Goal: Contribute content: Add original content to the website for others to see

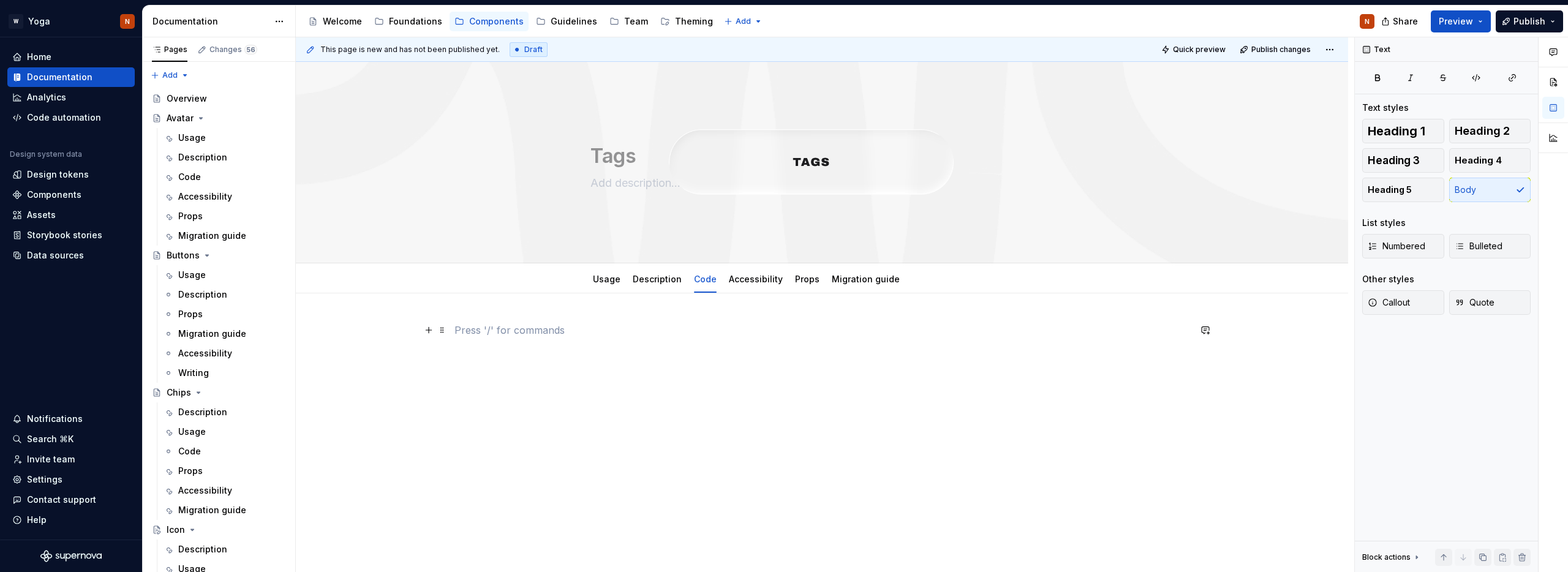
click at [556, 329] on p at bounding box center [822, 330] width 735 height 15
click at [428, 329] on button "button" at bounding box center [428, 329] width 17 height 17
click at [514, 345] on p at bounding box center [822, 353] width 735 height 15
click at [620, 320] on div at bounding box center [821, 425] width 1052 height 262
click at [431, 330] on button "button" at bounding box center [428, 329] width 17 height 17
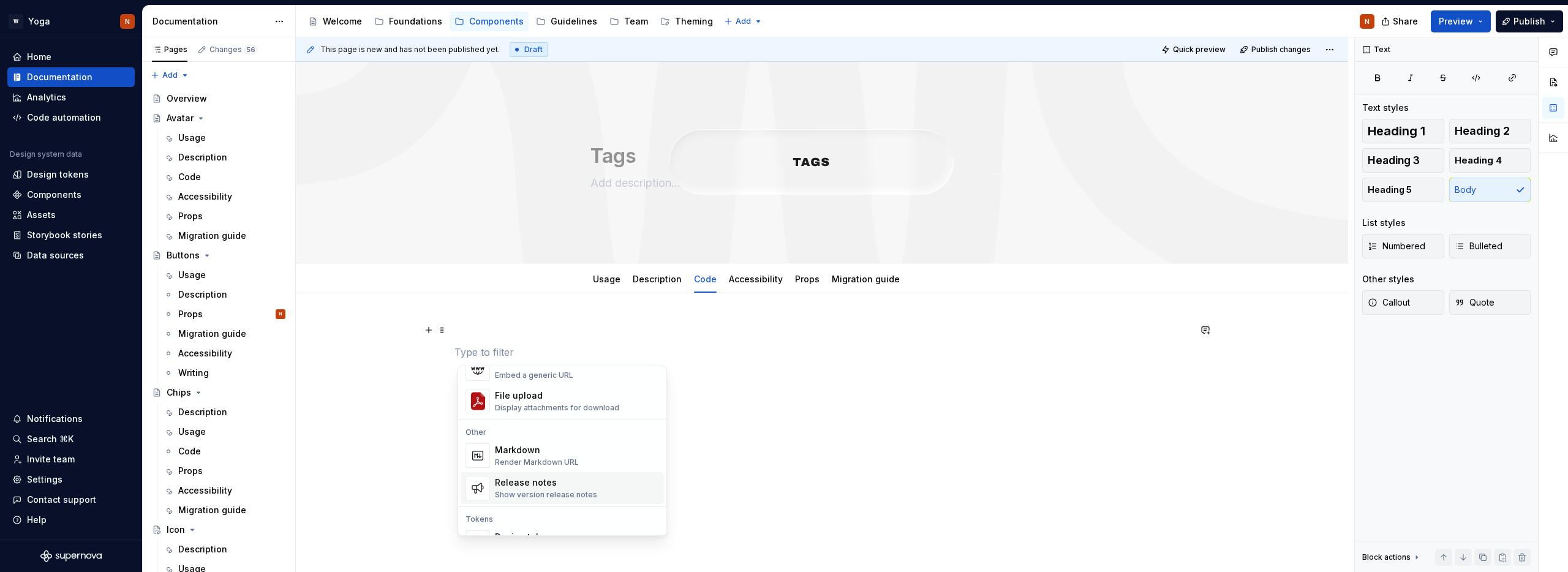
scroll to position [736, 0]
click at [598, 461] on div "Markdown Render Markdown URL" at bounding box center [577, 468] width 164 height 24
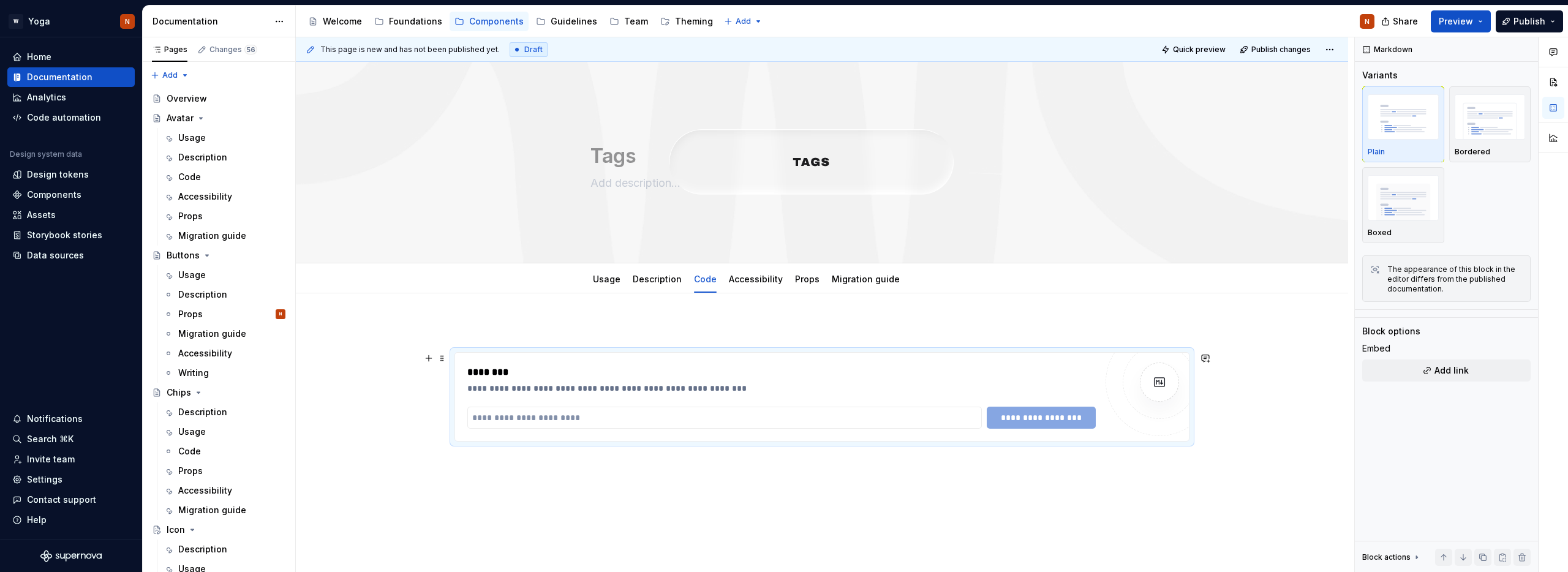
click at [1205, 401] on div "**********" at bounding box center [821, 476] width 1052 height 364
click at [775, 387] on div "**********" at bounding box center [781, 389] width 628 height 12
click at [702, 367] on div "********" at bounding box center [781, 372] width 628 height 15
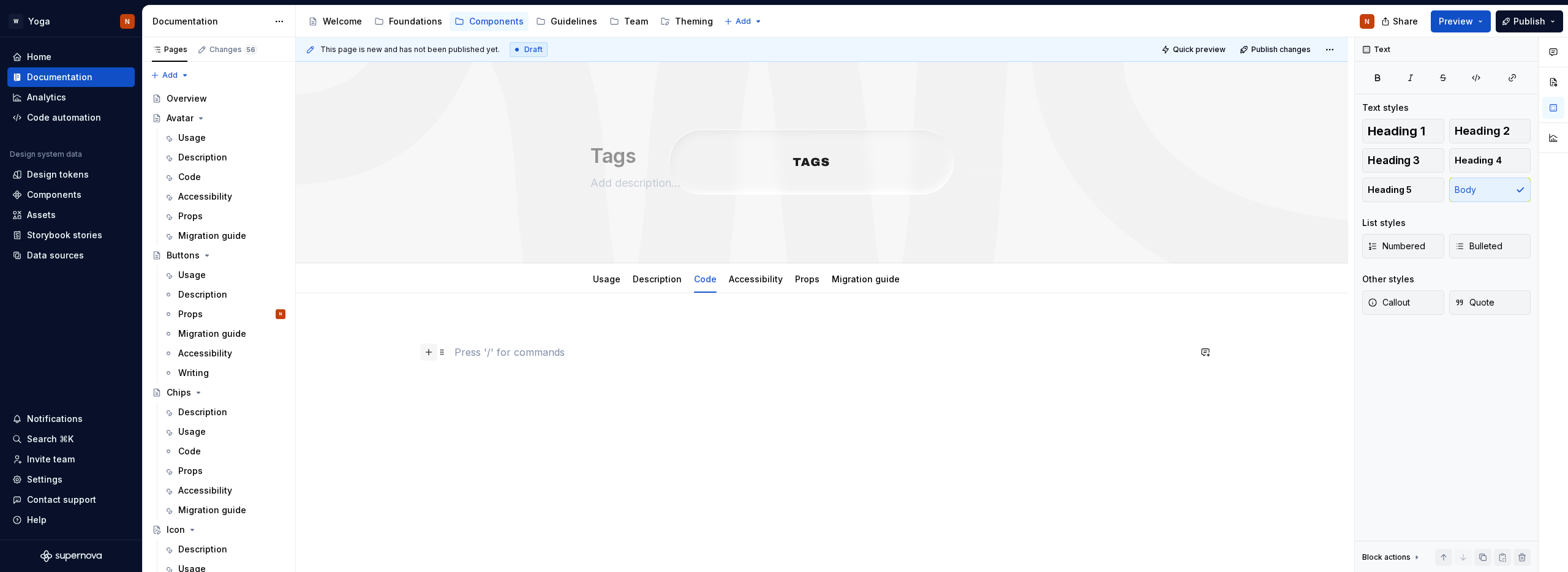
click at [431, 350] on button "button" at bounding box center [428, 352] width 17 height 17
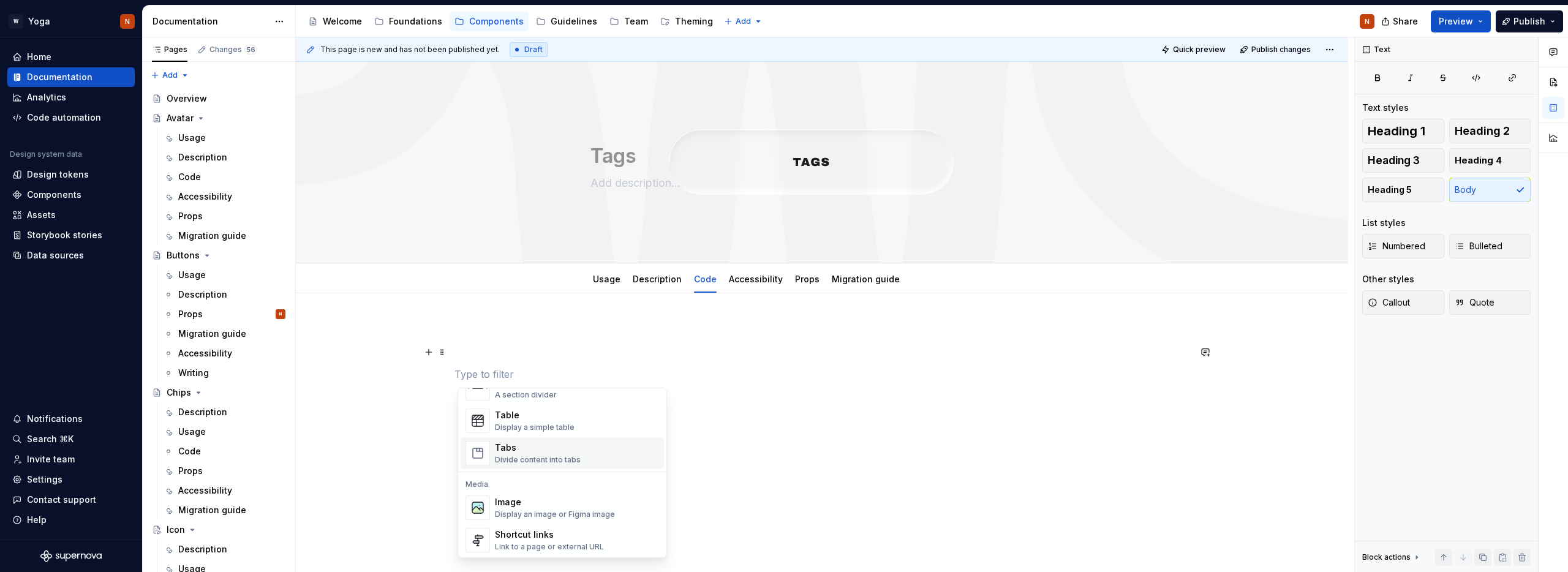
scroll to position [438, 0]
click at [582, 422] on div "Table Display a simple table" at bounding box center [577, 420] width 164 height 24
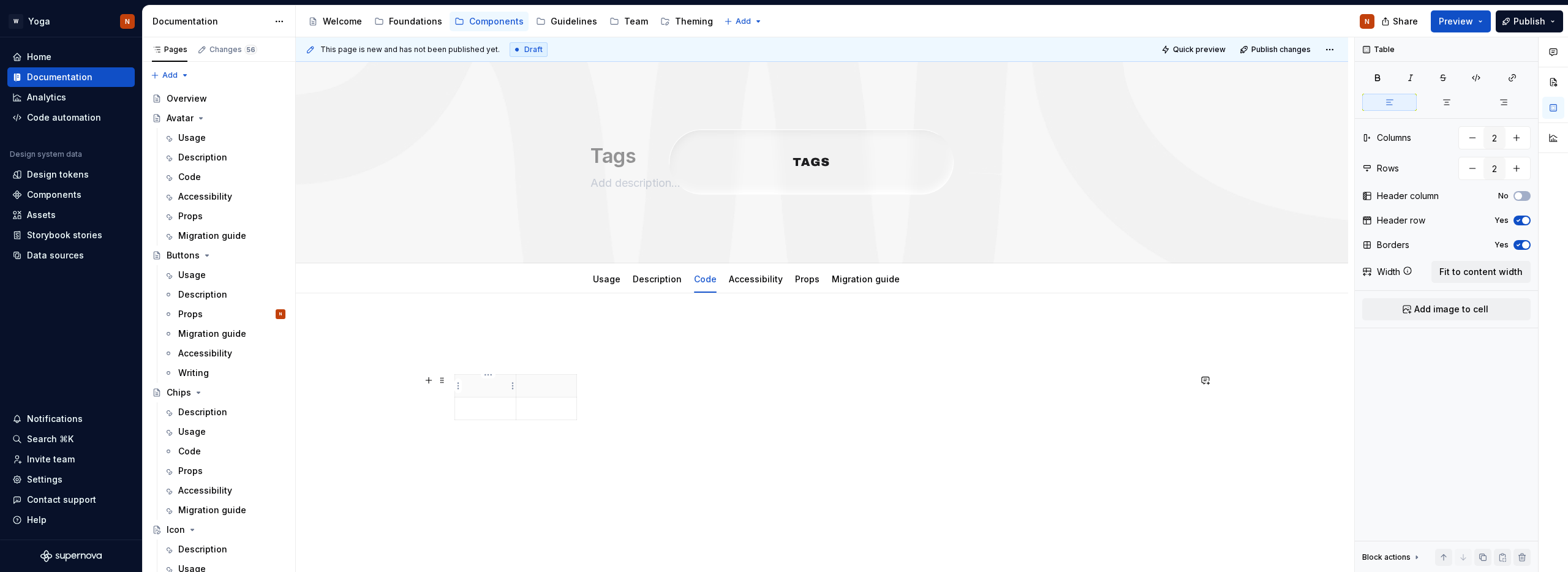
click at [495, 383] on p at bounding box center [486, 386] width 46 height 12
click at [512, 385] on html "W Yoga N Home Documentation Analytics Code automation Design system data Design…" at bounding box center [784, 286] width 1568 height 572
click at [539, 427] on div "Clear content" at bounding box center [571, 428] width 79 height 12
click at [539, 427] on div at bounding box center [822, 381] width 735 height 117
click at [514, 382] on html "W Yoga N Home Documentation Analytics Code automation Design system data Design…" at bounding box center [784, 286] width 1568 height 572
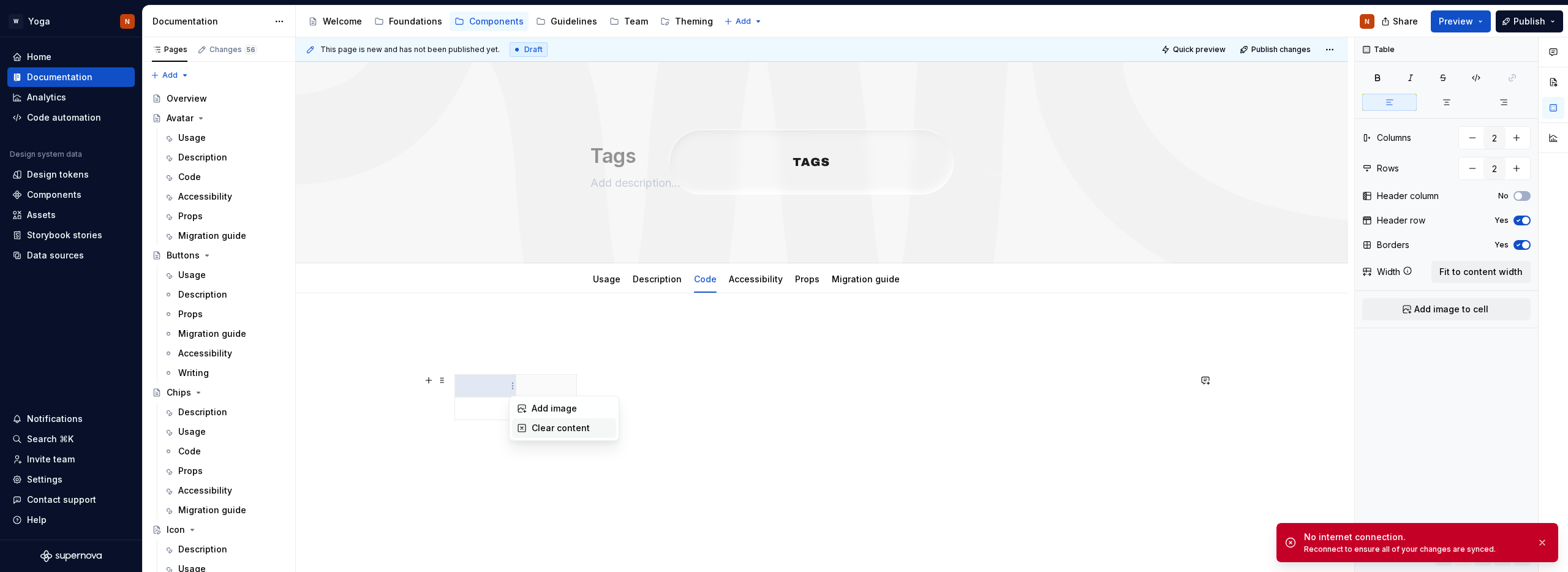
click at [530, 433] on div "Clear content" at bounding box center [564, 428] width 104 height 20
click at [573, 385] on html "W Yoga N Home Documentation Analytics Code automation Design system data Design…" at bounding box center [784, 286] width 1568 height 572
click at [599, 432] on div "Clear content" at bounding box center [632, 428] width 79 height 12
click at [495, 380] on p at bounding box center [486, 386] width 46 height 12
drag, startPoint x: 578, startPoint y: 397, endPoint x: 635, endPoint y: 406, distance: 57.7
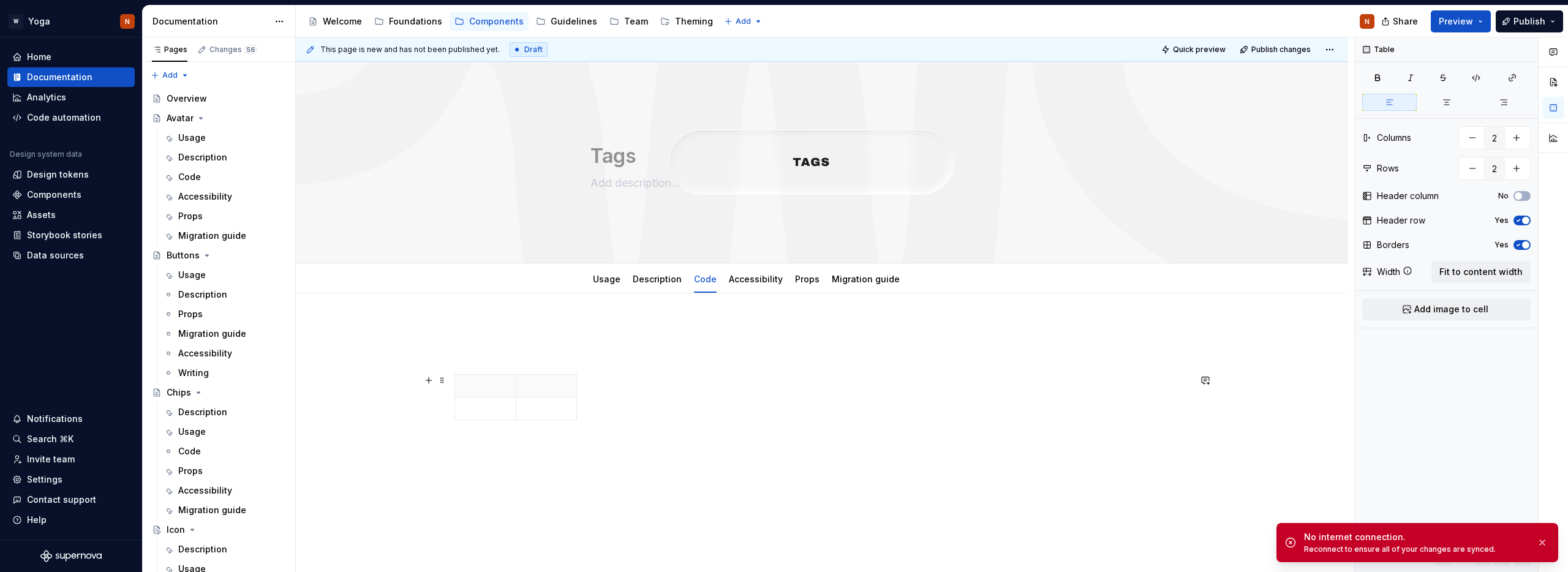
click at [674, 413] on body "W Yoga N Home Documentation Analytics Code automation Design system data Design…" at bounding box center [784, 286] width 1568 height 572
drag, startPoint x: 655, startPoint y: 392, endPoint x: 1069, endPoint y: 418, distance: 414.8
drag, startPoint x: 520, startPoint y: 380, endPoint x: 817, endPoint y: 382, distance: 297.0
click at [817, 382] on th at bounding box center [1064, 386] width 552 height 22
click at [817, 382] on th at bounding box center [1089, 386] width 552 height 22
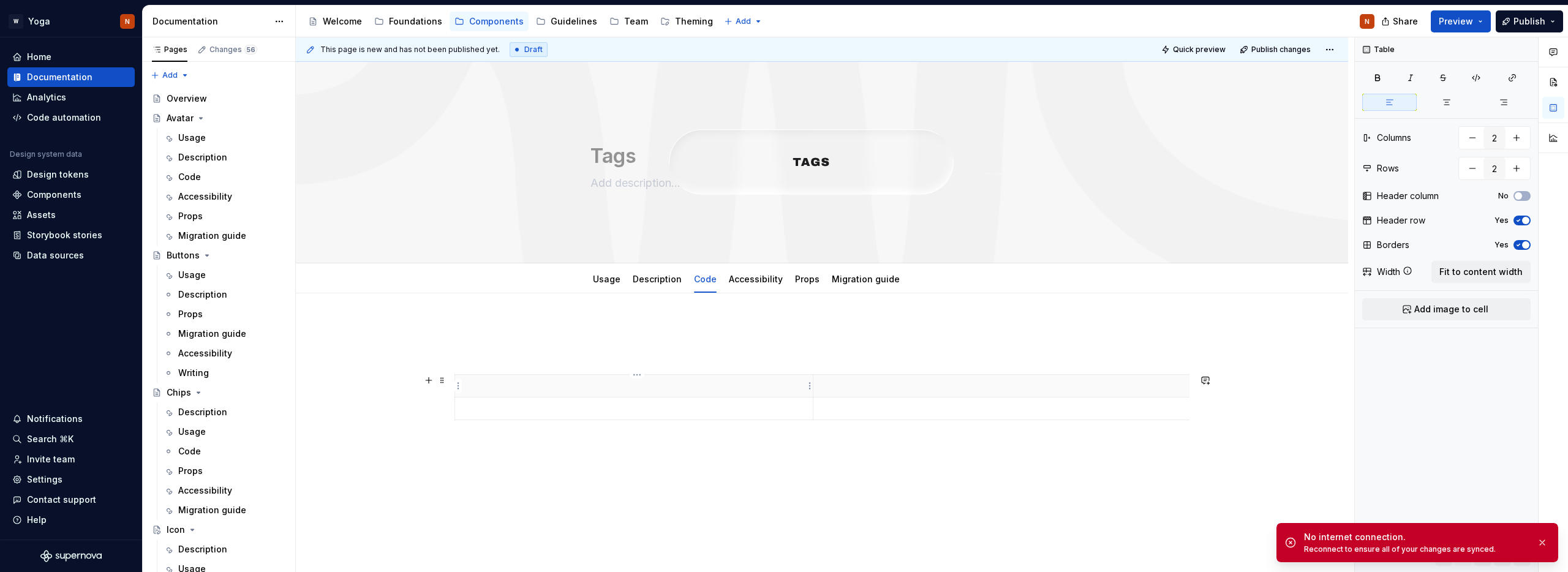
click at [632, 381] on p at bounding box center [634, 386] width 343 height 12
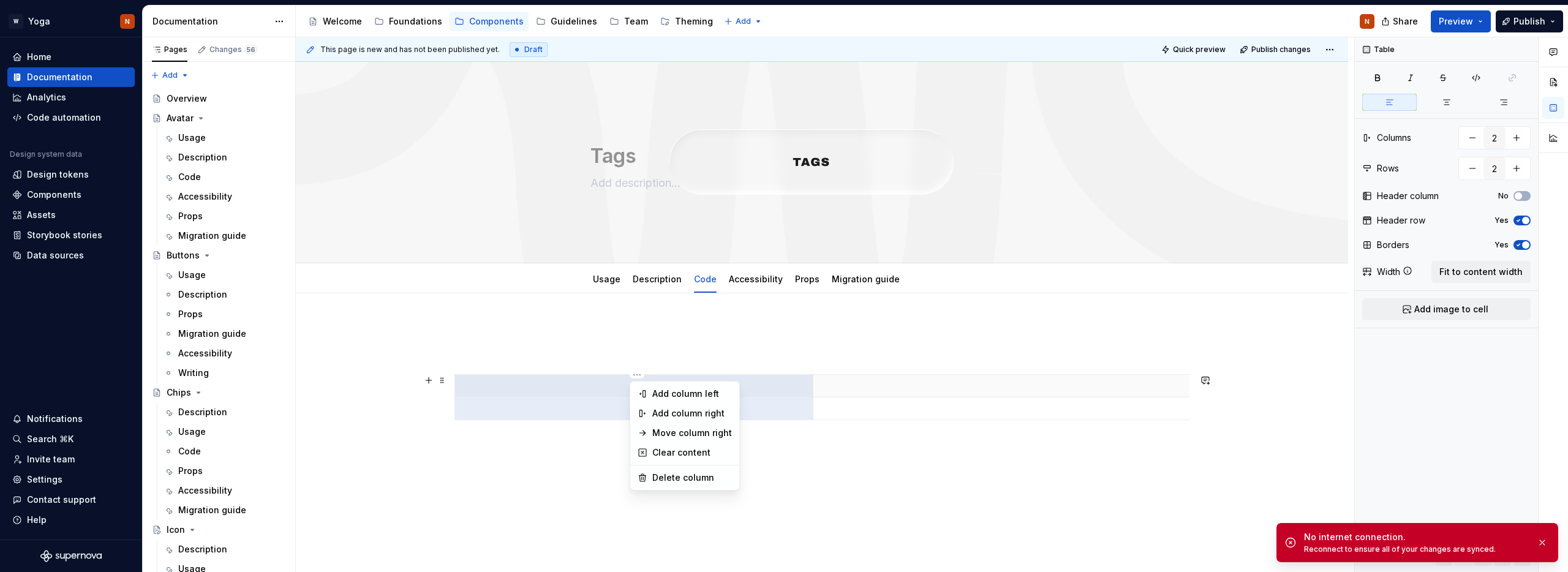
click at [635, 383] on body "W Yoga N Home Documentation Analytics Code automation Design system data Design…" at bounding box center [784, 286] width 1568 height 572
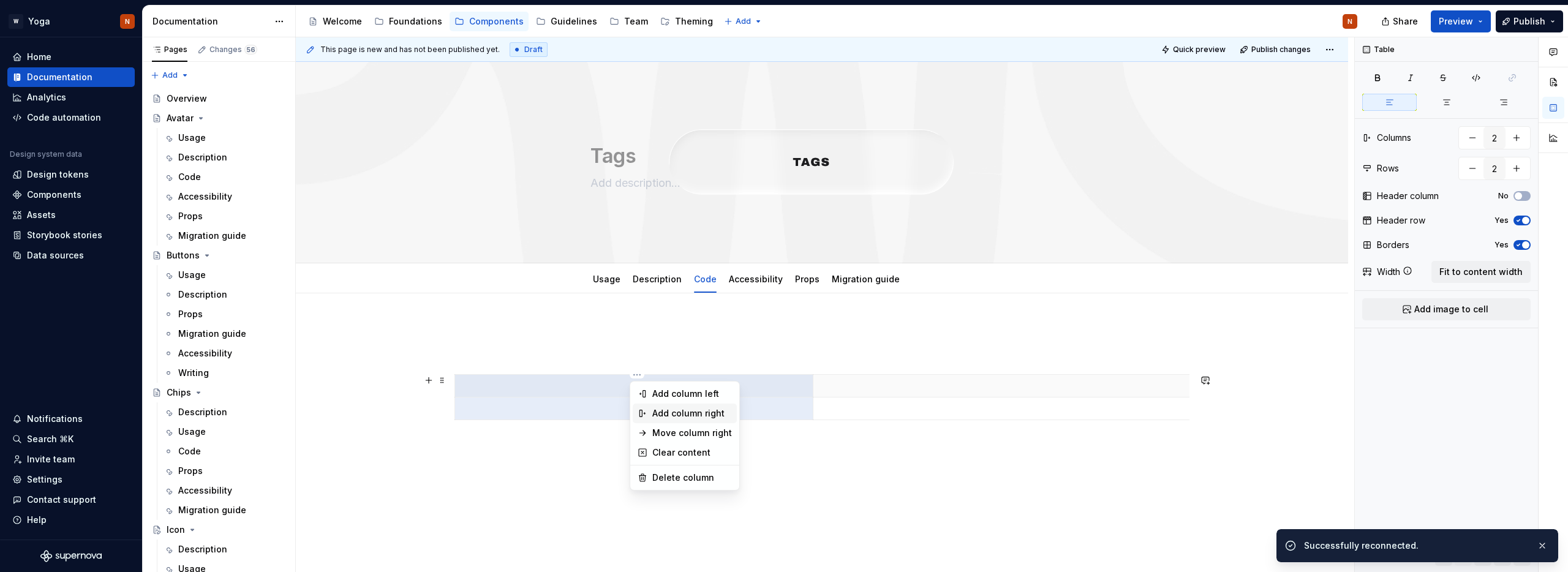
type textarea "*"
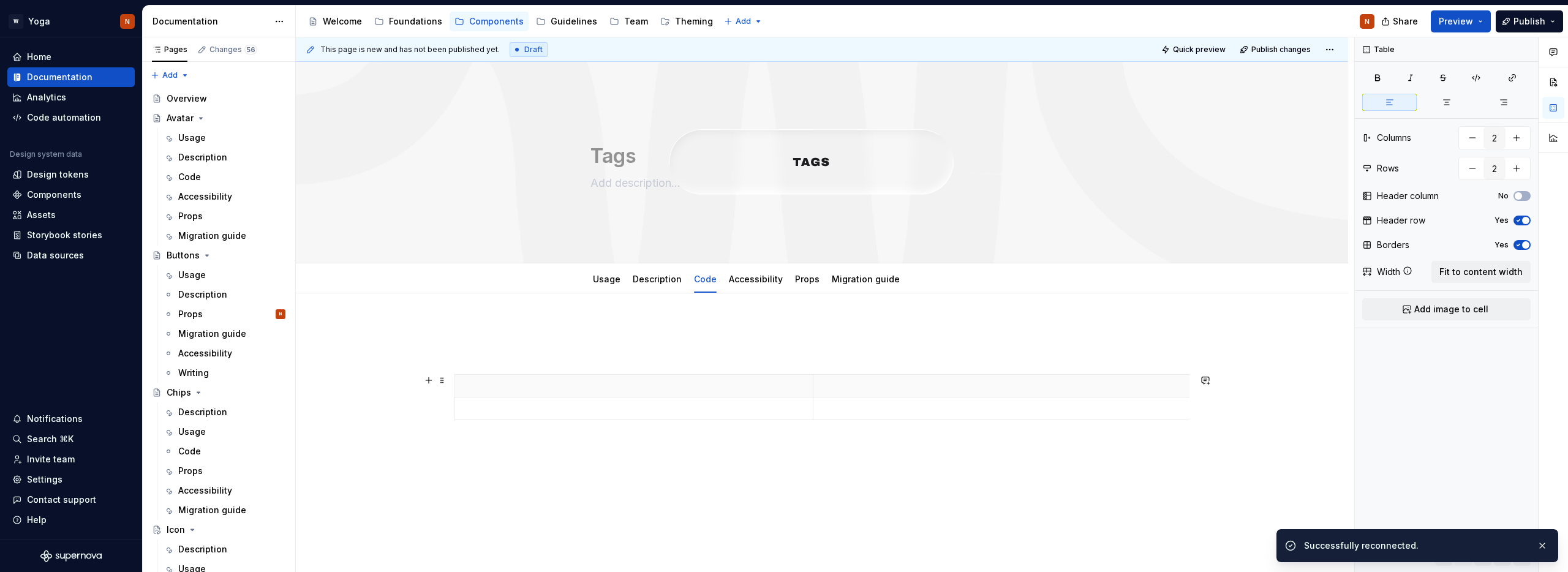
click at [540, 387] on html "W Yoga N Home Documentation Analytics Code automation Design system data Design…" at bounding box center [784, 286] width 1568 height 572
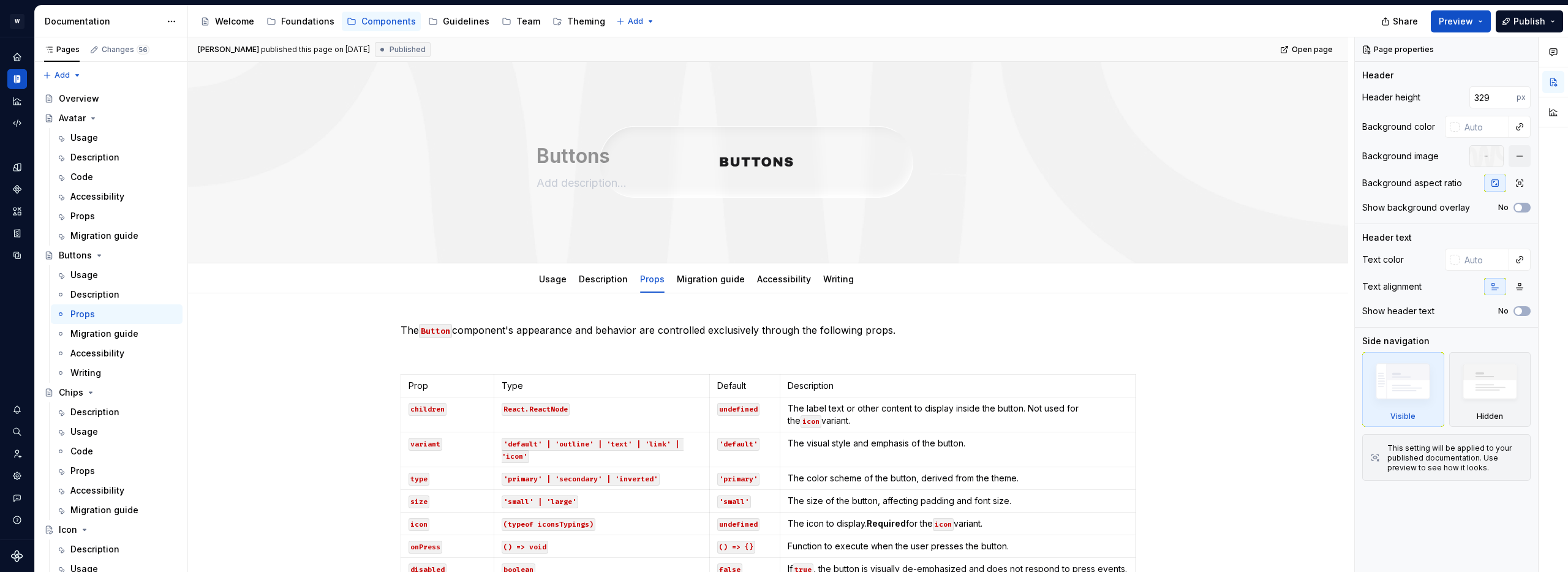
type textarea "*"
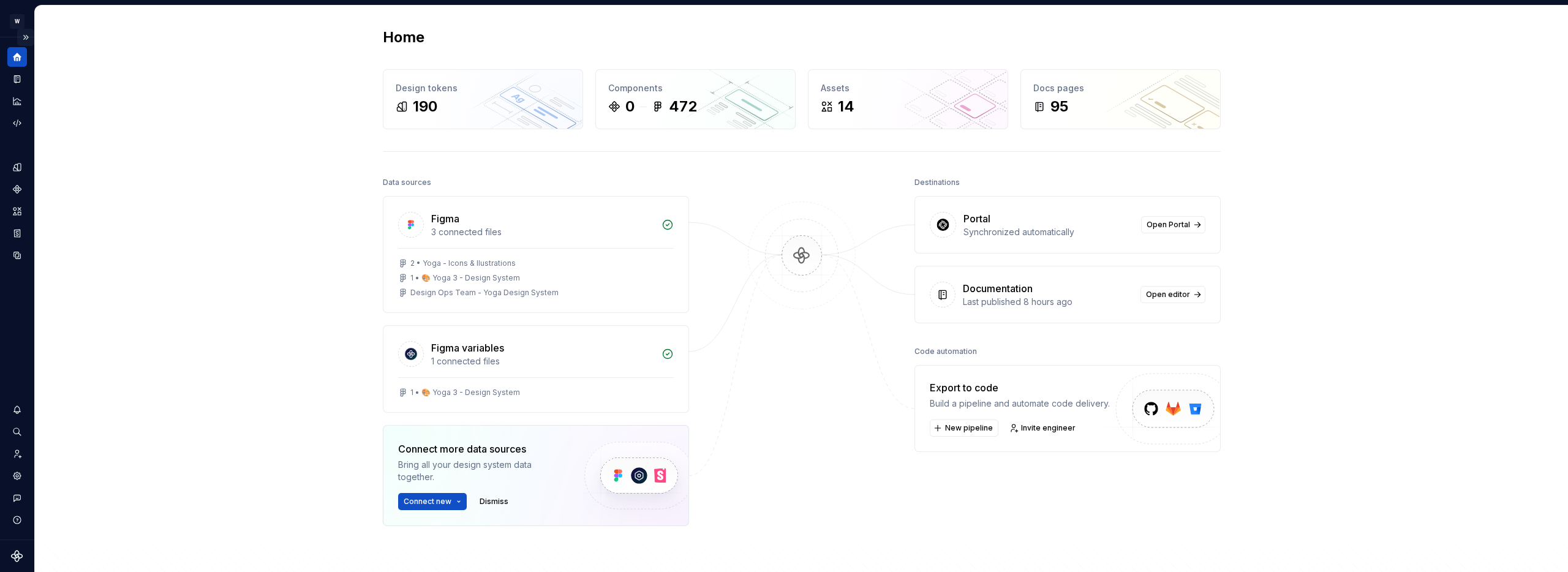
click at [24, 35] on button "Expand sidebar" at bounding box center [25, 37] width 17 height 17
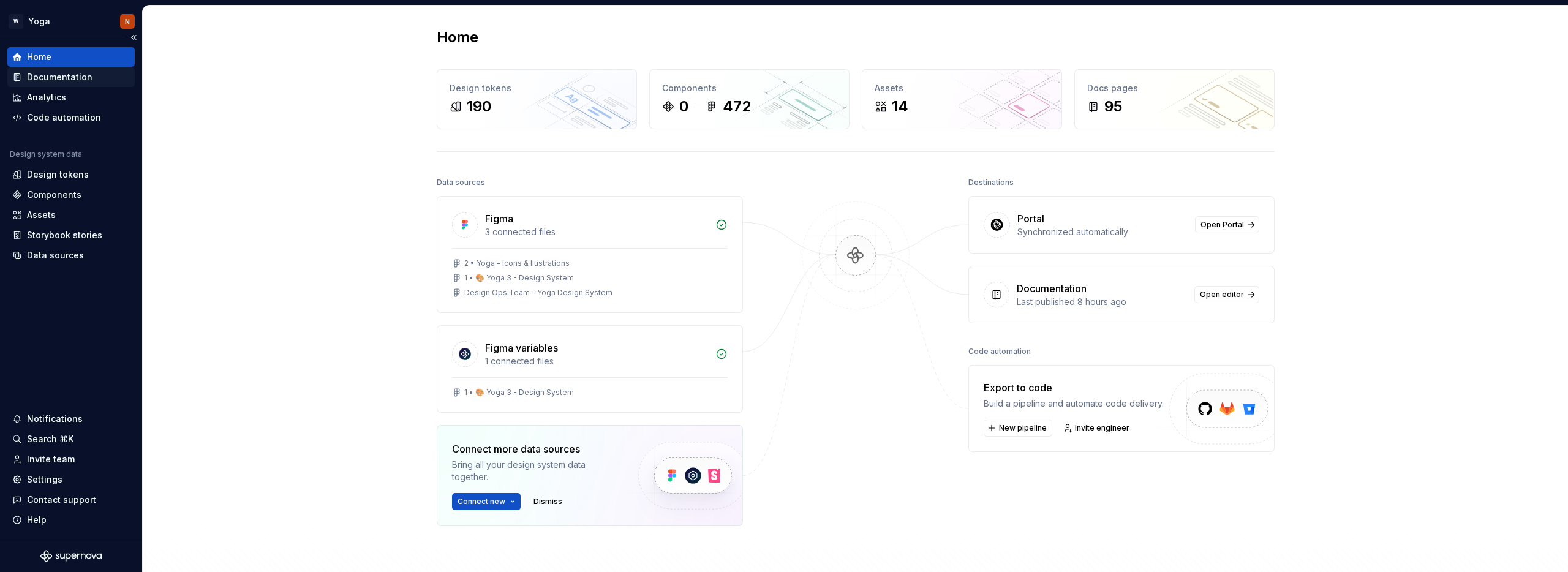
click at [54, 75] on div "Documentation" at bounding box center [60, 77] width 65 height 12
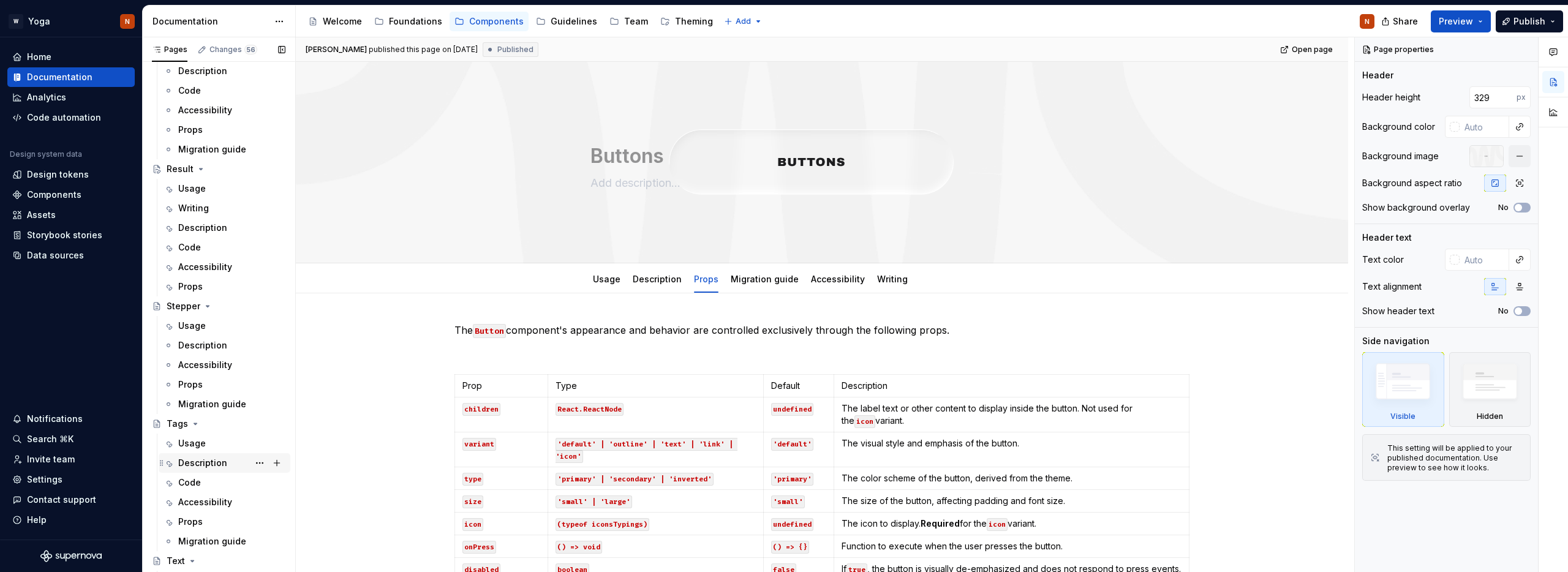
scroll to position [766, 0]
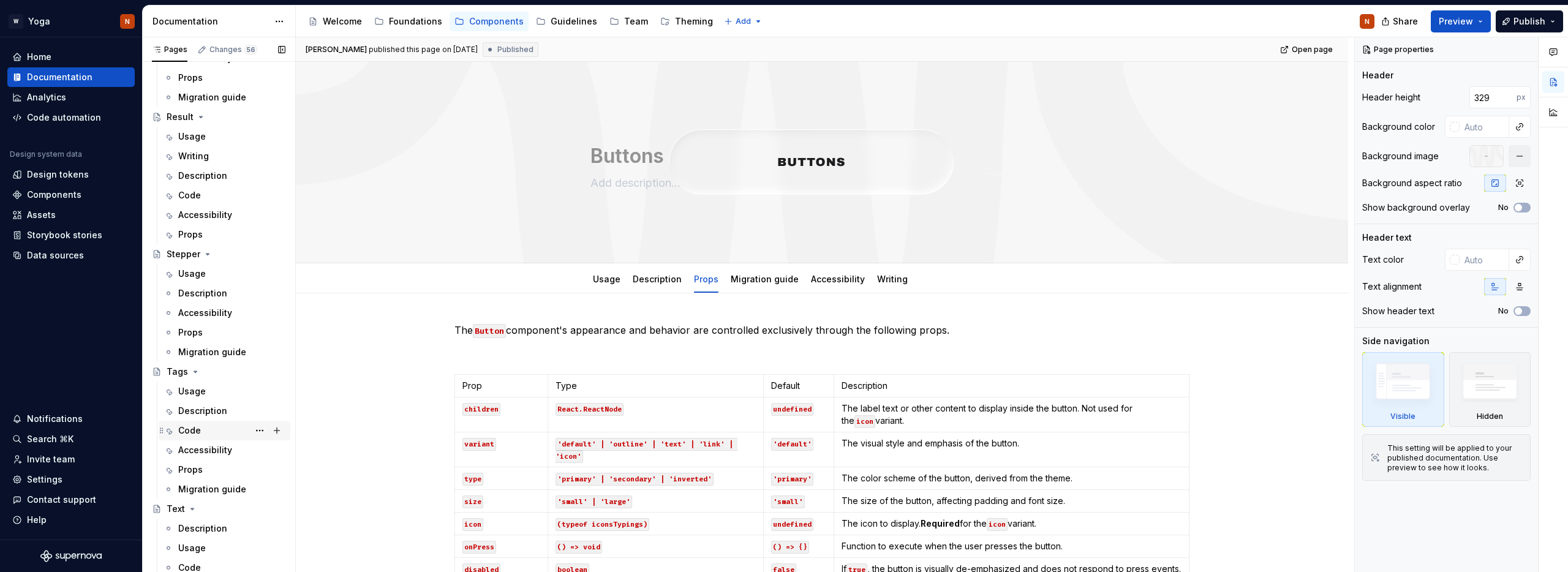
click at [190, 429] on div "Code" at bounding box center [189, 431] width 22 height 12
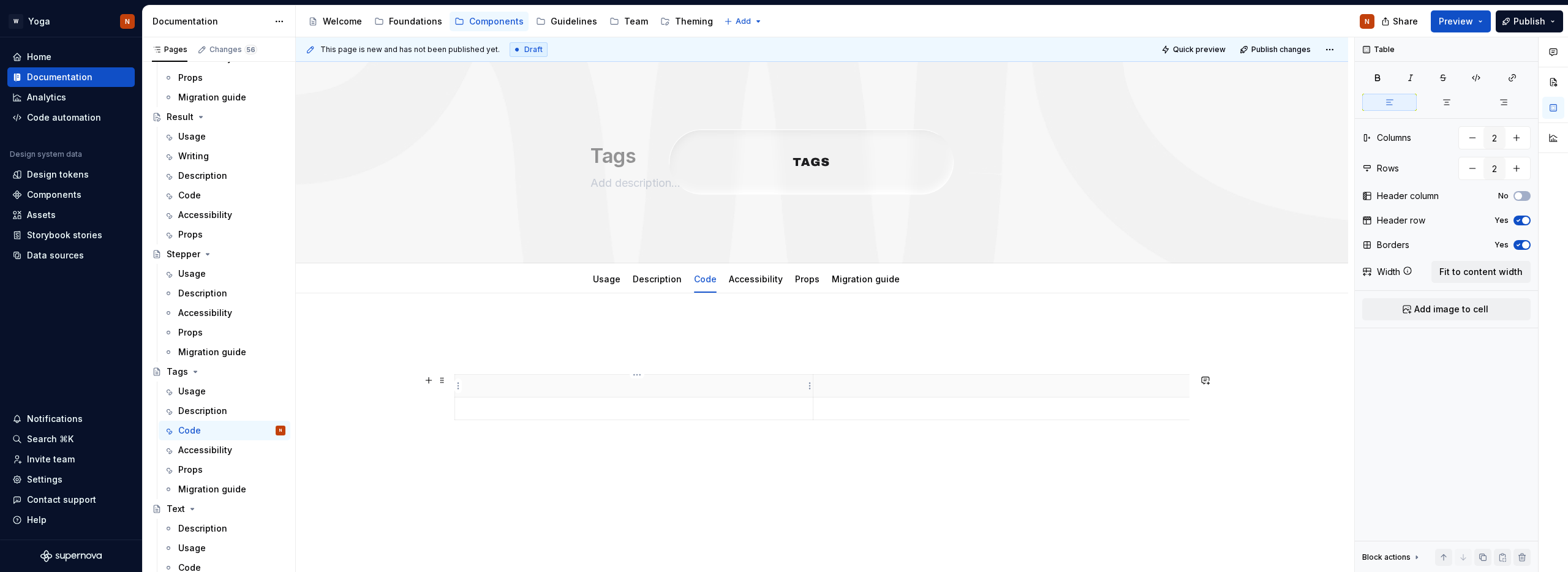
type textarea "*"
click at [550, 389] on p at bounding box center [634, 386] width 343 height 12
click at [459, 387] on html "W Yoga N Home Documentation Analytics Code automation Design system data Design…" at bounding box center [784, 286] width 1568 height 572
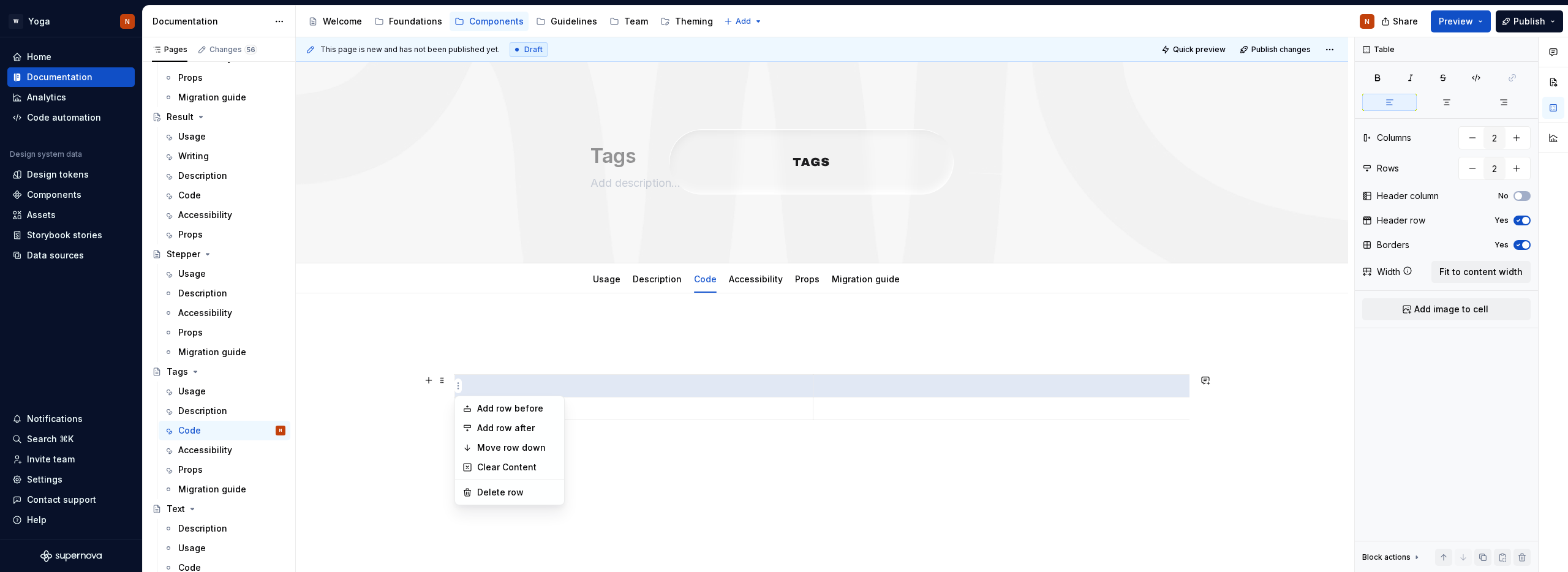
click at [519, 382] on html "W Yoga N Home Documentation Analytics Code automation Design system data Design…" at bounding box center [784, 286] width 1568 height 572
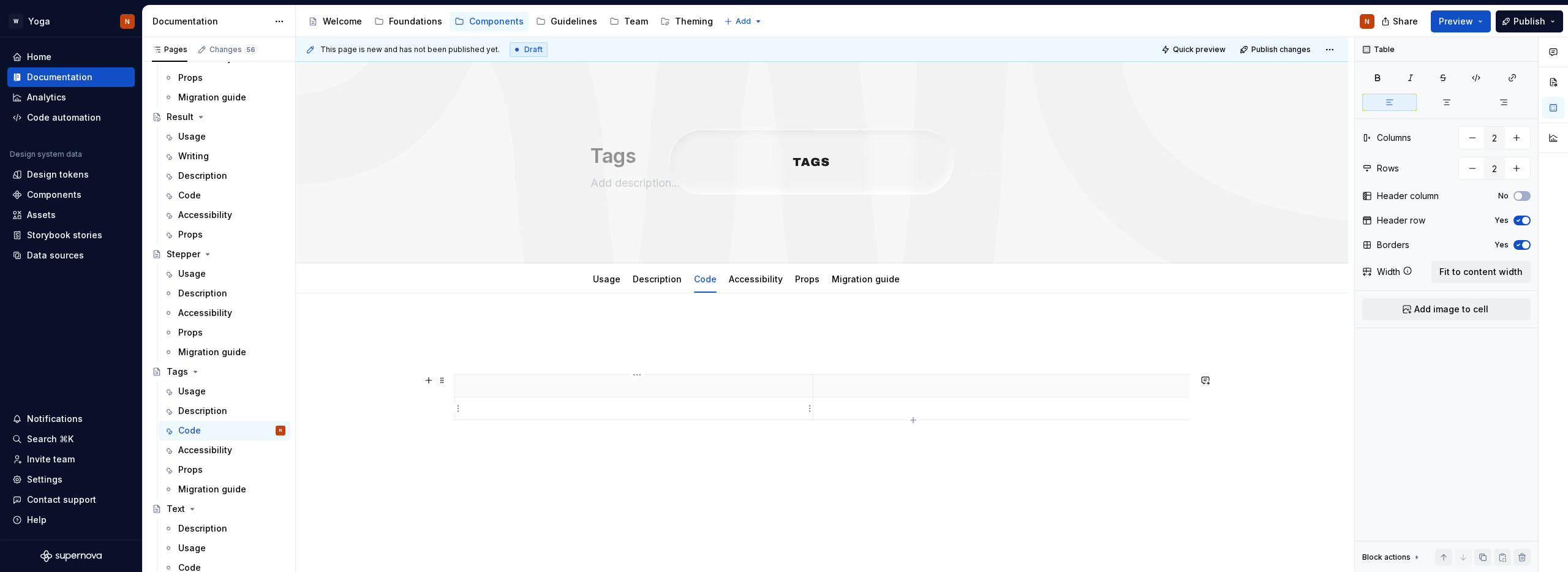
click at [607, 409] on p at bounding box center [634, 408] width 343 height 12
click at [455, 409] on html "W Yoga N Home Documentation Analytics Code automation Design system data Design…" at bounding box center [784, 286] width 1568 height 572
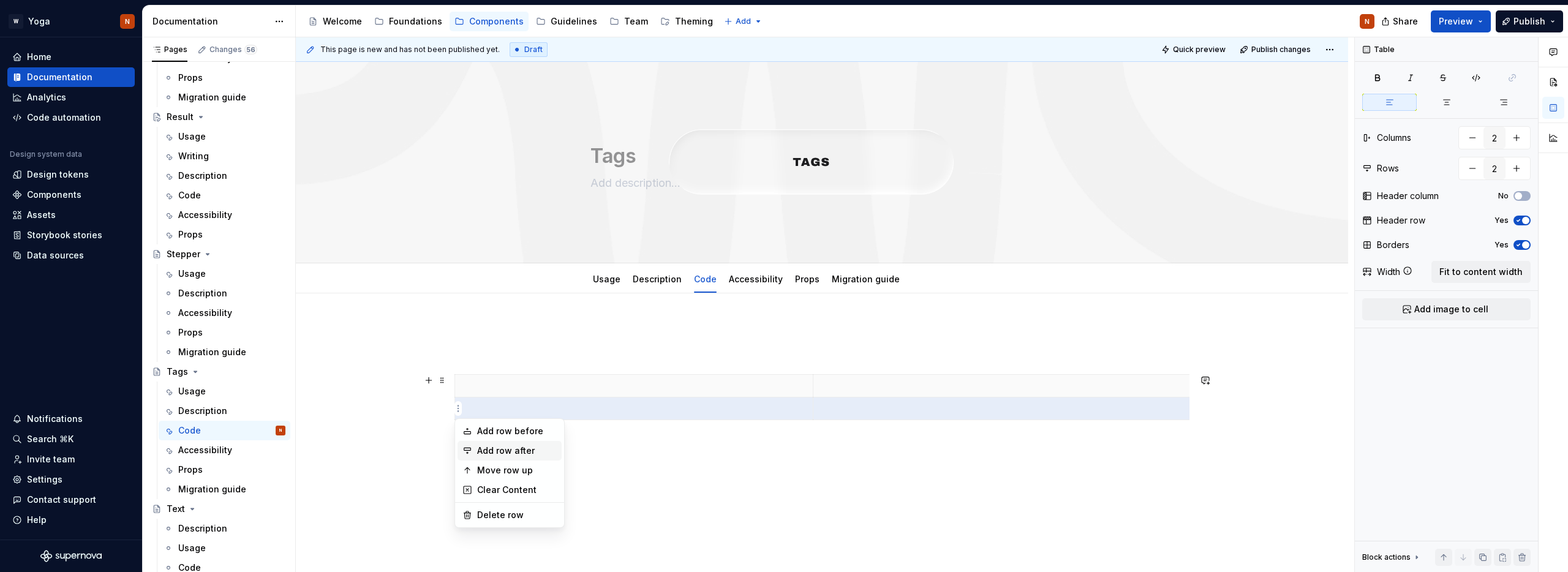
click at [537, 451] on div "Add row after" at bounding box center [516, 451] width 79 height 12
type input "3"
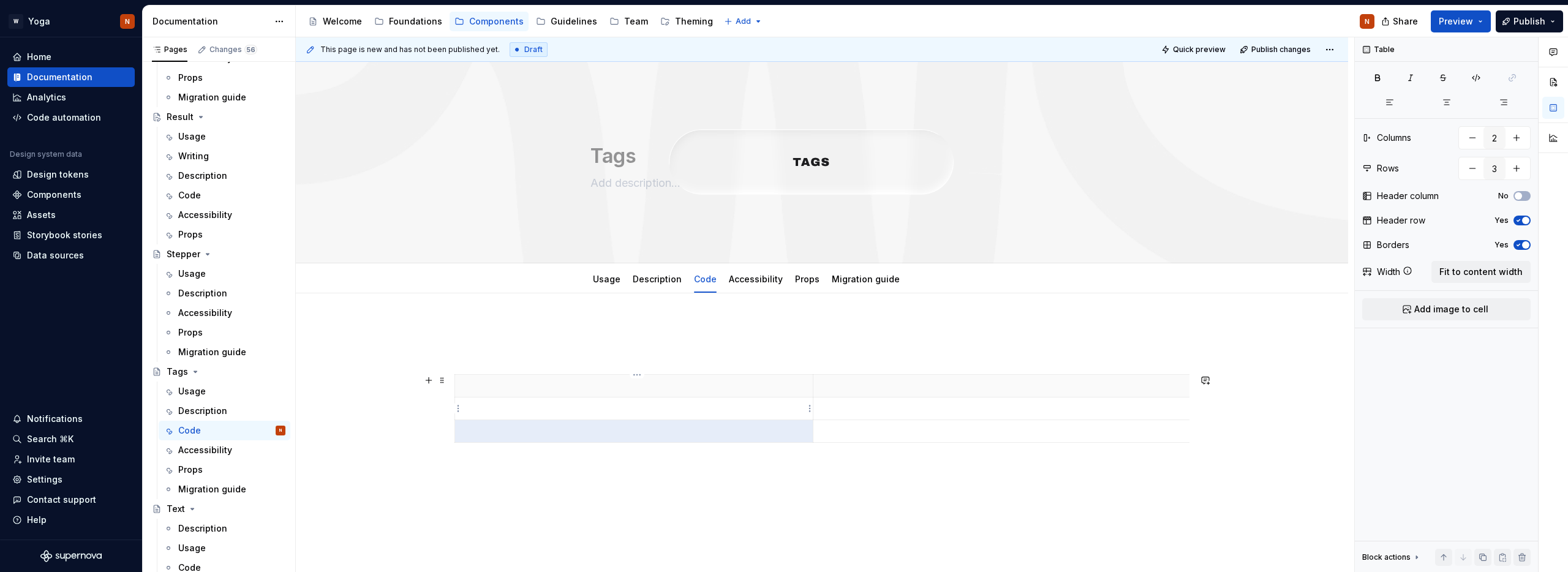
type textarea "*"
click at [459, 387] on html "W Yoga N Home Documentation Analytics Code automation Design system data Design…" at bounding box center [784, 286] width 1568 height 572
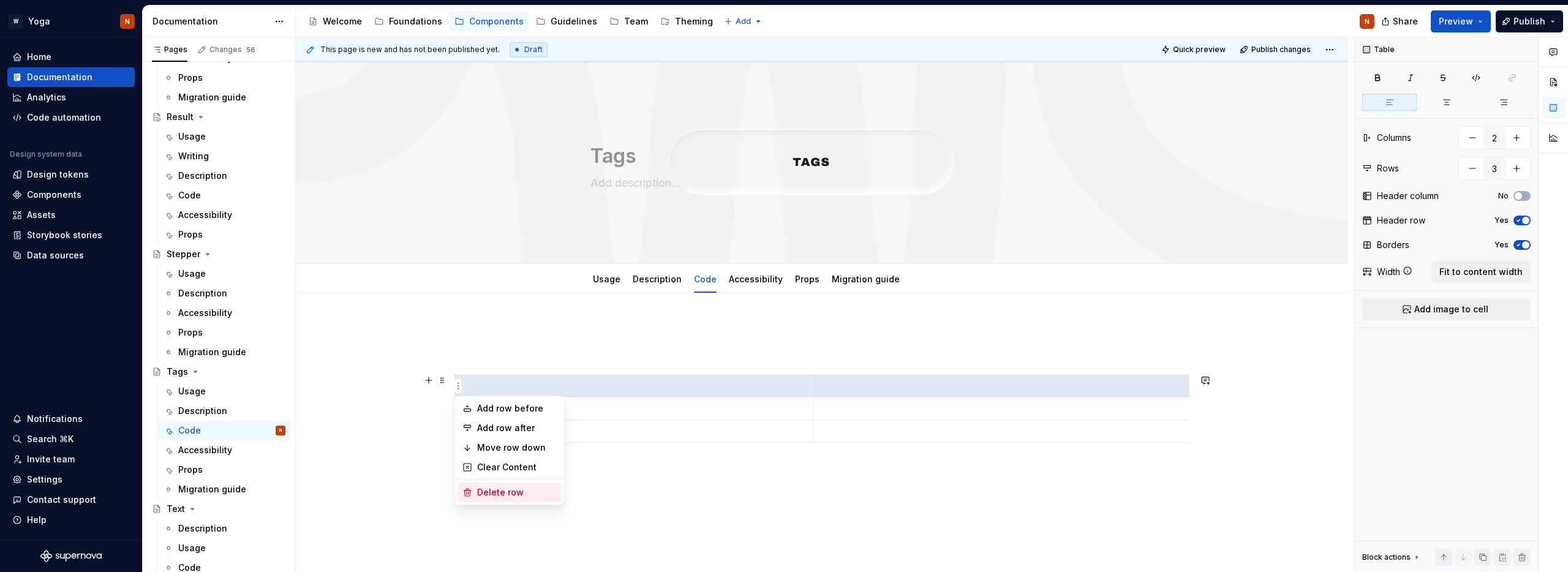
click at [514, 488] on div "Delete row" at bounding box center [516, 493] width 79 height 12
type input "2"
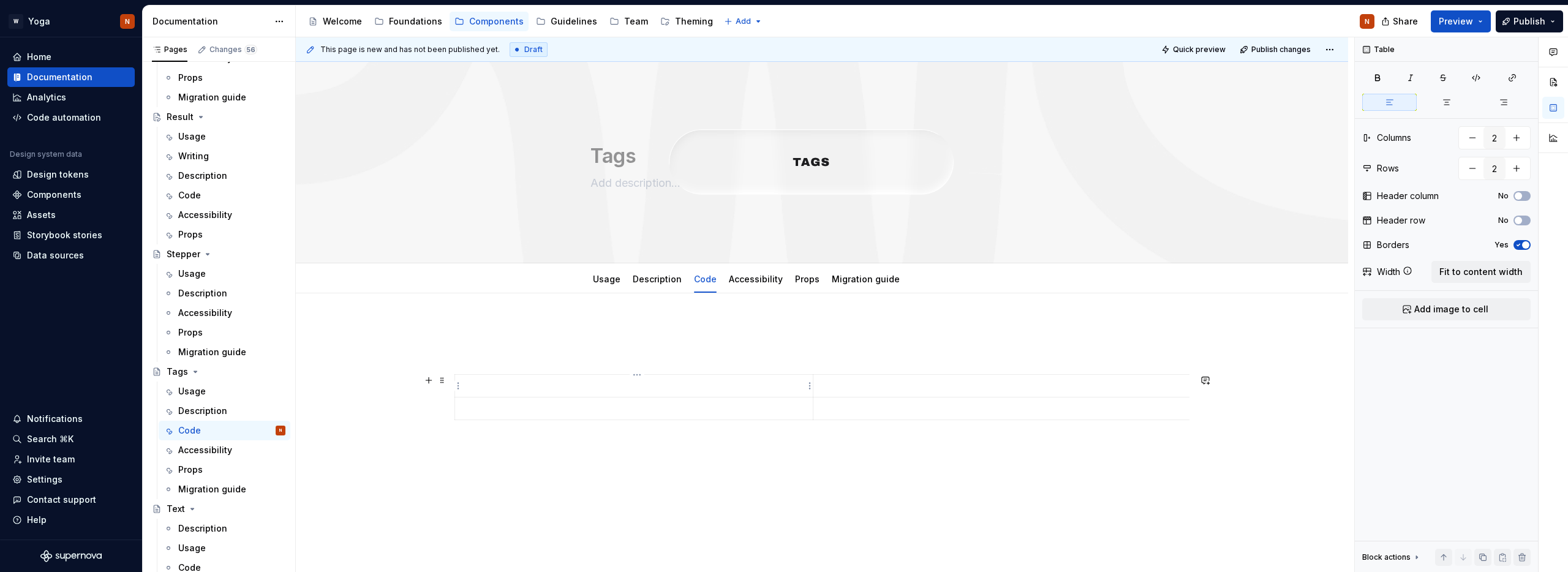
click at [522, 384] on p at bounding box center [634, 386] width 343 height 12
click at [491, 387] on p at bounding box center [634, 386] width 343 height 12
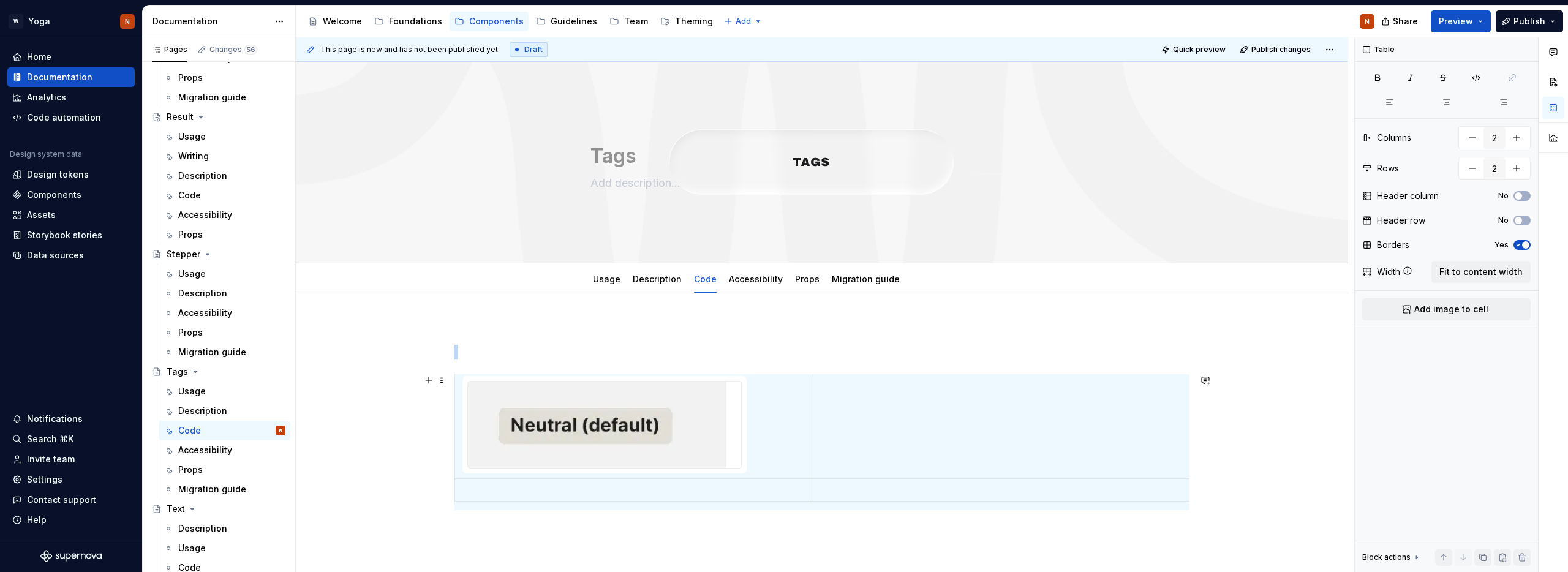
scroll to position [5, 0]
click at [876, 420] on td at bounding box center [1088, 424] width 552 height 108
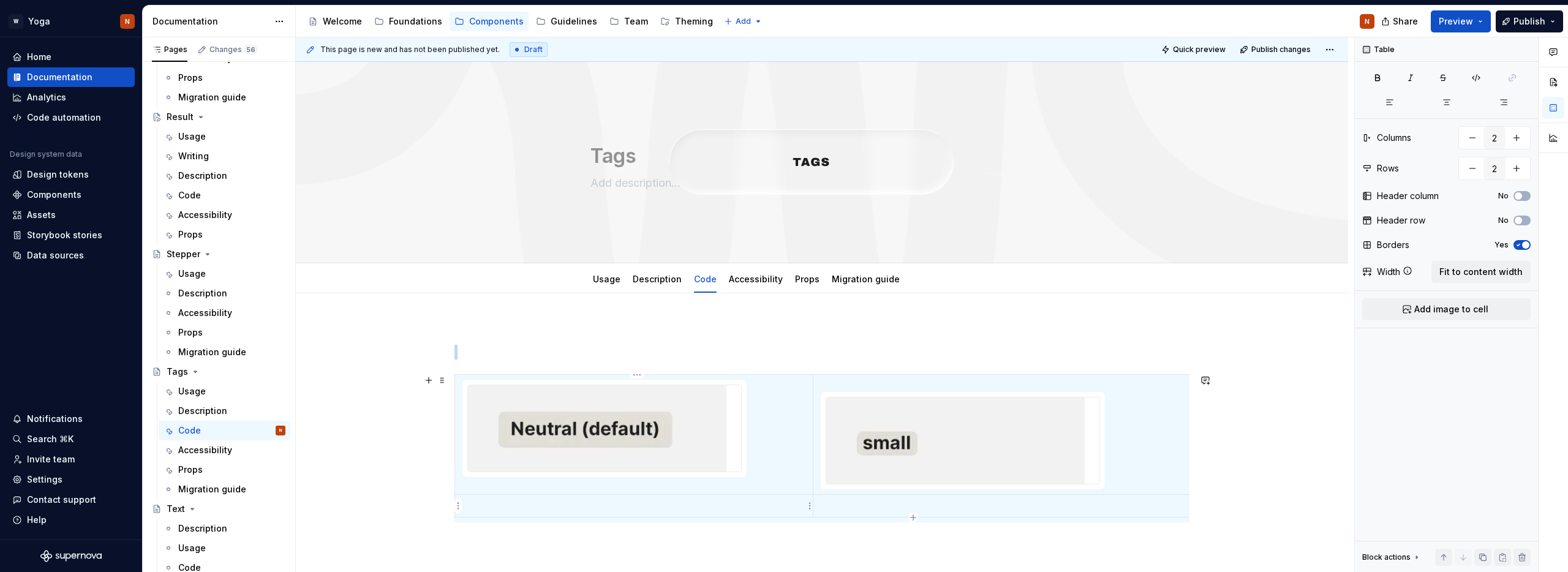
click at [519, 506] on p at bounding box center [634, 506] width 343 height 12
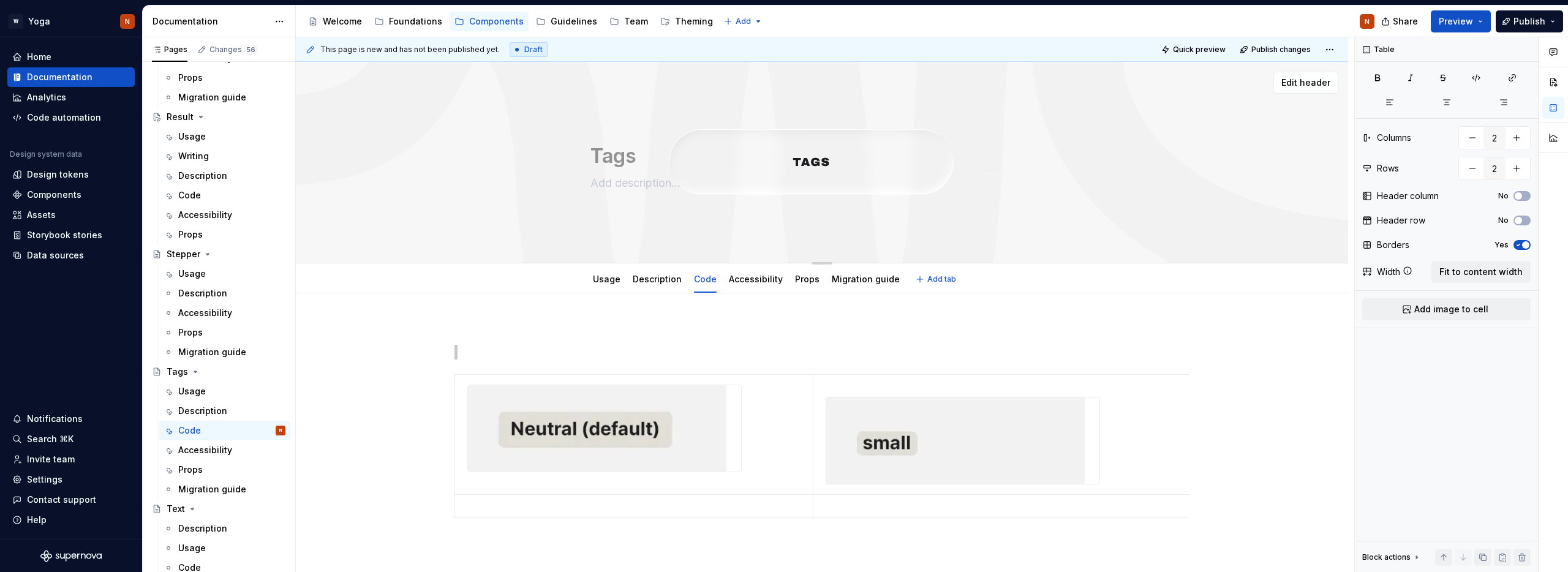
type textarea "*"
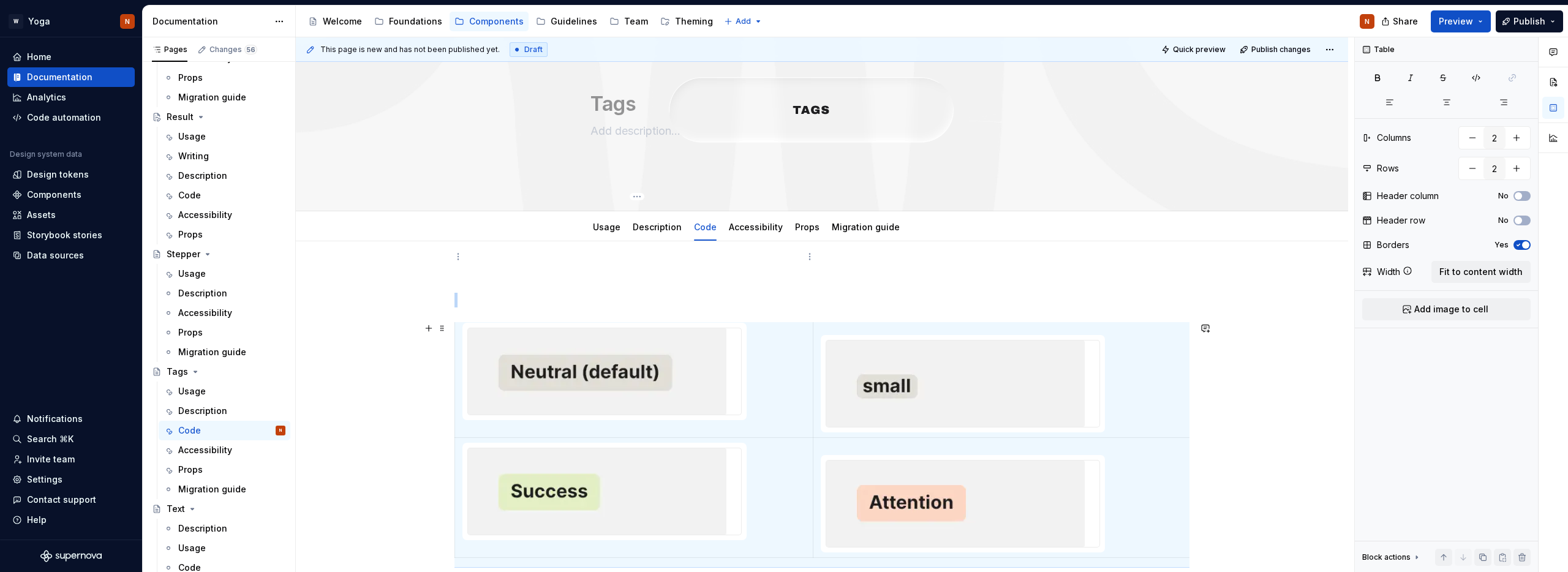
scroll to position [189, 0]
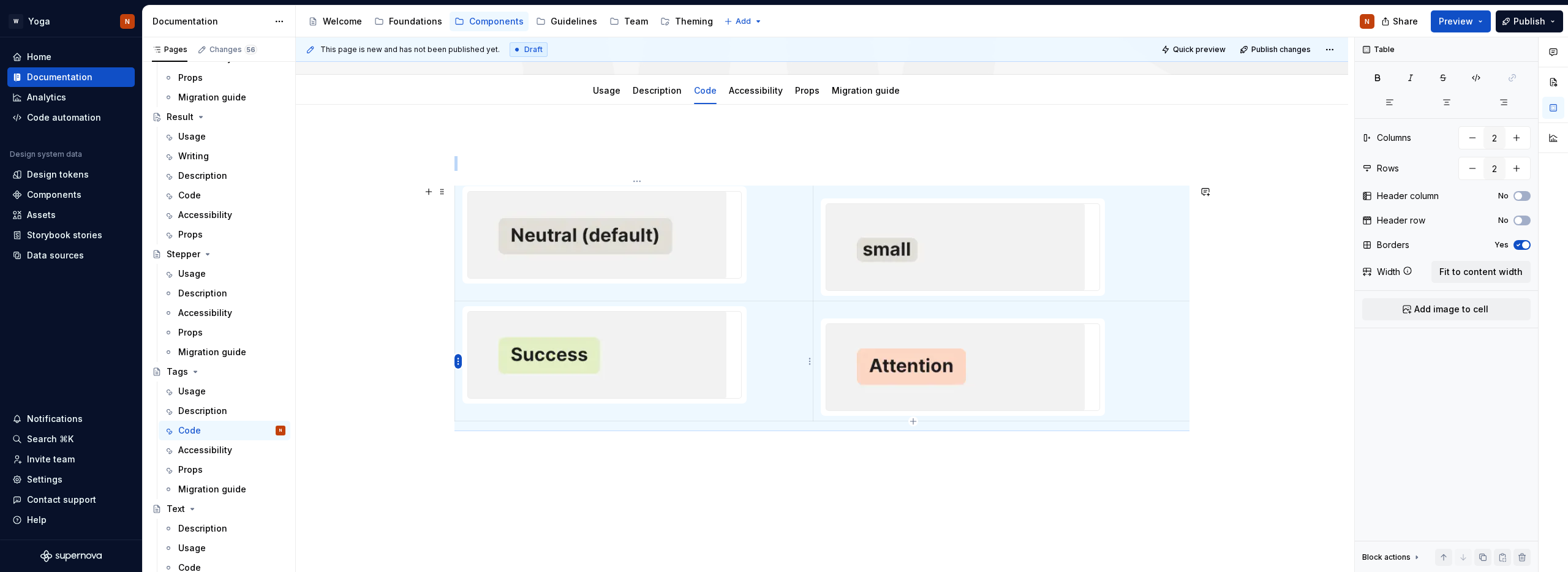
click at [457, 364] on html "W Yoga N Home Documentation Analytics Code automation Design system data Design…" at bounding box center [784, 286] width 1568 height 572
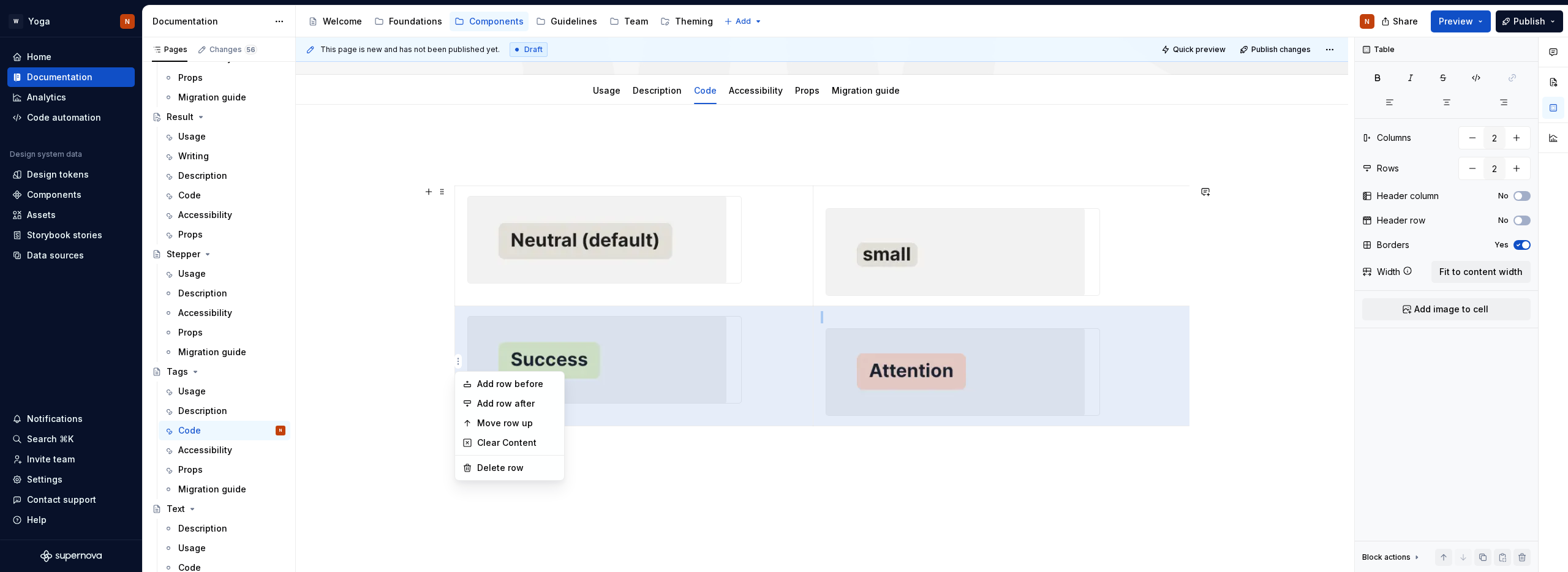
scroll to position [0, 0]
click at [531, 404] on div "Add row after" at bounding box center [516, 404] width 79 height 12
type input "3"
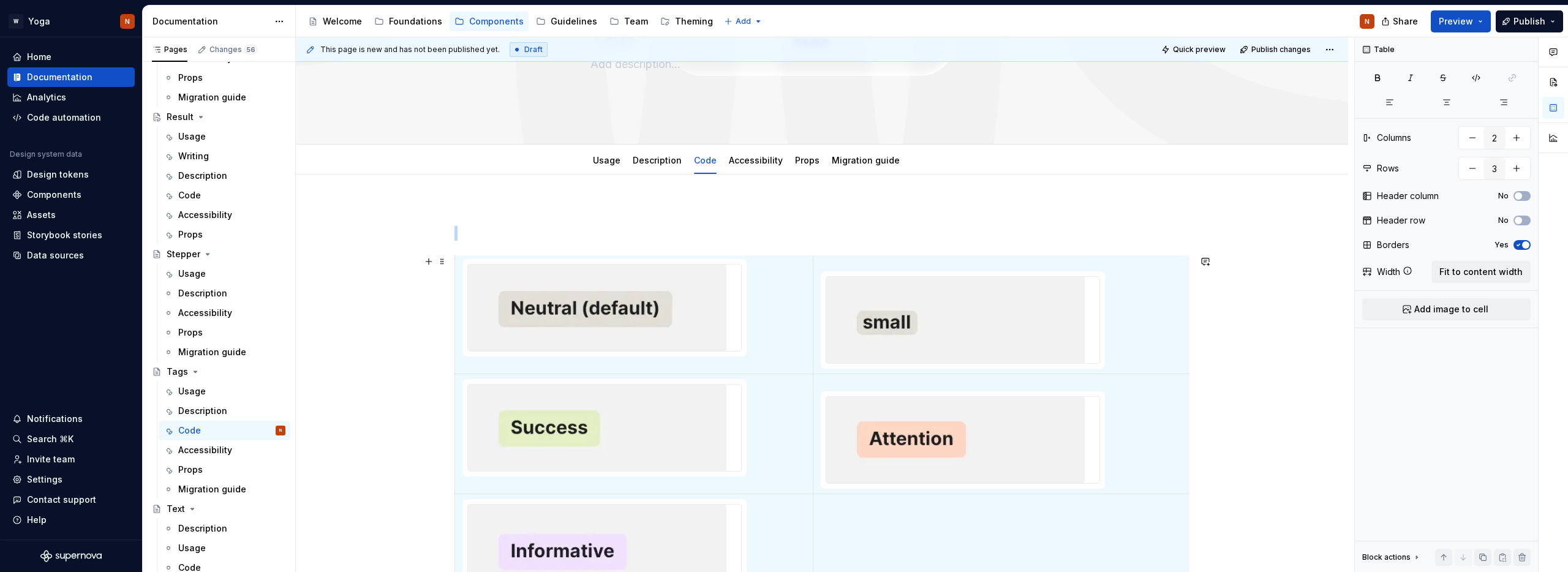
scroll to position [5, 0]
click at [780, 297] on td at bounding box center [634, 311] width 358 height 120
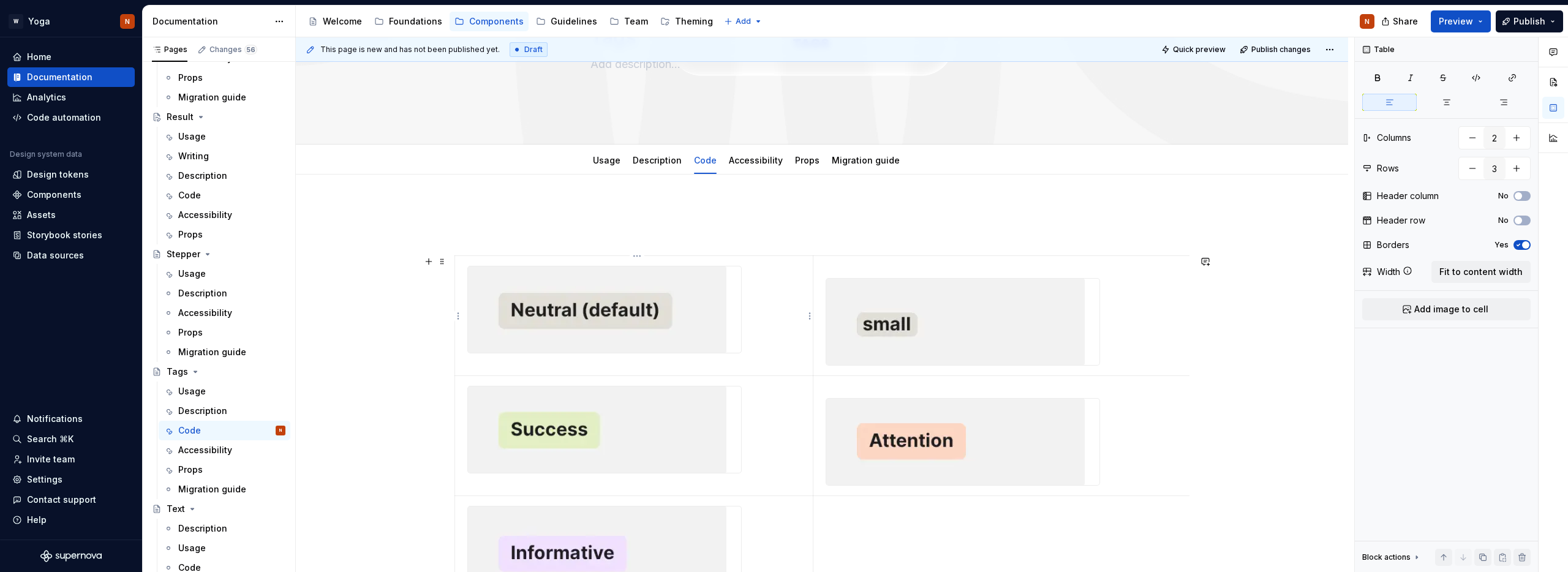
scroll to position [122, 0]
click at [756, 328] on td at bounding box center [634, 313] width 358 height 120
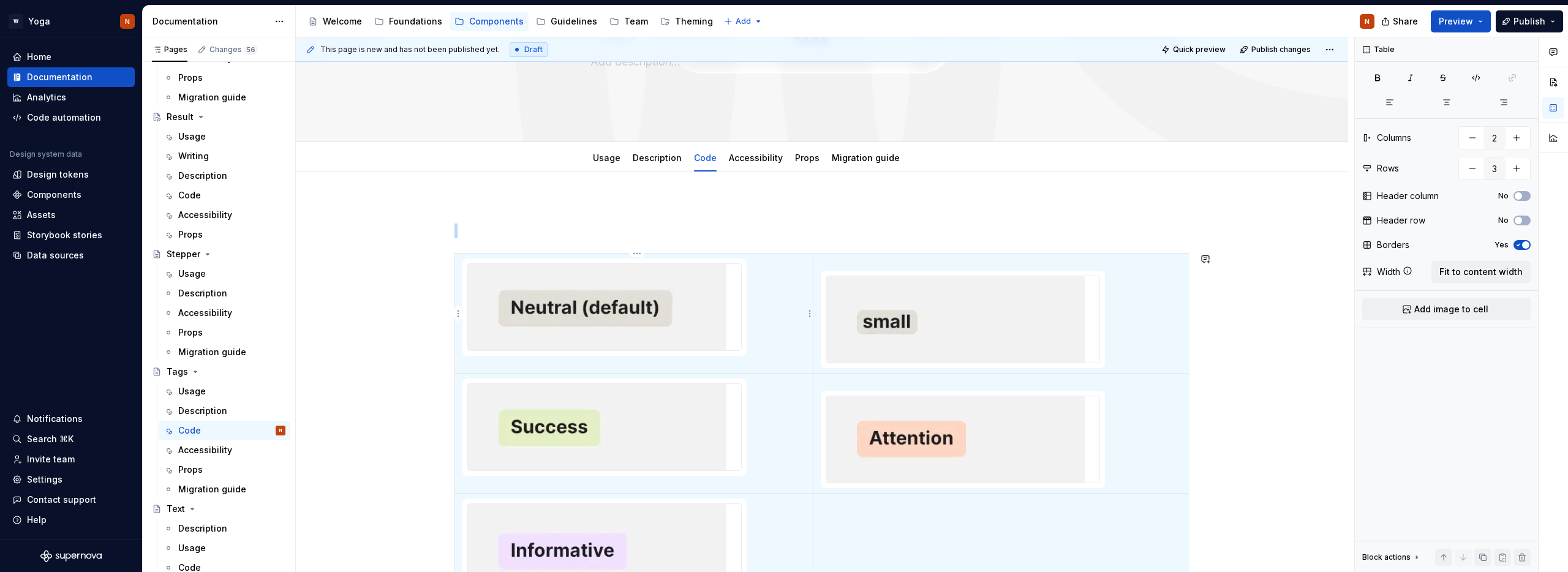
scroll to position [155, 0]
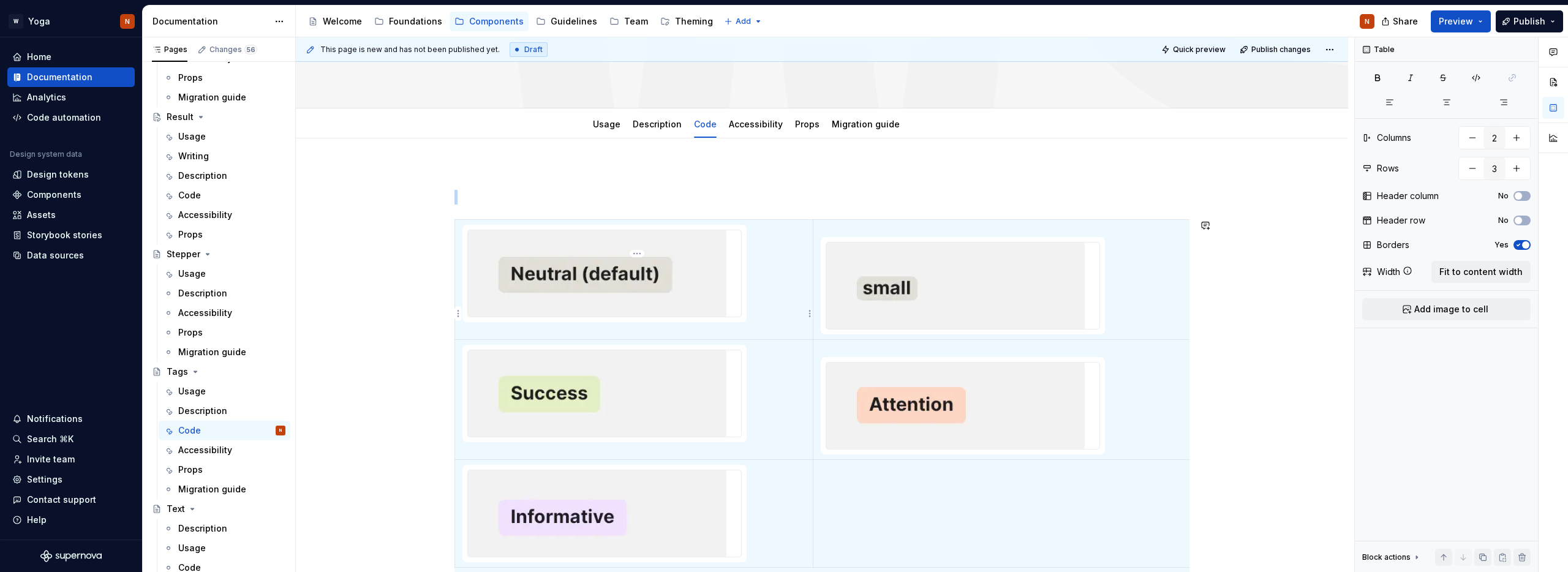
click at [765, 327] on td at bounding box center [634, 280] width 358 height 120
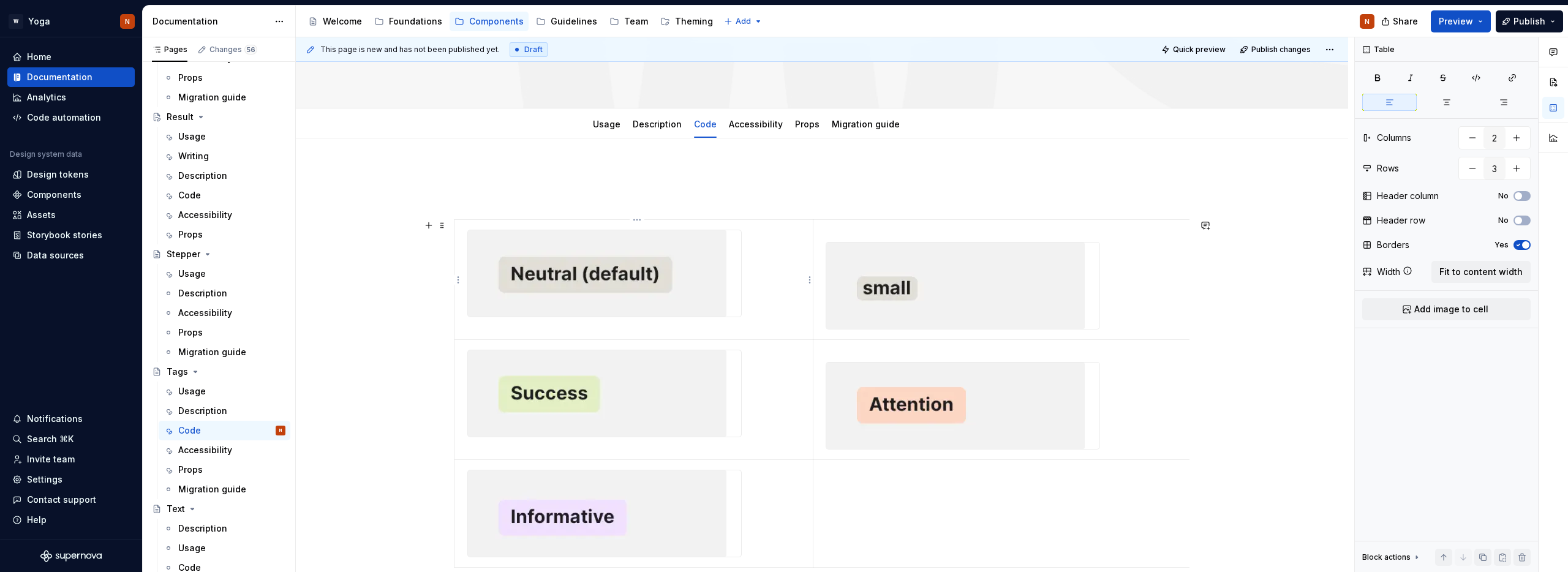
click at [467, 246] on div at bounding box center [605, 273] width 274 height 88
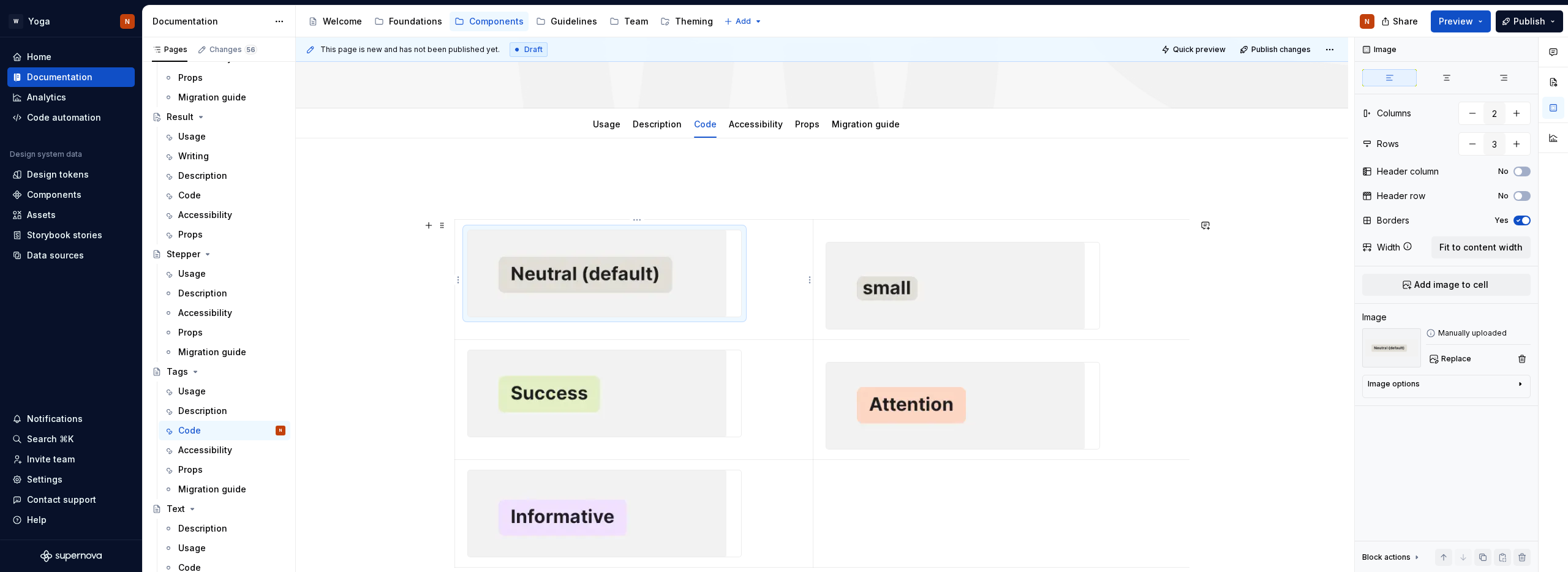
click at [486, 242] on img at bounding box center [597, 273] width 258 height 86
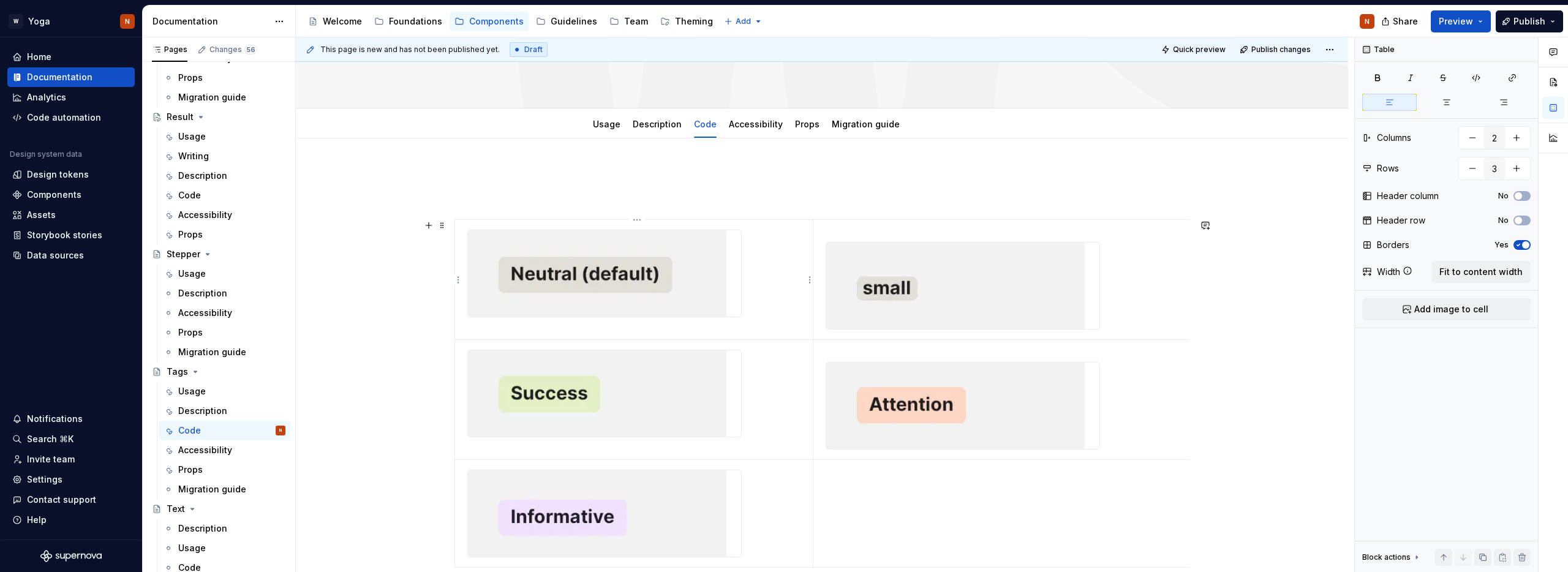
click at [775, 314] on td at bounding box center [634, 280] width 358 height 120
click at [768, 315] on td at bounding box center [634, 280] width 358 height 120
click at [460, 323] on td at bounding box center [634, 280] width 358 height 120
click at [465, 323] on td at bounding box center [634, 280] width 358 height 120
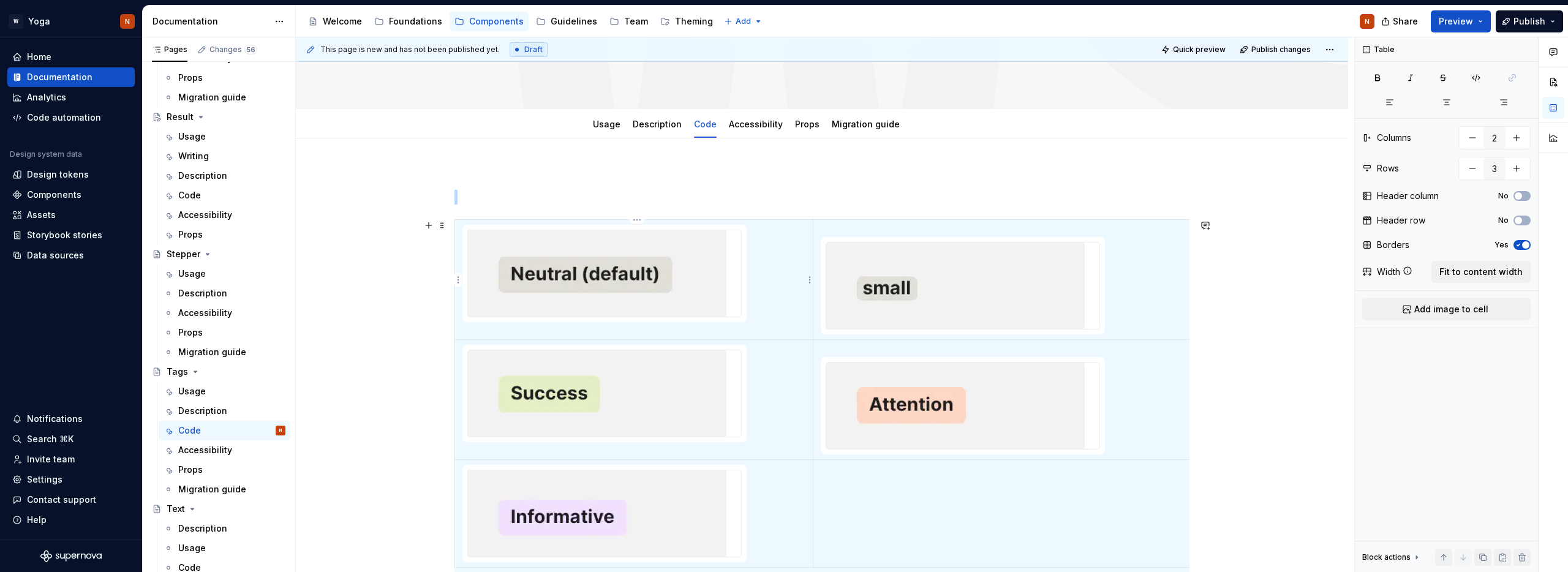
click at [470, 323] on td at bounding box center [634, 280] width 358 height 120
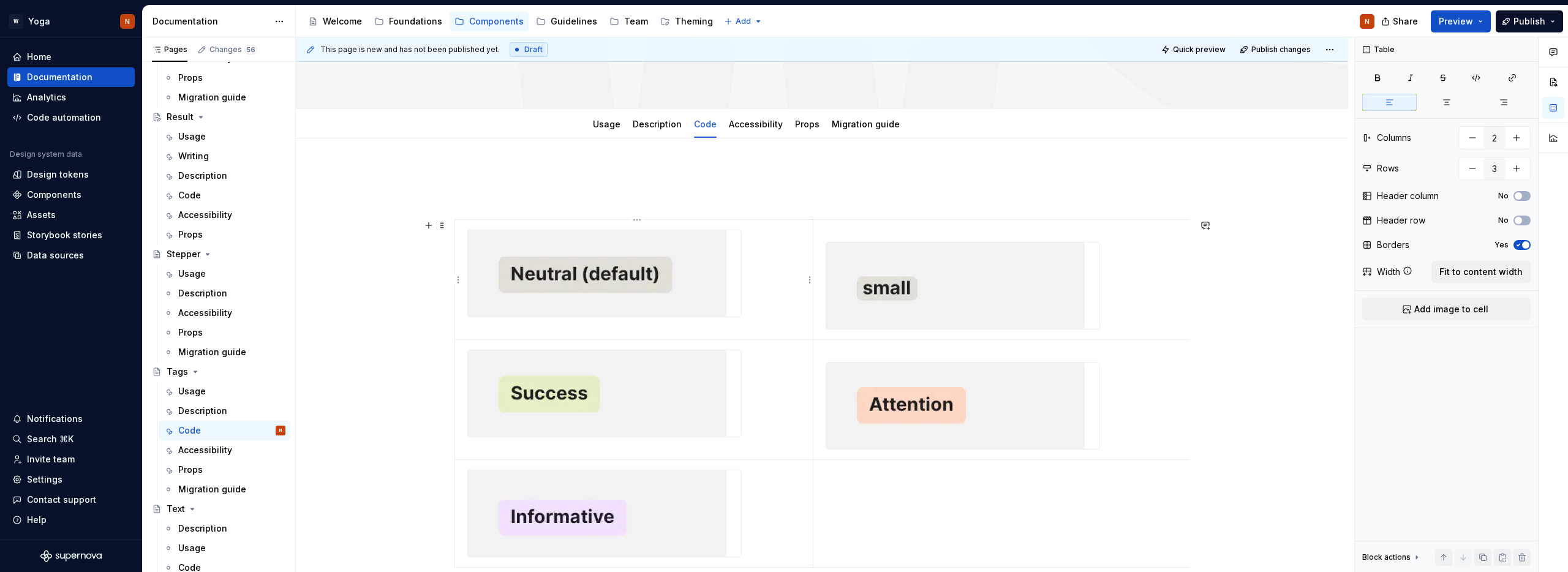
click at [465, 325] on td at bounding box center [634, 280] width 358 height 120
click at [467, 329] on td at bounding box center [634, 280] width 358 height 120
click at [469, 328] on td at bounding box center [634, 280] width 358 height 120
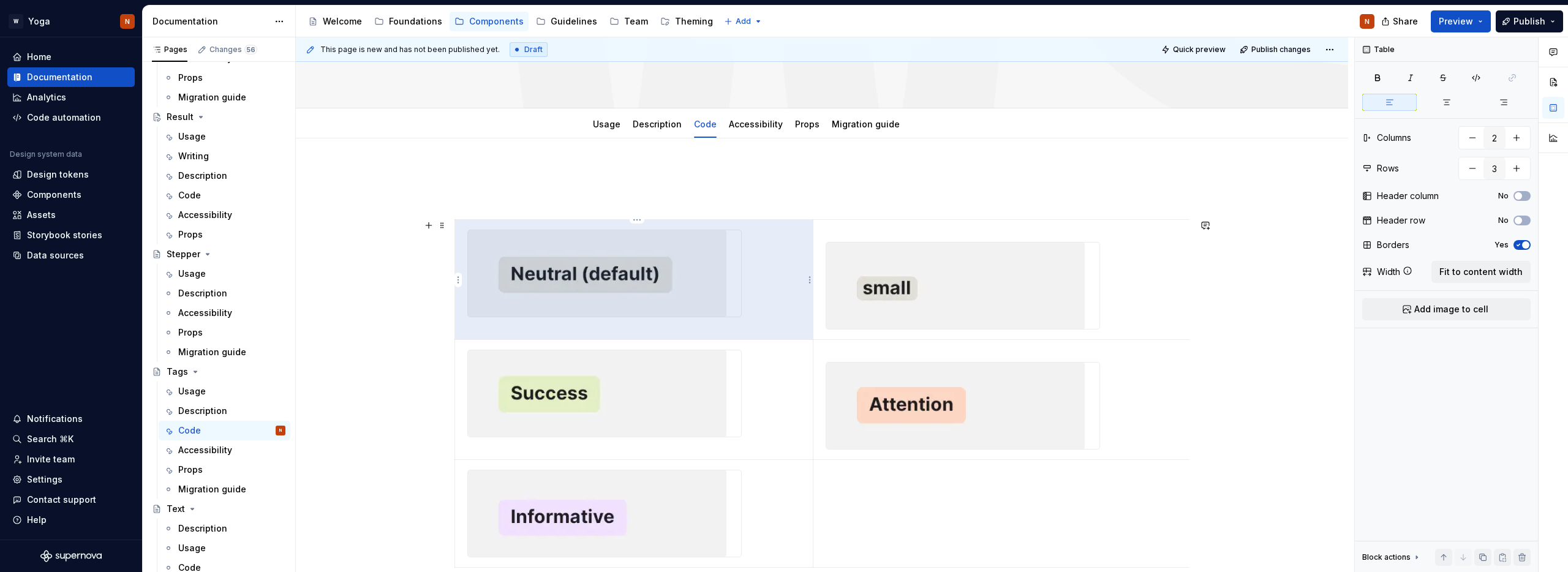
click at [470, 327] on td at bounding box center [634, 280] width 358 height 120
type textarea "*"
click at [531, 298] on img at bounding box center [597, 273] width 258 height 86
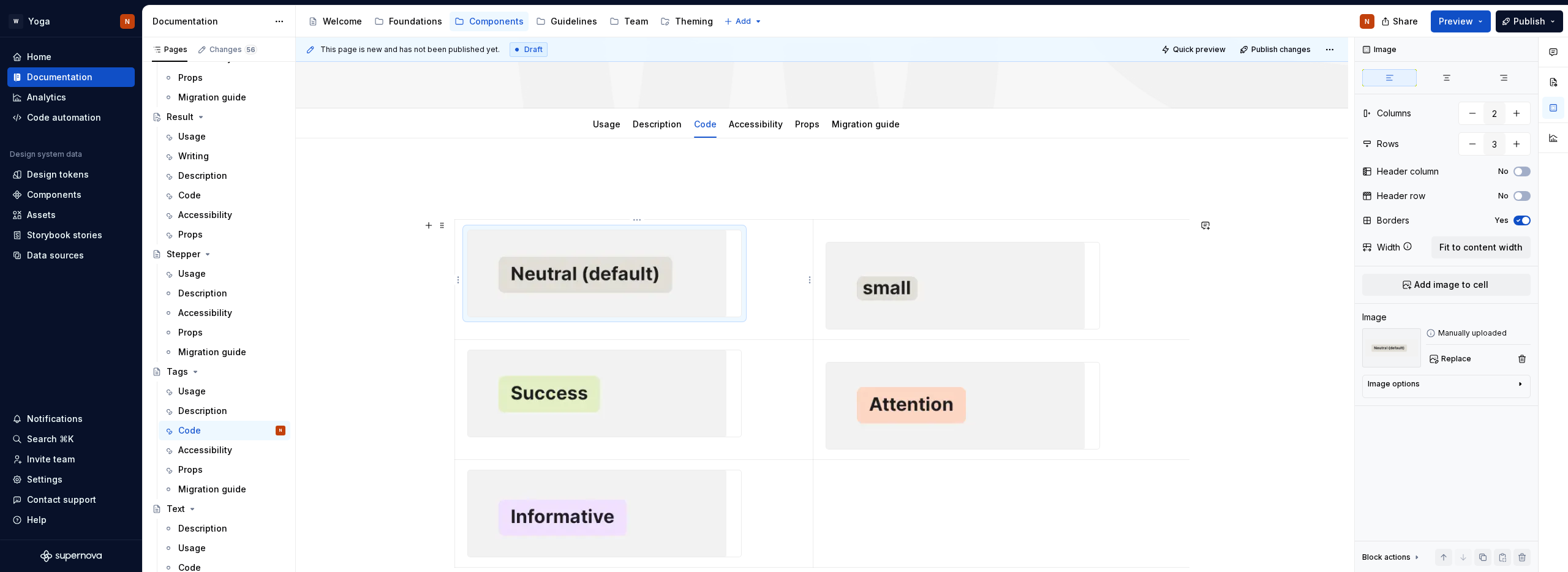
click at [577, 277] on img at bounding box center [597, 273] width 258 height 86
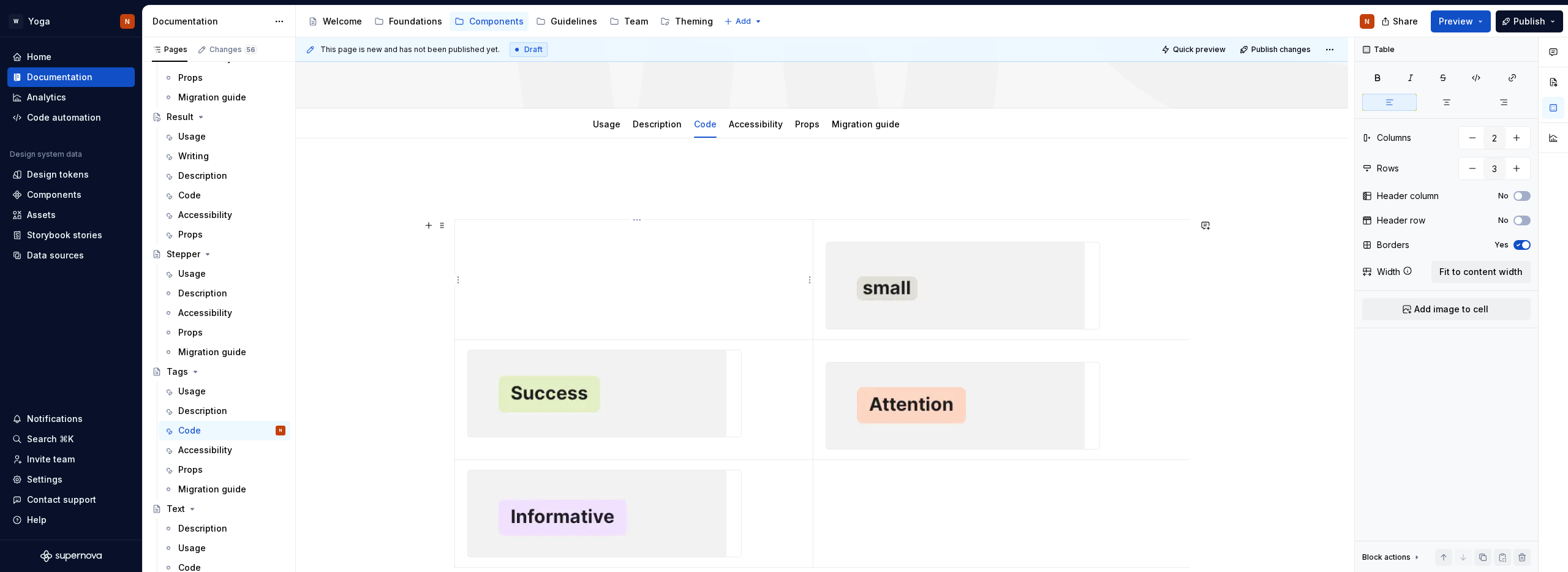
click at [502, 260] on td at bounding box center [634, 280] width 358 height 120
drag, startPoint x: 476, startPoint y: 257, endPoint x: 467, endPoint y: 255, distance: 9.2
click at [467, 255] on td "a" at bounding box center [634, 280] width 358 height 120
click at [495, 262] on td "a" at bounding box center [634, 280] width 358 height 120
click at [478, 236] on p at bounding box center [634, 231] width 343 height 12
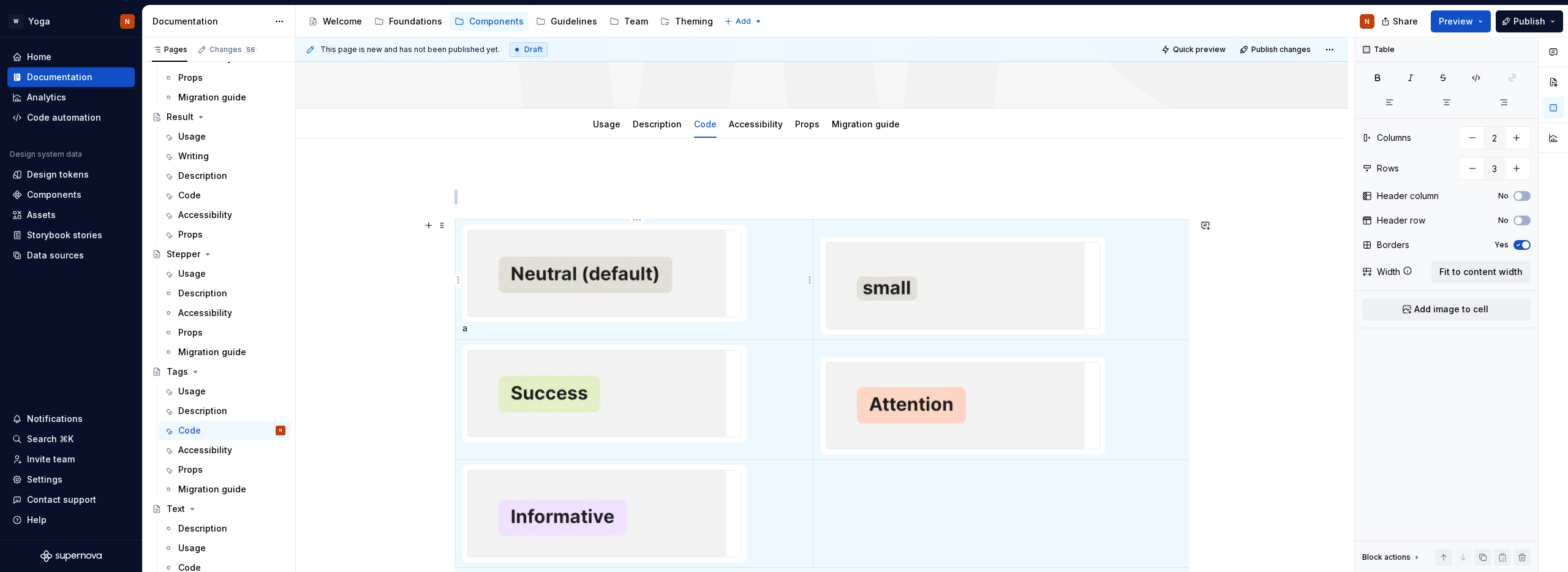
click at [522, 337] on td "a" at bounding box center [634, 280] width 358 height 120
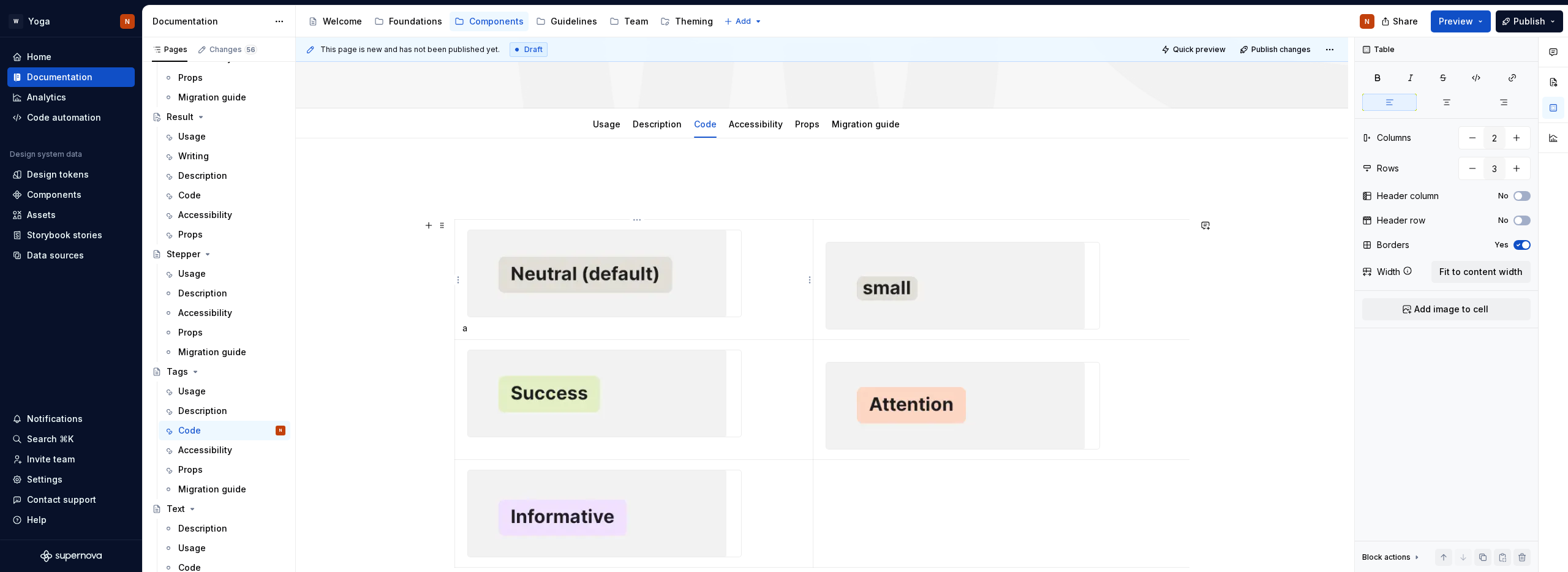
click at [492, 327] on p "a" at bounding box center [634, 328] width 343 height 12
click at [502, 327] on p "Variant neutral" at bounding box center [634, 328] width 343 height 12
click at [589, 304] on button "button" at bounding box center [591, 306] width 17 height 17
click at [559, 328] on p "Variant neutral" at bounding box center [634, 328] width 343 height 12
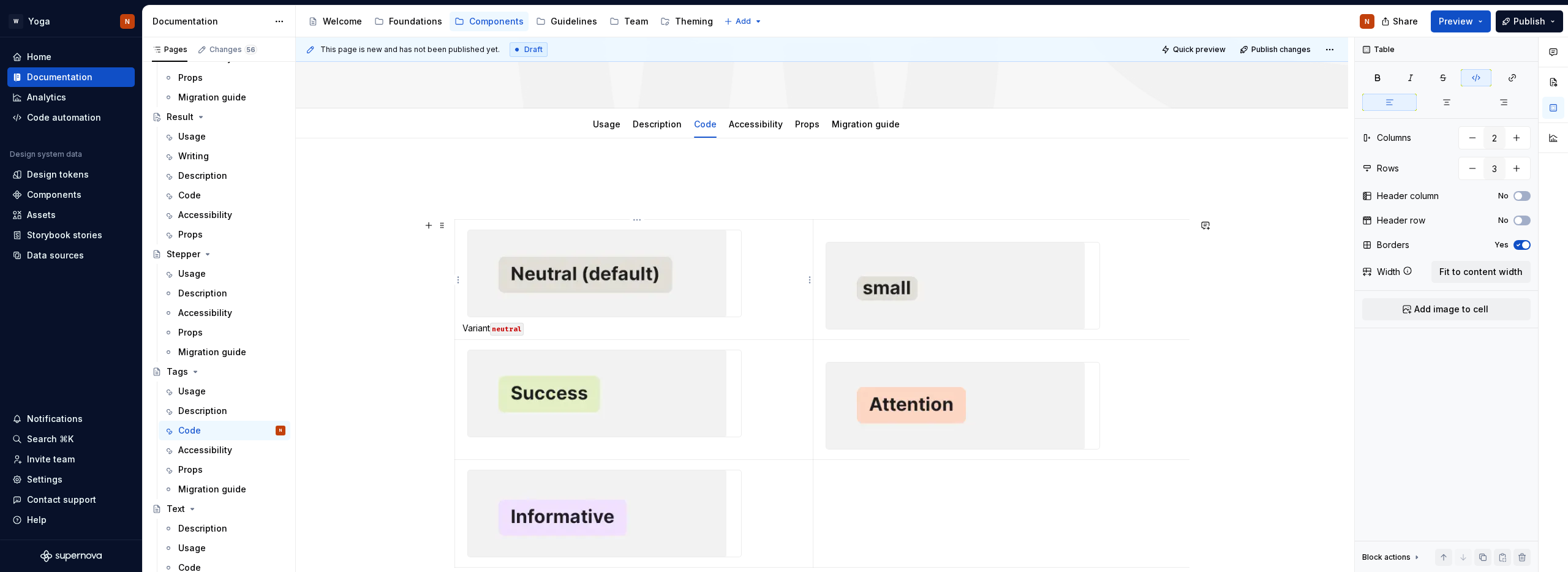
click at [516, 329] on code "neutral" at bounding box center [507, 329] width 34 height 13
click at [554, 332] on p "Variant neutral" at bounding box center [634, 328] width 343 height 12
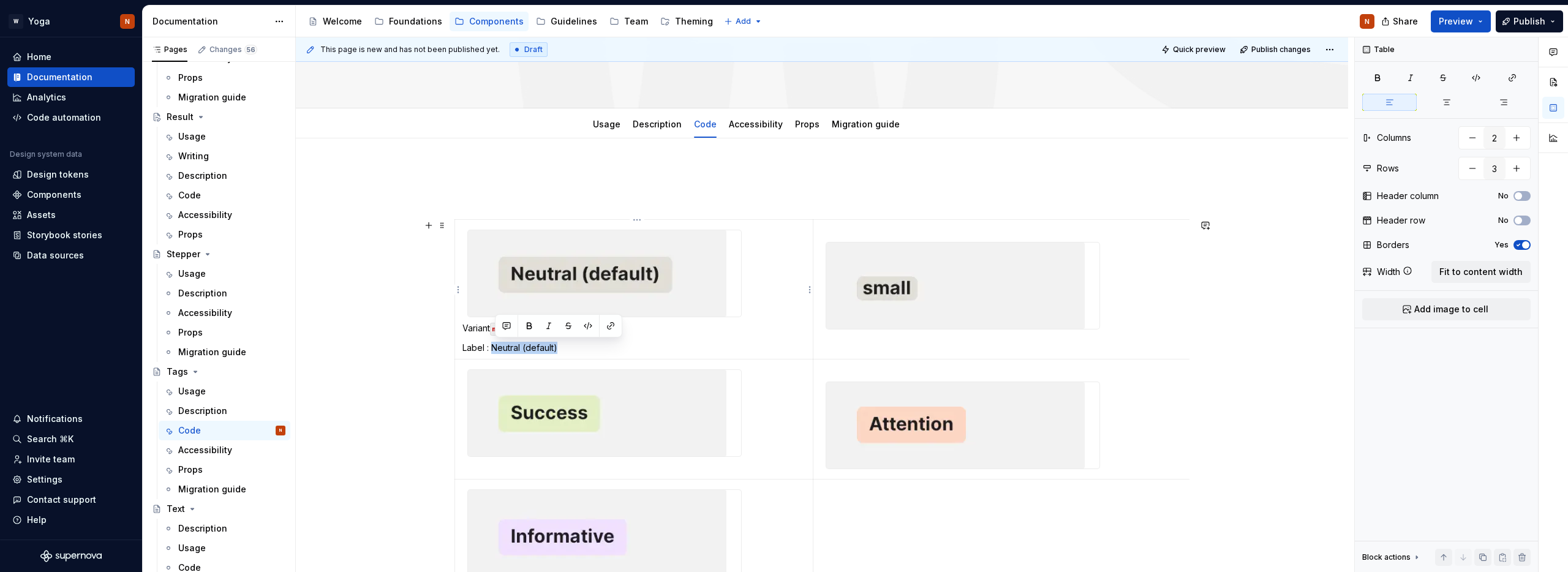
drag, startPoint x: 554, startPoint y: 348, endPoint x: 495, endPoint y: 348, distance: 59.0
click at [495, 348] on p "Label : Neutral (default)" at bounding box center [634, 348] width 343 height 12
click at [588, 327] on button "button" at bounding box center [588, 325] width 17 height 17
click at [588, 346] on p "Label : Neutral (default)" at bounding box center [634, 348] width 343 height 12
click at [584, 350] on p "Label : Neutral (default)" at bounding box center [634, 348] width 343 height 12
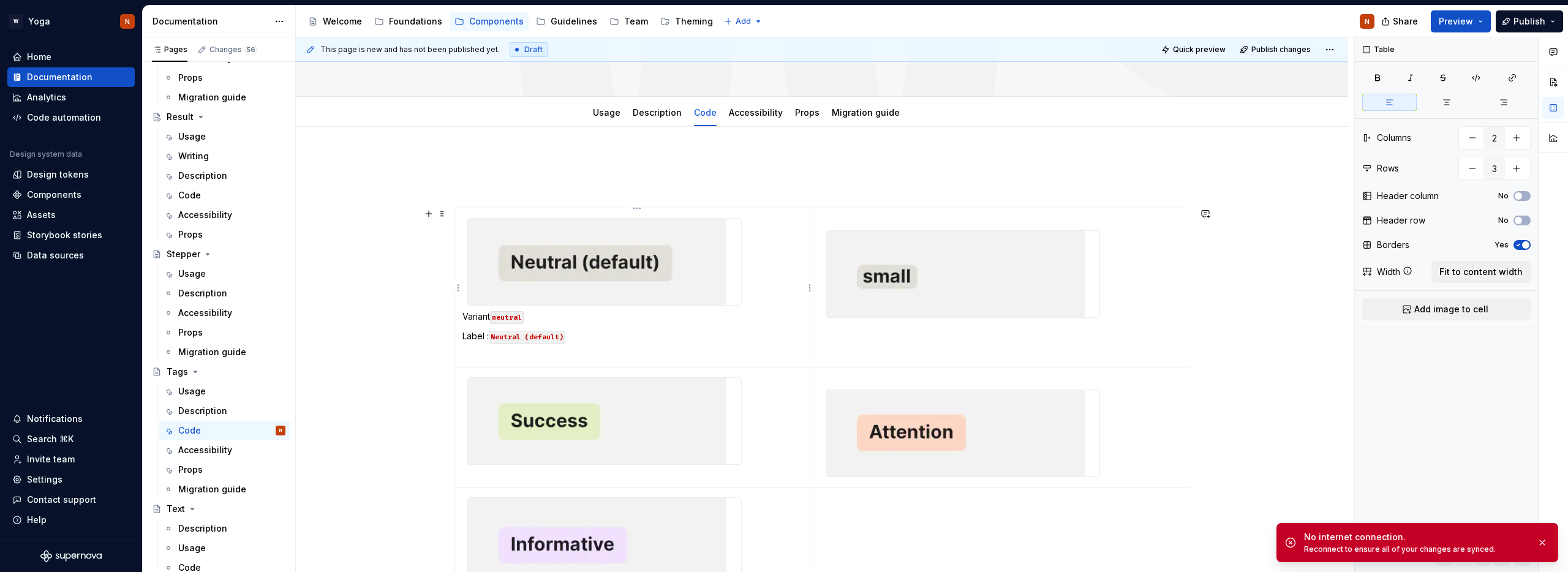
scroll to position [167, 0]
drag, startPoint x: 590, startPoint y: 338, endPoint x: 461, endPoint y: 318, distance: 130.5
click at [461, 318] on td "Variant neutral Label : Neutral (default)" at bounding box center [634, 287] width 358 height 159
copy td "Variant neutral Label : Neutral (default)"
click at [827, 328] on td at bounding box center [1088, 287] width 552 height 159
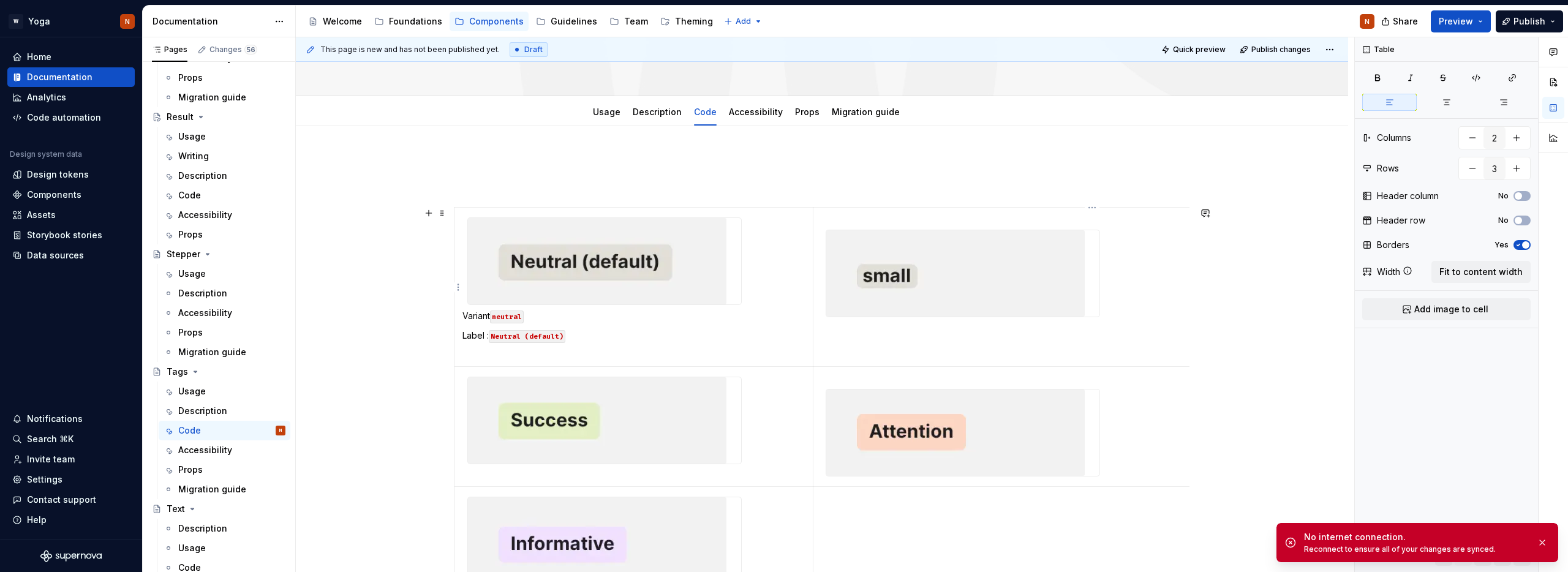
click at [860, 336] on td at bounding box center [1088, 287] width 552 height 159
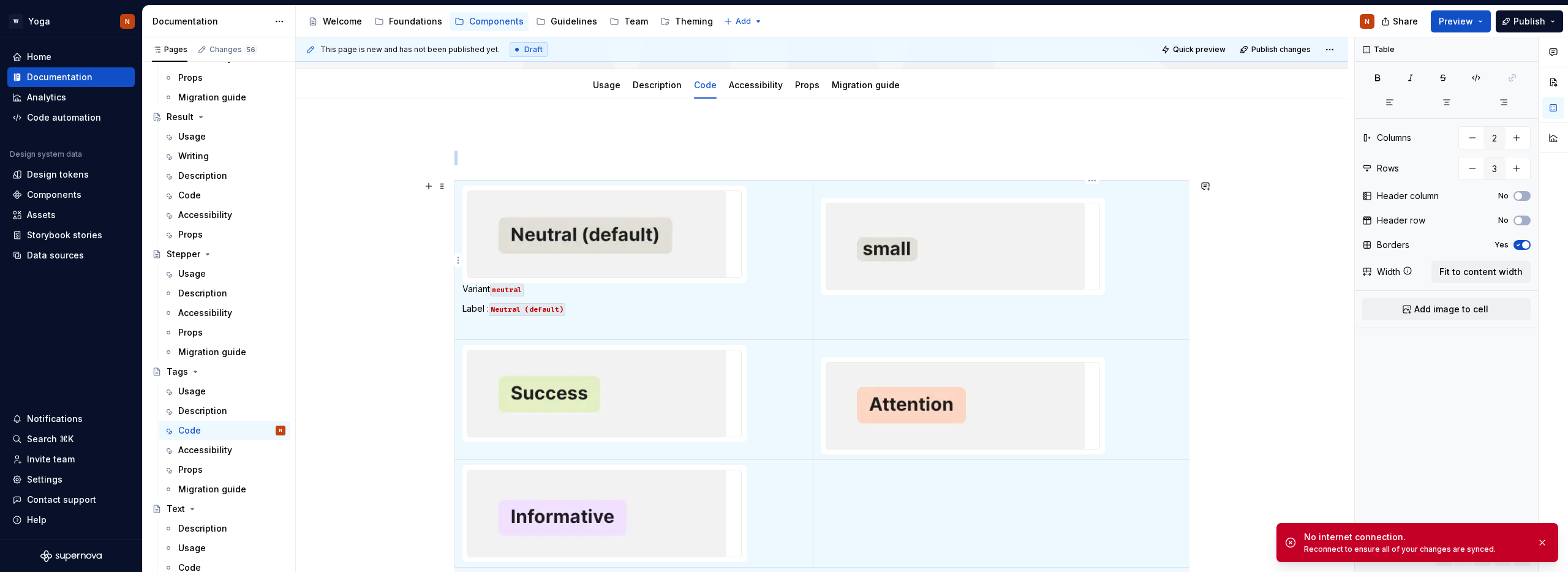
click at [1012, 297] on td at bounding box center [1088, 260] width 552 height 159
click at [916, 315] on td at bounding box center [1088, 260] width 552 height 159
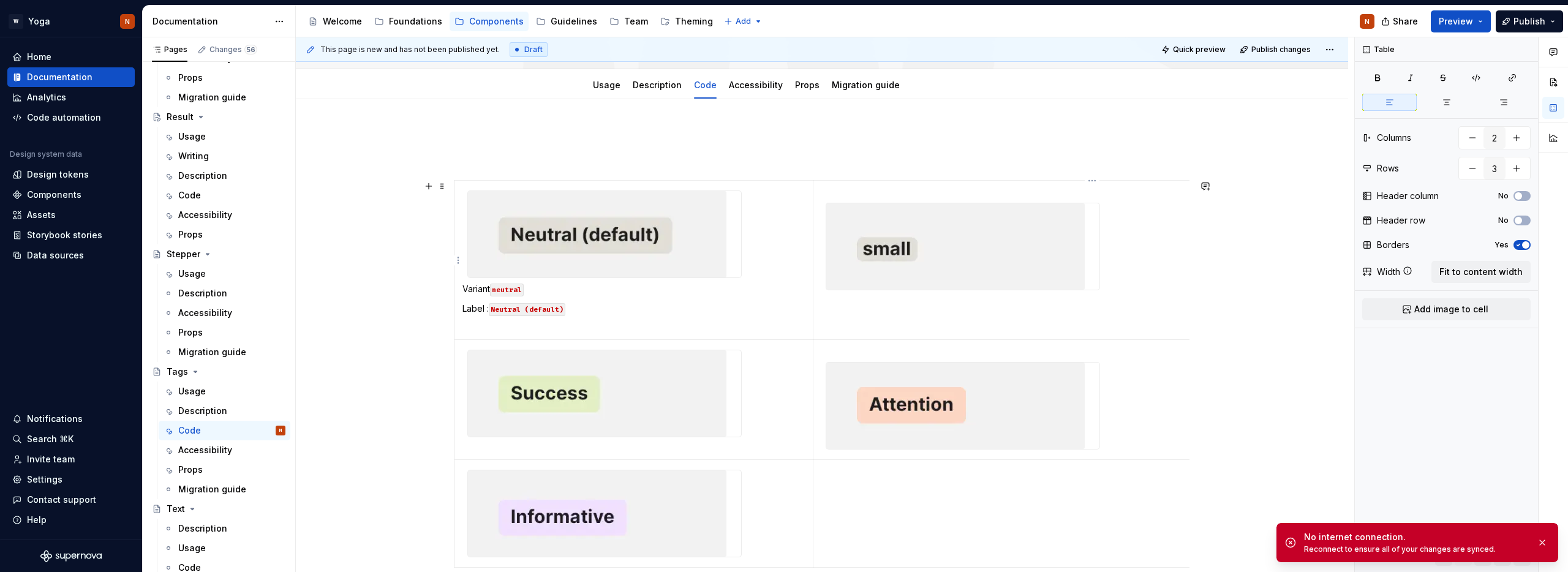
click at [901, 290] on div at bounding box center [963, 246] width 274 height 88
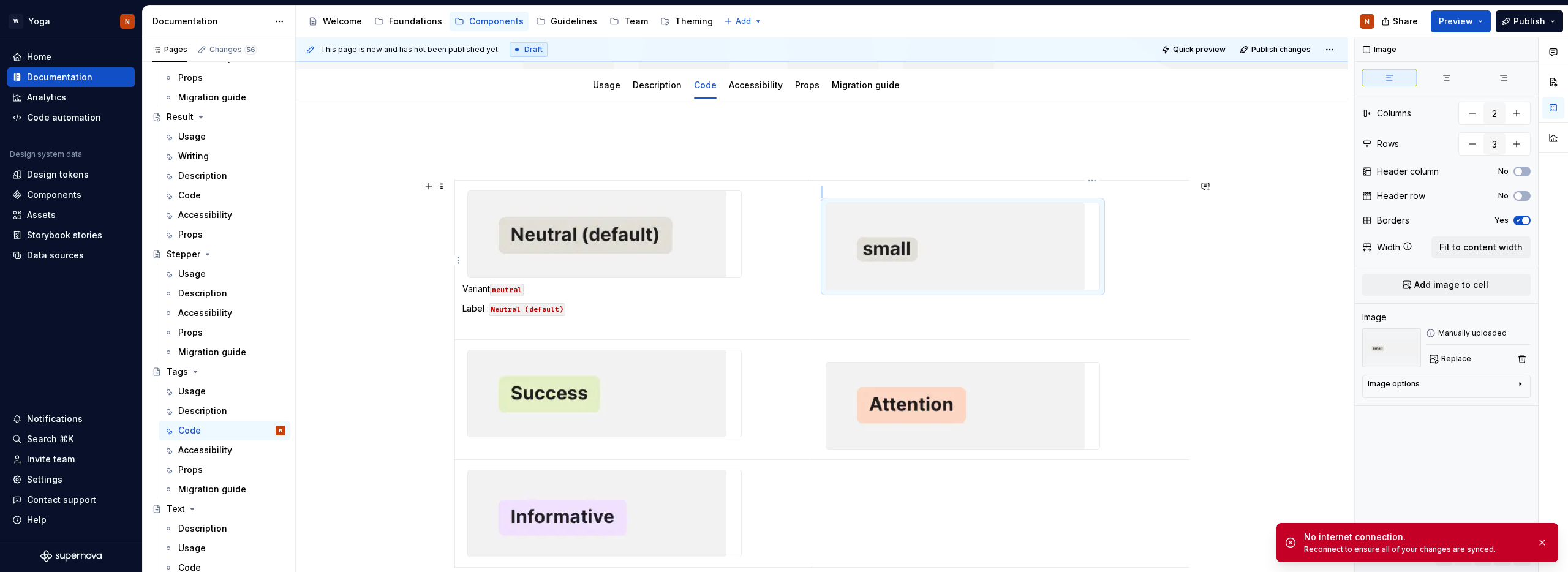
click at [910, 271] on img at bounding box center [955, 246] width 258 height 86
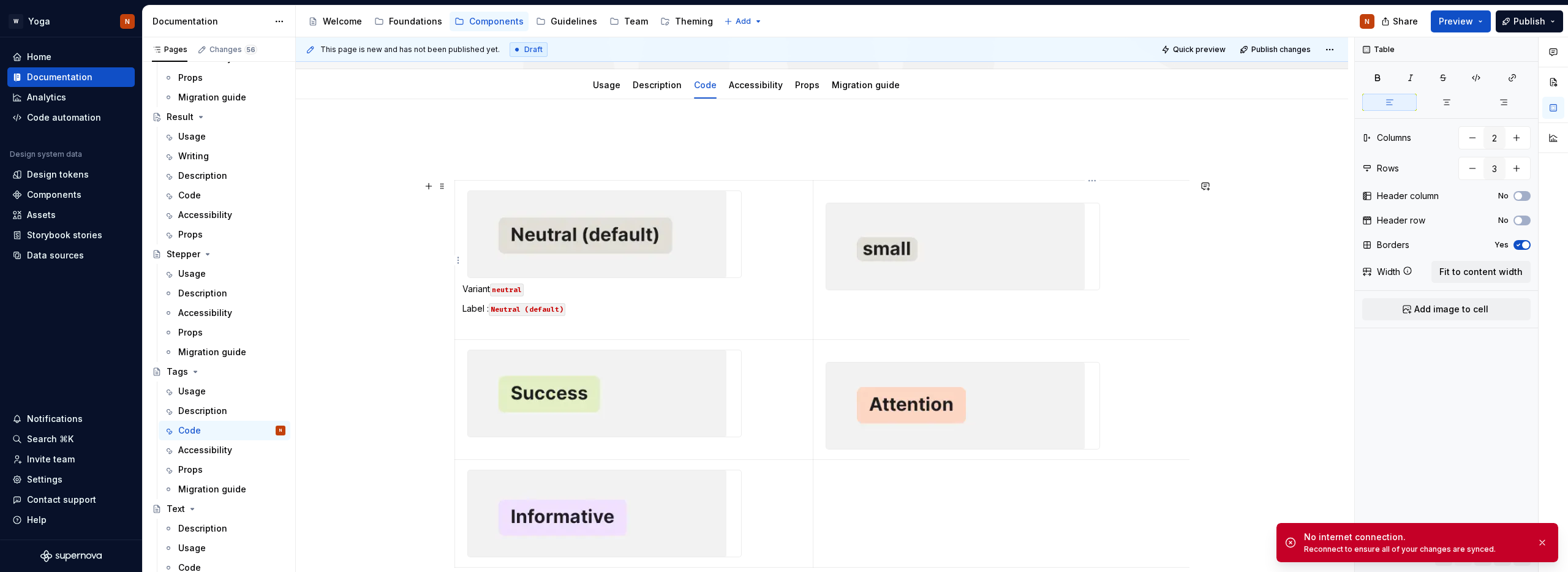
click at [838, 185] on p at bounding box center [1089, 192] width 537 height 12
click at [899, 233] on img at bounding box center [955, 246] width 258 height 86
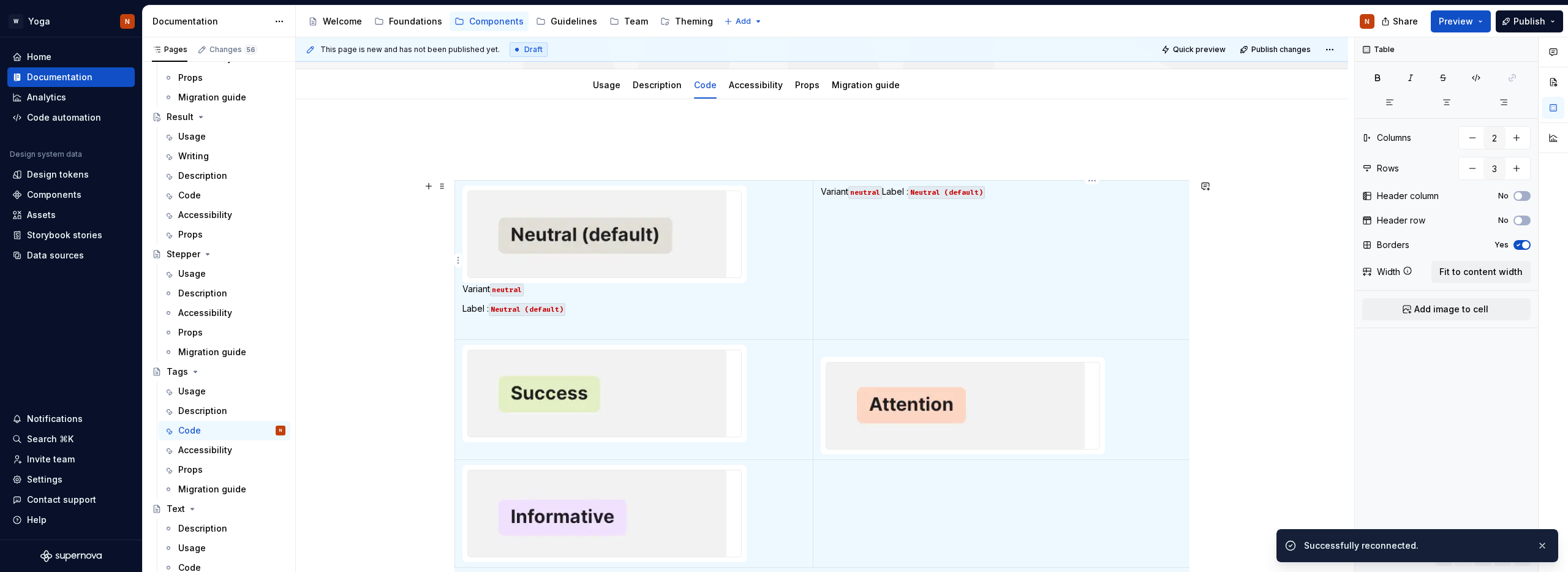
click at [823, 191] on p "Variant neutral Label : Neutral (default)" at bounding box center [1089, 192] width 537 height 12
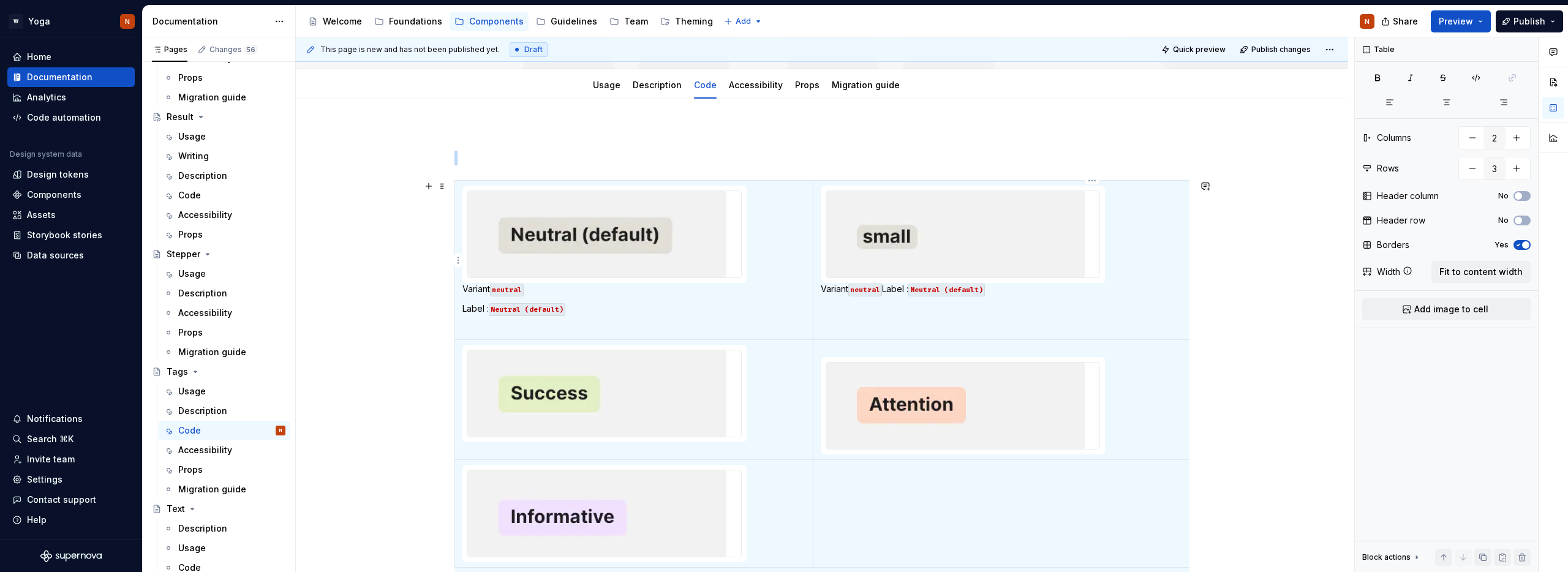
click at [938, 317] on td "Variant neutral Label : Neutral (default)" at bounding box center [1088, 260] width 552 height 159
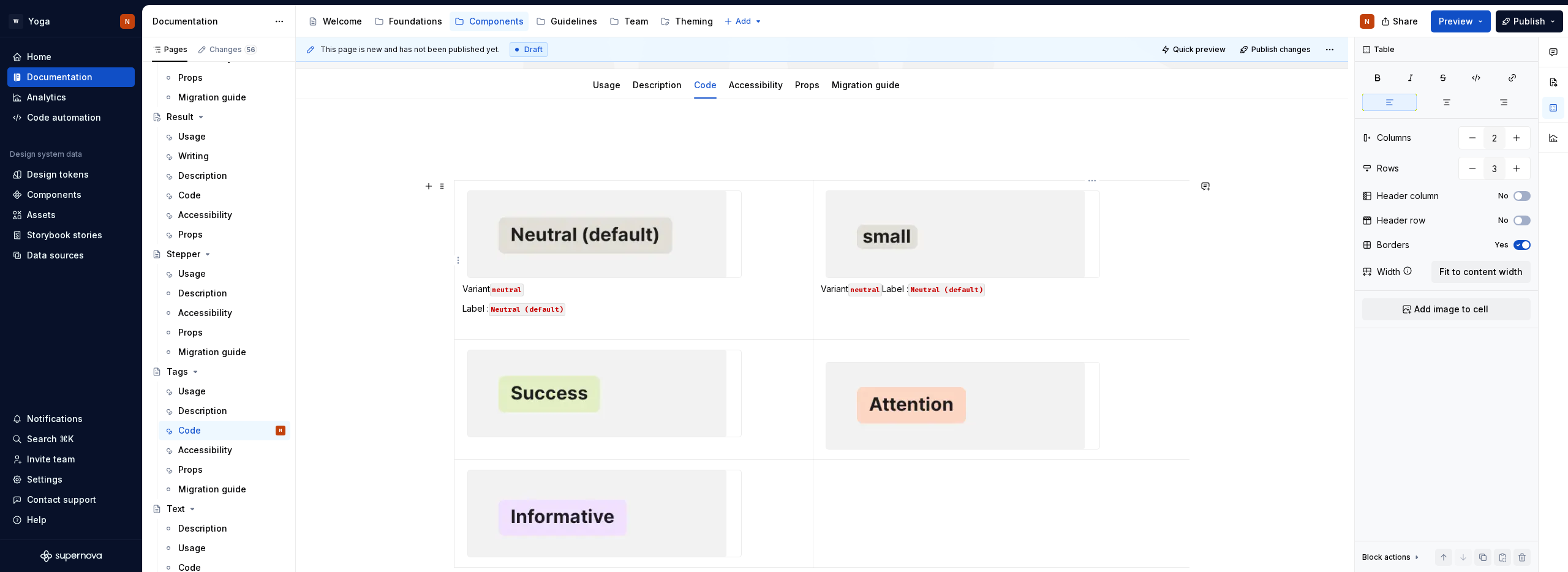
drag, startPoint x: 921, startPoint y: 294, endPoint x: 929, endPoint y: 296, distance: 8.2
click at [921, 294] on code "Neutral (default)" at bounding box center [946, 289] width 77 height 13
click at [946, 310] on p "Label : Neutral (default)" at bounding box center [1089, 308] width 537 height 12
click at [927, 327] on p "Small: boolean" at bounding box center [1089, 328] width 537 height 12
click at [876, 329] on p "Small: boolean" at bounding box center [1089, 328] width 537 height 12
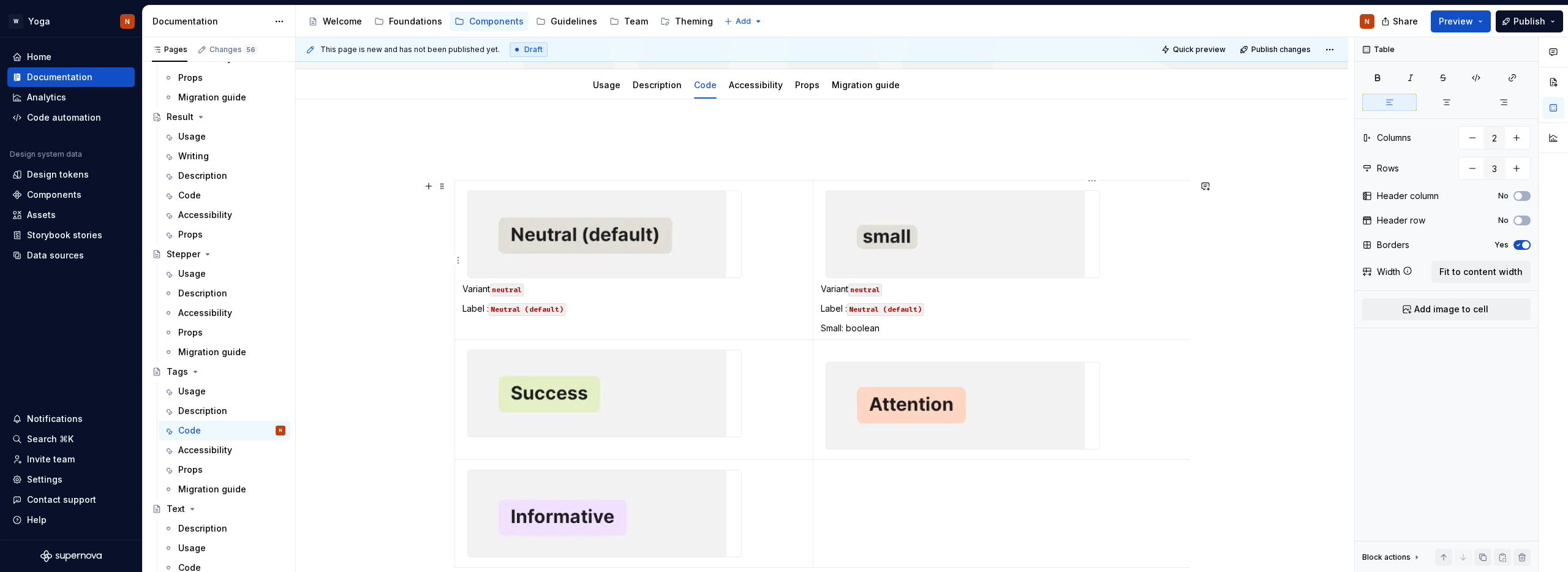
click at [876, 329] on p "Small: boolean" at bounding box center [1089, 328] width 537 height 12
click at [943, 302] on button "button" at bounding box center [943, 306] width 17 height 17
click at [925, 331] on p "Small: boolean" at bounding box center [1089, 328] width 537 height 12
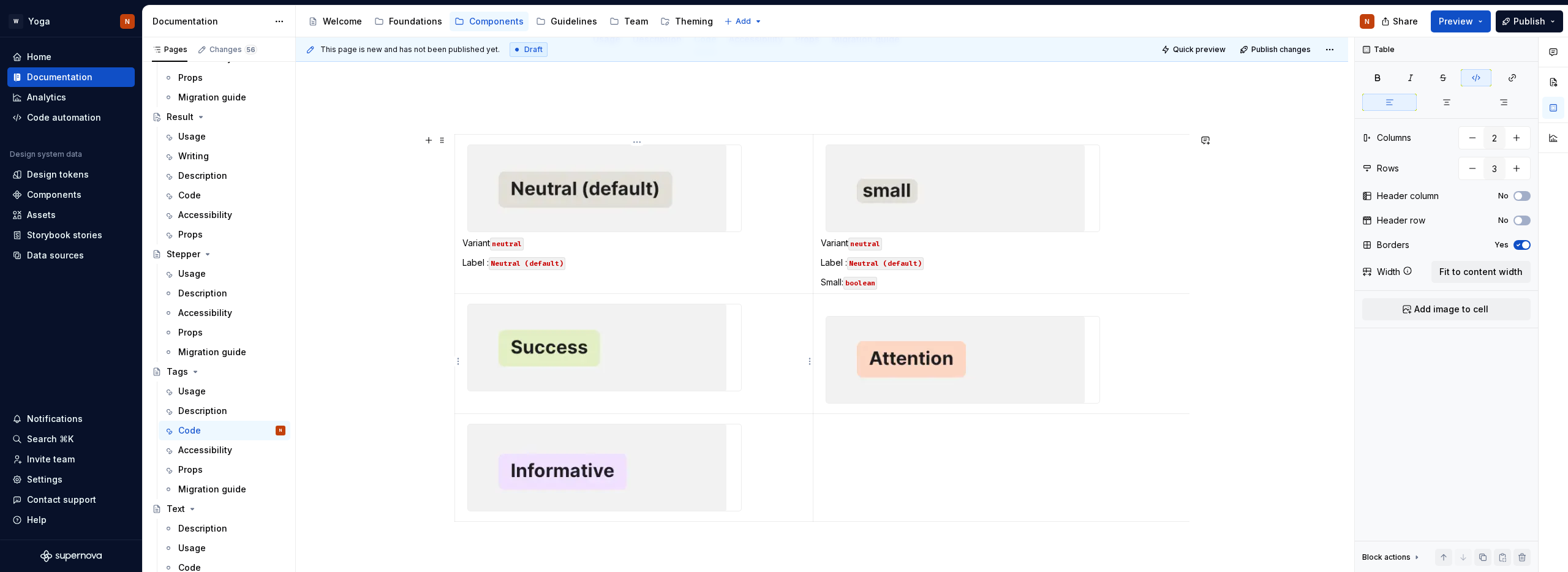
scroll to position [247, 0]
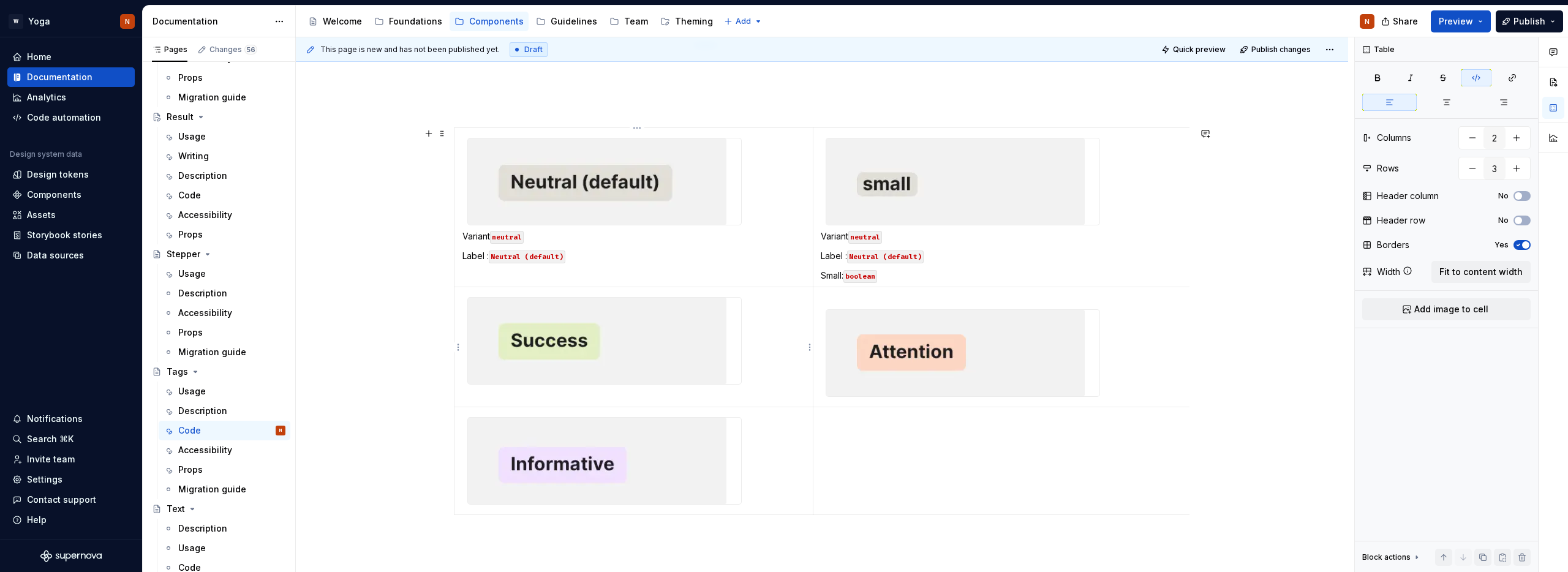
click at [633, 335] on img at bounding box center [597, 340] width 258 height 86
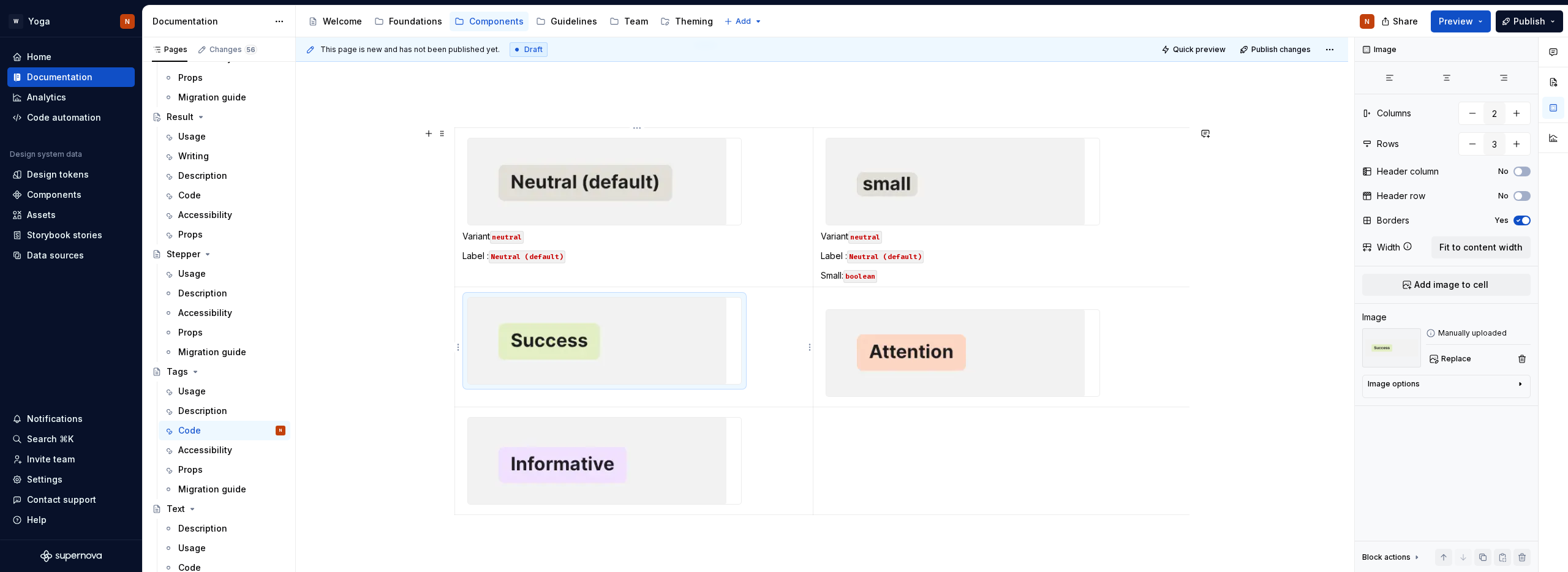
click at [769, 365] on td at bounding box center [634, 347] width 358 height 120
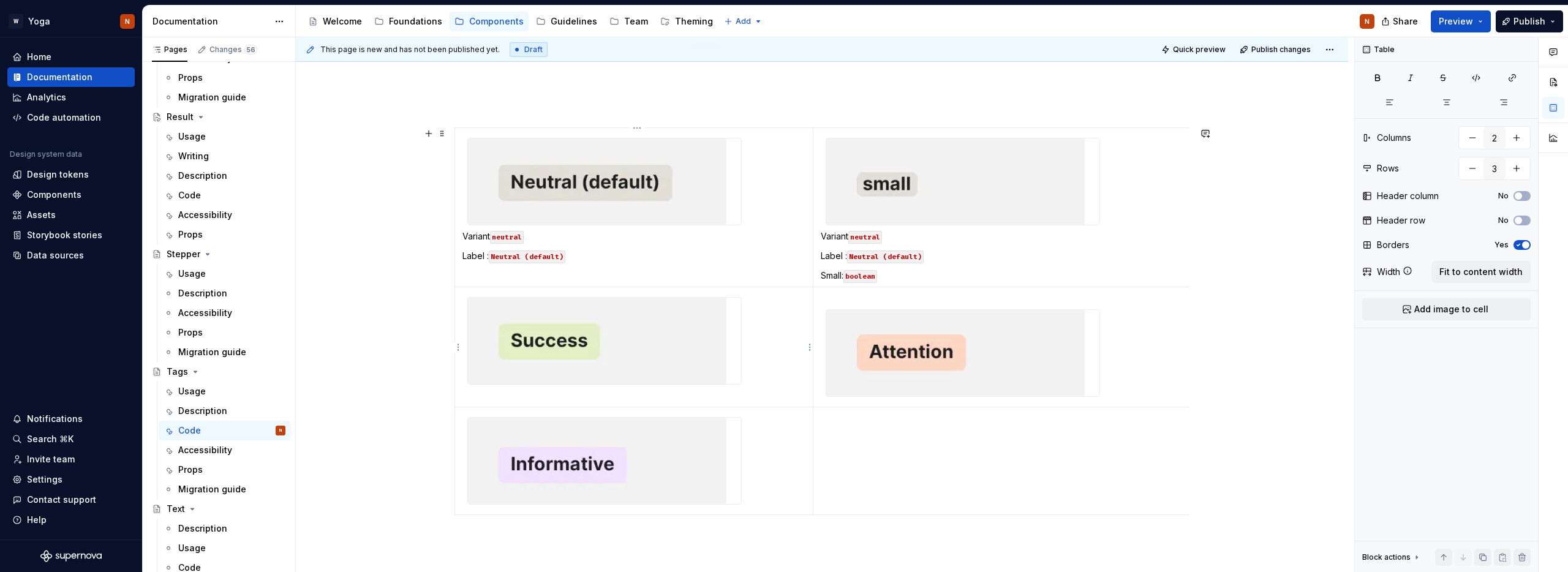
click at [522, 334] on img at bounding box center [597, 340] width 258 height 86
drag, startPoint x: 582, startPoint y: 257, endPoint x: 467, endPoint y: 238, distance: 116.6
click at [467, 238] on td "Variant neutral Label : Neutral (default)" at bounding box center [634, 207] width 358 height 159
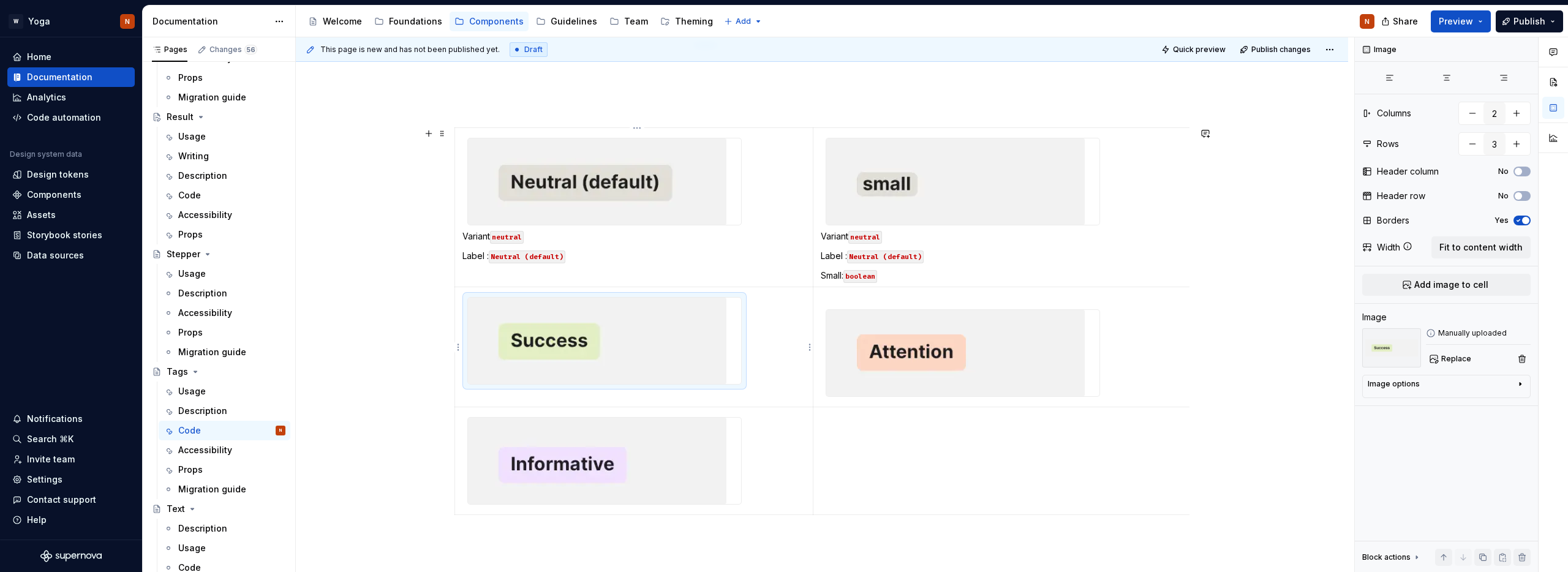
click at [541, 344] on img at bounding box center [597, 340] width 258 height 86
click at [568, 342] on img at bounding box center [597, 340] width 258 height 86
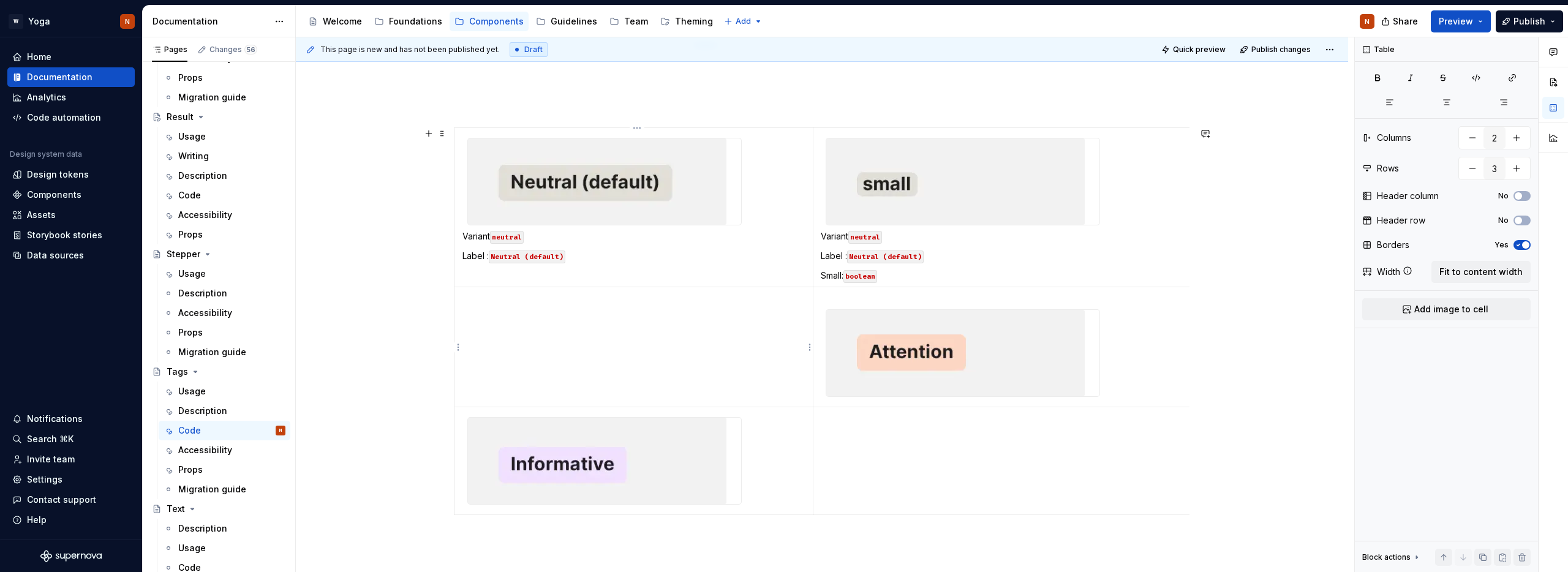
click at [516, 317] on td at bounding box center [634, 347] width 358 height 120
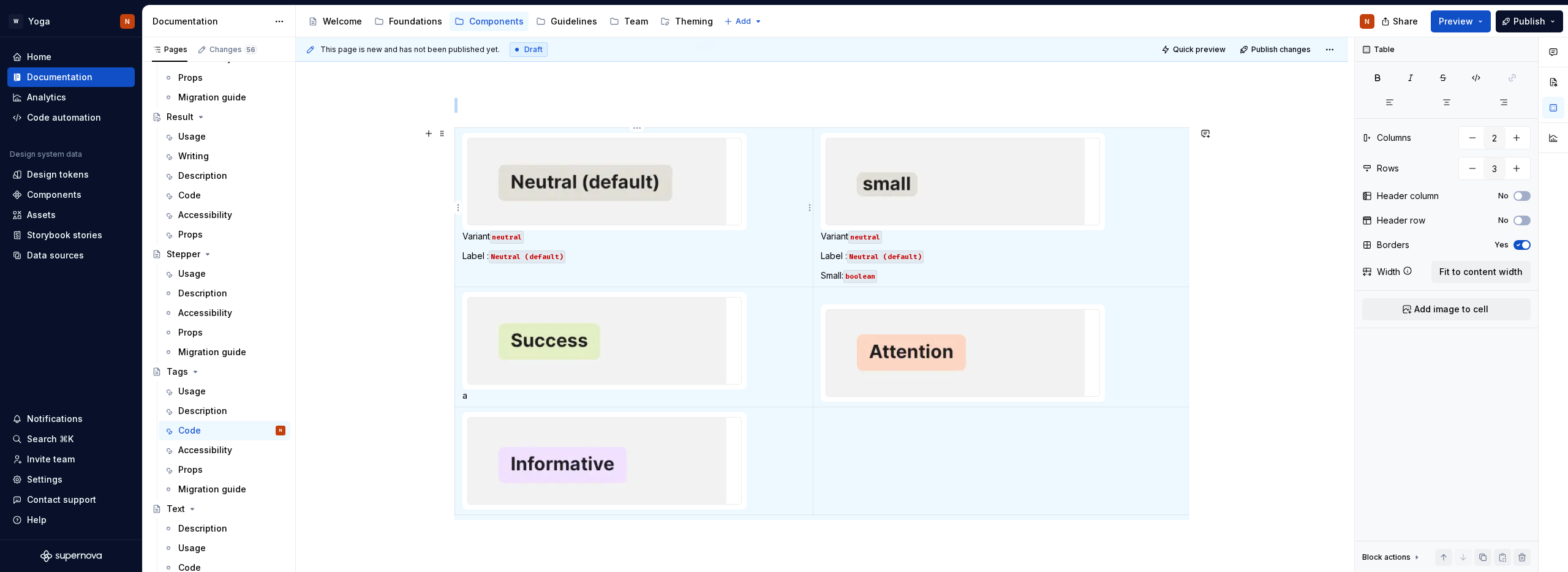
click at [509, 251] on code "Neutral (default)" at bounding box center [527, 257] width 77 height 13
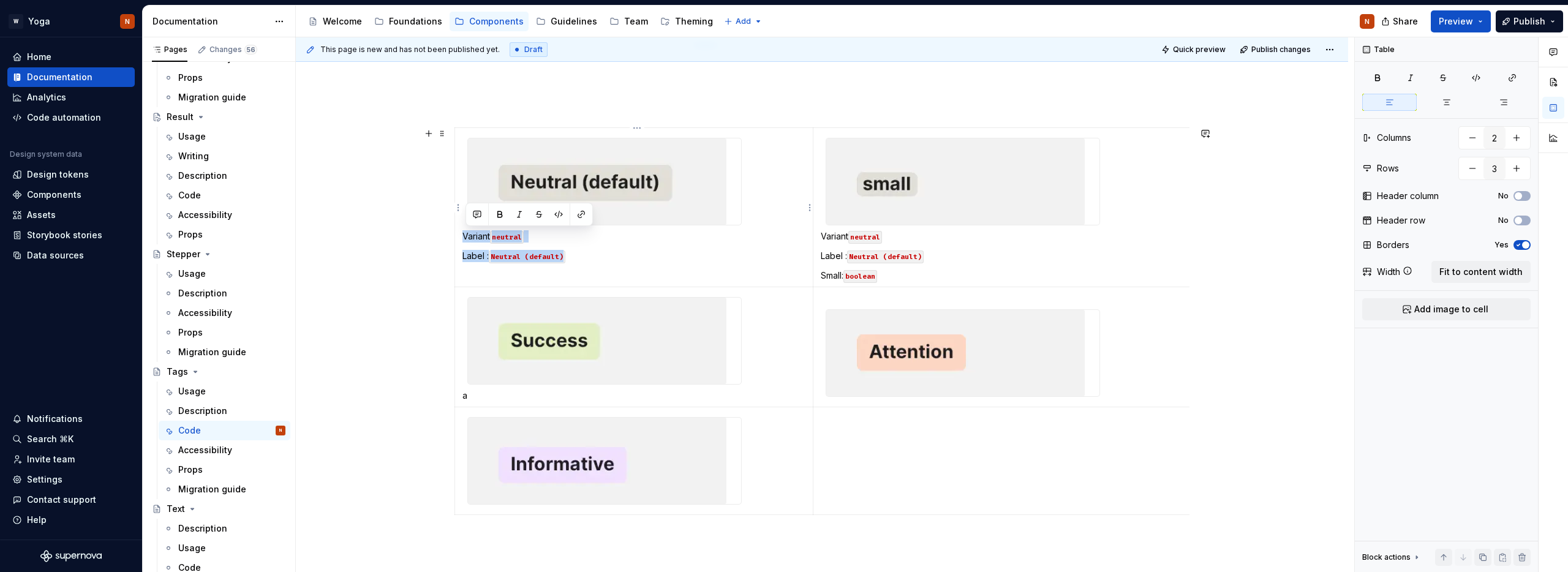
drag, startPoint x: 579, startPoint y: 257, endPoint x: 459, endPoint y: 238, distance: 121.5
click at [459, 238] on td "Variant neutral Label : Neutral (default)" at bounding box center [634, 207] width 358 height 159
copy td "Variant neutral Label : Neutral (default)"
click at [488, 395] on p "a" at bounding box center [634, 395] width 343 height 12
click at [533, 397] on p "Variant neutral Label : Neutral (default)" at bounding box center [634, 395] width 343 height 12
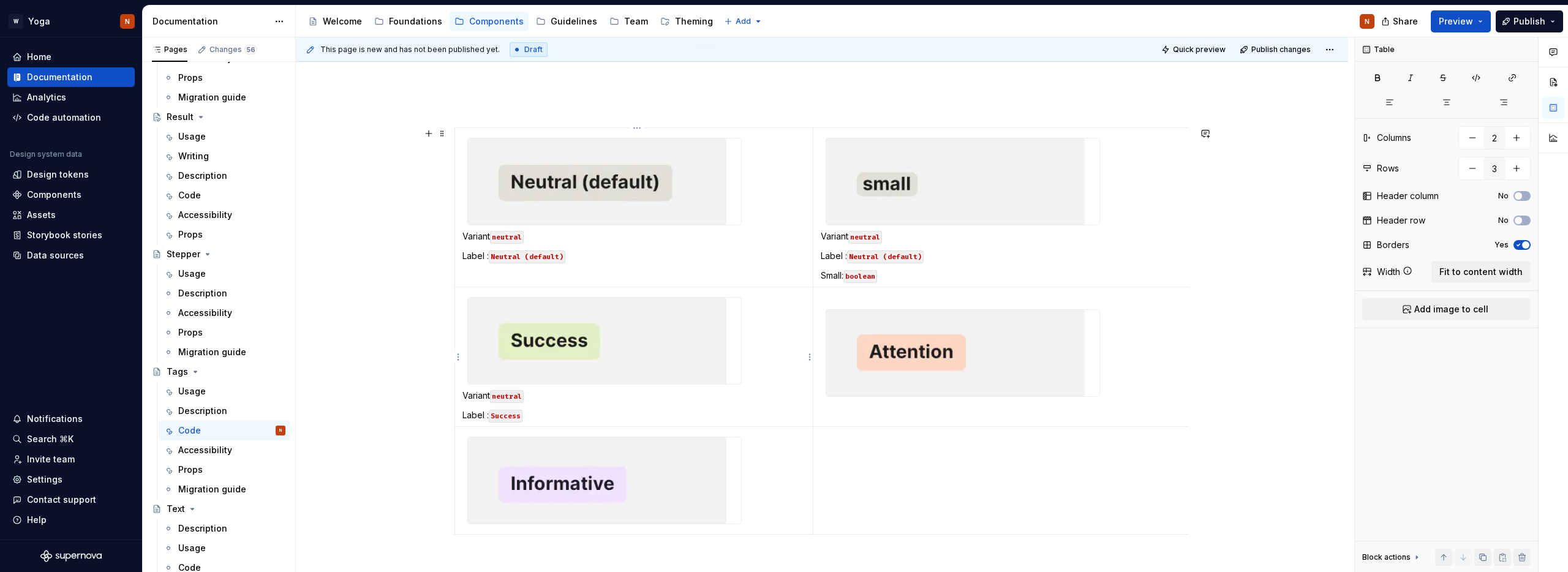
click at [556, 393] on p "Variant neutral" at bounding box center [634, 395] width 343 height 12
click at [516, 395] on code "neutral" at bounding box center [507, 396] width 34 height 13
click at [513, 395] on code "neutral" at bounding box center [507, 396] width 34 height 13
click at [515, 395] on code "neutral" at bounding box center [507, 396] width 34 height 13
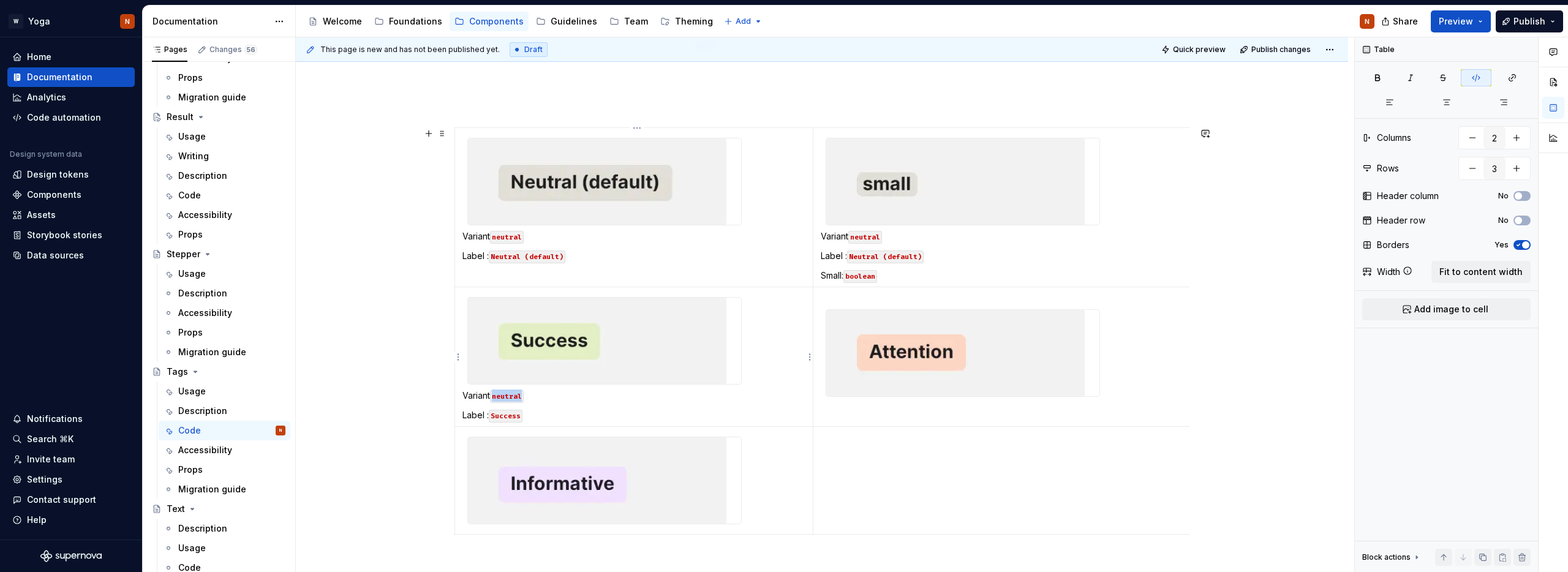
click at [515, 395] on code "neutral" at bounding box center [507, 396] width 34 height 13
click at [638, 418] on p "Label : Success" at bounding box center [634, 415] width 343 height 12
click at [908, 383] on img at bounding box center [955, 353] width 258 height 86
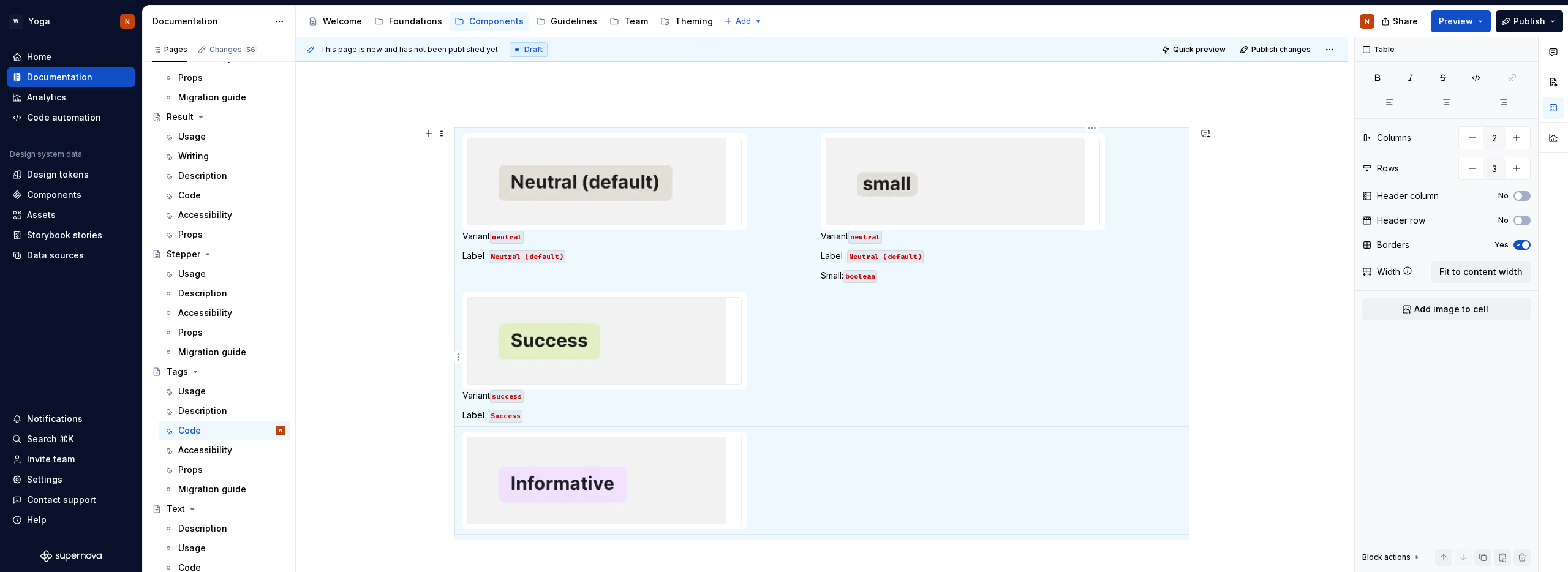
click at [848, 322] on td at bounding box center [1088, 357] width 552 height 140
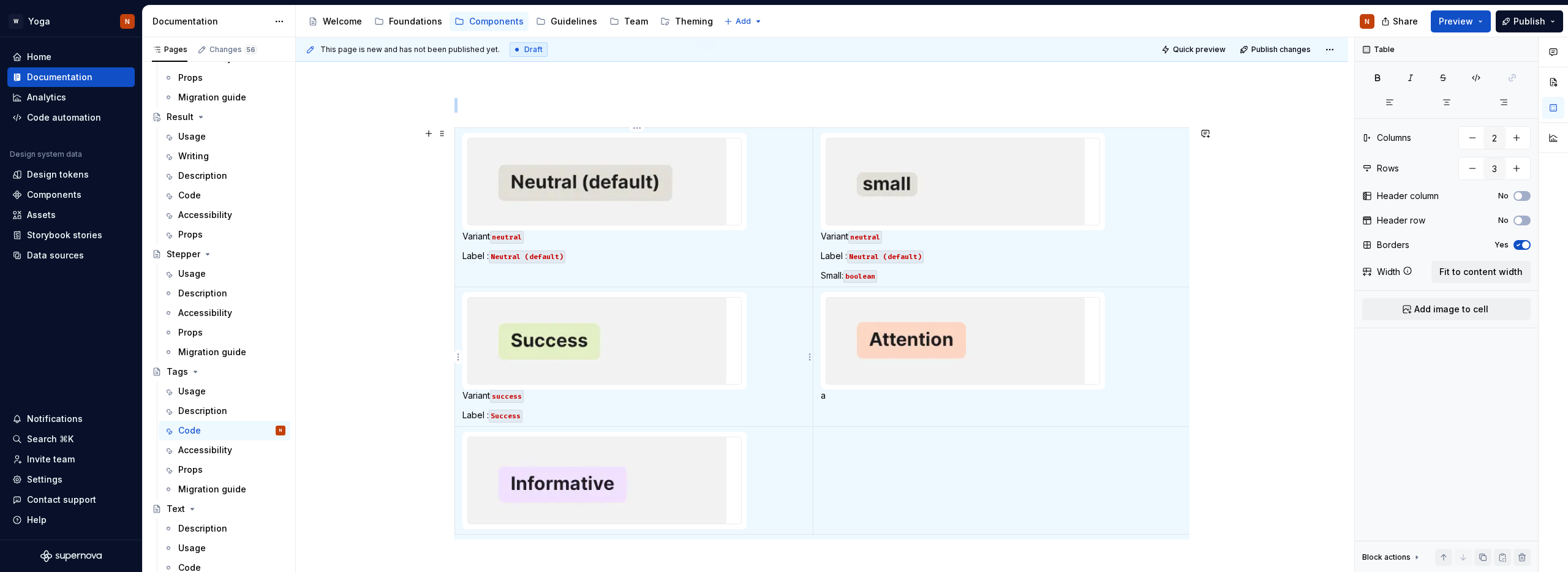
click at [571, 398] on p "Variant success" at bounding box center [634, 395] width 343 height 12
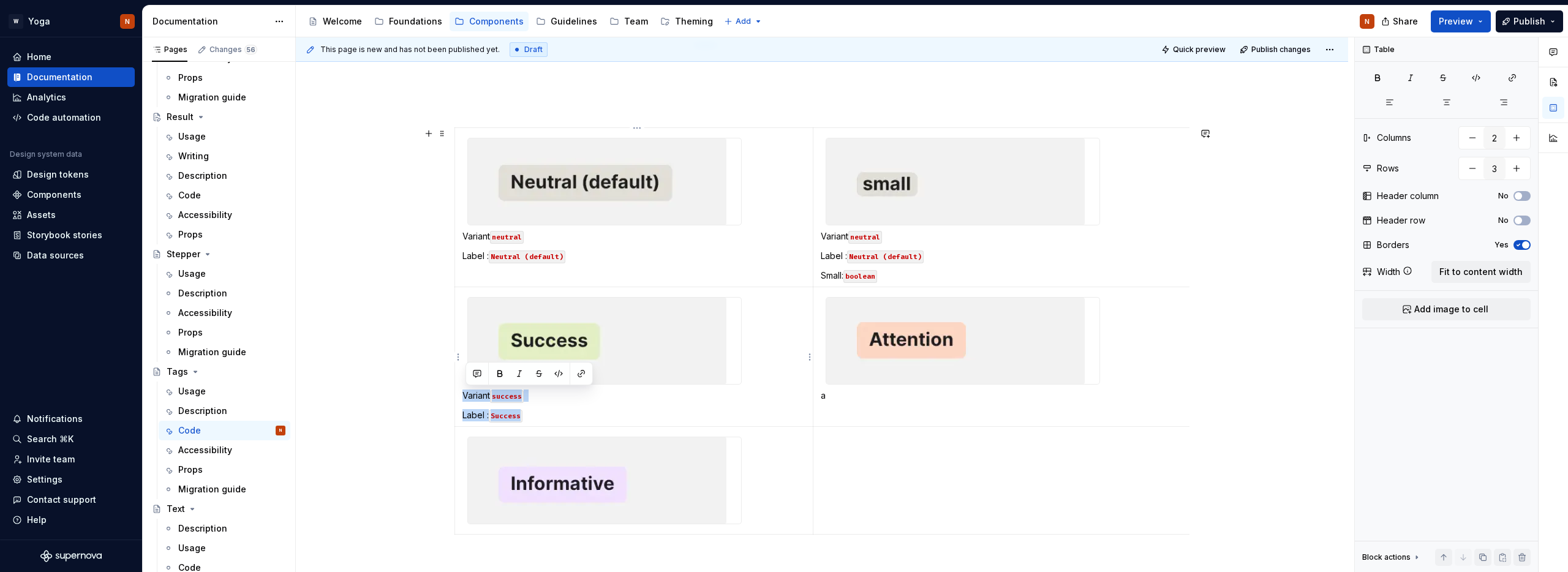
drag, startPoint x: 533, startPoint y: 414, endPoint x: 465, endPoint y: 396, distance: 70.3
click at [465, 396] on td "Variant success Label : Success" at bounding box center [634, 357] width 358 height 140
copy td "Variant success Label : Success"
click at [856, 399] on p "a" at bounding box center [1089, 395] width 537 height 12
click at [893, 396] on p "Variant success Label : Success" at bounding box center [1089, 395] width 537 height 12
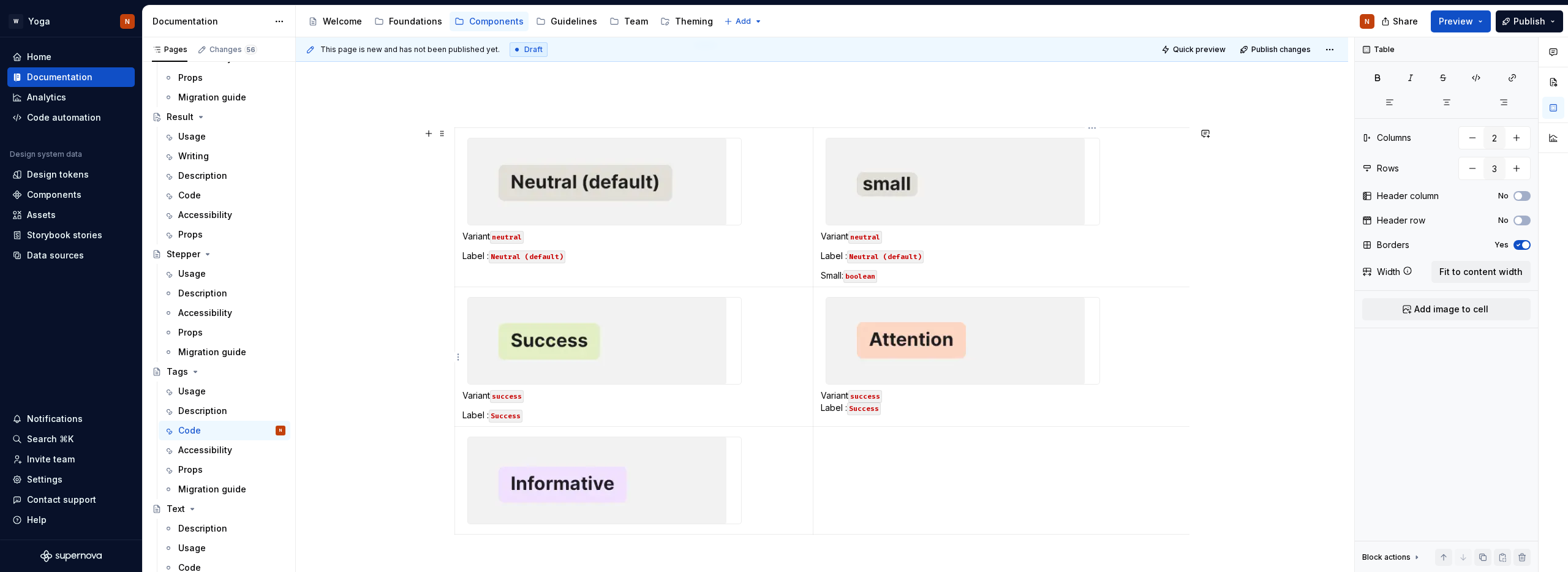
click at [867, 408] on code "Success" at bounding box center [864, 408] width 34 height 13
click at [872, 396] on code "success" at bounding box center [866, 396] width 34 height 13
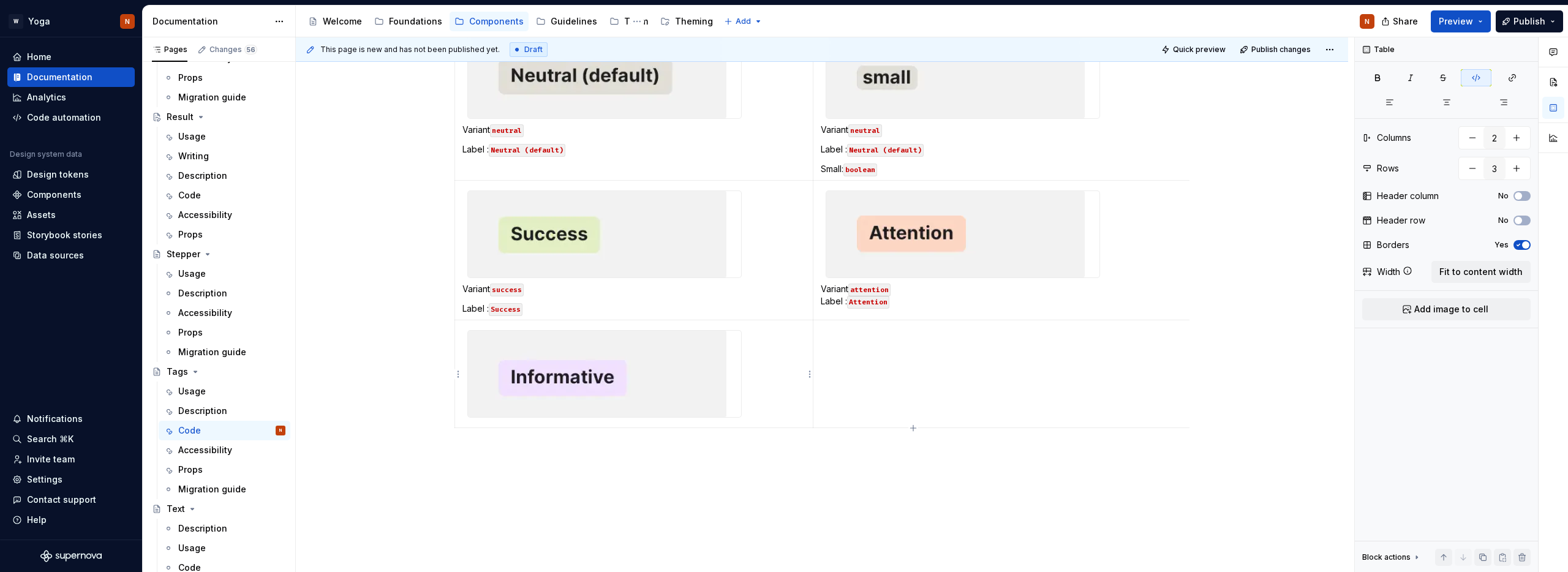
click at [595, 373] on img at bounding box center [597, 374] width 258 height 86
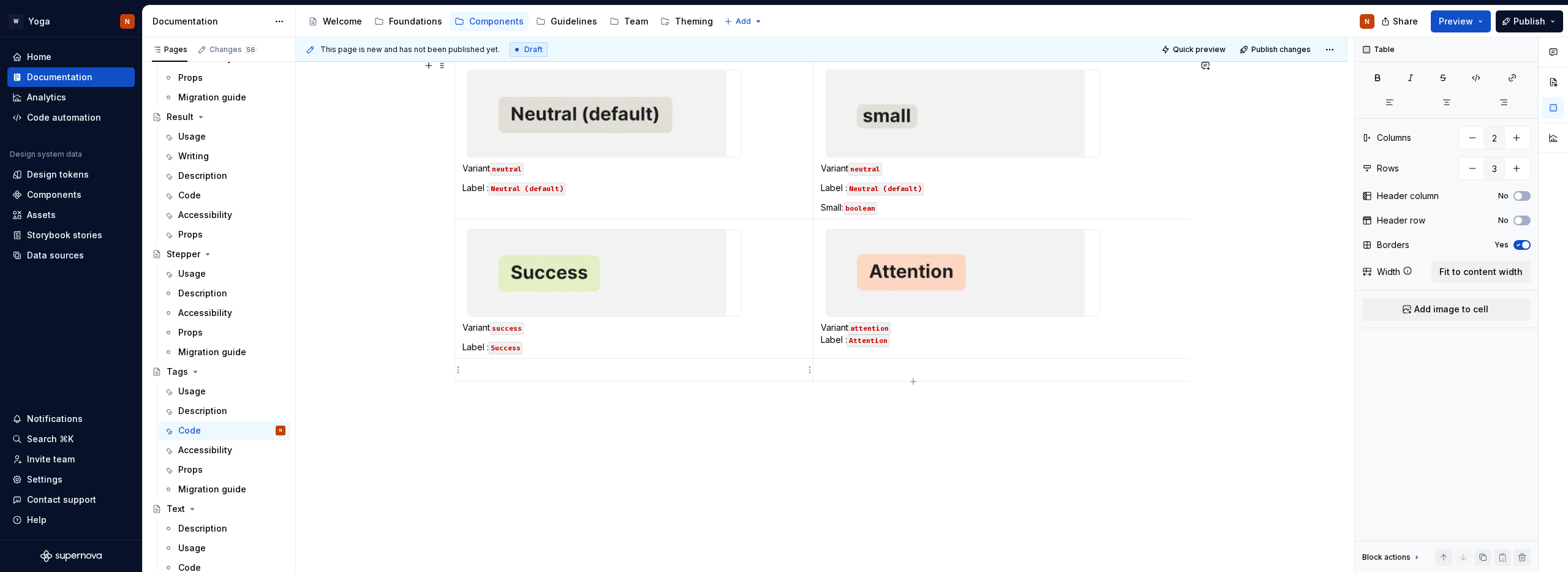
scroll to position [315, 0]
click at [493, 342] on p "Label : Success" at bounding box center [634, 347] width 343 height 12
click at [481, 368] on p at bounding box center [634, 370] width 343 height 12
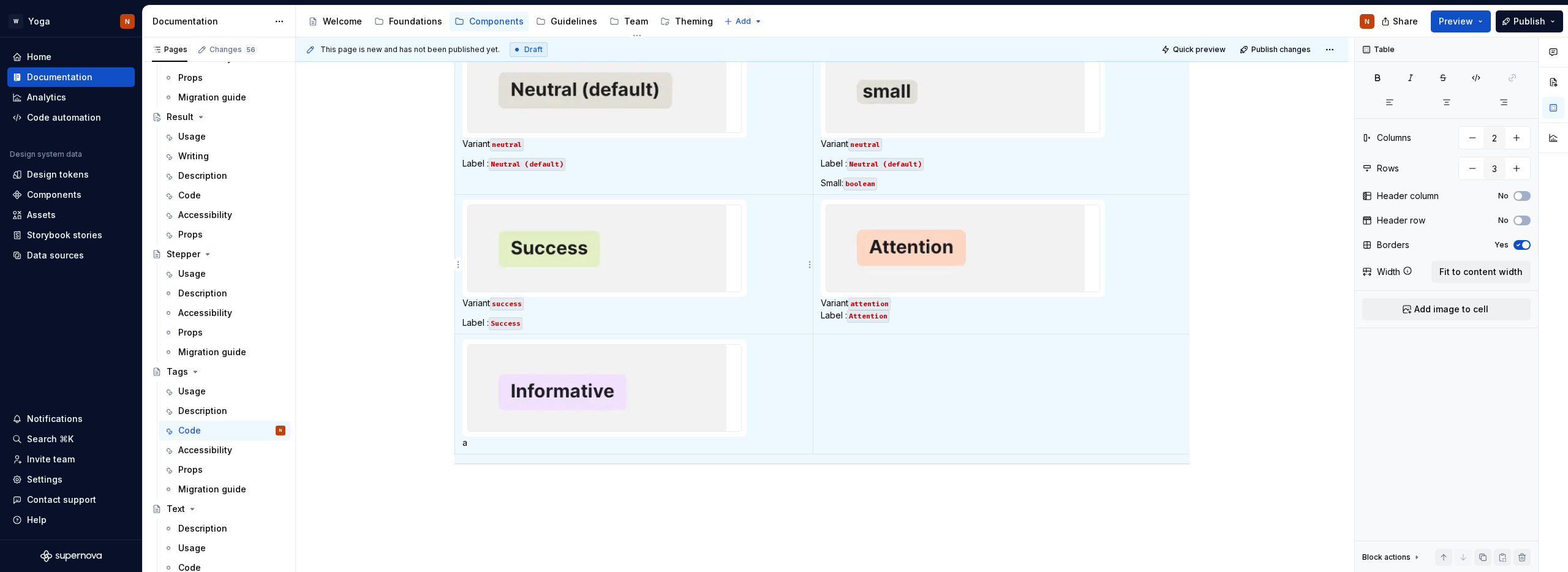
scroll to position [0, 0]
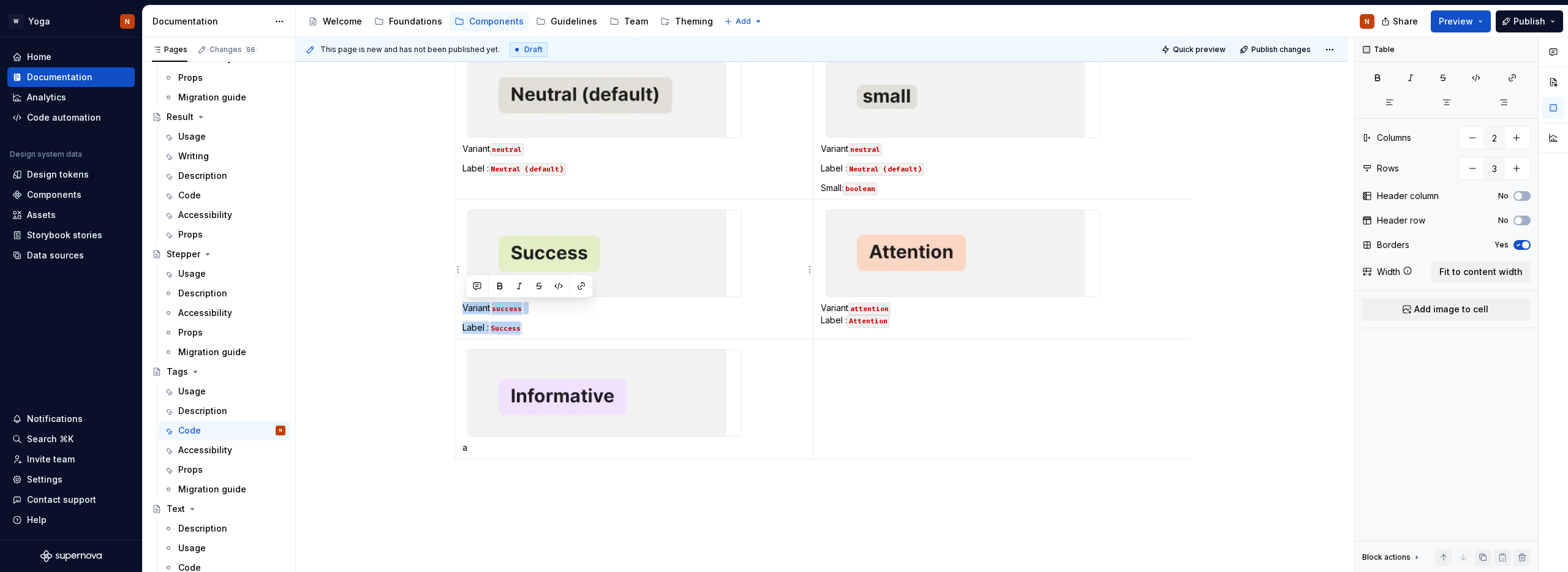
drag, startPoint x: 534, startPoint y: 325, endPoint x: 465, endPoint y: 308, distance: 71.1
click at [465, 308] on td "Variant success Label : Success" at bounding box center [634, 270] width 358 height 140
copy td "Variant success Label : Success"
click at [476, 445] on p "a" at bounding box center [634, 448] width 343 height 12
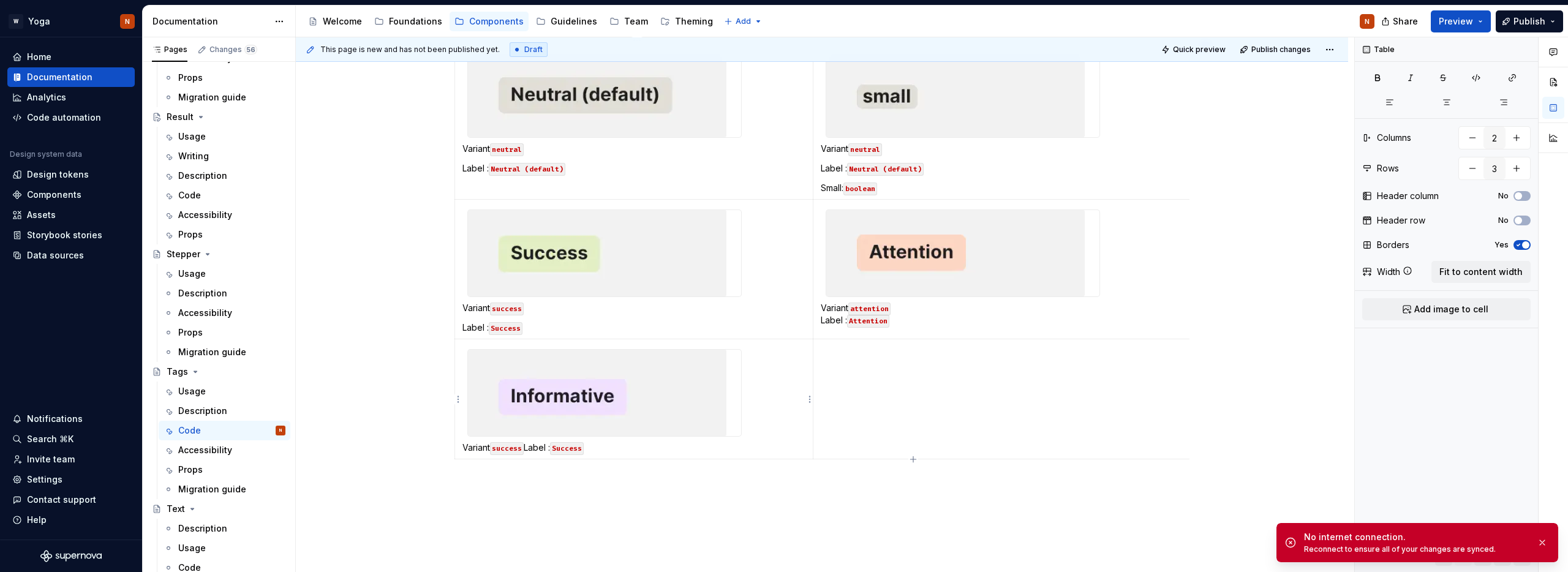
click at [536, 446] on p "Variant success Label : Success" at bounding box center [634, 448] width 343 height 12
click at [505, 446] on code "success" at bounding box center [507, 448] width 34 height 13
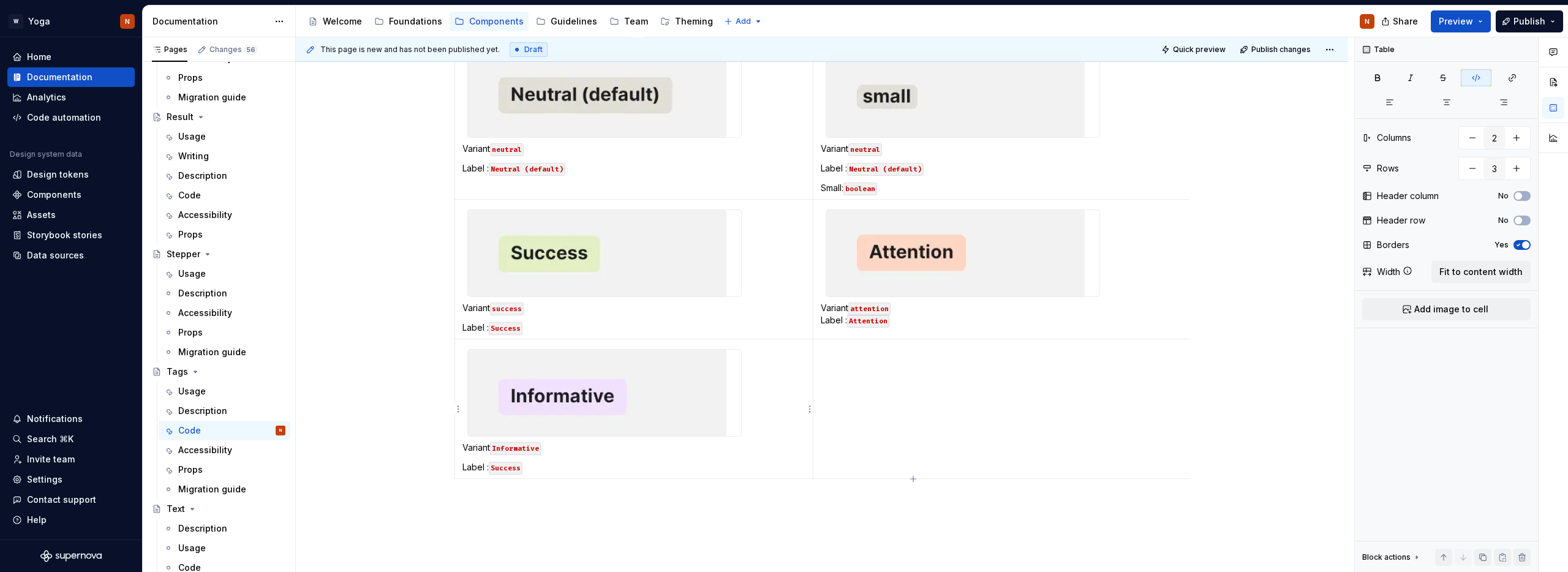
click at [505, 470] on code "Success" at bounding box center [505, 468] width 34 height 13
click at [515, 452] on code "Informative" at bounding box center [515, 448] width 51 height 13
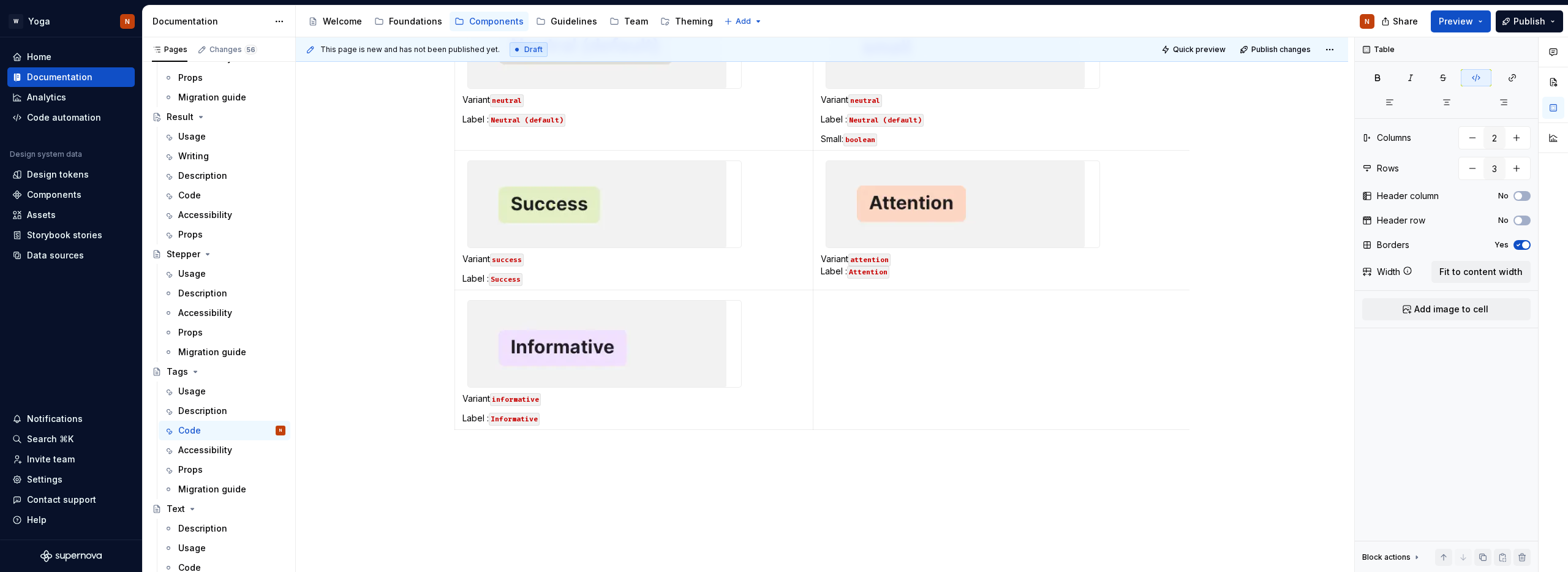
scroll to position [432, 0]
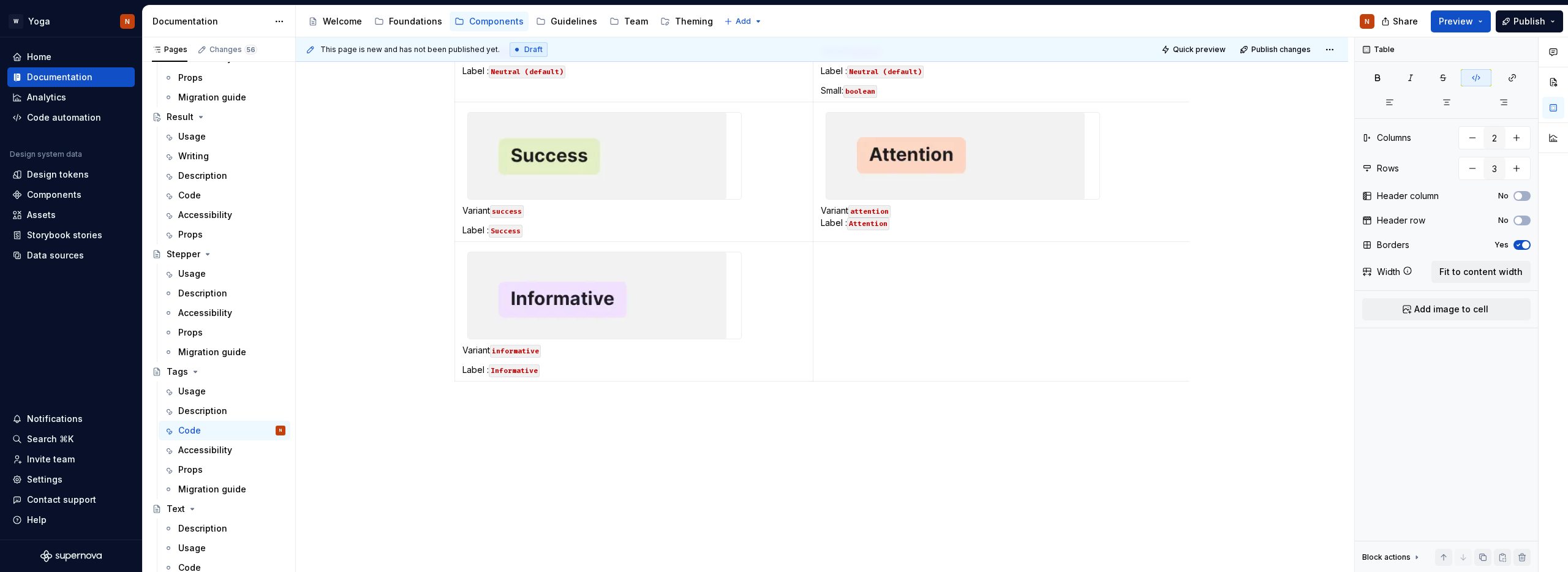
click at [639, 417] on div "Variant neutral Label : Neutral (default) Variant neutral Label : Neutral (defa…" at bounding box center [821, 217] width 1052 height 711
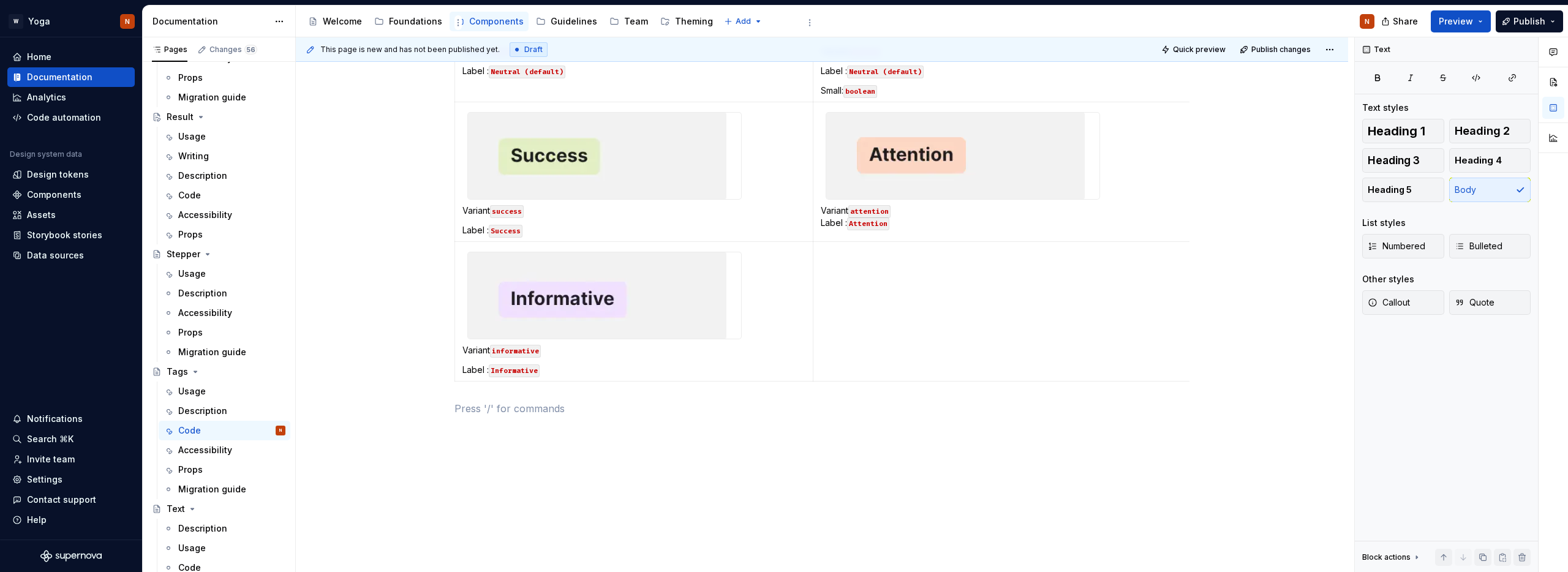
type textarea "*"
click at [433, 408] on button "button" at bounding box center [428, 408] width 17 height 17
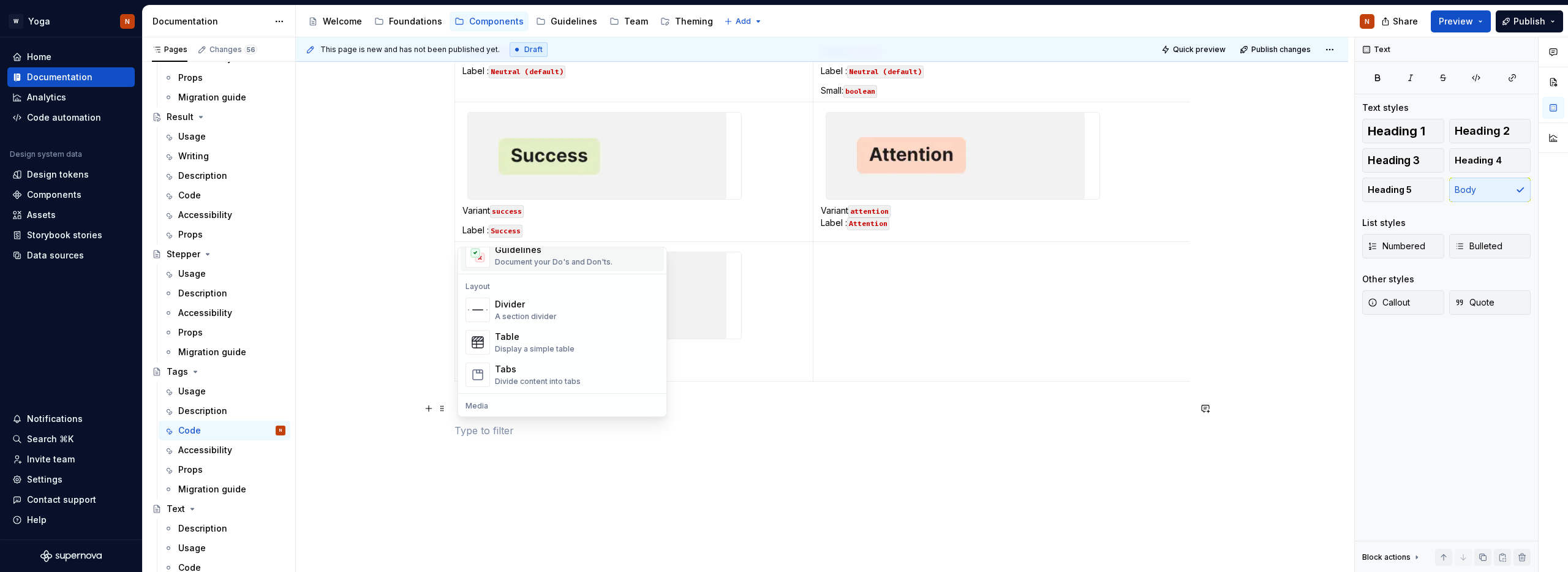
scroll to position [380, 0]
click at [557, 338] on div "Display a simple table" at bounding box center [534, 343] width 79 height 10
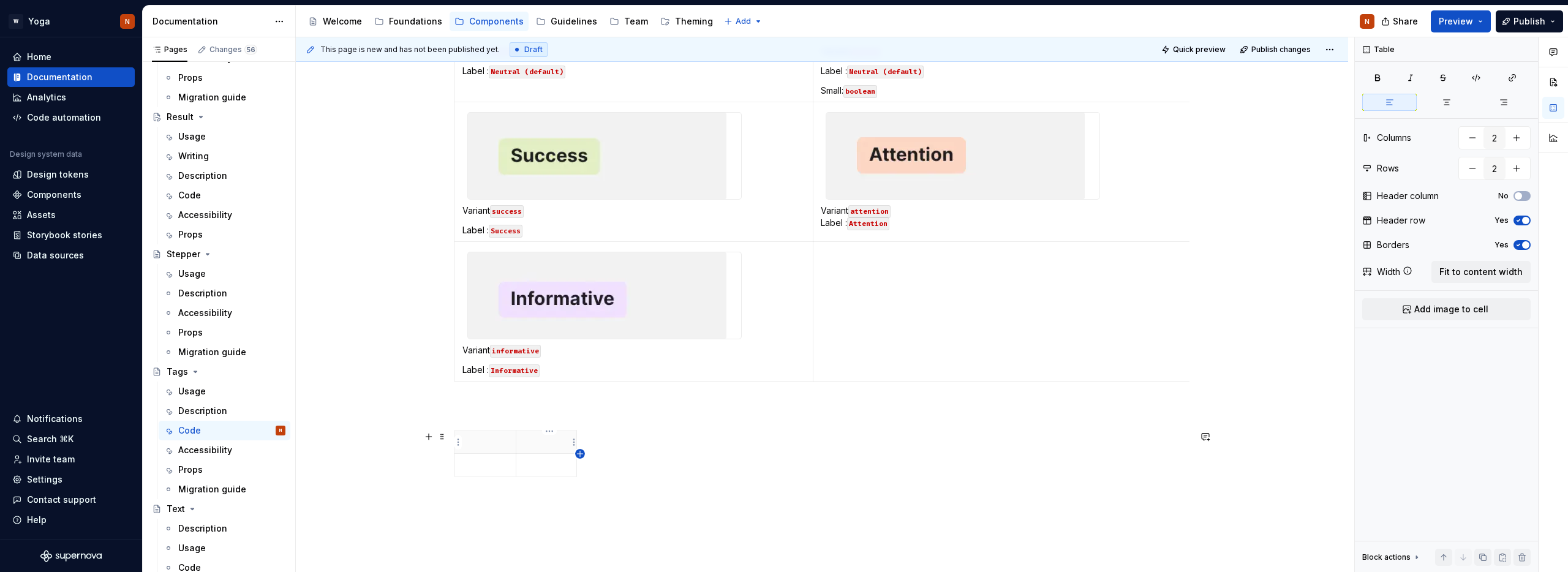
click at [582, 455] on icon "button" at bounding box center [580, 454] width 10 height 10
type input "3"
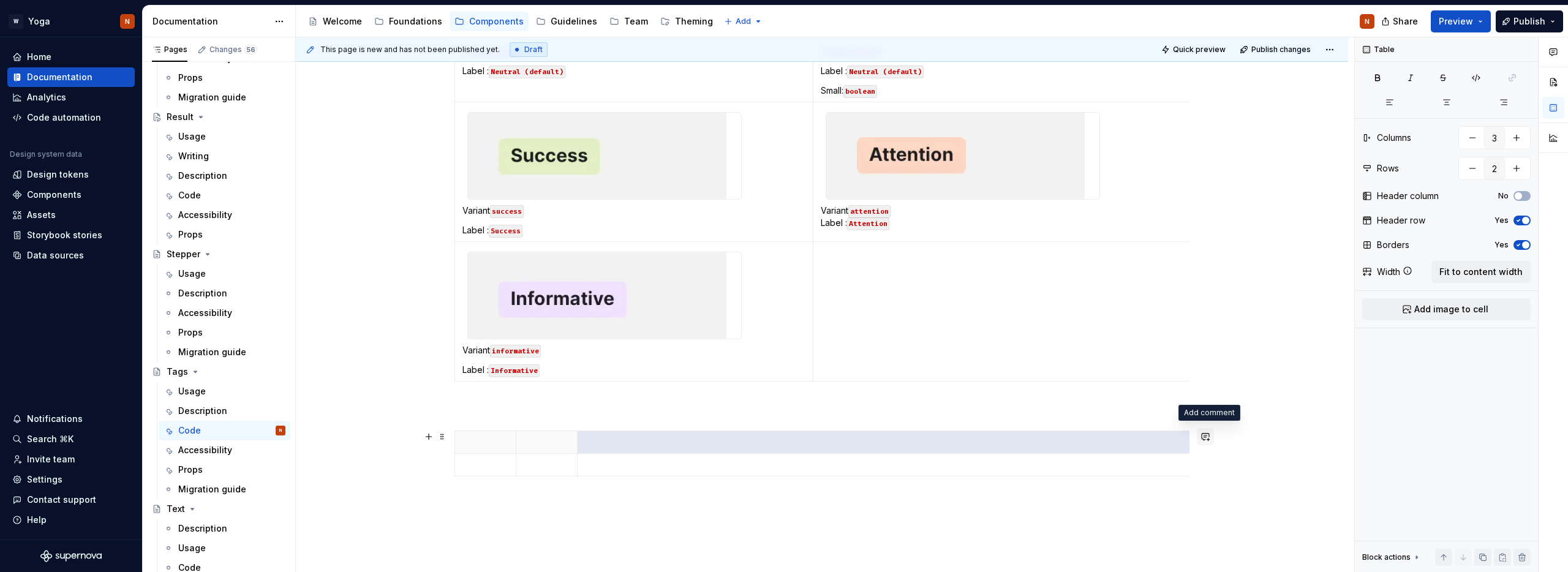
drag, startPoint x: 602, startPoint y: 443, endPoint x: 1205, endPoint y: 437, distance: 603.0
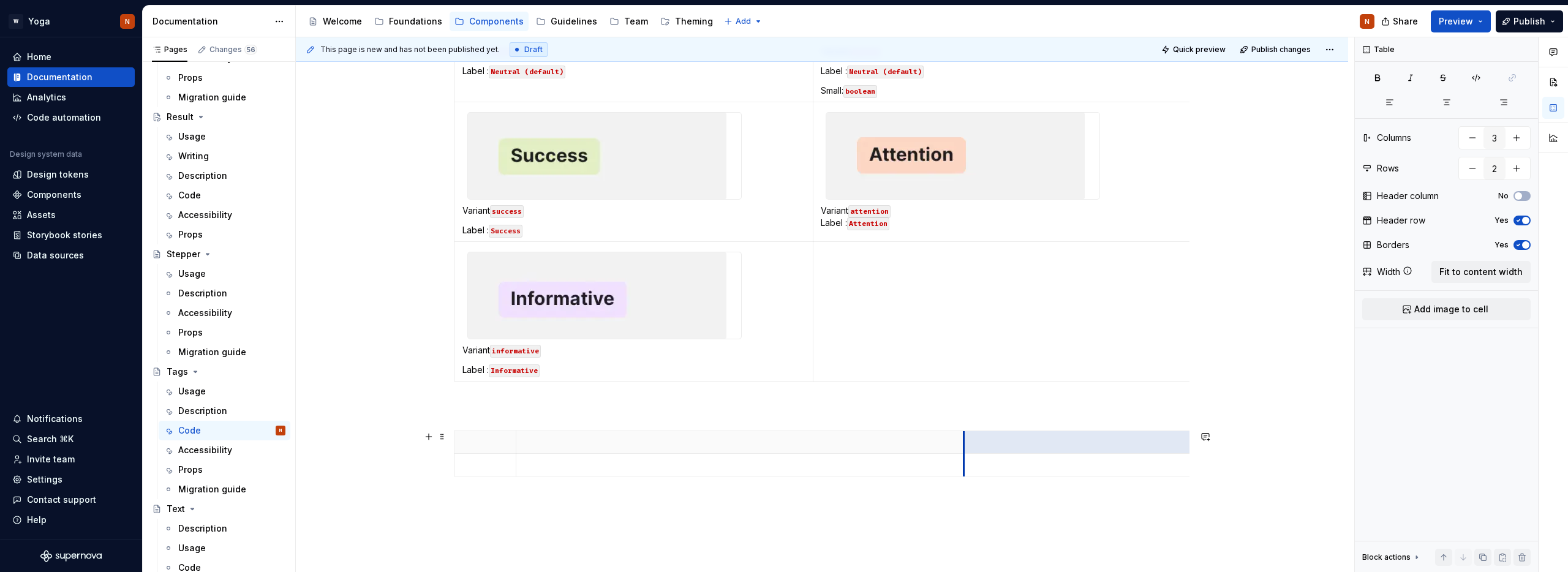
drag, startPoint x: 580, startPoint y: 441, endPoint x: 967, endPoint y: 440, distance: 387.0
click at [967, 440] on th at bounding box center [1275, 442] width 624 height 22
drag, startPoint x: 520, startPoint y: 442, endPoint x: 627, endPoint y: 442, distance: 107.0
click at [627, 442] on th at bounding box center [846, 442] width 448 height 22
drag, startPoint x: 1074, startPoint y: 440, endPoint x: 944, endPoint y: 440, distance: 130.0
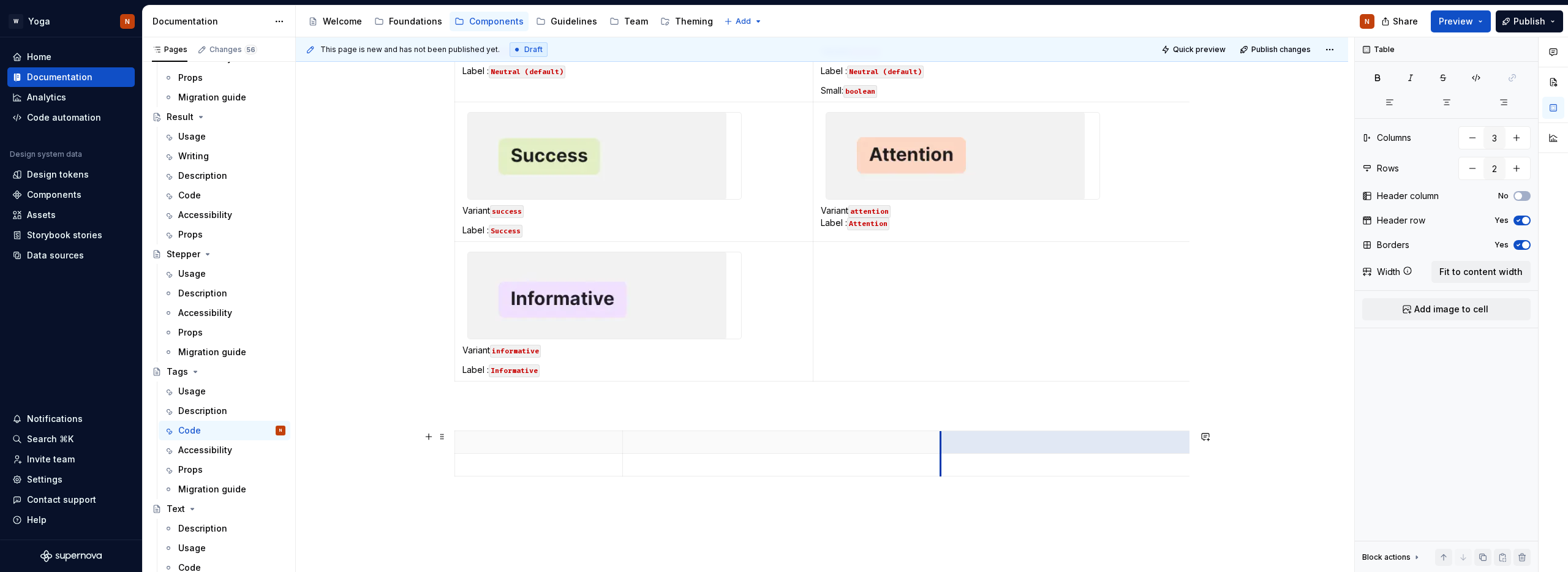
click at [944, 440] on th at bounding box center [1252, 442] width 624 height 22
drag, startPoint x: 624, startPoint y: 439, endPoint x: 660, endPoint y: 442, distance: 36.1
click at [511, 445] on p at bounding box center [557, 442] width 189 height 12
click at [694, 450] on th at bounding box center [817, 442] width 317 height 22
type textarea "*"
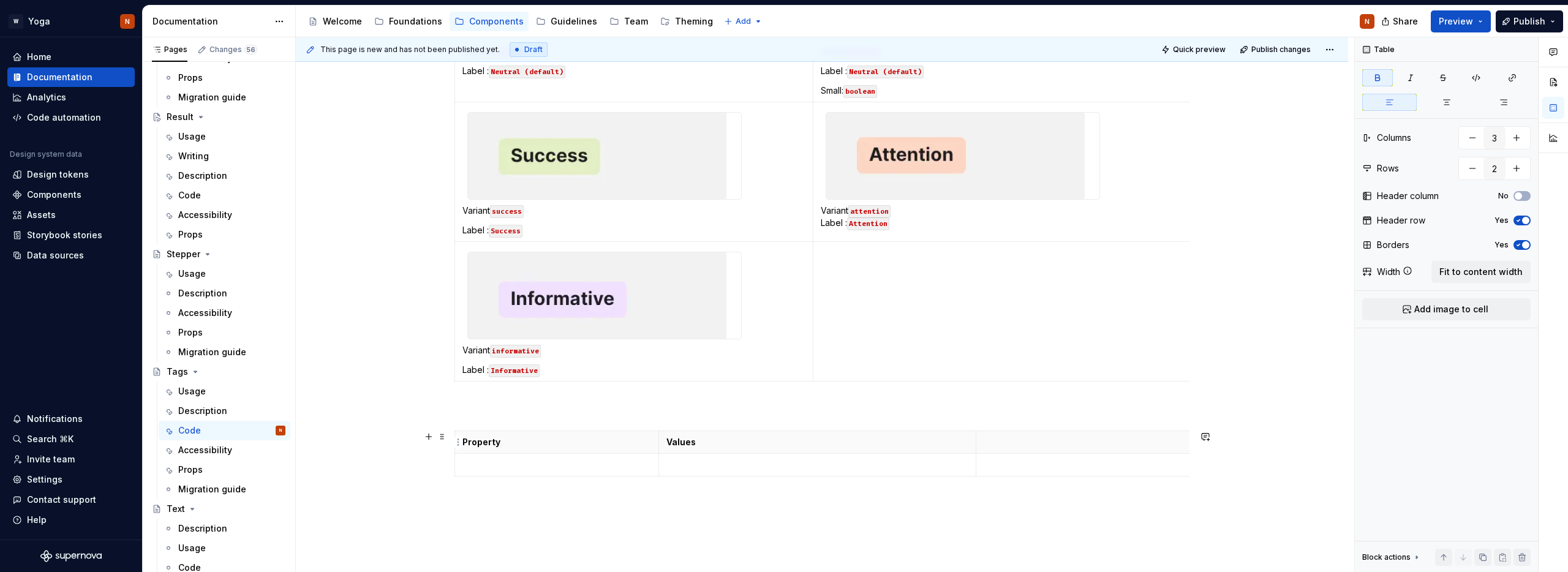
click at [1026, 447] on p at bounding box center [1287, 442] width 608 height 12
click at [527, 473] on td at bounding box center [557, 465] width 204 height 22
click at [681, 466] on p at bounding box center [817, 465] width 302 height 12
click at [1009, 460] on p at bounding box center [1287, 465] width 608 height 12
click at [695, 470] on p at bounding box center [817, 465] width 302 height 12
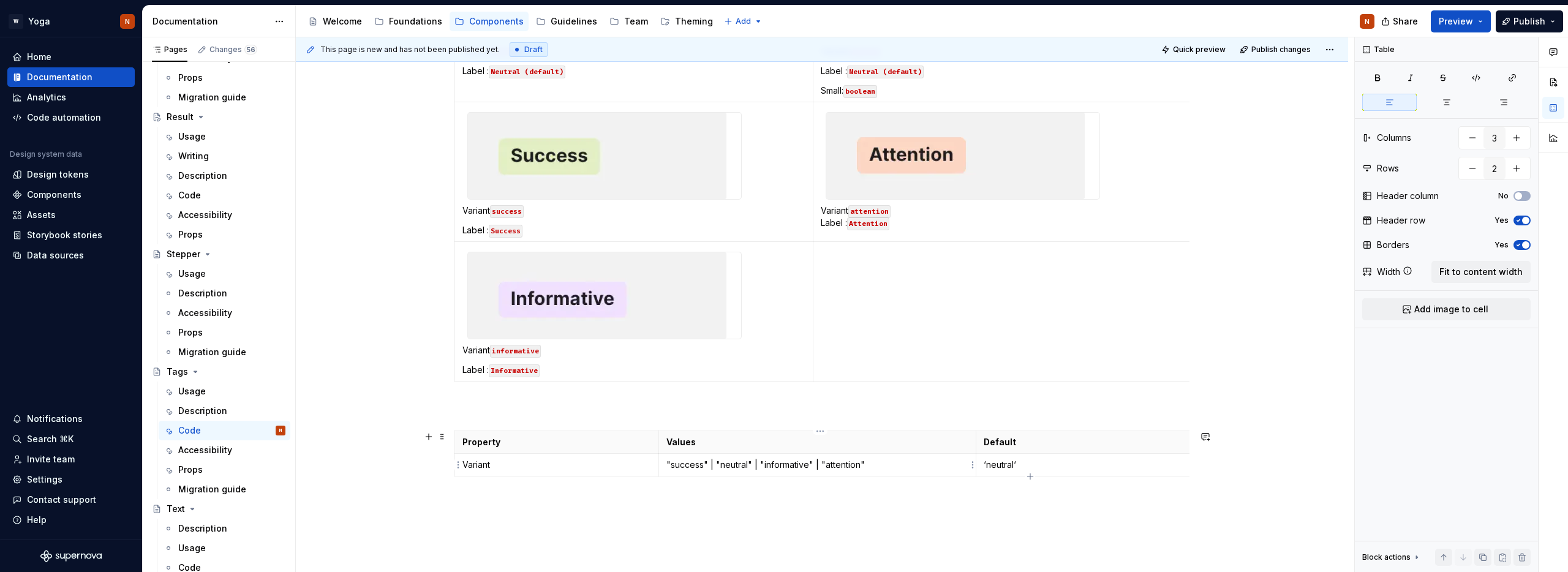
click at [717, 464] on p ""success" | "neutral" | "informative" | "attention"" at bounding box center [817, 465] width 302 height 12
click at [758, 466] on p ""success" "neutral" | "informative" | "attention"" at bounding box center [817, 465] width 302 height 12
click at [817, 464] on p ""success" "neutral" "informative" | "attention"" at bounding box center [817, 465] width 302 height 12
drag, startPoint x: 711, startPoint y: 466, endPoint x: 762, endPoint y: 451, distance: 53.2
click at [671, 466] on p ""success" "neutral" "informative" "attention"" at bounding box center [817, 465] width 302 height 12
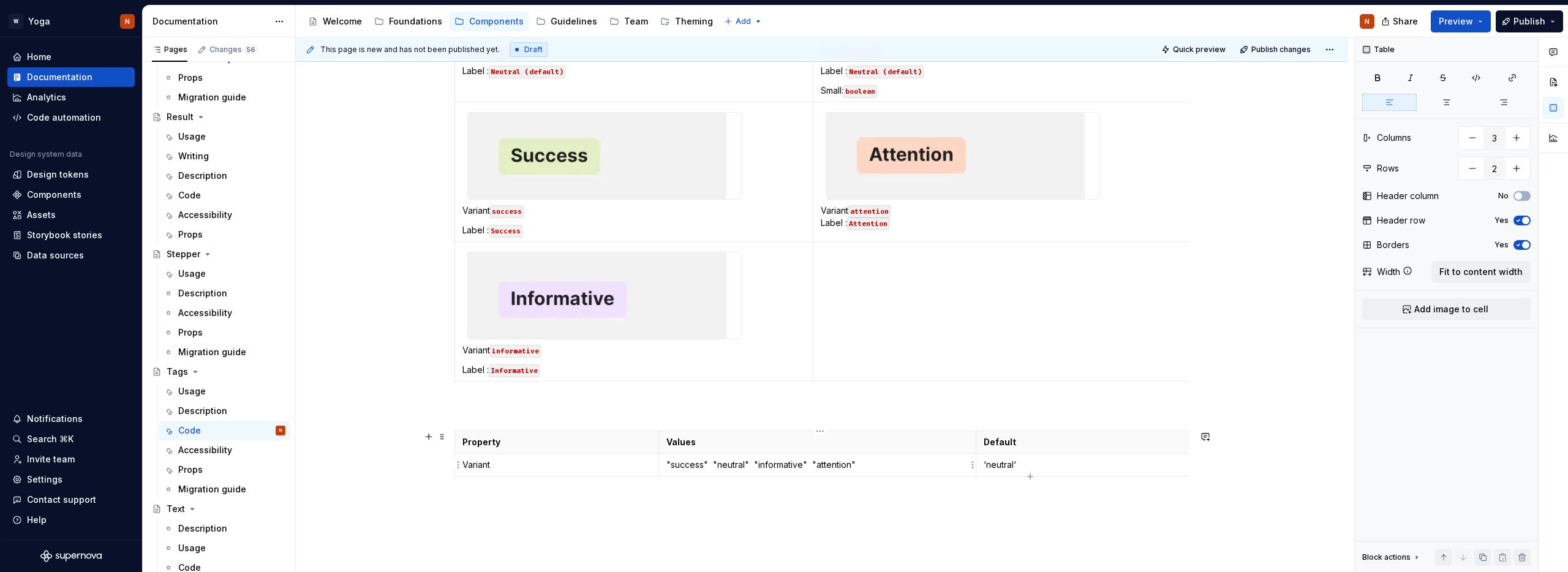
drag, startPoint x: 693, startPoint y: 473, endPoint x: 673, endPoint y: 469, distance: 20.4
click at [693, 473] on td ""success" "neutral" "informative" "attention"" at bounding box center [817, 465] width 317 height 22
drag, startPoint x: 669, startPoint y: 463, endPoint x: 712, endPoint y: 464, distance: 43.0
click at [712, 464] on td ""success" "neutral" "informative" "attention"" at bounding box center [817, 465] width 317 height 22
click at [762, 441] on button "button" at bounding box center [762, 442] width 17 height 17
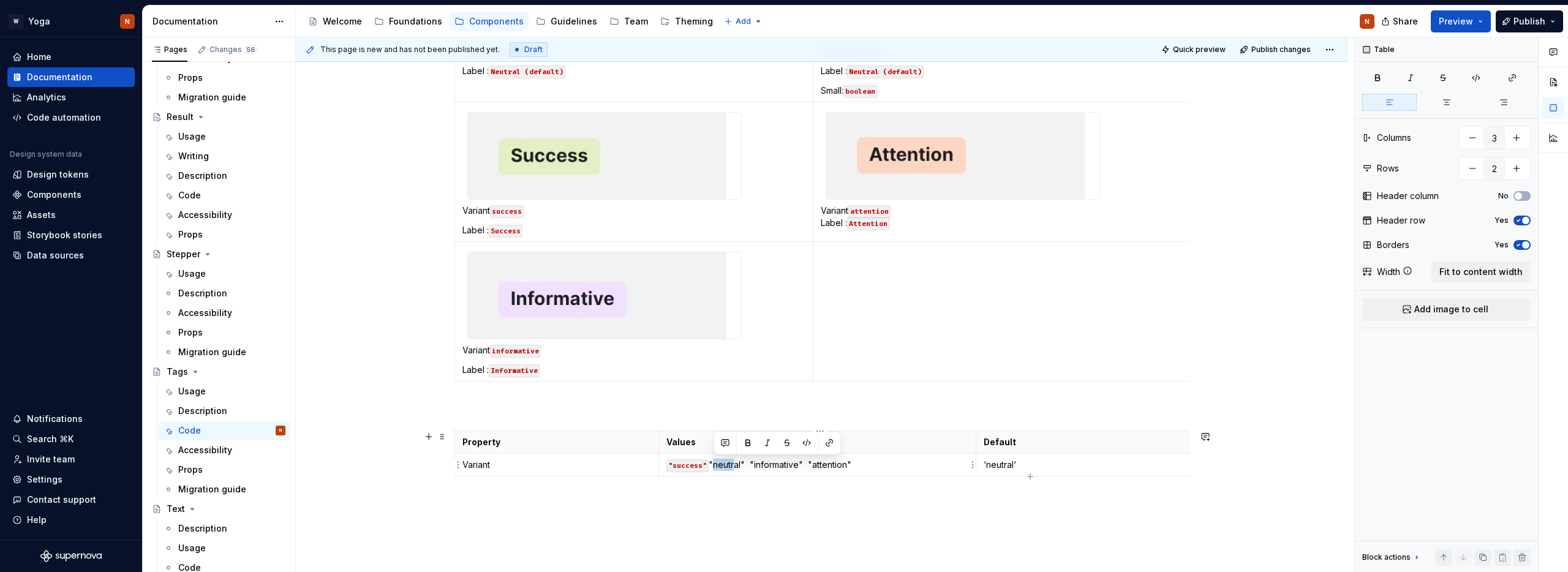
drag, startPoint x: 713, startPoint y: 464, endPoint x: 738, endPoint y: 466, distance: 25.1
click at [734, 465] on p ""success" "neutral" "informative" "attention"" at bounding box center [817, 465] width 302 height 12
drag, startPoint x: 752, startPoint y: 465, endPoint x: 787, endPoint y: 454, distance: 36.7
click at [716, 466] on p ""success" "neutral" "informative" "attention"" at bounding box center [817, 465] width 302 height 12
click at [804, 443] on button "button" at bounding box center [808, 442] width 17 height 17
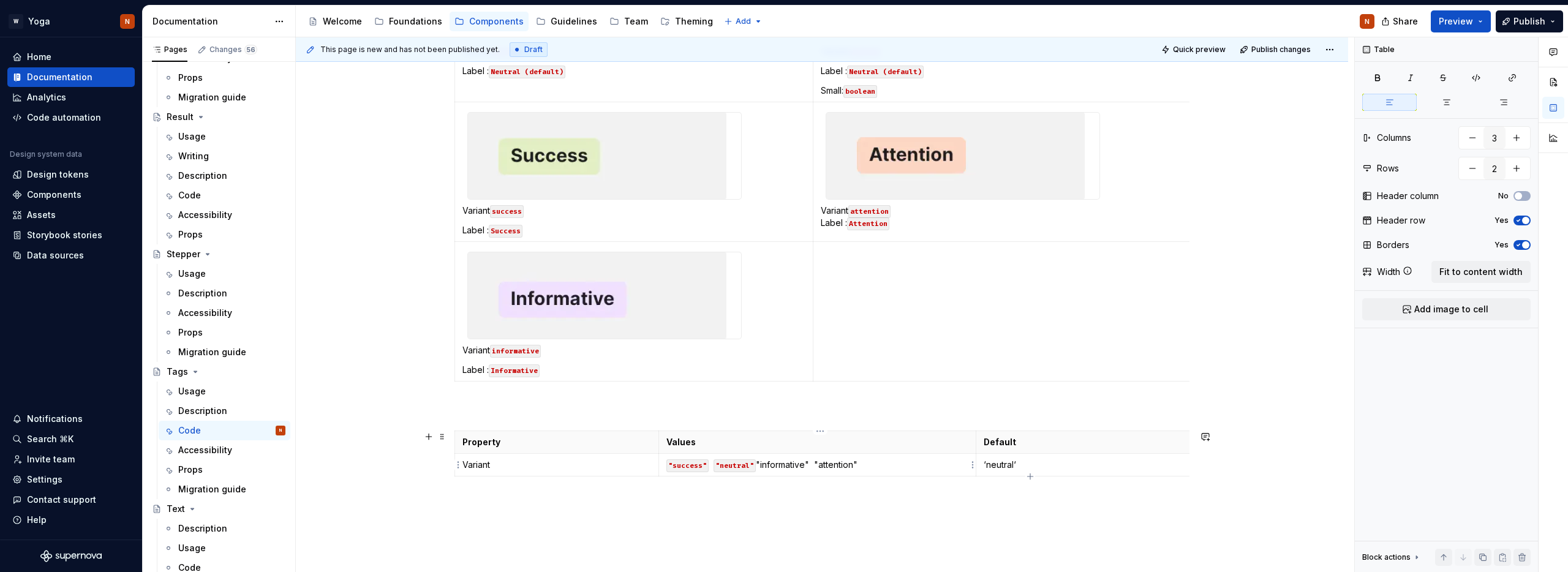
drag, startPoint x: 762, startPoint y: 464, endPoint x: 797, endPoint y: 465, distance: 35.0
click at [794, 464] on p ""success" "neutral" "informative" "attention"" at bounding box center [817, 465] width 302 height 12
drag, startPoint x: 817, startPoint y: 464, endPoint x: 764, endPoint y: 467, distance: 53.1
click at [764, 467] on p ""success" "neutral" "informative" "attention"" at bounding box center [817, 465] width 302 height 12
click at [857, 440] on button "button" at bounding box center [855, 442] width 17 height 17
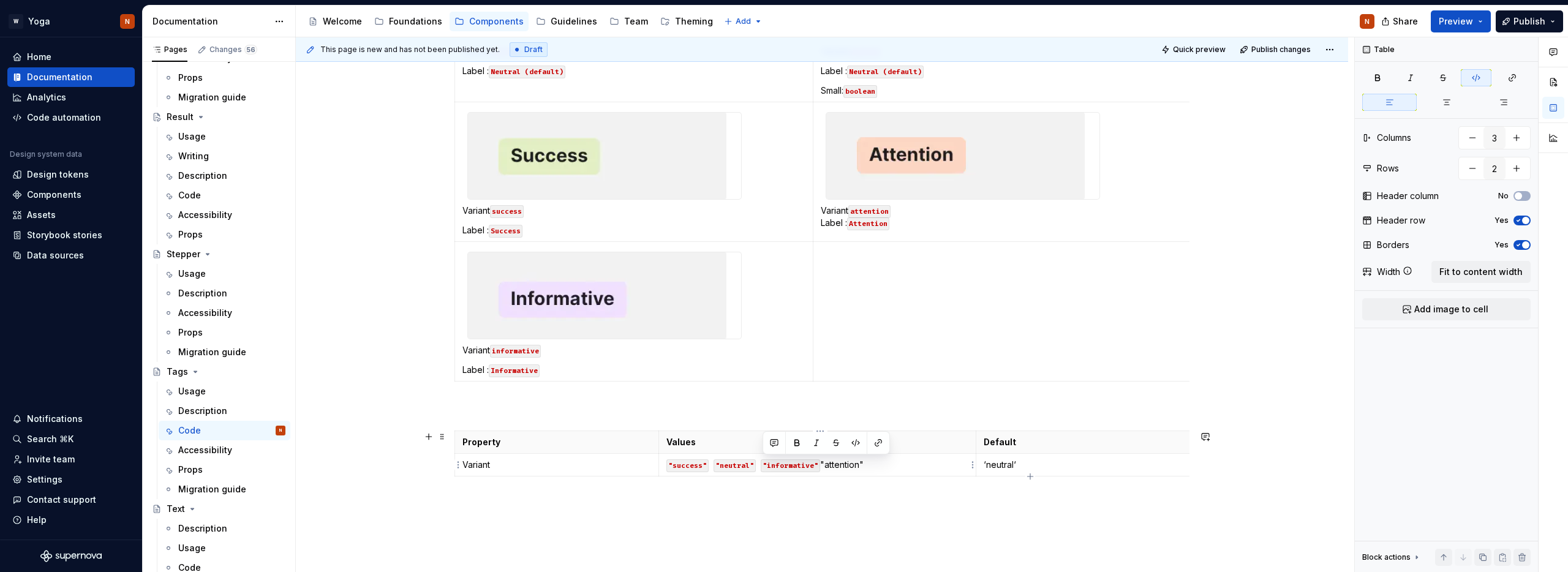
click at [881, 464] on p ""success" "neutral" "informative" "attention"" at bounding box center [817, 465] width 302 height 12
drag, startPoint x: 878, startPoint y: 465, endPoint x: 827, endPoint y: 467, distance: 51.0
click at [827, 467] on p ""success" "neutral" "informative" "attention"" at bounding box center [817, 465] width 302 height 12
click at [918, 440] on button "button" at bounding box center [919, 442] width 17 height 17
click at [736, 399] on div "Variant neutral Label : Neutral (default) Variant neutral Label : Neutral (defa…" at bounding box center [822, 186] width 735 height 590
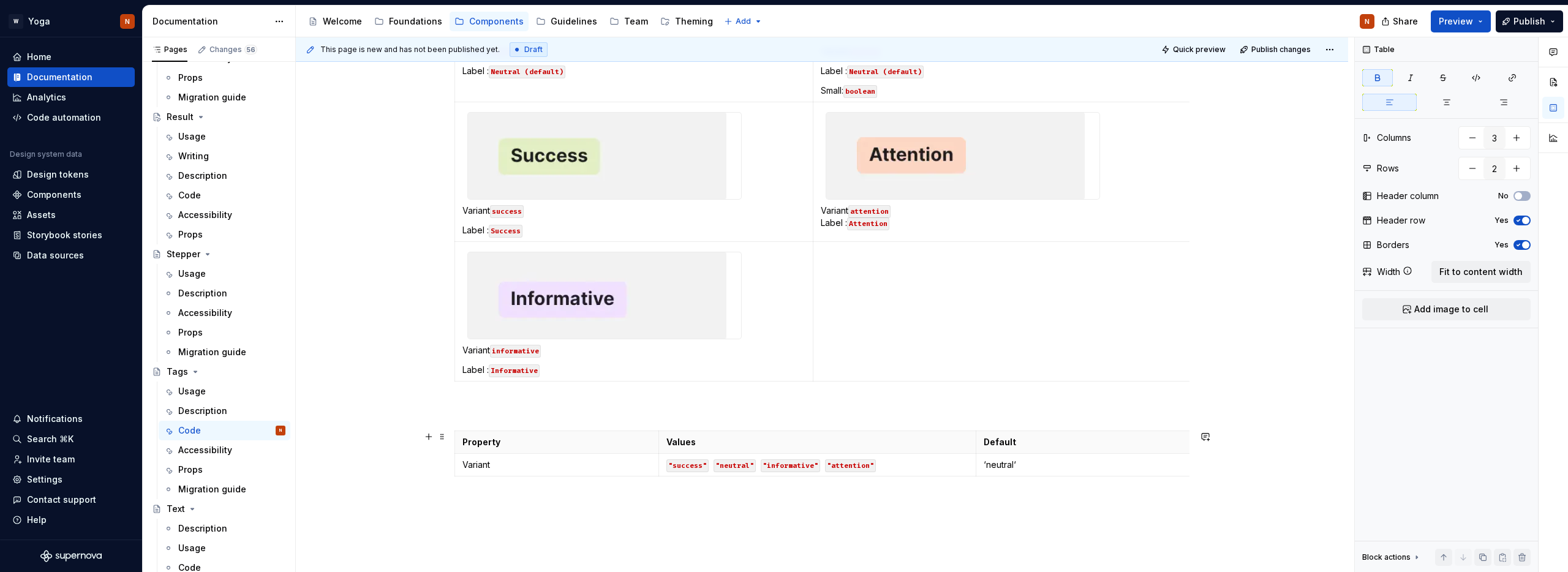
click at [457, 467] on table "Property Values Default Variant "success" "neutral" "informative" "attention" ‘…" at bounding box center [1027, 454] width 1145 height 46
click at [457, 468] on html "W Yoga N Home Documentation Analytics Code automation Design system data Design…" at bounding box center [784, 286] width 1568 height 572
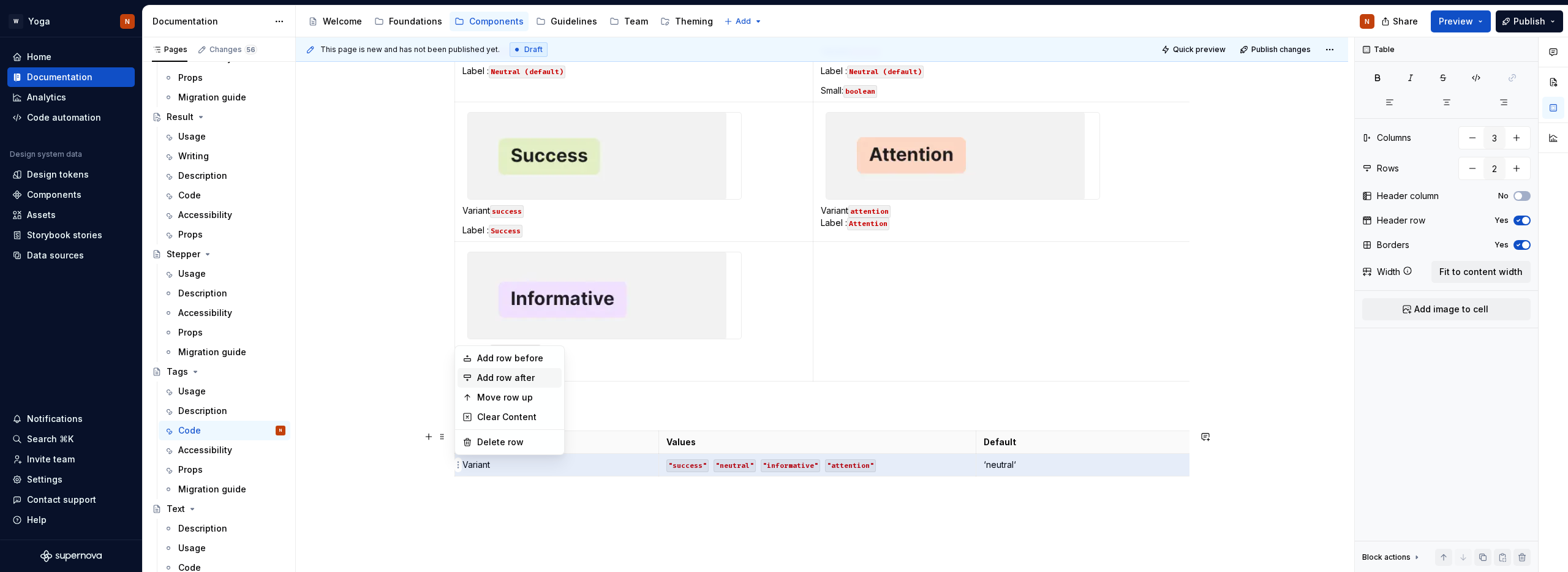
click at [535, 378] on div "Add row after" at bounding box center [516, 378] width 79 height 12
type input "3"
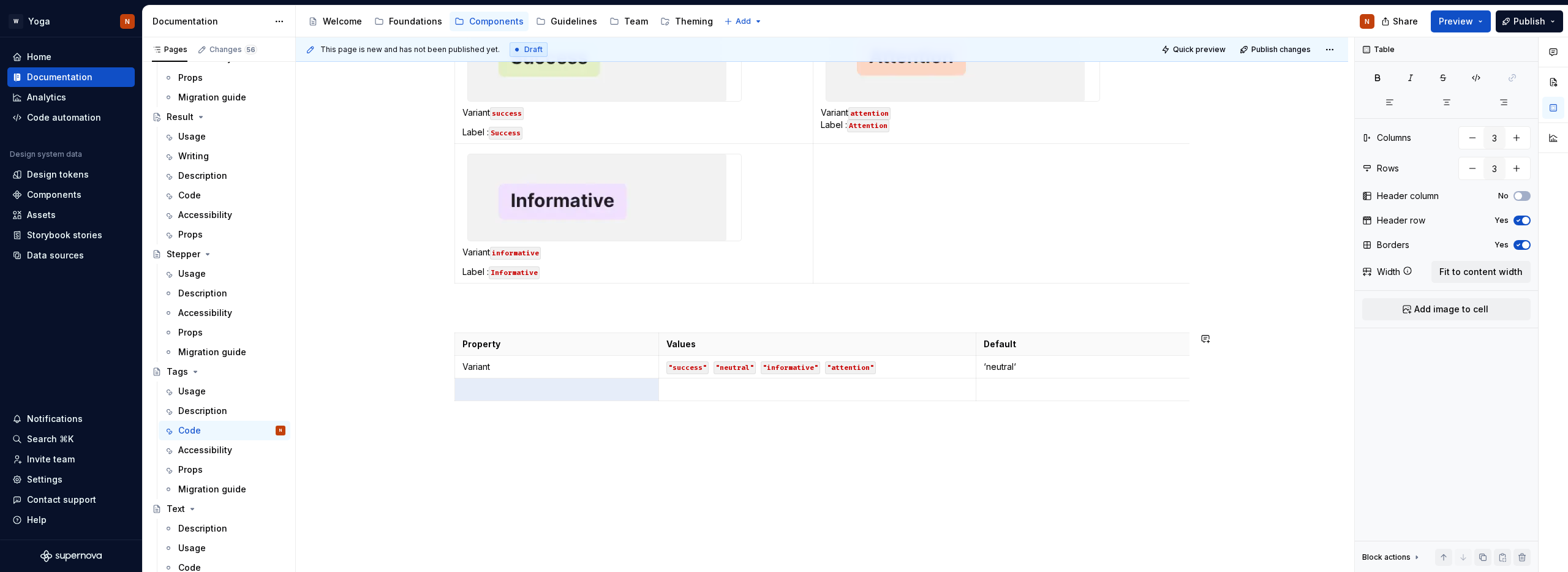
scroll to position [550, 0]
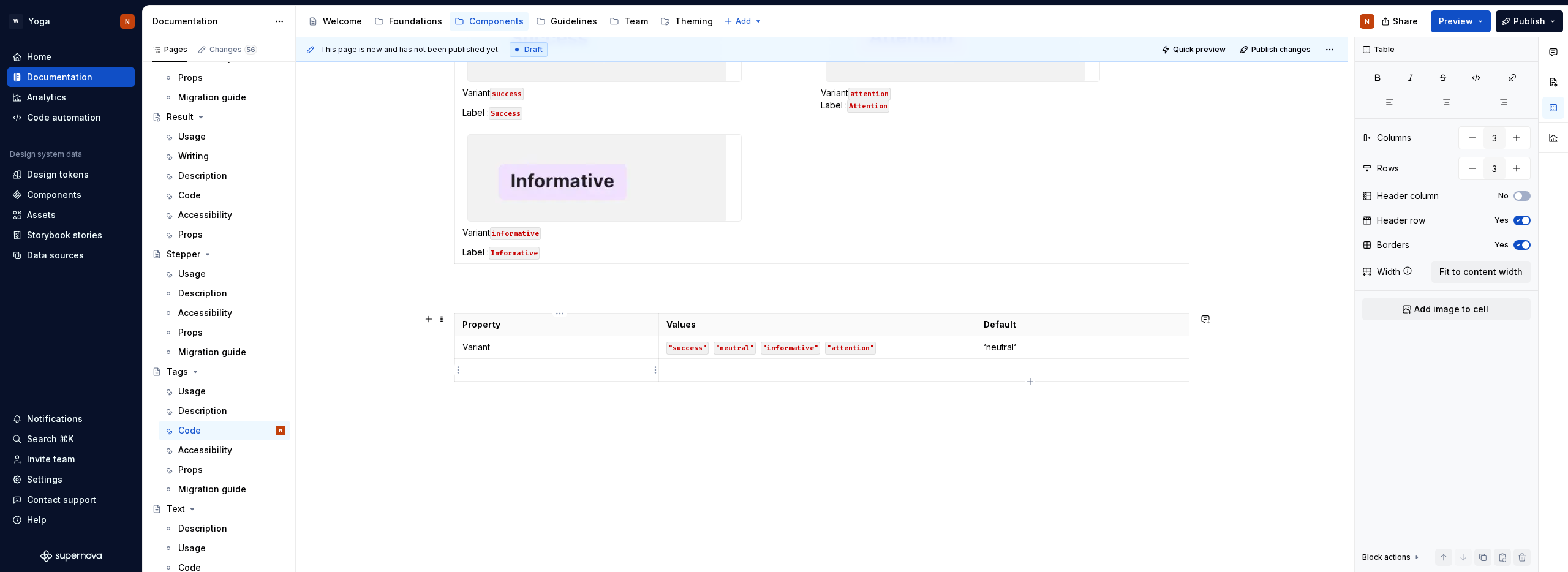
click at [503, 368] on p at bounding box center [557, 370] width 189 height 12
click at [702, 359] on td at bounding box center [817, 370] width 317 height 22
drag, startPoint x: 1022, startPoint y: 346, endPoint x: 985, endPoint y: 347, distance: 37.0
click at [985, 347] on td "‘neutral‘" at bounding box center [1287, 347] width 624 height 22
click at [1077, 327] on button "button" at bounding box center [1080, 325] width 17 height 17
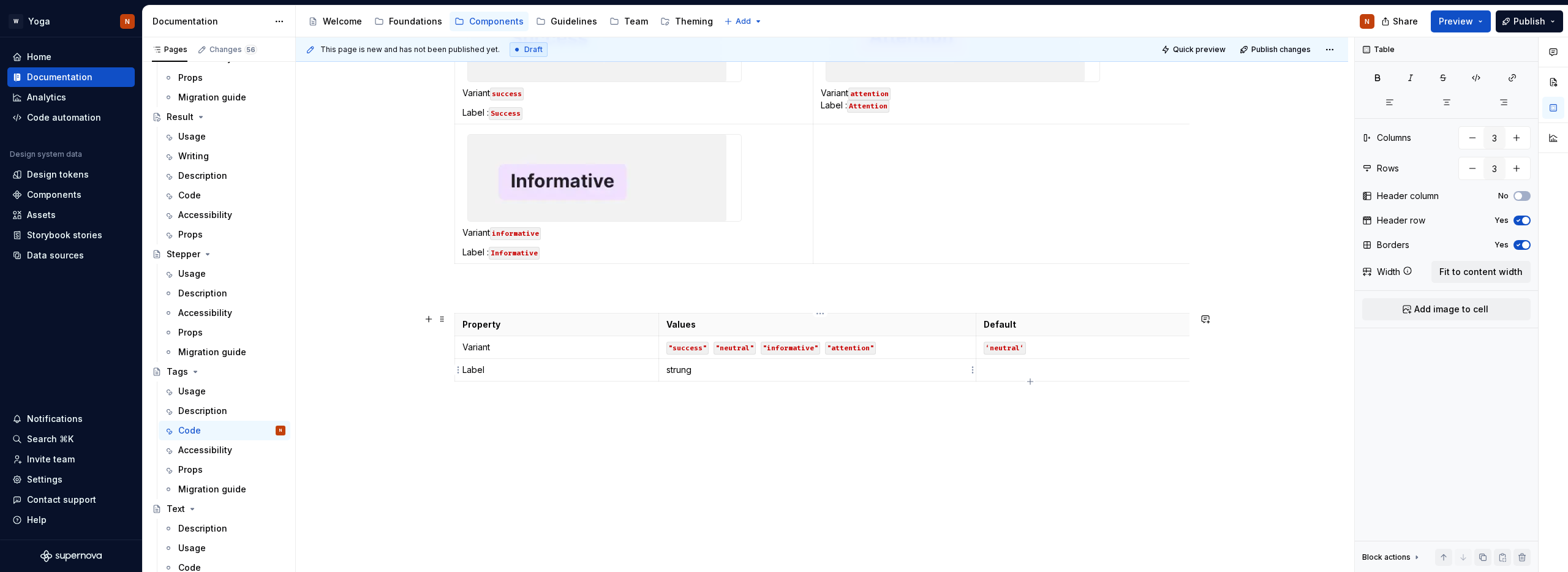
click at [684, 372] on p "strung" at bounding box center [817, 370] width 302 height 12
click at [696, 369] on p "string" at bounding box center [817, 370] width 302 height 12
click at [670, 370] on p "string" at bounding box center [817, 370] width 302 height 12
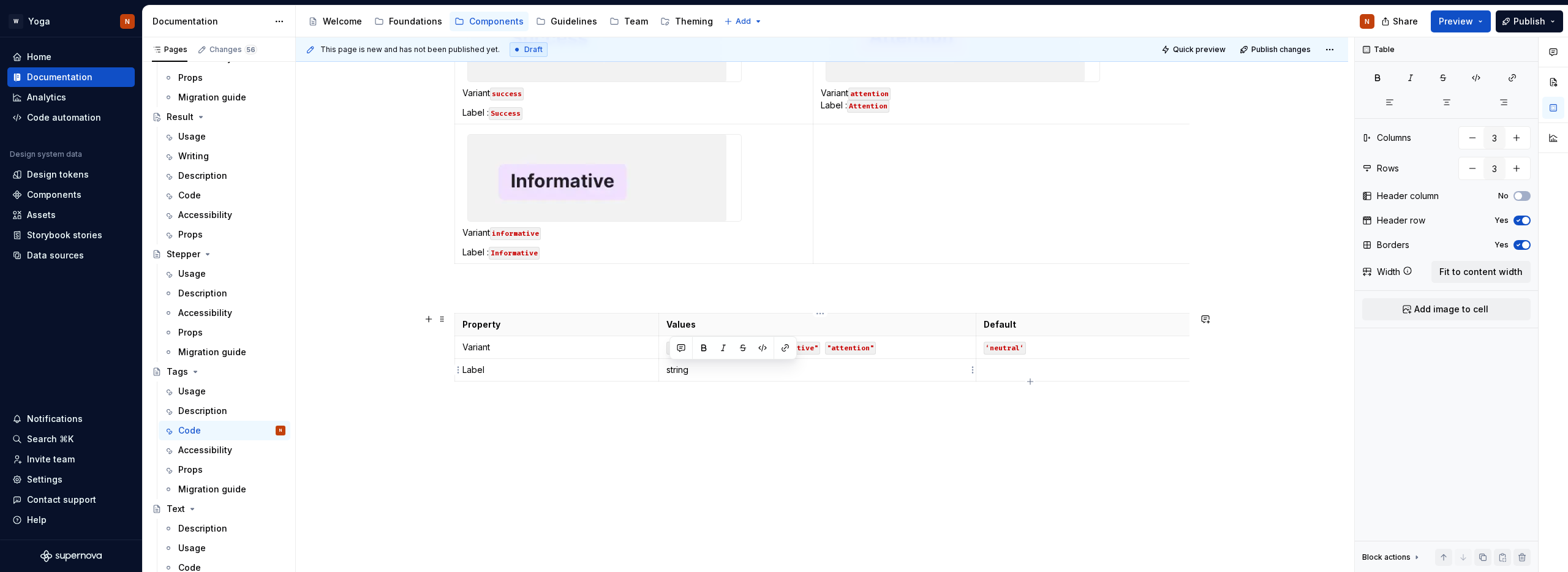
click at [707, 368] on p "string" at bounding box center [817, 370] width 302 height 12
click at [678, 368] on p "string" at bounding box center [817, 370] width 302 height 12
click at [763, 348] on button "button" at bounding box center [762, 347] width 17 height 17
click at [1003, 374] on p at bounding box center [1287, 370] width 608 height 12
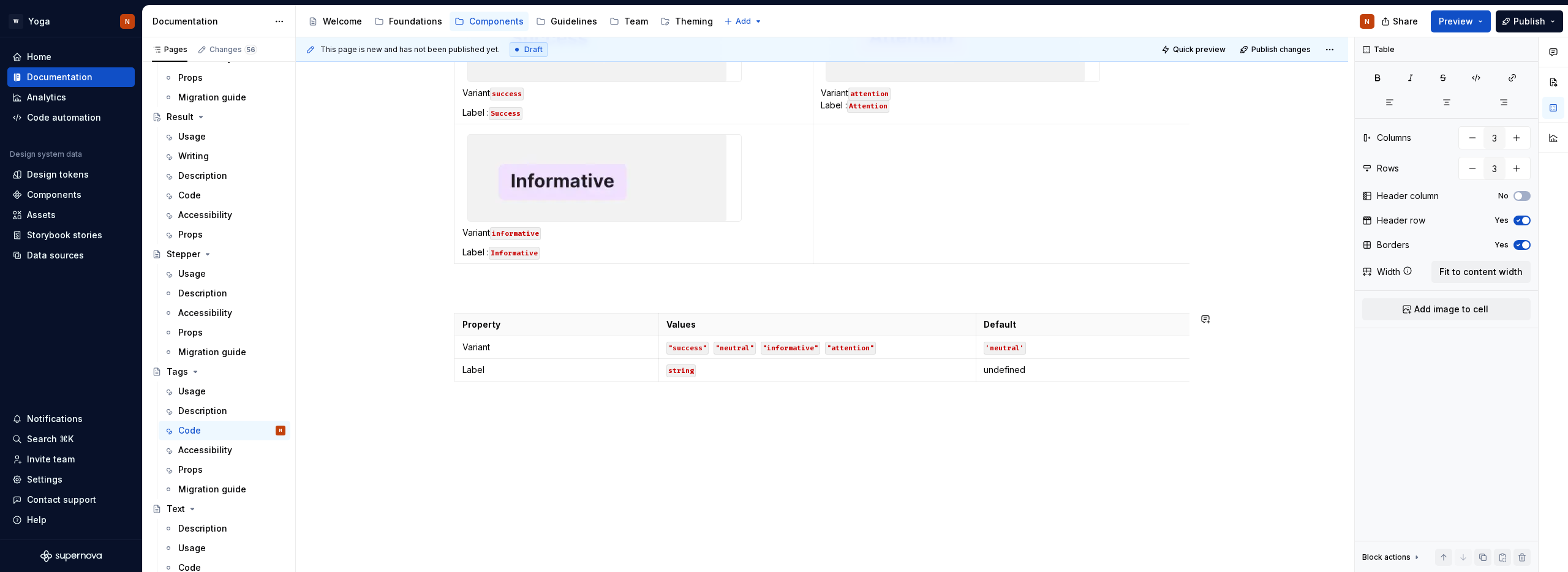
click at [1099, 425] on div "Variant neutral Label : Neutral (default) Variant neutral Label : Neutral (defa…" at bounding box center [821, 158] width 1052 height 829
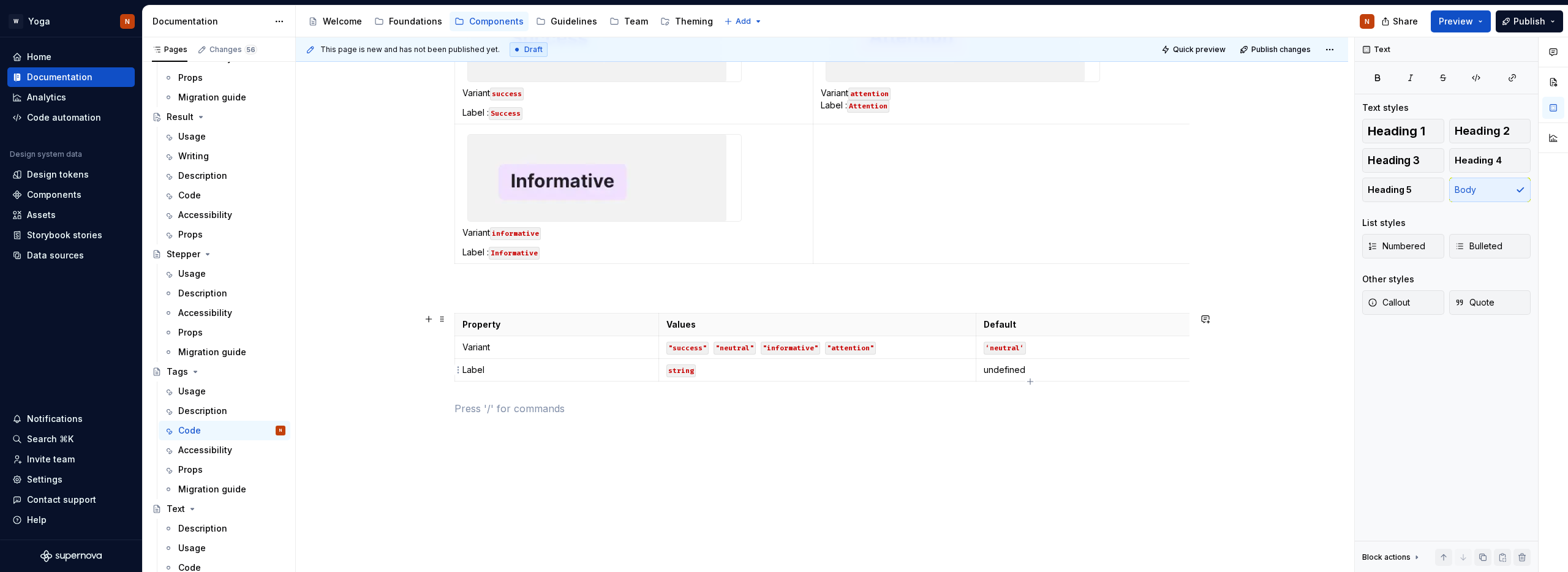
click at [1015, 372] on p "undefined" at bounding box center [1287, 370] width 608 height 12
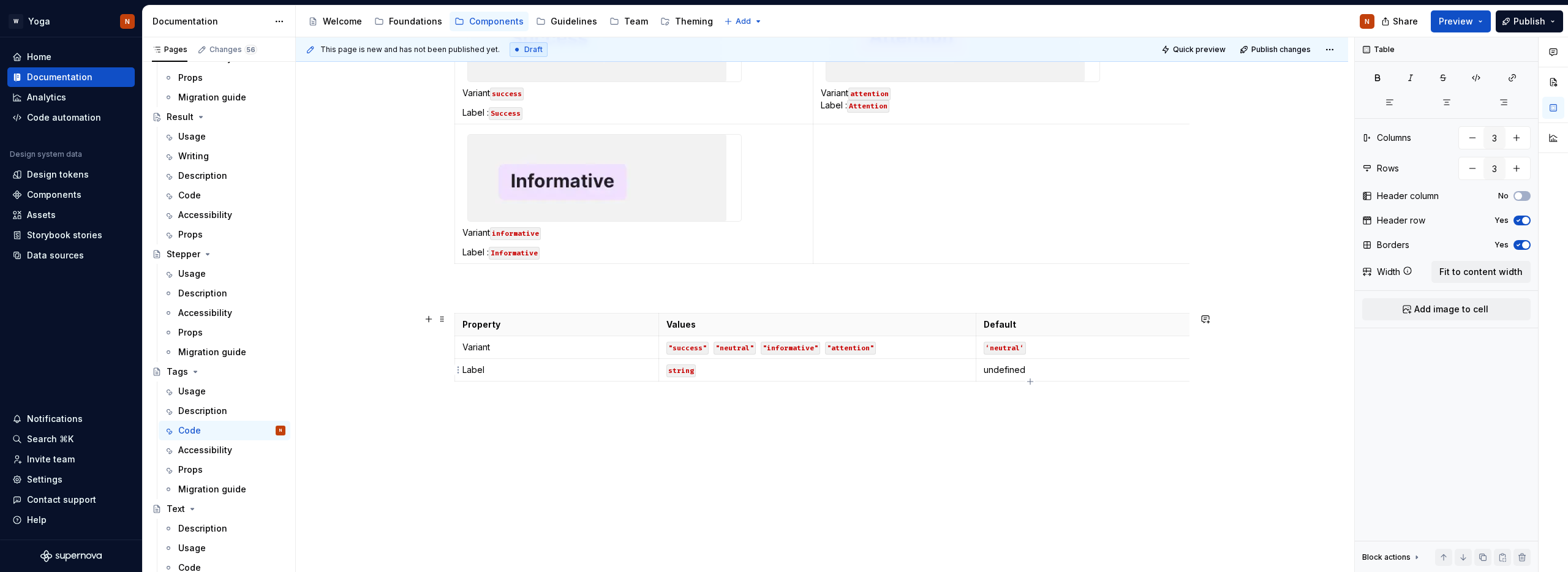
click at [1015, 372] on p "undefined" at bounding box center [1287, 370] width 608 height 12
click at [1073, 347] on button "button" at bounding box center [1080, 347] width 17 height 17
click at [488, 418] on div "Variant neutral Label : Neutral (default) Variant neutral Label : Neutral (defa…" at bounding box center [822, 101] width 735 height 657
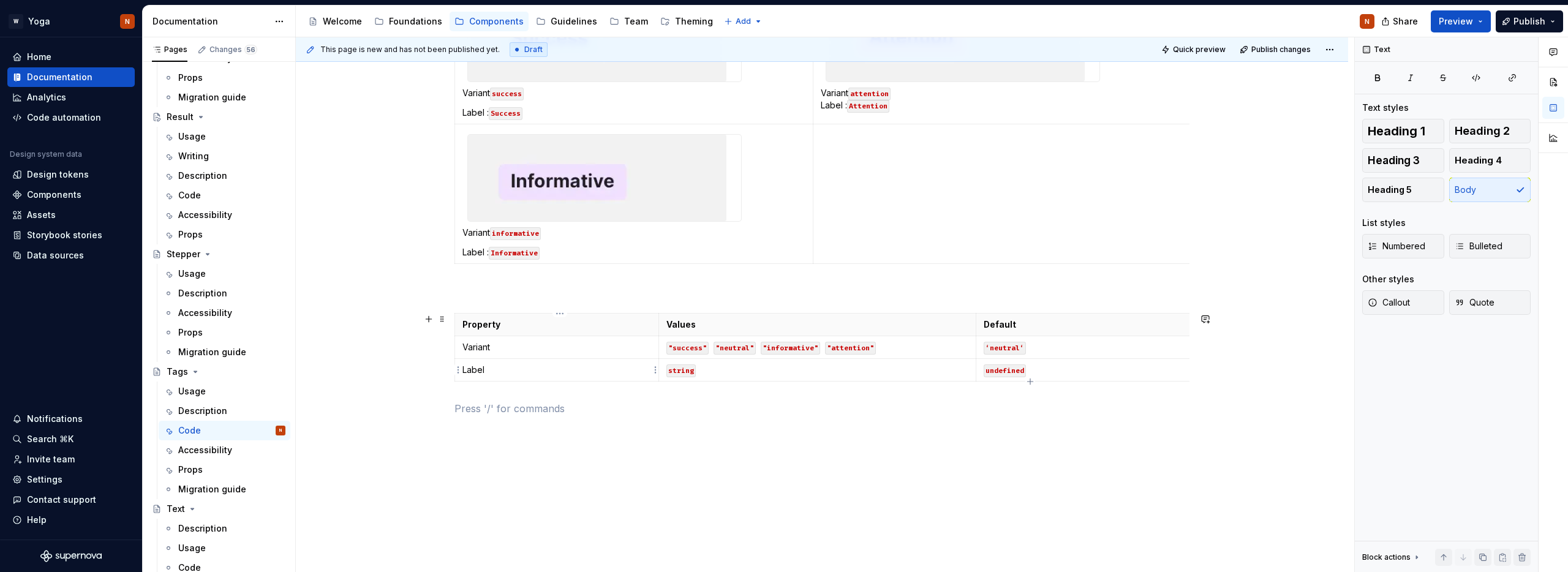
click at [463, 368] on td "Label" at bounding box center [557, 370] width 204 height 22
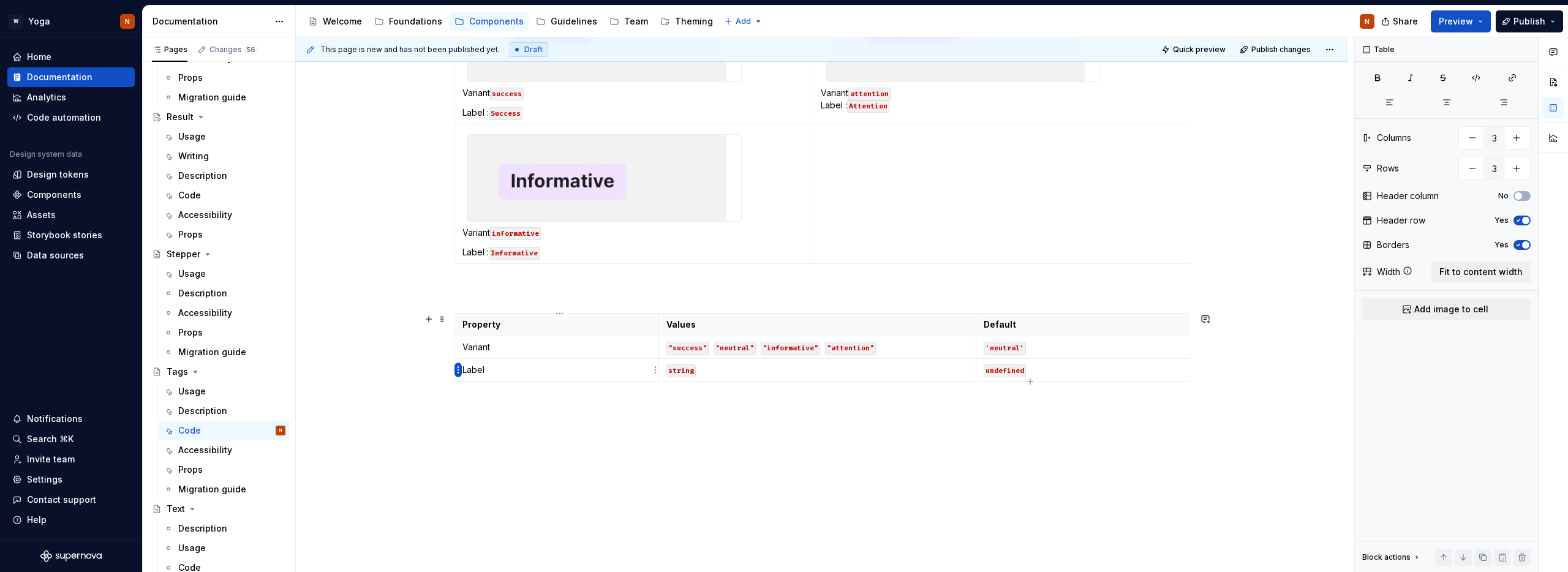
click at [460, 370] on html "W Yoga N Home Documentation Analytics Code automation Design system data Design…" at bounding box center [784, 286] width 1568 height 572
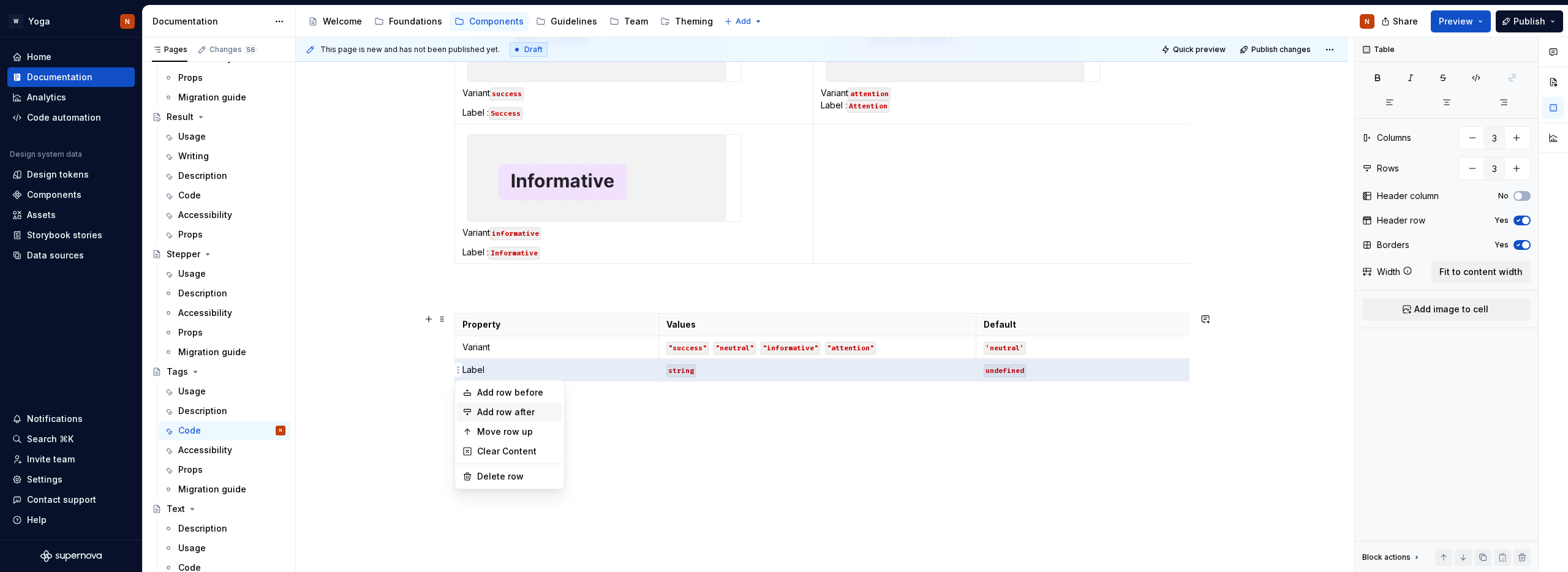
click at [514, 412] on div "Add row after" at bounding box center [516, 412] width 79 height 12
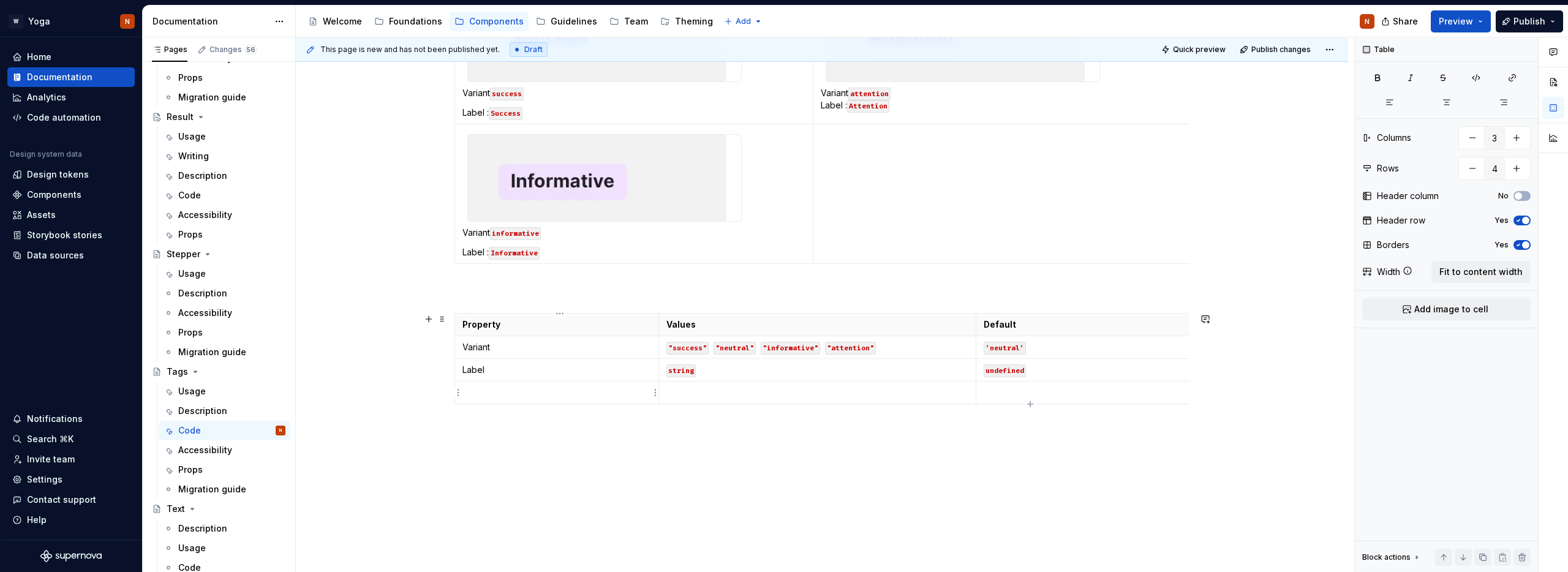
click at [601, 403] on td at bounding box center [557, 393] width 204 height 22
click at [527, 387] on p at bounding box center [557, 393] width 189 height 12
click at [709, 387] on p "false" at bounding box center [817, 393] width 302 height 12
click at [1005, 396] on p at bounding box center [1287, 393] width 608 height 12
click at [995, 389] on p "false" at bounding box center [1287, 393] width 608 height 12
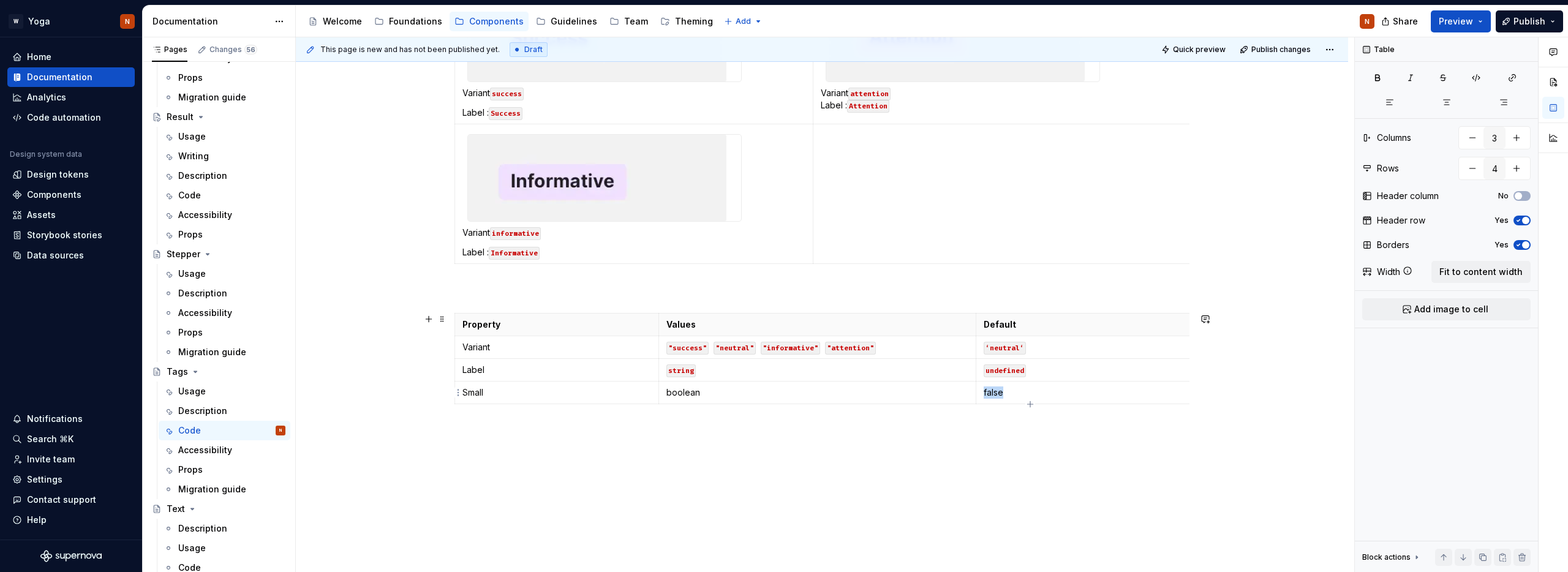
click at [995, 389] on p "false" at bounding box center [1287, 393] width 608 height 12
click at [1077, 365] on button "button" at bounding box center [1080, 370] width 17 height 17
click at [686, 396] on p "boolean" at bounding box center [817, 393] width 302 height 12
click at [767, 370] on button "button" at bounding box center [762, 370] width 17 height 17
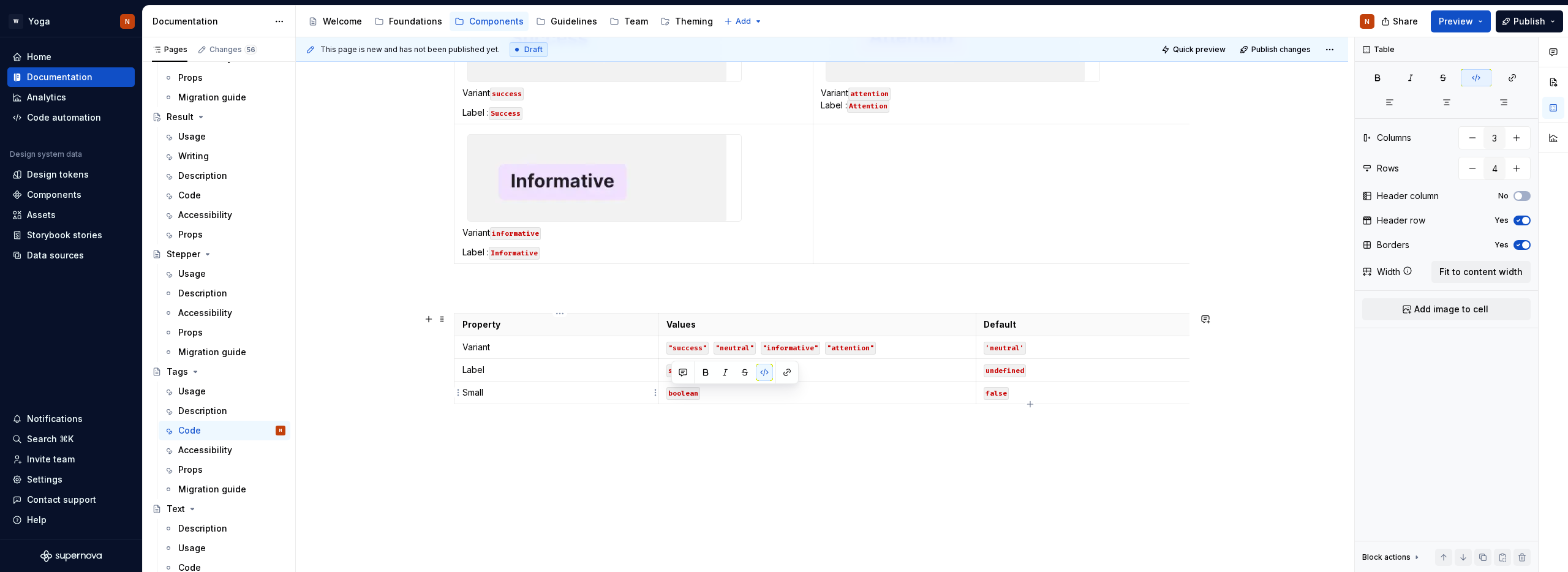
click at [459, 394] on html "W Yoga N Home Documentation Analytics Code automation Design system data Design…" at bounding box center [784, 286] width 1568 height 572
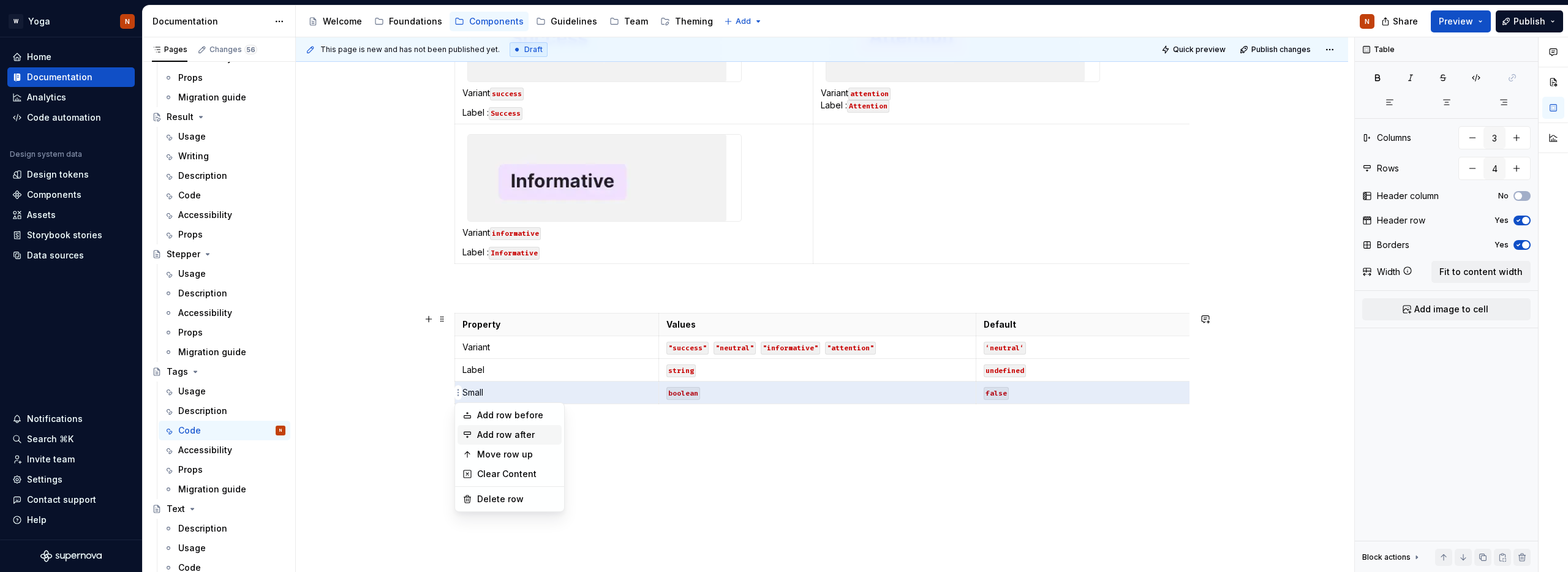
click at [501, 433] on div "Add row after" at bounding box center [516, 435] width 79 height 12
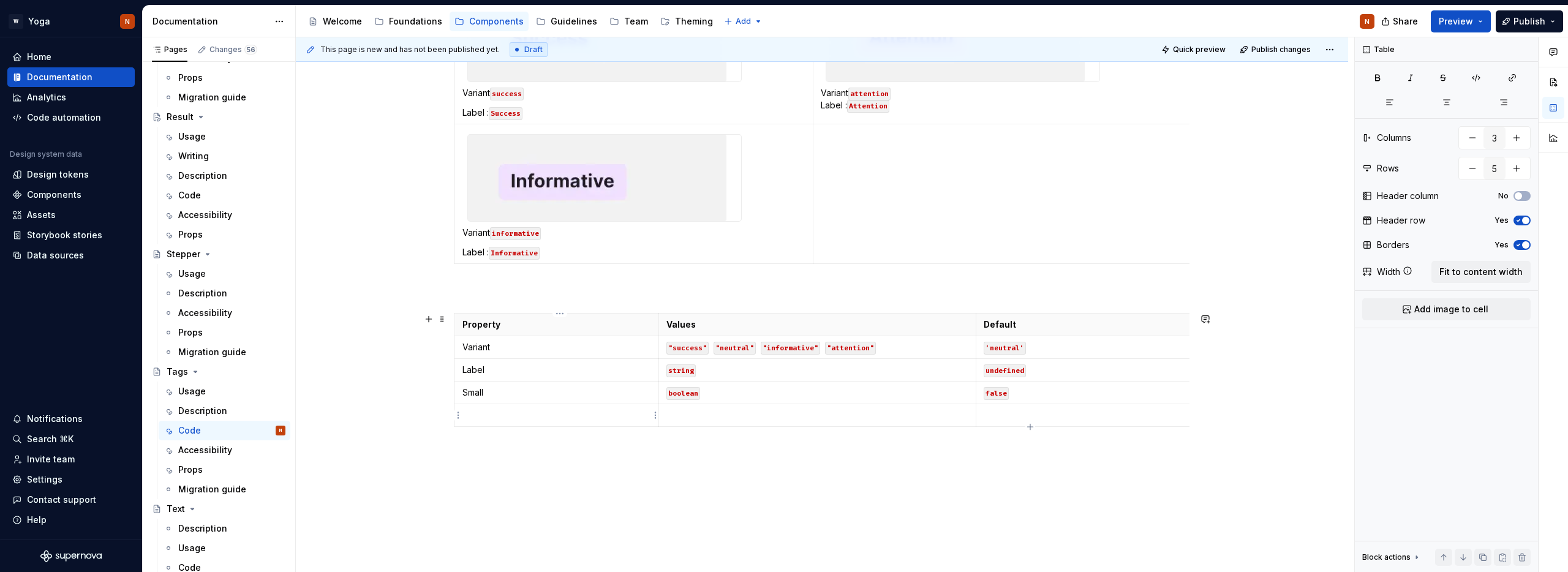
click at [539, 419] on p at bounding box center [557, 415] width 189 height 12
click at [1010, 418] on p at bounding box center [1287, 415] width 608 height 12
click at [999, 412] on p "undefined" at bounding box center [1287, 415] width 608 height 12
click at [1084, 396] on button "button" at bounding box center [1080, 393] width 17 height 17
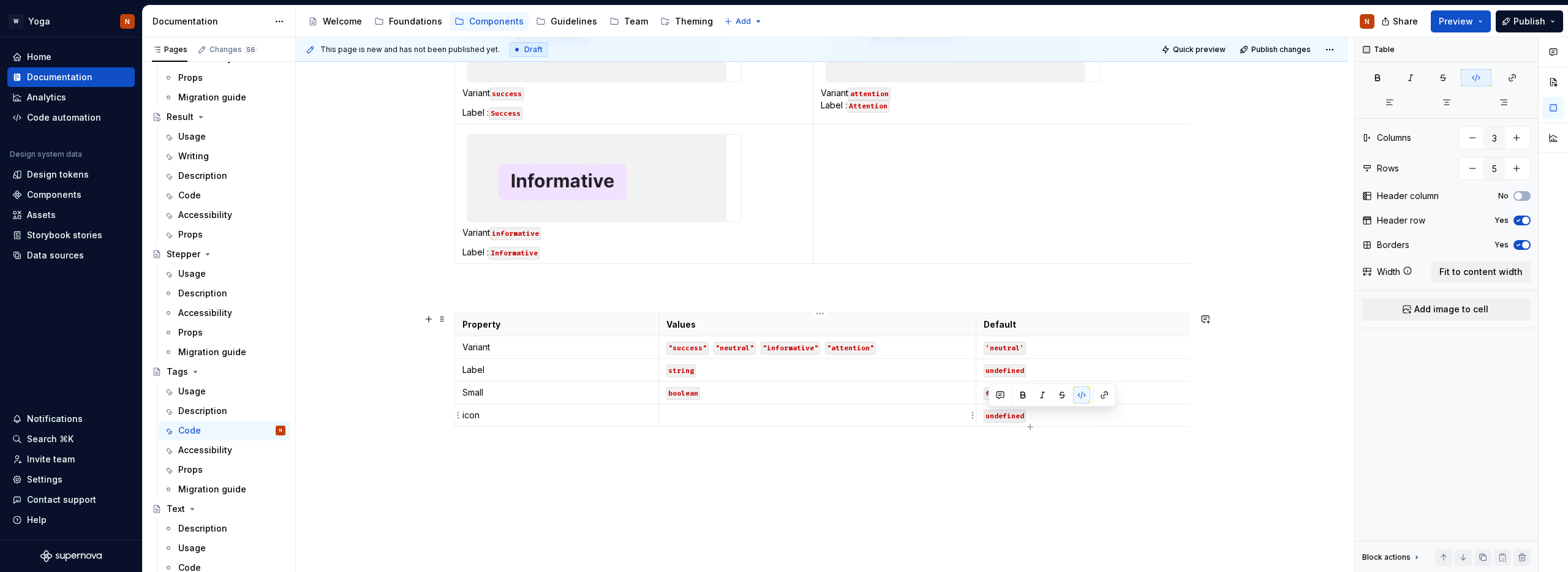
click at [707, 424] on td at bounding box center [817, 415] width 317 height 22
click at [693, 414] on p "svgElement" at bounding box center [817, 415] width 302 height 12
click at [766, 389] on button "button" at bounding box center [762, 393] width 17 height 17
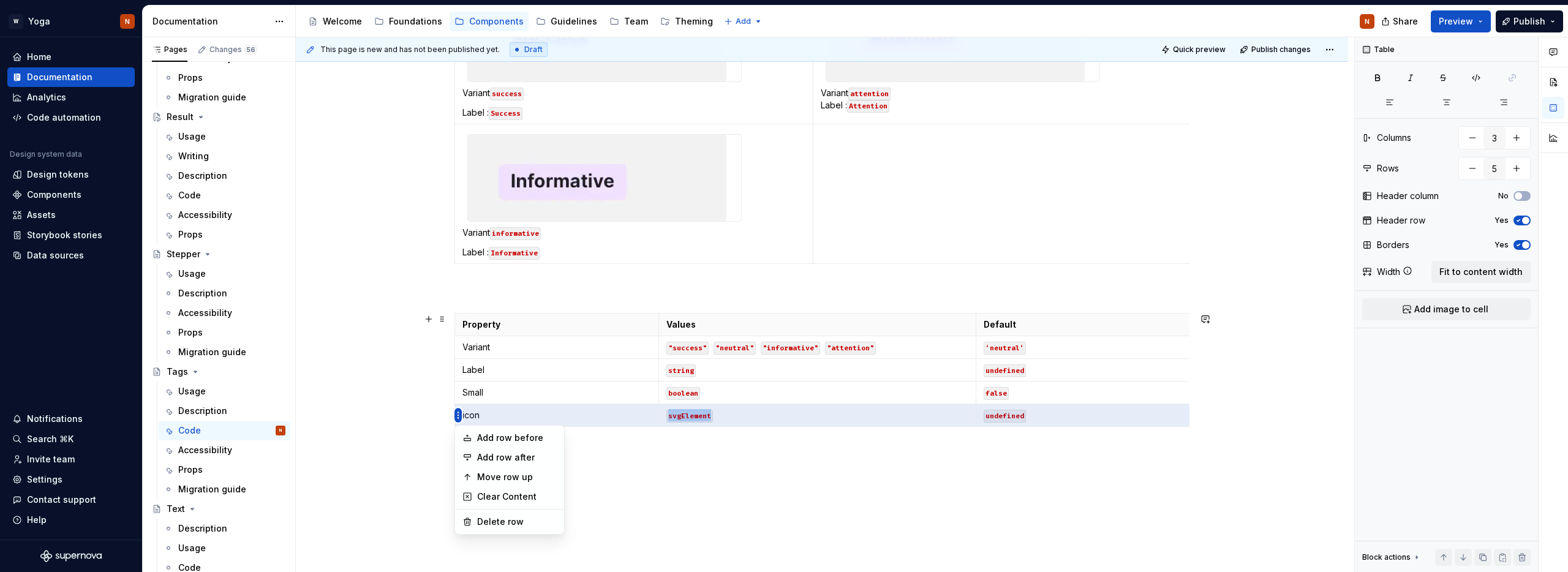
click at [457, 414] on html "W Yoga N Home Documentation Analytics Code automation Design system data Design…" at bounding box center [784, 286] width 1568 height 572
click at [532, 452] on div "Add row after" at bounding box center [516, 457] width 79 height 12
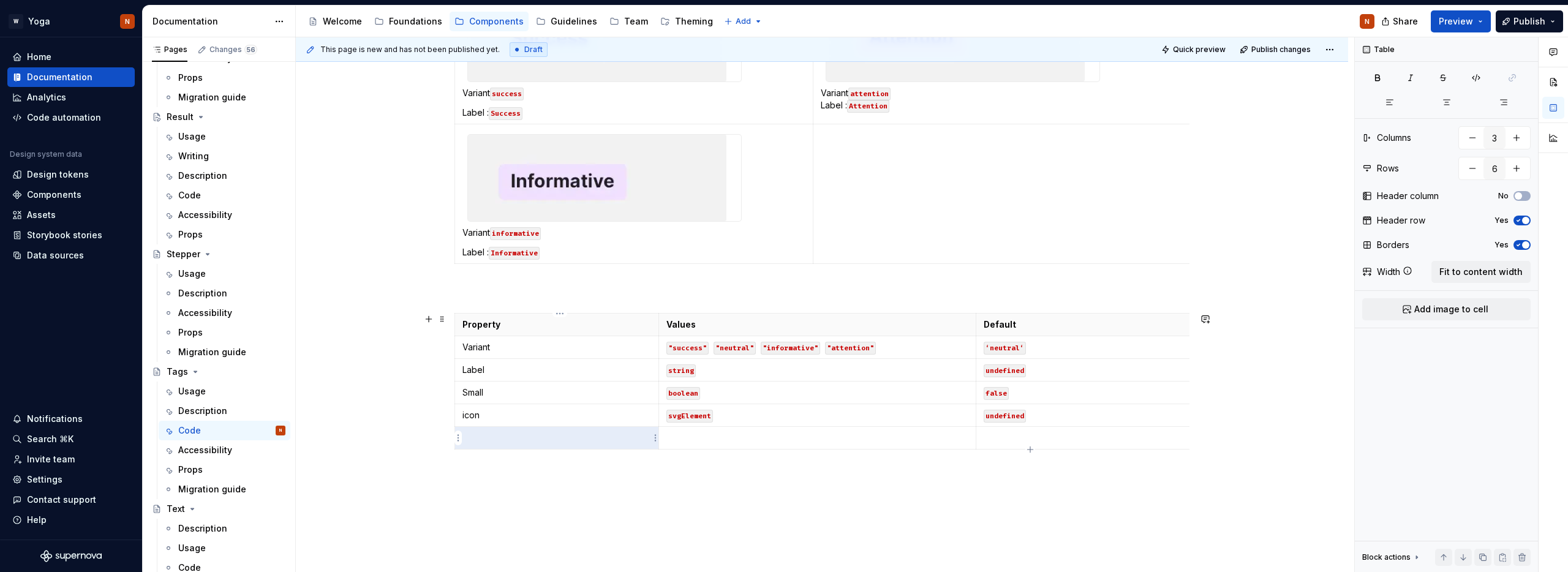
click at [539, 440] on p at bounding box center [557, 438] width 189 height 12
click at [692, 437] on p at bounding box center [817, 438] width 302 height 12
click at [1008, 416] on code "undefined" at bounding box center [1005, 416] width 42 height 13
copy code "undefined"
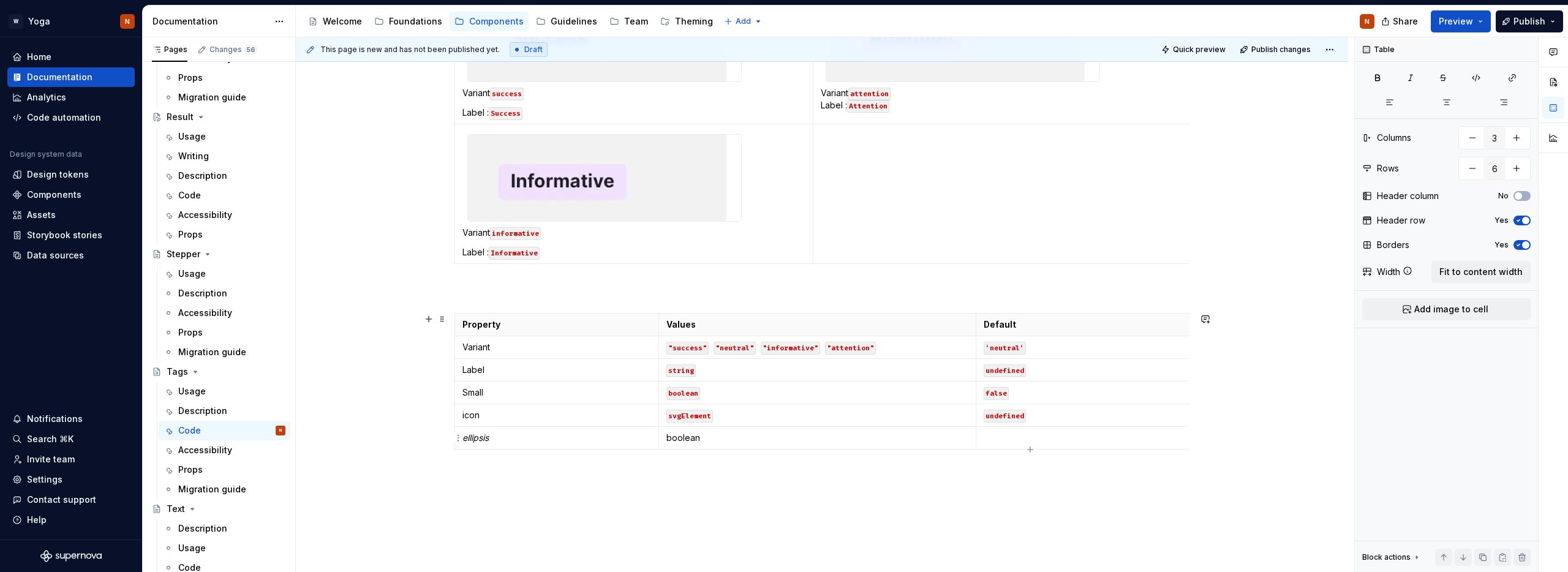
click at [1004, 433] on p at bounding box center [1287, 438] width 608 height 12
click at [680, 439] on p "boolean" at bounding box center [817, 438] width 302 height 12
click at [766, 416] on button "button" at bounding box center [762, 416] width 17 height 17
click at [457, 436] on td "ellipsis" at bounding box center [557, 437] width 204 height 22
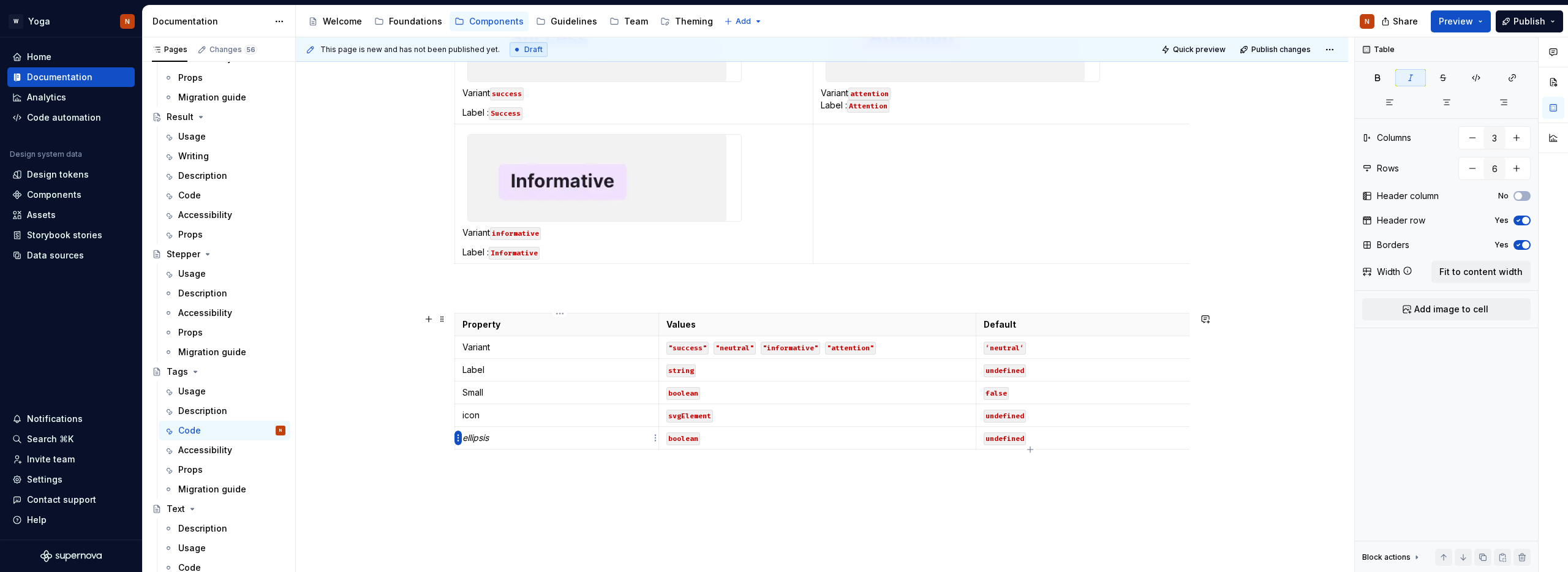
click at [459, 435] on html "W Yoga N Home Documentation Analytics Code automation Design system data Design…" at bounding box center [784, 286] width 1568 height 572
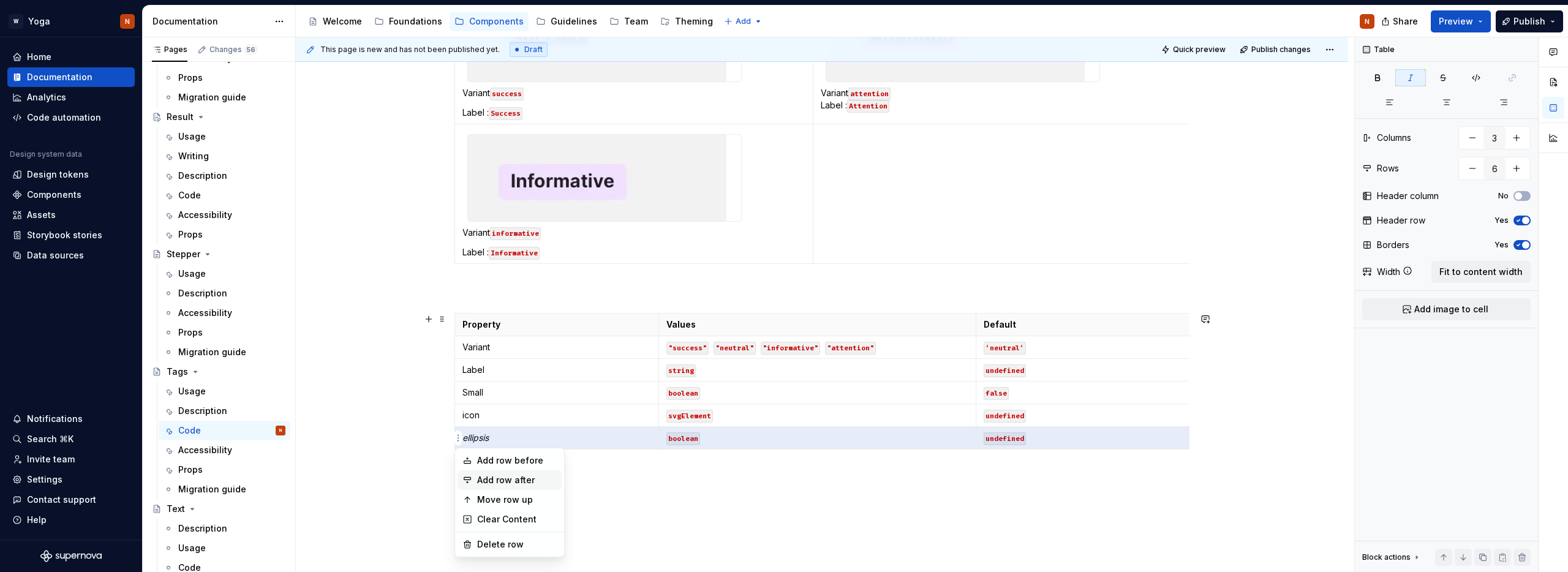
click at [520, 478] on div "Add row after" at bounding box center [516, 480] width 79 height 12
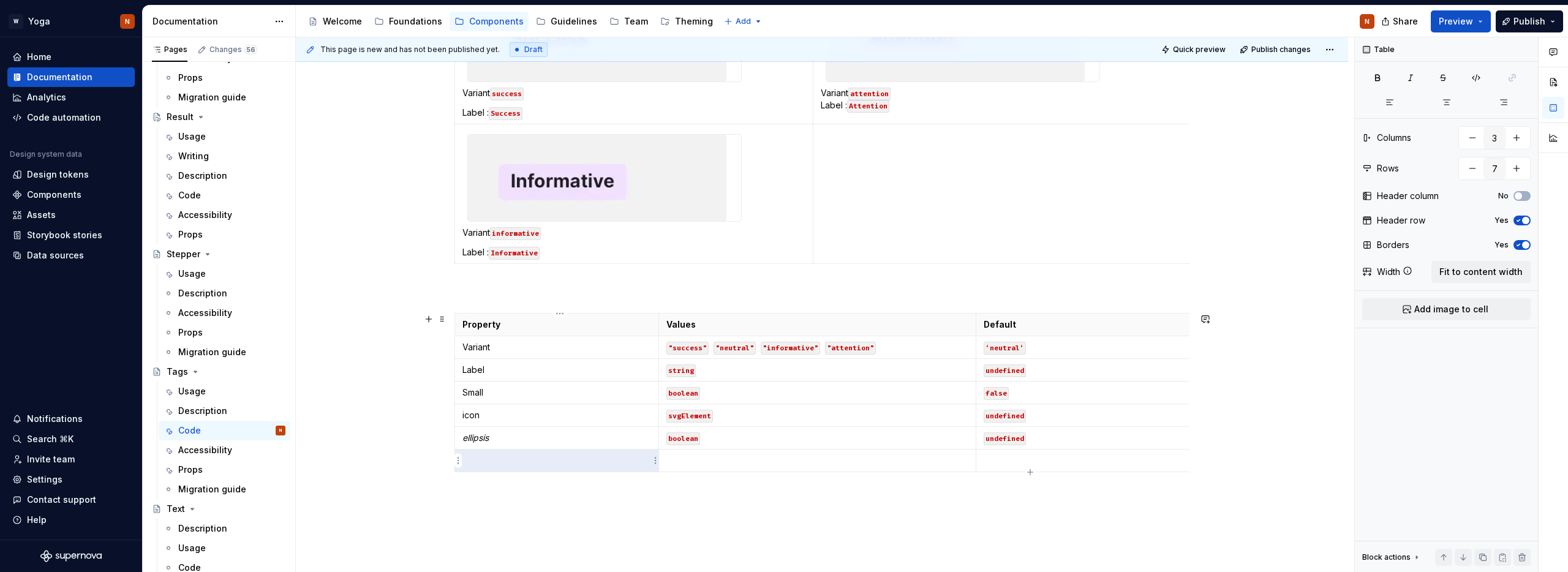
click at [531, 465] on p at bounding box center [557, 461] width 189 height 12
click at [687, 461] on p at bounding box center [817, 461] width 302 height 12
click at [685, 461] on p "number" at bounding box center [817, 461] width 302 height 12
drag, startPoint x: 762, startPoint y: 439, endPoint x: 772, endPoint y: 440, distance: 10.0
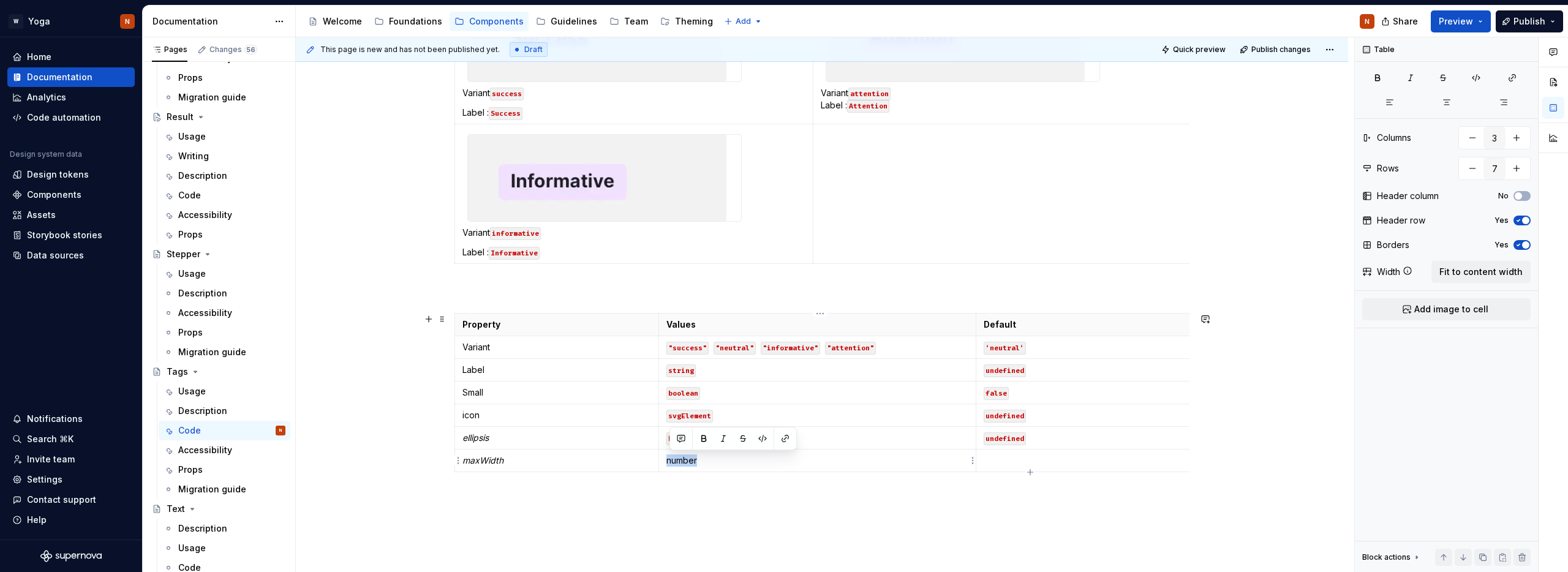
click at [762, 439] on button "button" at bounding box center [762, 438] width 17 height 17
click at [1003, 461] on p at bounding box center [1287, 461] width 608 height 12
click at [1006, 463] on p "undefined" at bounding box center [1287, 461] width 608 height 12
click at [1078, 435] on button "button" at bounding box center [1080, 438] width 17 height 17
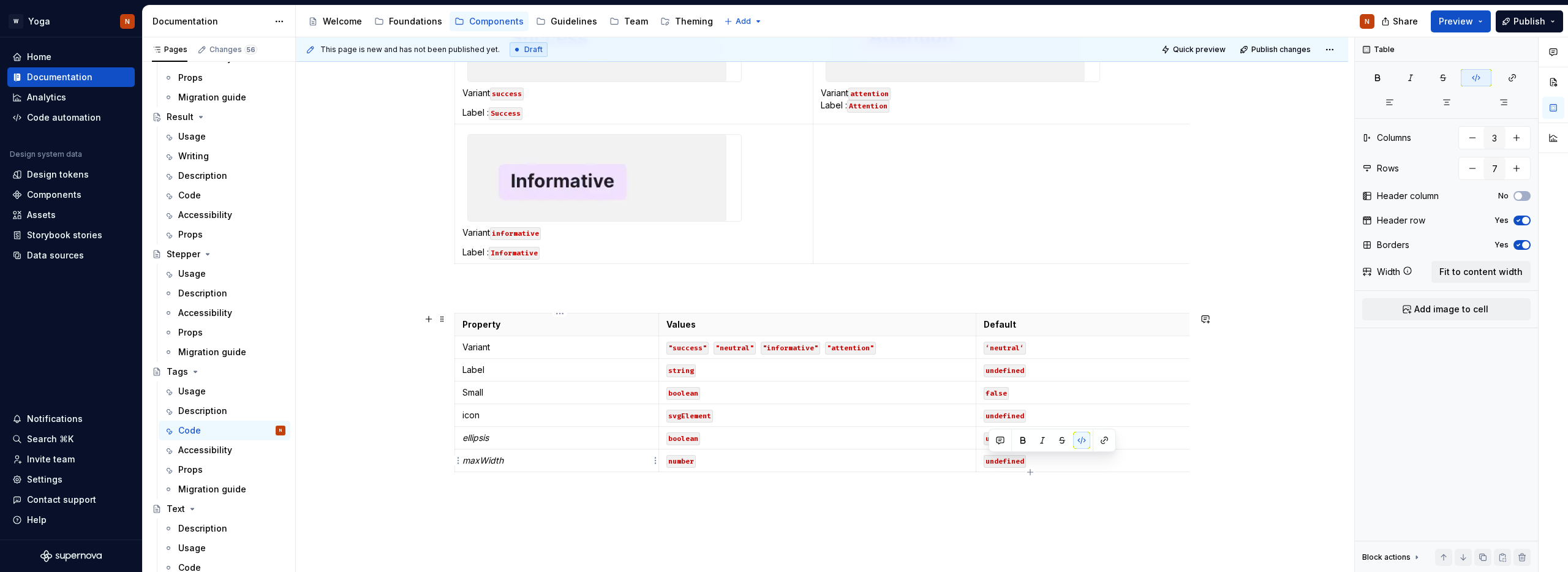
click at [469, 463] on em "maxWidth" at bounding box center [483, 460] width 41 height 10
click at [457, 459] on html "W Yoga N Home Documentation Analytics Code automation Design system data Design…" at bounding box center [784, 286] width 1568 height 572
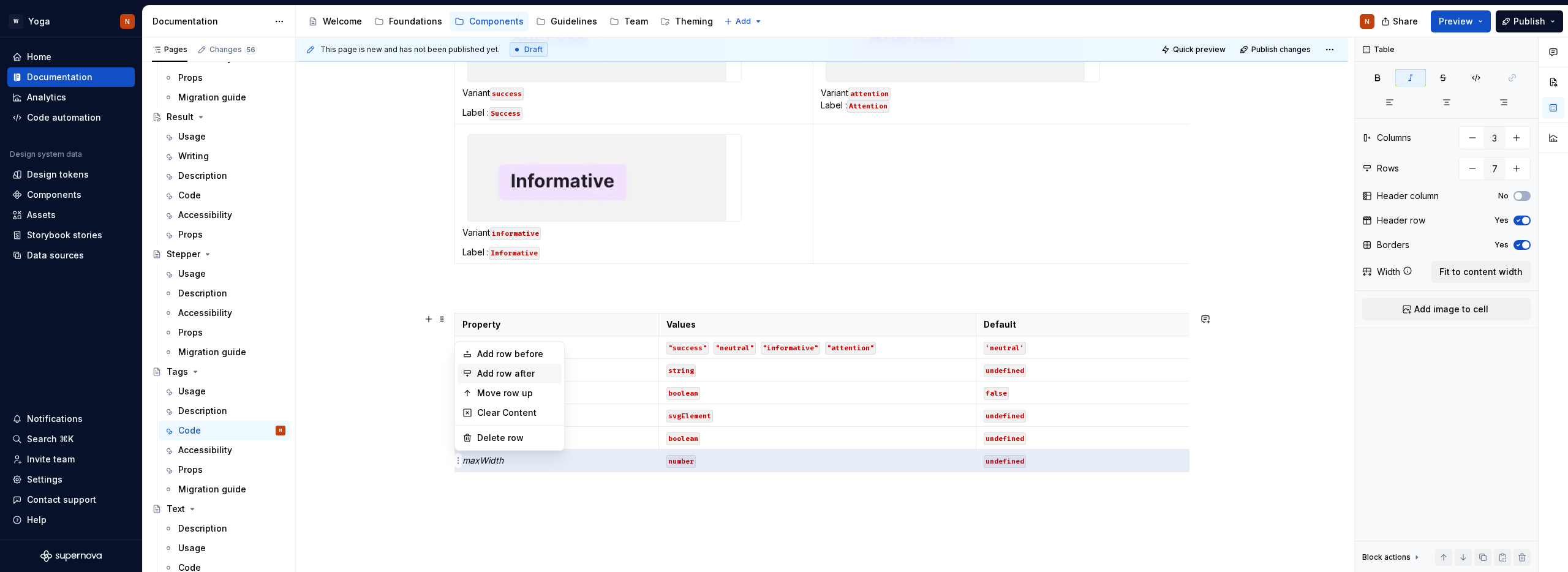
click at [497, 376] on div "Add row after" at bounding box center [516, 374] width 79 height 12
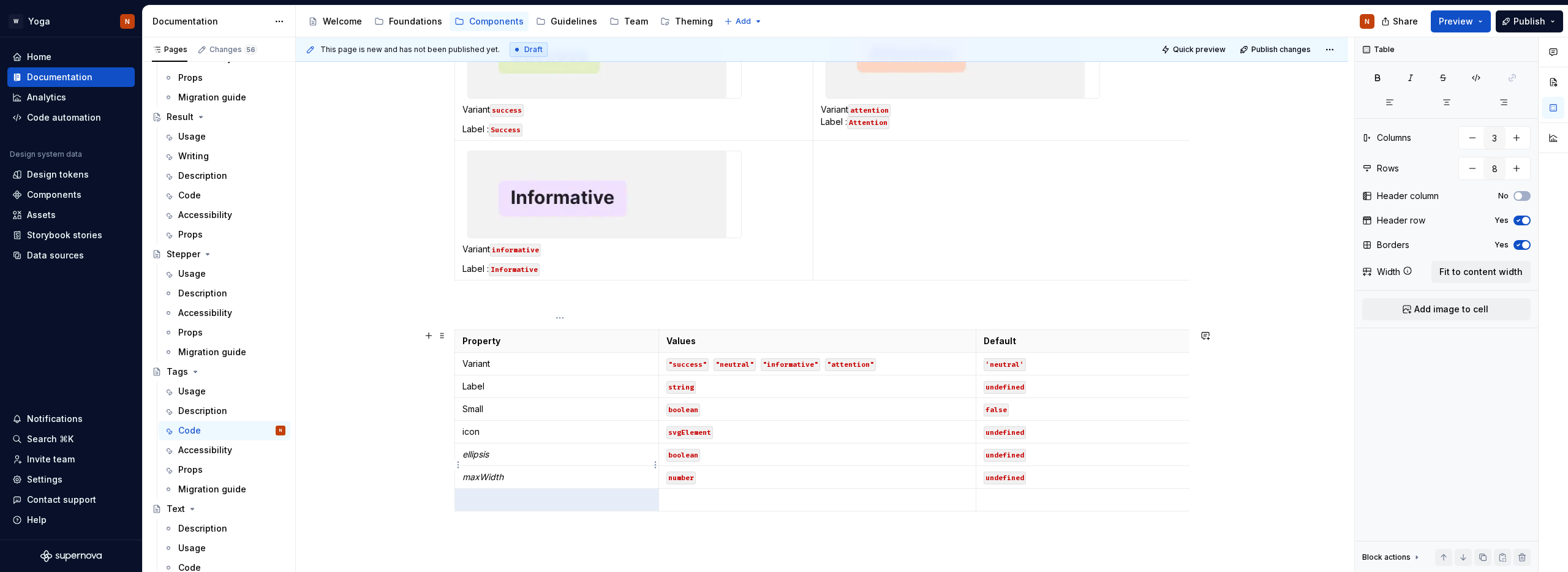
scroll to position [570, 0]
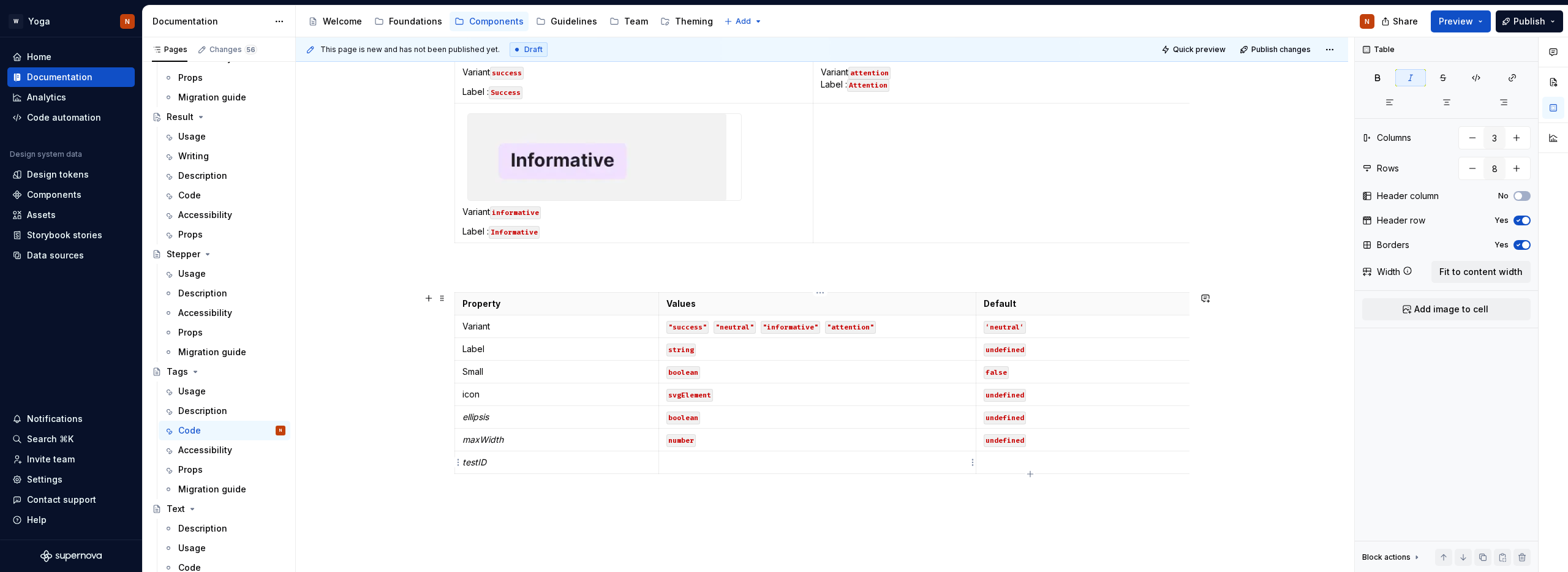
click at [702, 464] on p at bounding box center [817, 463] width 302 height 12
click at [1009, 457] on p at bounding box center [1287, 463] width 608 height 12
click at [685, 466] on p "string" at bounding box center [817, 463] width 302 height 12
click at [764, 437] on button "button" at bounding box center [762, 440] width 17 height 17
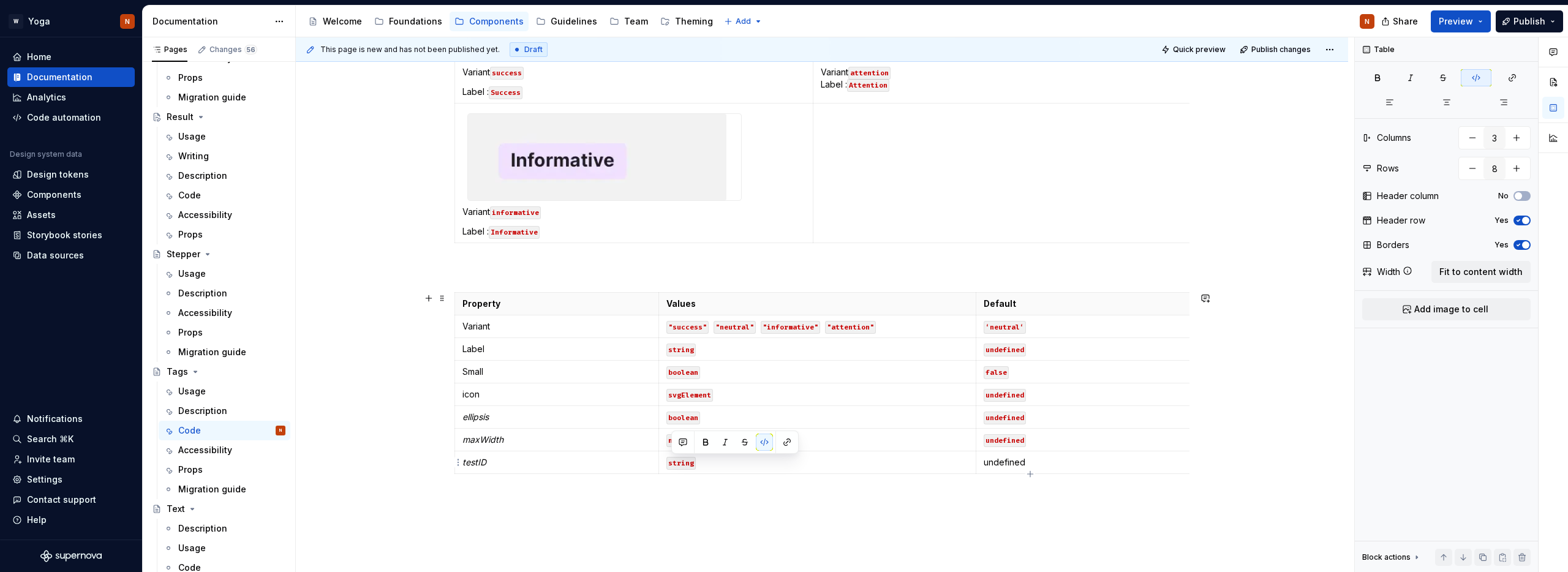
click at [1001, 463] on p "undefined" at bounding box center [1287, 463] width 608 height 12
click at [1076, 440] on button "button" at bounding box center [1080, 440] width 17 height 17
click at [457, 460] on html "W Yoga N Home Documentation Analytics Code automation Design system data Design…" at bounding box center [784, 286] width 1568 height 572
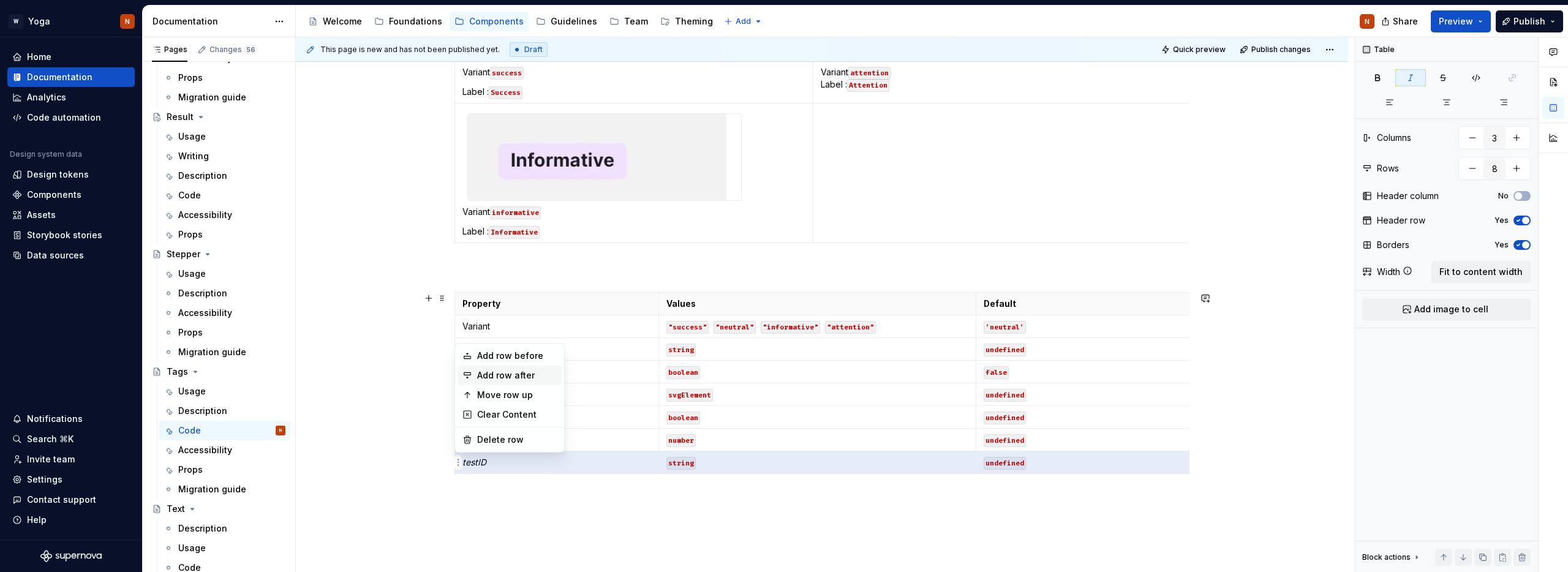
click at [527, 372] on div "Add row after" at bounding box center [516, 376] width 79 height 12
type input "9"
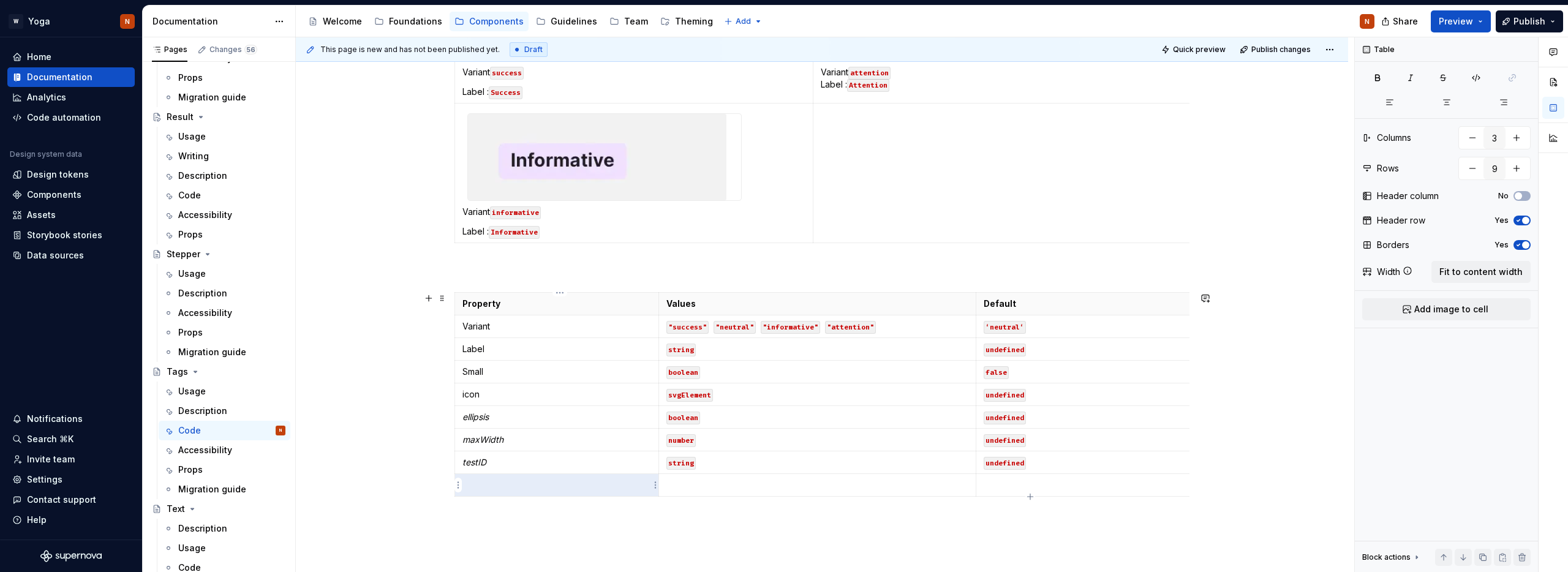
click at [510, 488] on p at bounding box center [557, 485] width 189 height 12
click at [690, 481] on p at bounding box center [817, 485] width 302 height 12
click at [998, 487] on p at bounding box center [1287, 485] width 608 height 12
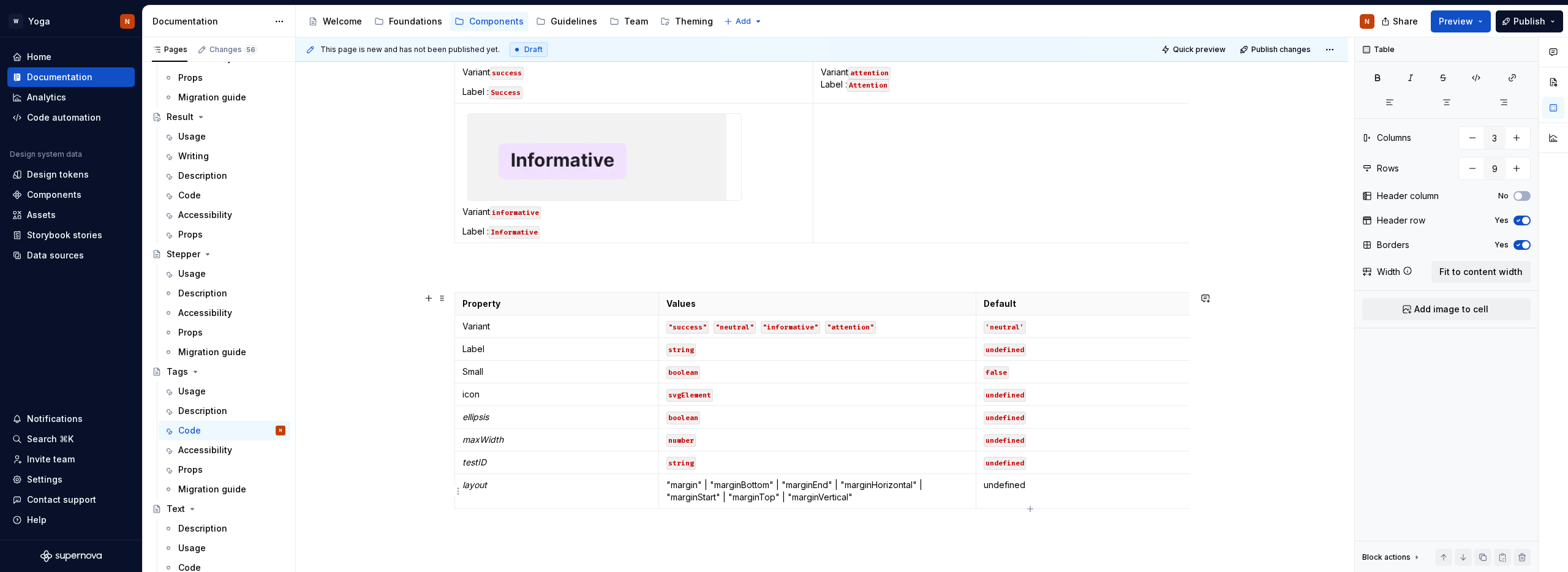
click at [1000, 484] on p "undefined" at bounding box center [1287, 485] width 608 height 12
click at [1082, 458] on button "button" at bounding box center [1082, 463] width 17 height 17
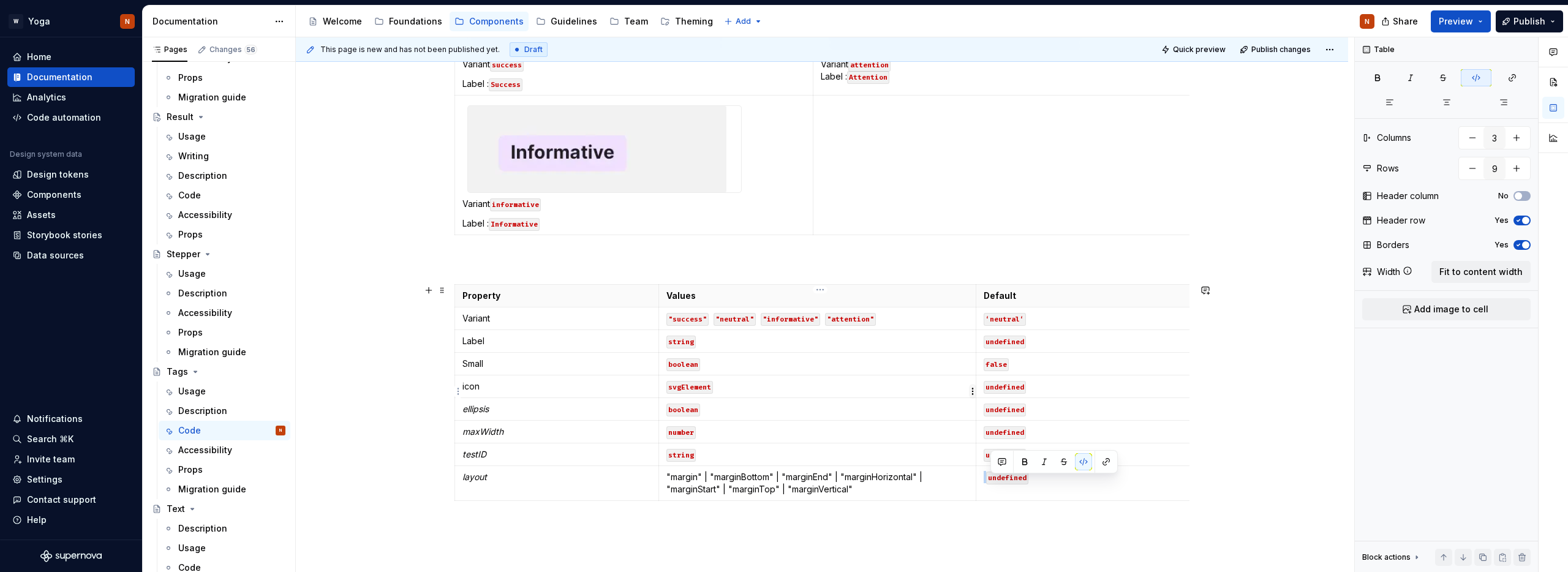
scroll to position [590, 0]
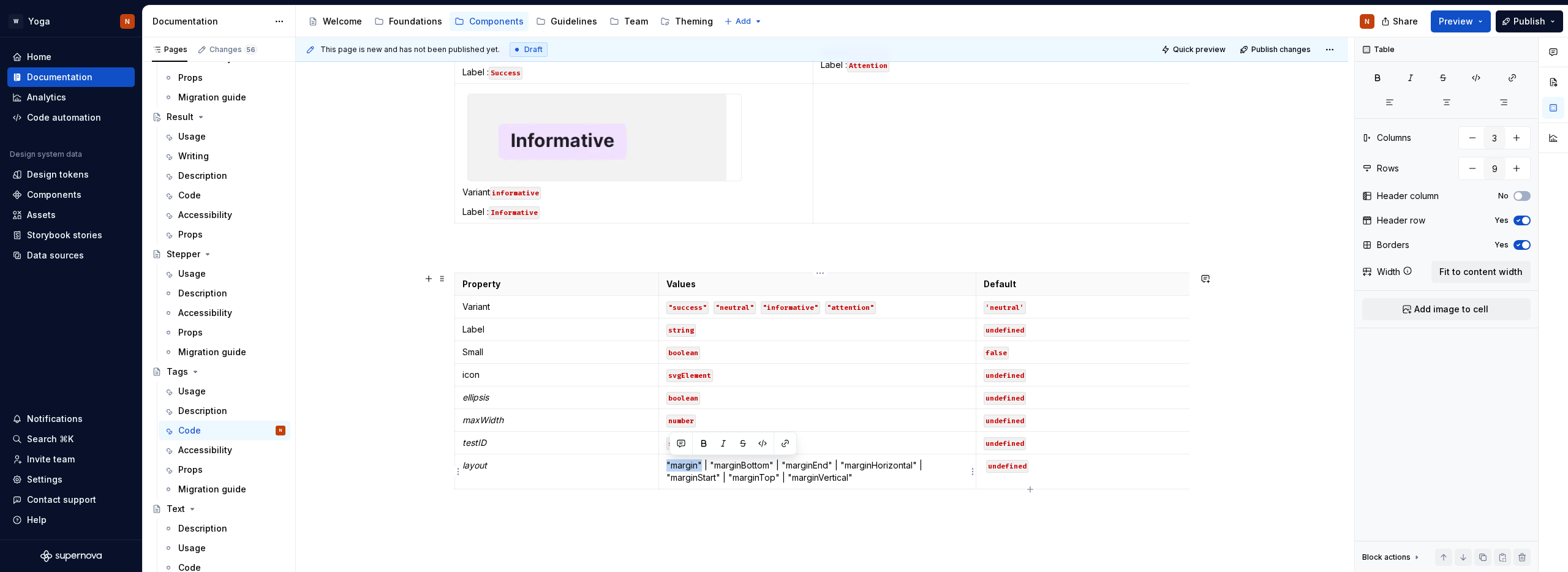
drag, startPoint x: 705, startPoint y: 466, endPoint x: 669, endPoint y: 465, distance: 36.0
click at [669, 465] on p ""margin" | "marginBottom" | "marginEnd" | "marginHorizontal" | "marginStart" | …" at bounding box center [817, 471] width 302 height 24
click at [760, 441] on button "button" at bounding box center [762, 443] width 17 height 17
drag, startPoint x: 714, startPoint y: 465, endPoint x: 779, endPoint y: 464, distance: 65.0
click at [779, 464] on p ""margin" | "marginBottom" | "marginEnd" | "marginHorizontal" | "marginStart" | …" at bounding box center [817, 471] width 302 height 24
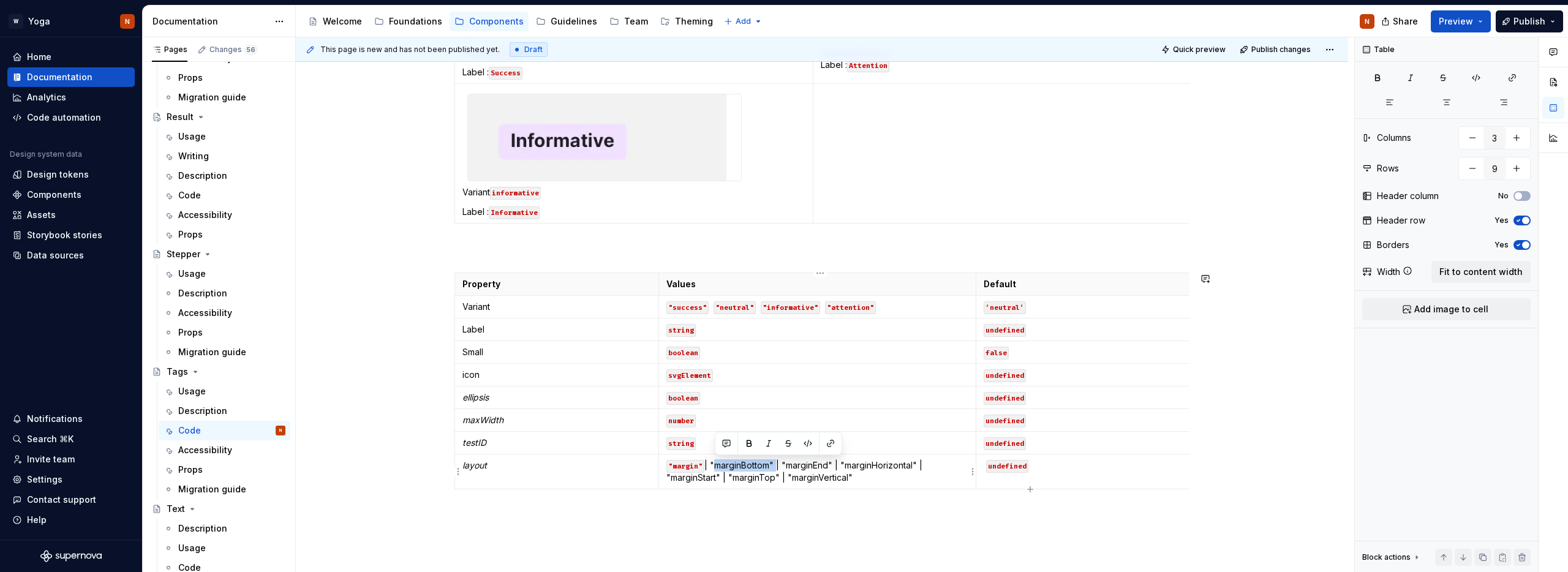
drag, startPoint x: 813, startPoint y: 447, endPoint x: 802, endPoint y: 454, distance: 13.0
click at [813, 447] on button "button" at bounding box center [808, 443] width 17 height 17
drag, startPoint x: 787, startPoint y: 463, endPoint x: 836, endPoint y: 462, distance: 49.0
click at [836, 462] on p ""margin" | "marginBottom" | "marginEnd" | "marginHorizontal" | "marginStart" | …" at bounding box center [817, 471] width 302 height 24
click at [882, 445] on button "button" at bounding box center [878, 443] width 17 height 17
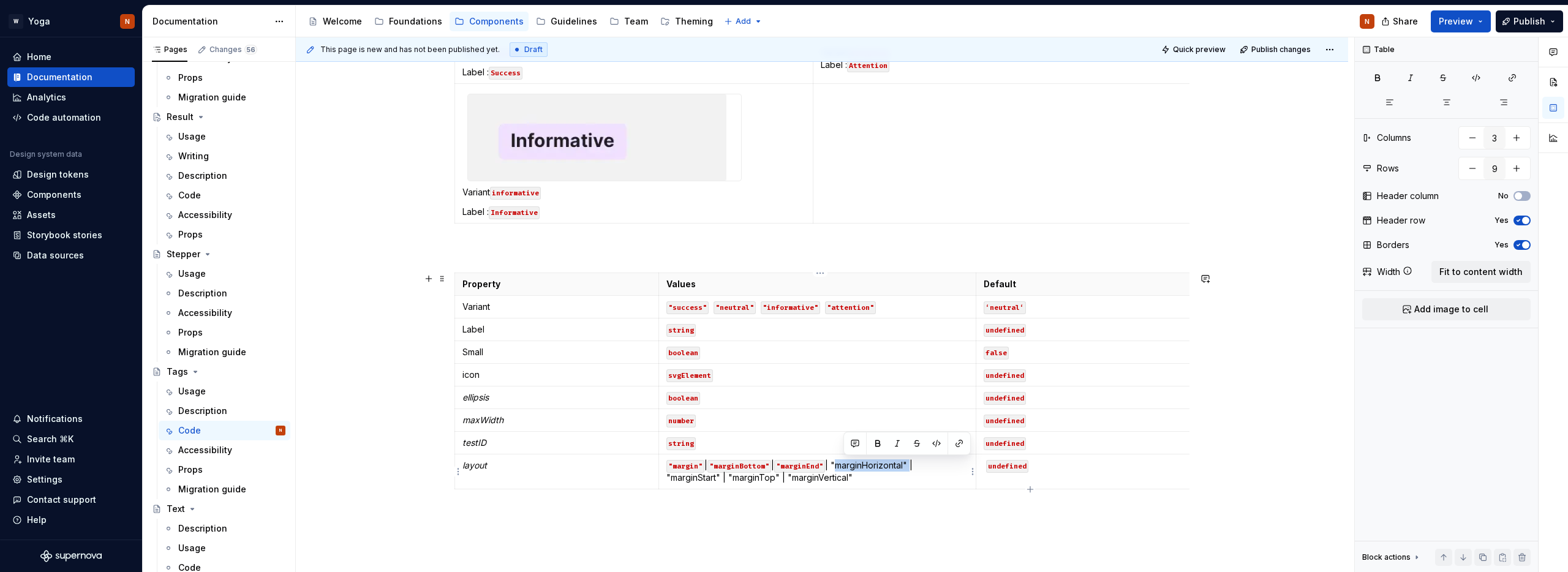
drag, startPoint x: 844, startPoint y: 465, endPoint x: 920, endPoint y: 465, distance: 76.0
click at [920, 465] on p ""margin" | "marginBottom" | "marginEnd" | "marginHorizontal" | "marginStart" | …" at bounding box center [817, 471] width 302 height 24
click at [936, 448] on button "button" at bounding box center [936, 443] width 17 height 17
drag, startPoint x: 670, startPoint y: 478, endPoint x: 724, endPoint y: 476, distance: 54.0
click at [724, 476] on p ""margin" | "marginBottom" | "marginEnd" | "marginHorizontal" | "marginStart" | …" at bounding box center [817, 471] width 302 height 24
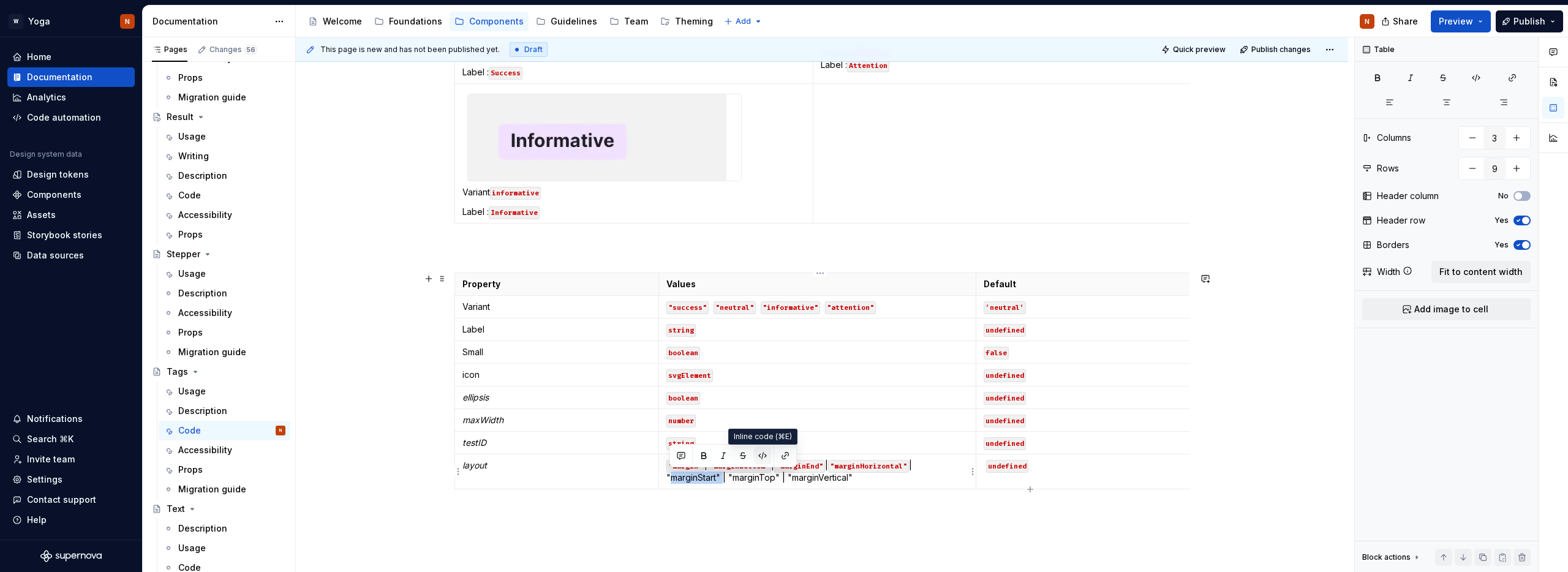
click at [763, 458] on button "button" at bounding box center [762, 455] width 17 height 17
drag, startPoint x: 736, startPoint y: 476, endPoint x: 787, endPoint y: 476, distance: 51.0
click at [787, 476] on p ""margin" | "marginBottom" | "marginEnd" | "marginHorizontal" | "marginStart" | …" at bounding box center [817, 471] width 302 height 24
click at [834, 455] on button "button" at bounding box center [828, 455] width 17 height 17
drag, startPoint x: 796, startPoint y: 476, endPoint x: 838, endPoint y: 478, distance: 42.0
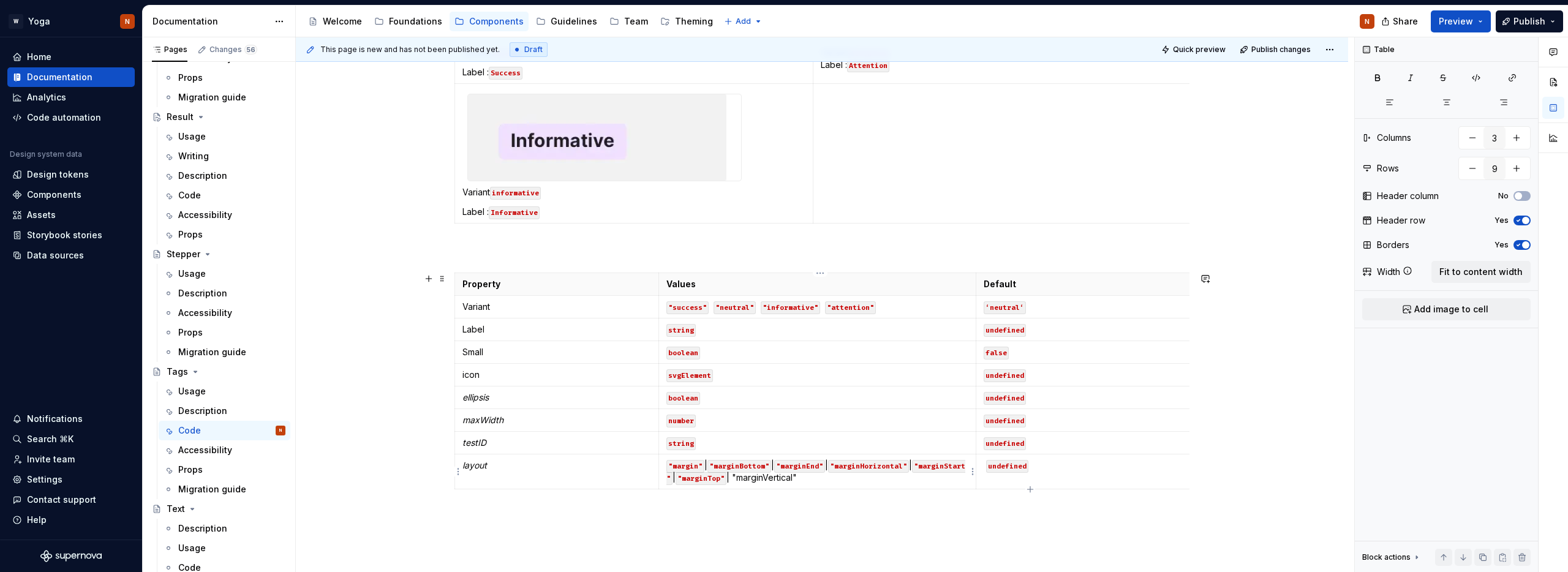
click at [838, 478] on p ""margin" | "marginBottom" | "marginEnd" | "marginHorizontal" | "marginStart" | …" at bounding box center [817, 471] width 302 height 24
drag, startPoint x: 862, startPoint y: 478, endPoint x: 796, endPoint y: 478, distance: 66.0
click at [796, 478] on p ""margin" | "marginBottom" | "marginEnd" | "marginHorizontal" | "marginStart" | …" at bounding box center [817, 471] width 302 height 24
click at [886, 454] on button "button" at bounding box center [889, 455] width 17 height 17
click at [817, 518] on p at bounding box center [822, 516] width 735 height 15
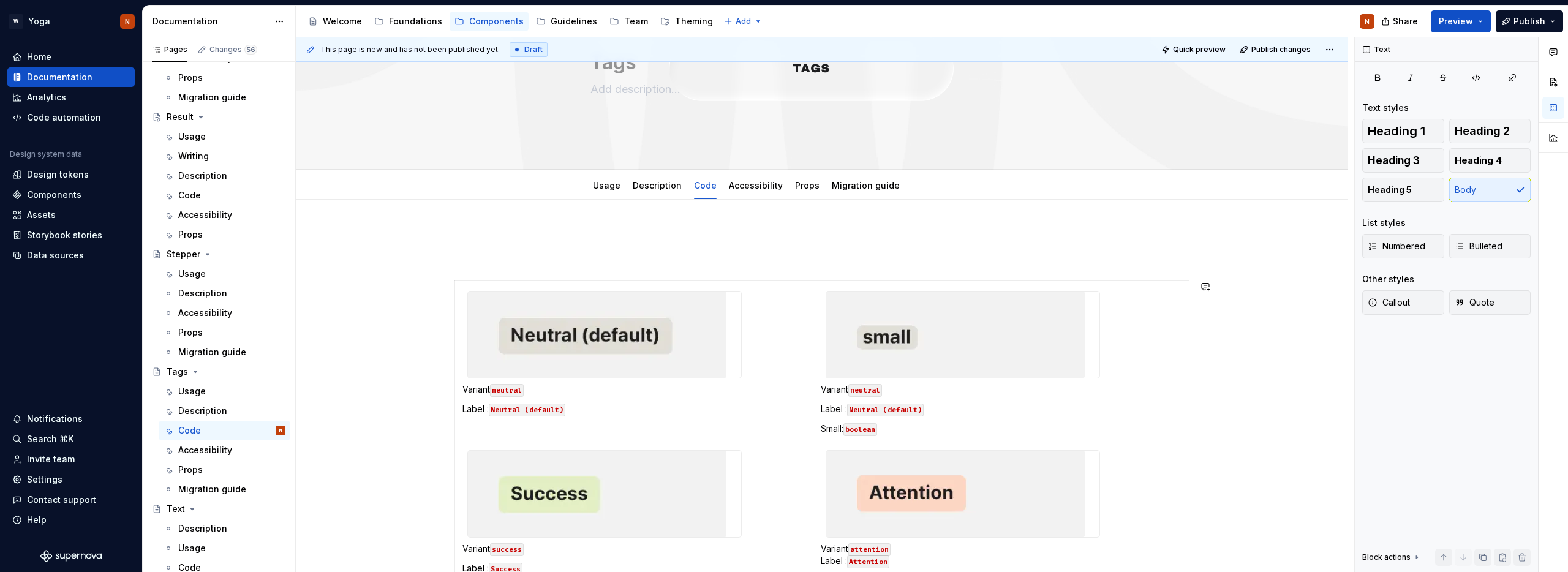
scroll to position [0, 0]
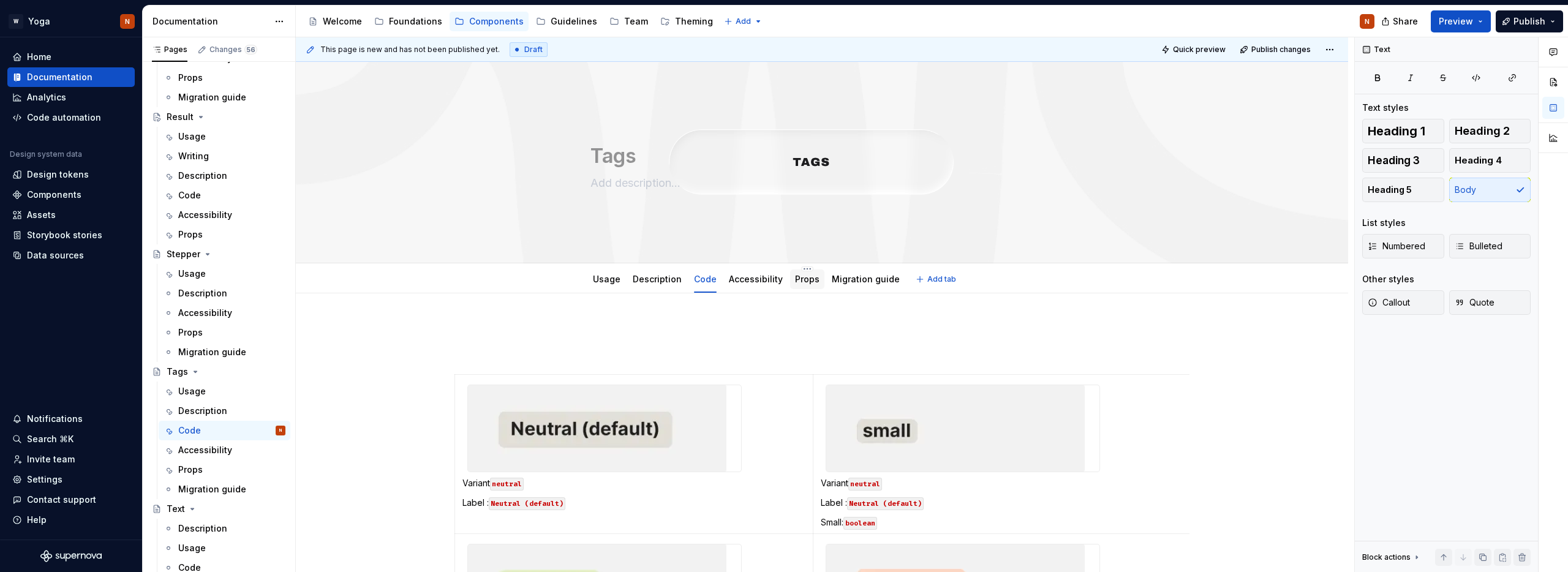
click at [803, 281] on link "Props" at bounding box center [807, 279] width 24 height 10
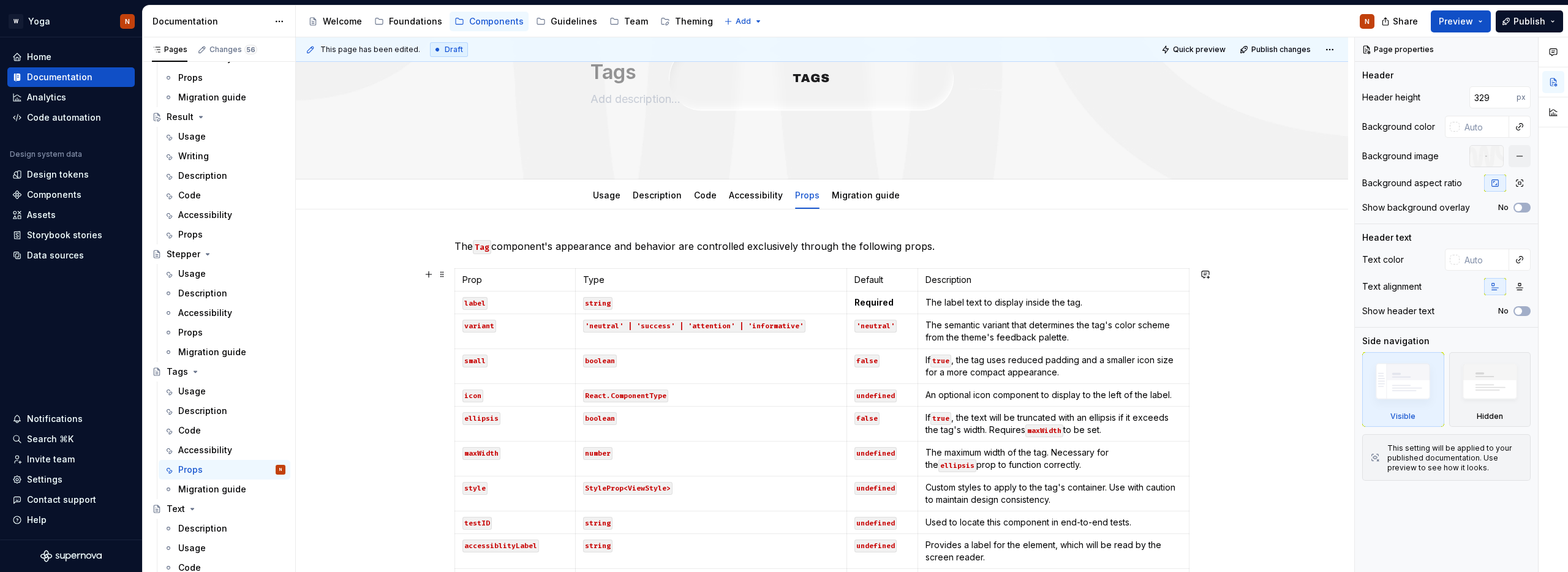
scroll to position [33, 0]
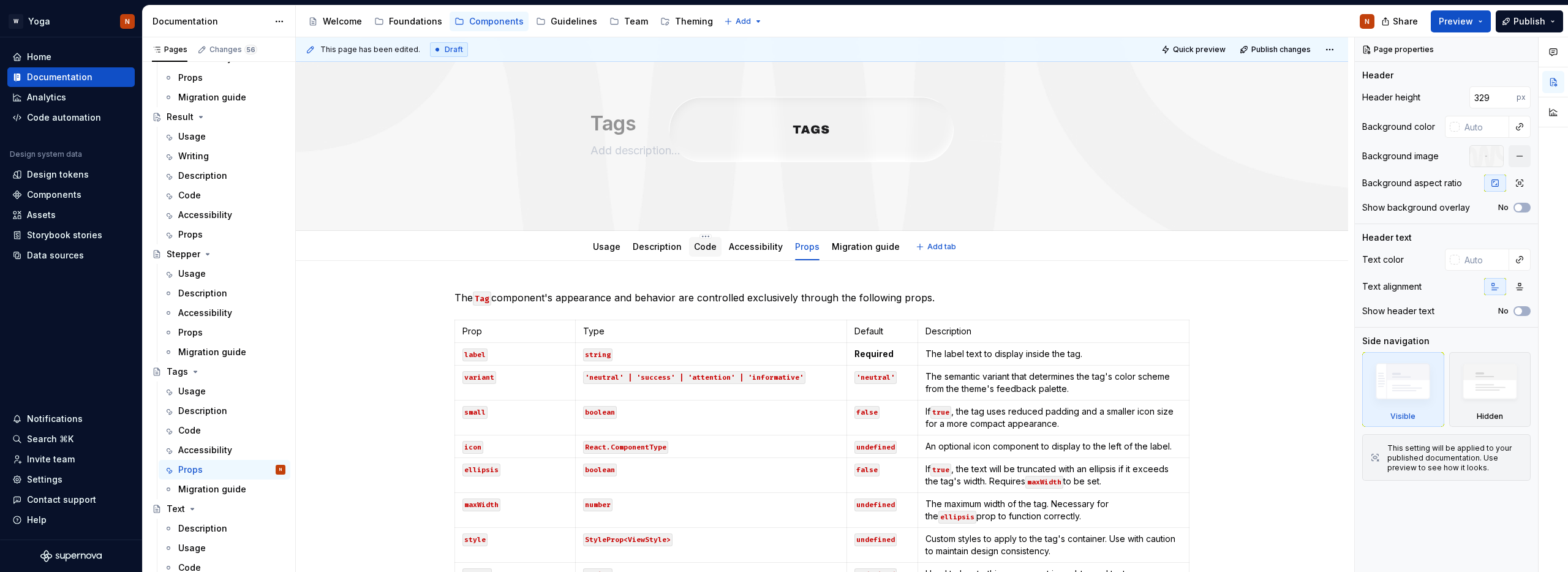
click at [704, 250] on link "Code" at bounding box center [705, 246] width 22 height 10
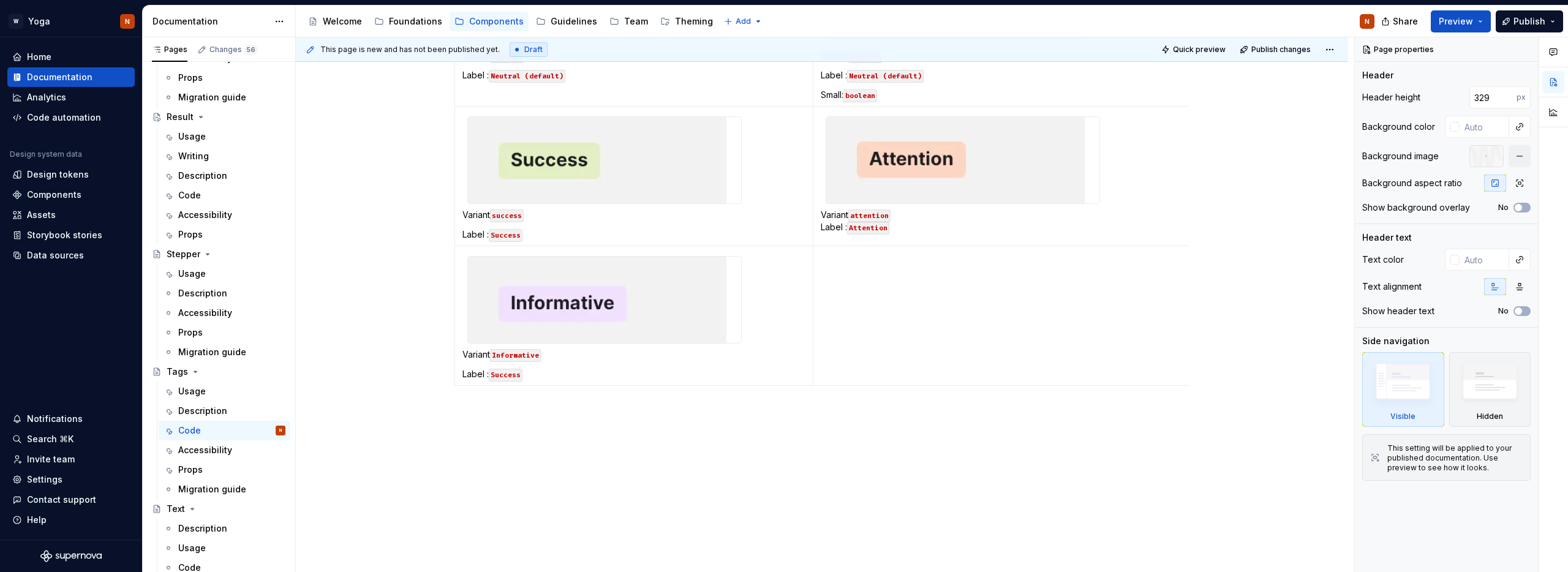
scroll to position [432, 0]
drag, startPoint x: 743, startPoint y: 448, endPoint x: 737, endPoint y: 444, distance: 7.2
click at [743, 447] on div "This page is new and has not been published yet. Draft Quick preview Publish ch…" at bounding box center [825, 305] width 1058 height 535
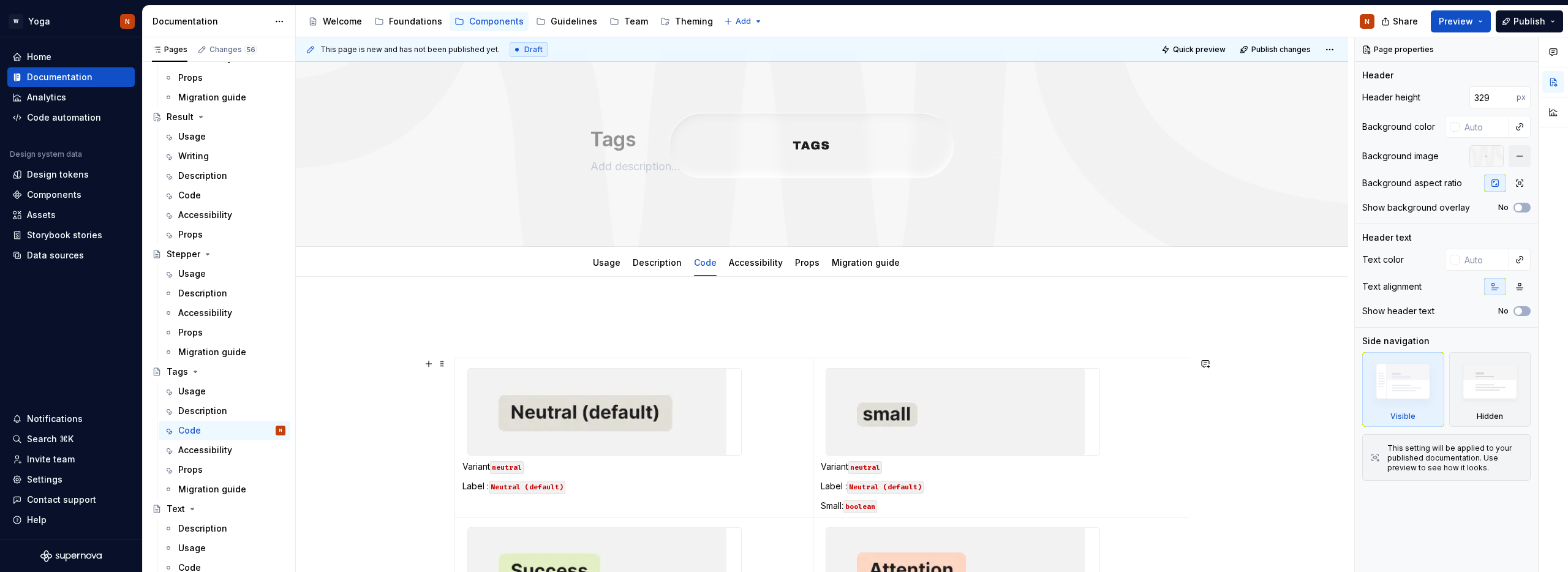
scroll to position [0, 0]
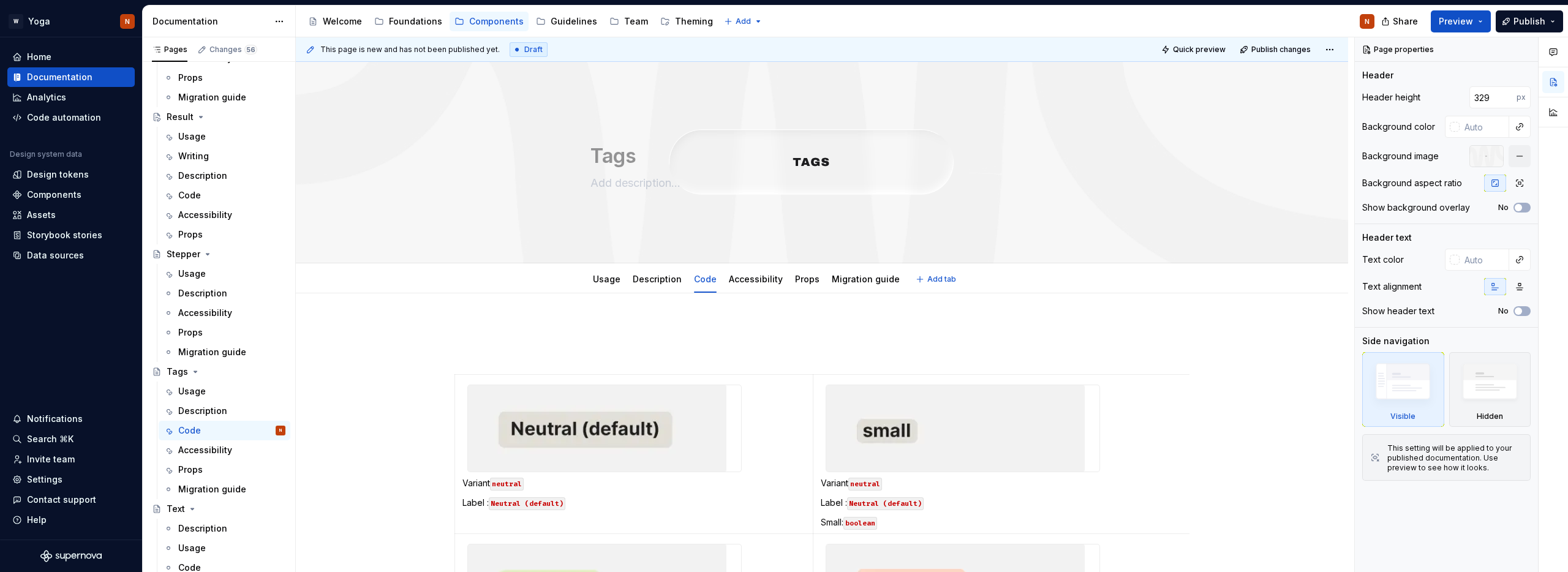
type textarea "*"
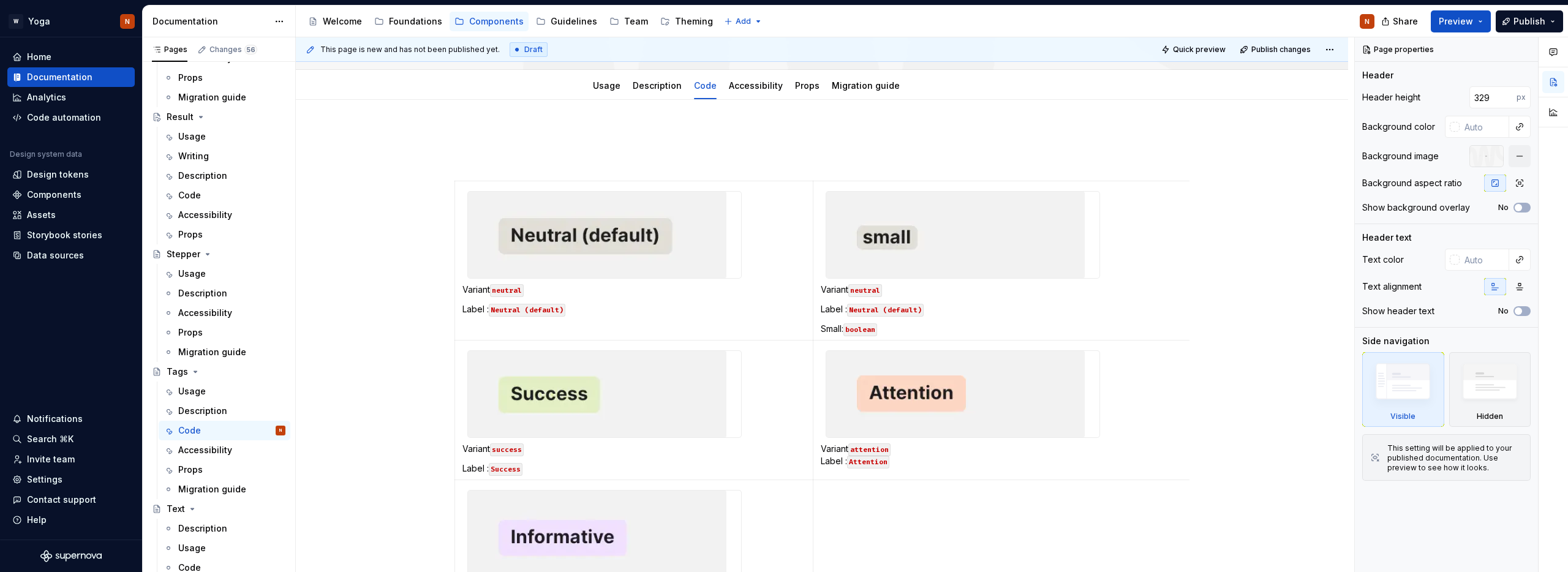
scroll to position [432, 0]
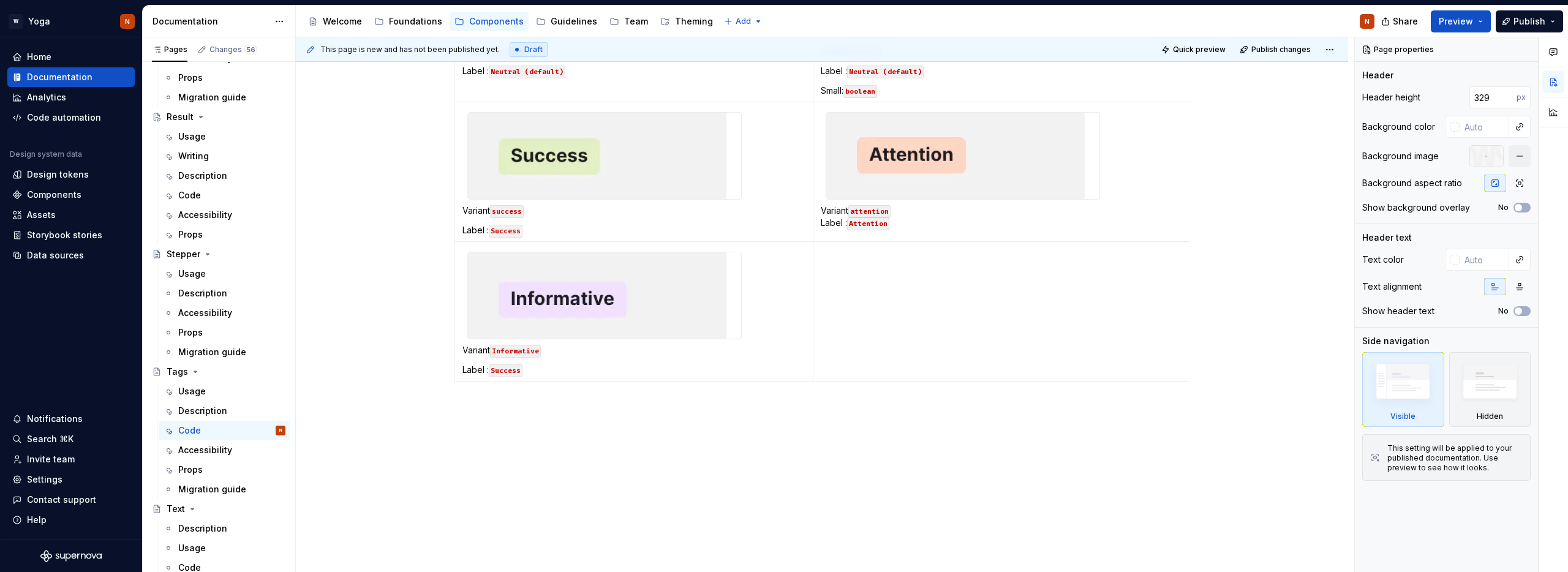
click at [488, 429] on div "Variant neutral Label : Neutral (default) Variant neutral Label : Neutral (defa…" at bounding box center [821, 217] width 1052 height 711
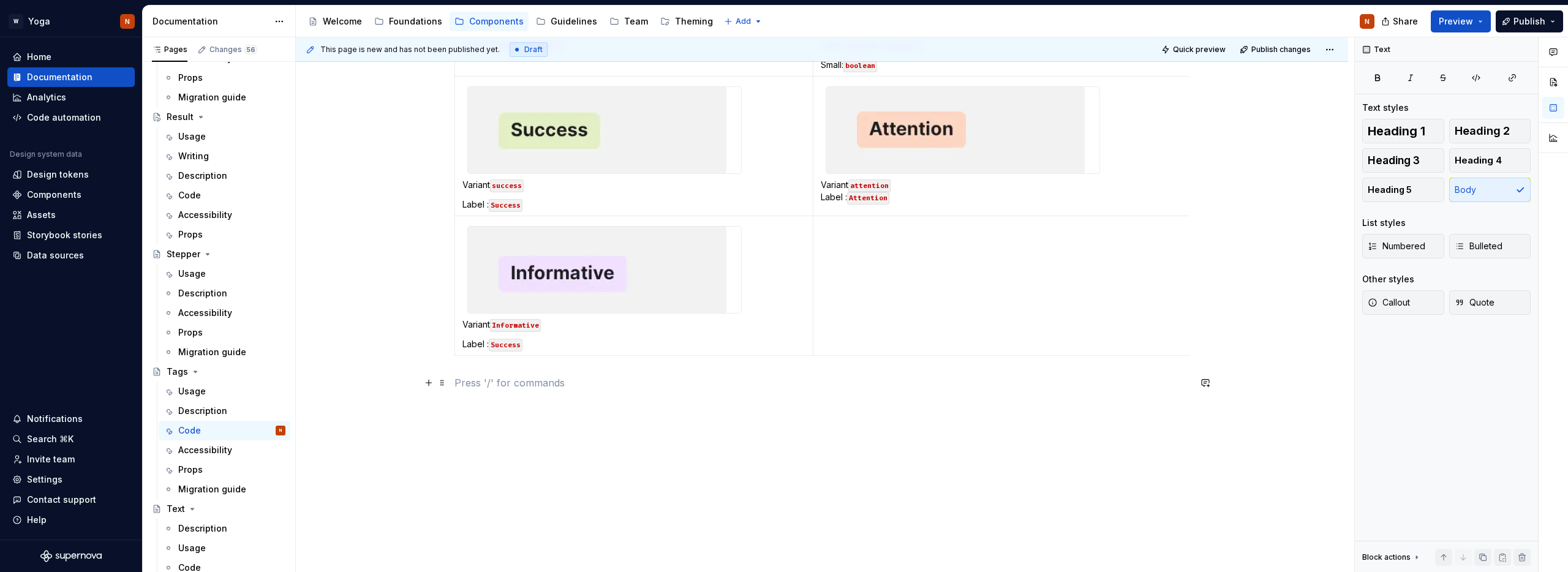
scroll to position [461, 0]
click at [431, 384] on button "button" at bounding box center [428, 378] width 17 height 17
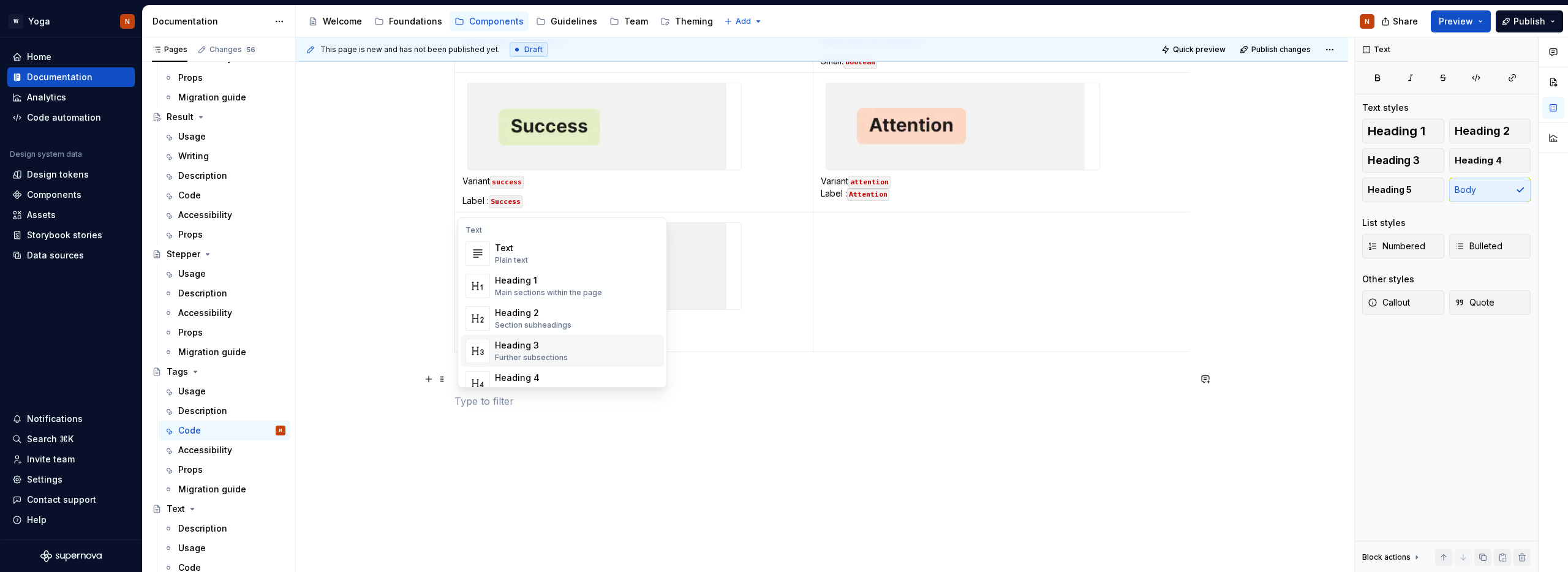
scroll to position [23, 0]
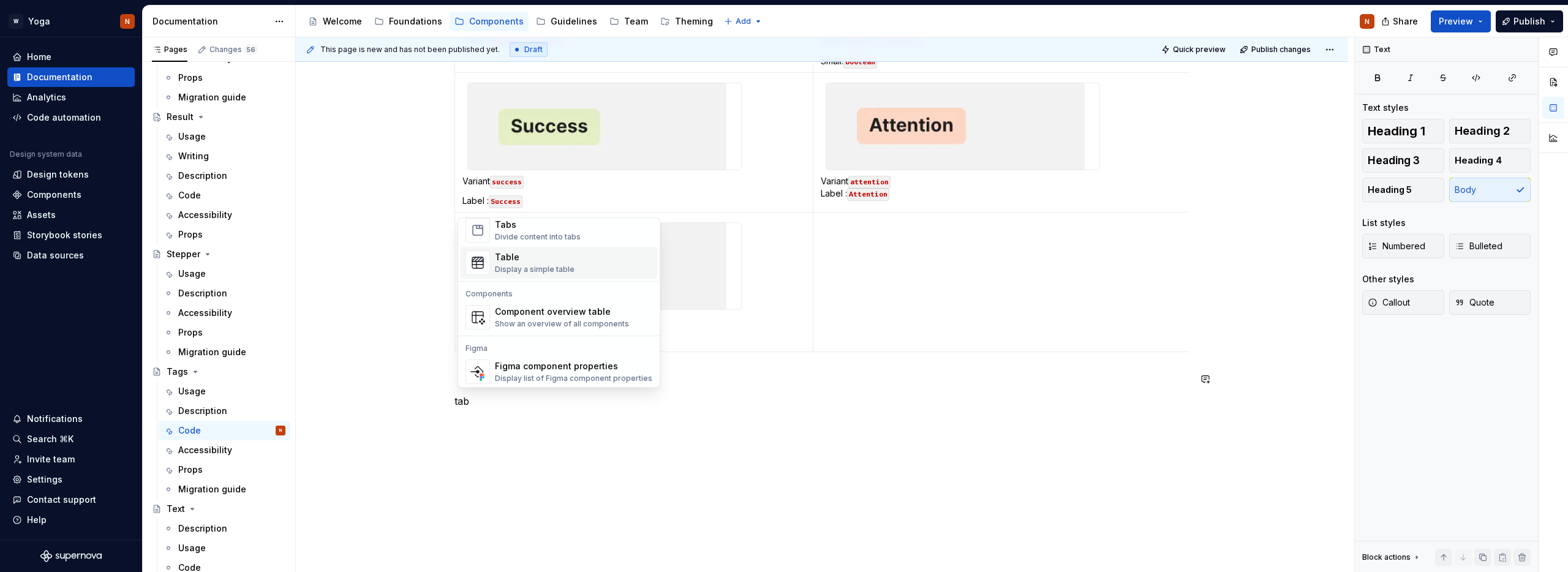
click at [537, 258] on div "Table" at bounding box center [534, 257] width 79 height 12
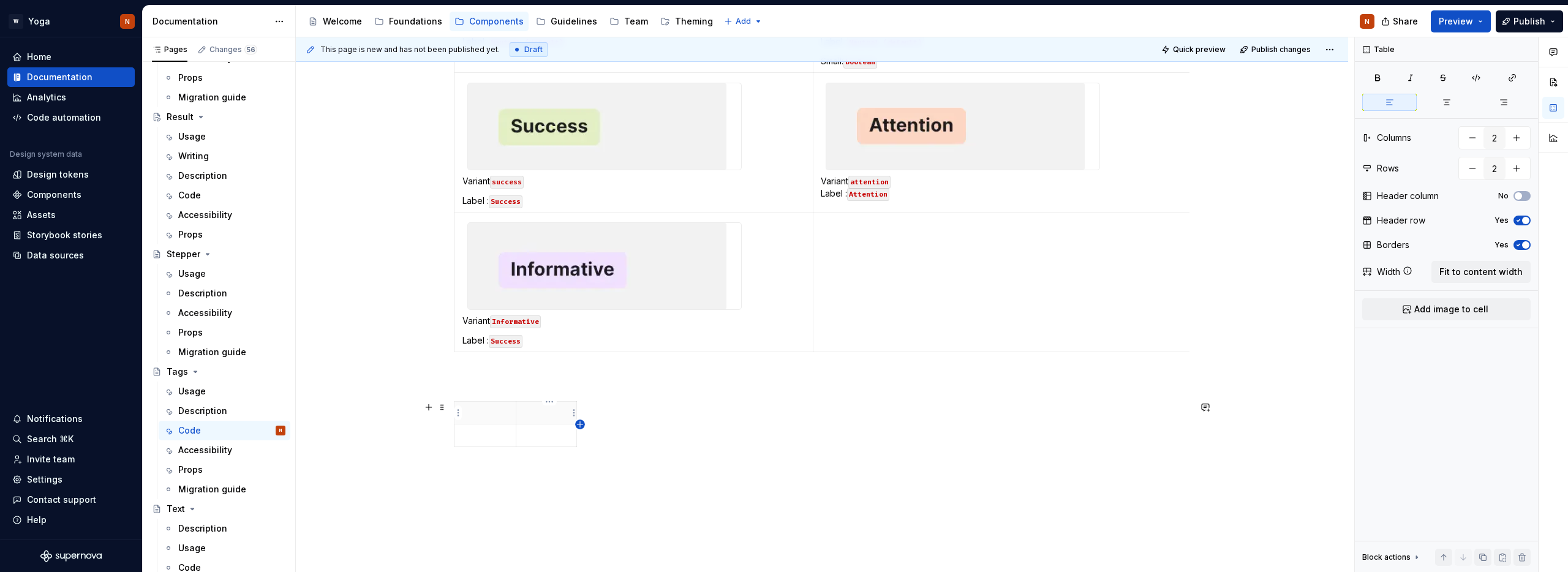
click at [579, 425] on icon "button" at bounding box center [580, 424] width 5 height 5
type input "3"
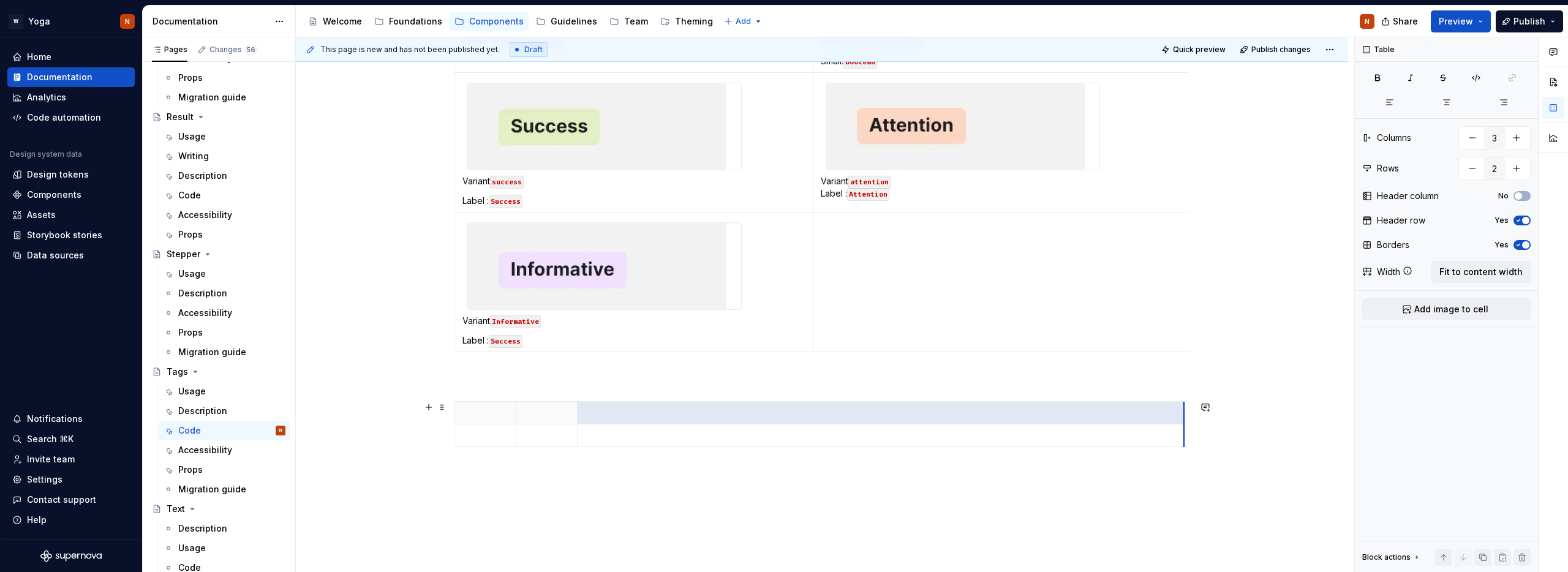
drag, startPoint x: 601, startPoint y: 415, endPoint x: 1186, endPoint y: 414, distance: 585.0
drag, startPoint x: 518, startPoint y: 414, endPoint x: 700, endPoint y: 414, distance: 182.0
click at [700, 414] on th at bounding box center [728, 412] width 61 height 22
drag, startPoint x: 763, startPoint y: 414, endPoint x: 961, endPoint y: 414, distance: 198.0
click at [961, 414] on th at bounding box center [1260, 412] width 607 height 22
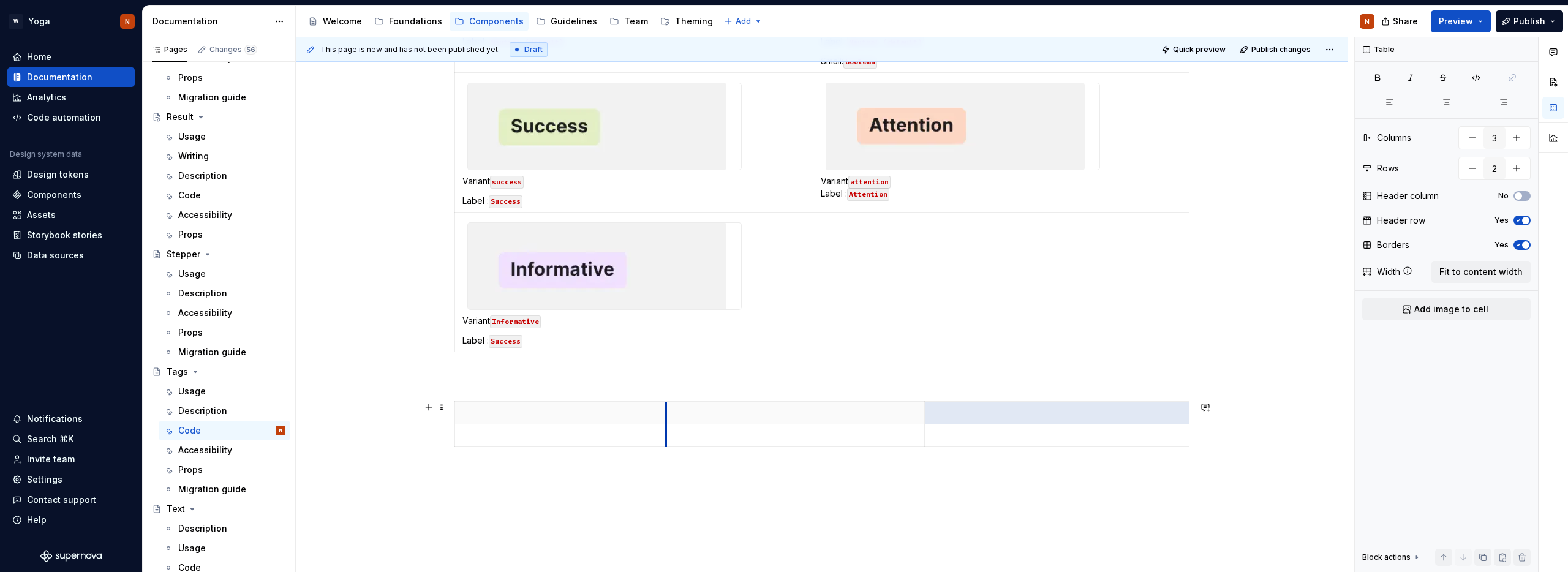
drag, startPoint x: 695, startPoint y: 414, endPoint x: 670, endPoint y: 414, distance: 25.0
click at [670, 414] on th at bounding box center [795, 412] width 258 height 22
click at [510, 412] on p at bounding box center [560, 413] width 196 height 12
click at [711, 420] on th at bounding box center [795, 412] width 258 height 22
type textarea "*"
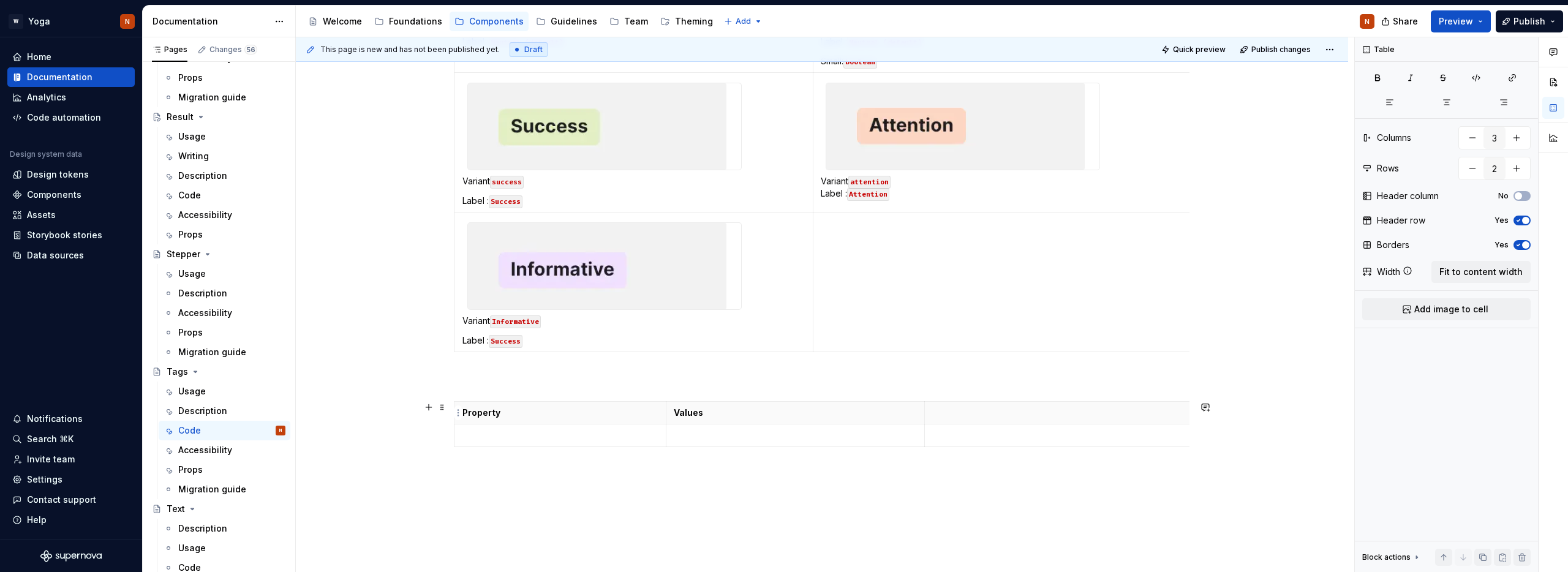
click at [949, 419] on th at bounding box center [1228, 412] width 607 height 22
click at [537, 437] on p at bounding box center [560, 435] width 196 height 12
click at [476, 414] on strong "Property" at bounding box center [482, 412] width 38 height 10
click at [516, 440] on p at bounding box center [560, 435] width 196 height 12
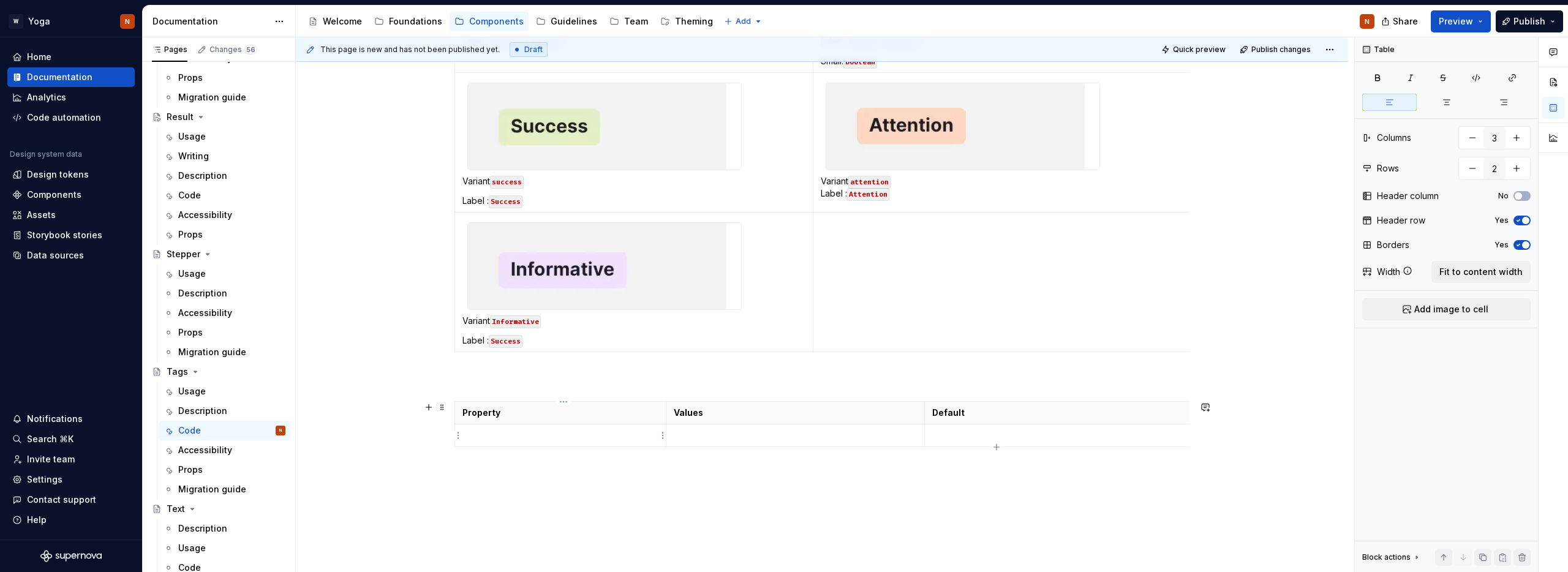
click at [502, 443] on td at bounding box center [560, 435] width 211 height 22
click at [728, 434] on p at bounding box center [796, 435] width 243 height 12
drag, startPoint x: 715, startPoint y: 433, endPoint x: 721, endPoint y: 423, distance: 11.7
click at [715, 433] on p at bounding box center [796, 435] width 243 height 12
drag, startPoint x: 677, startPoint y: 437, endPoint x: 718, endPoint y: 434, distance: 41.1
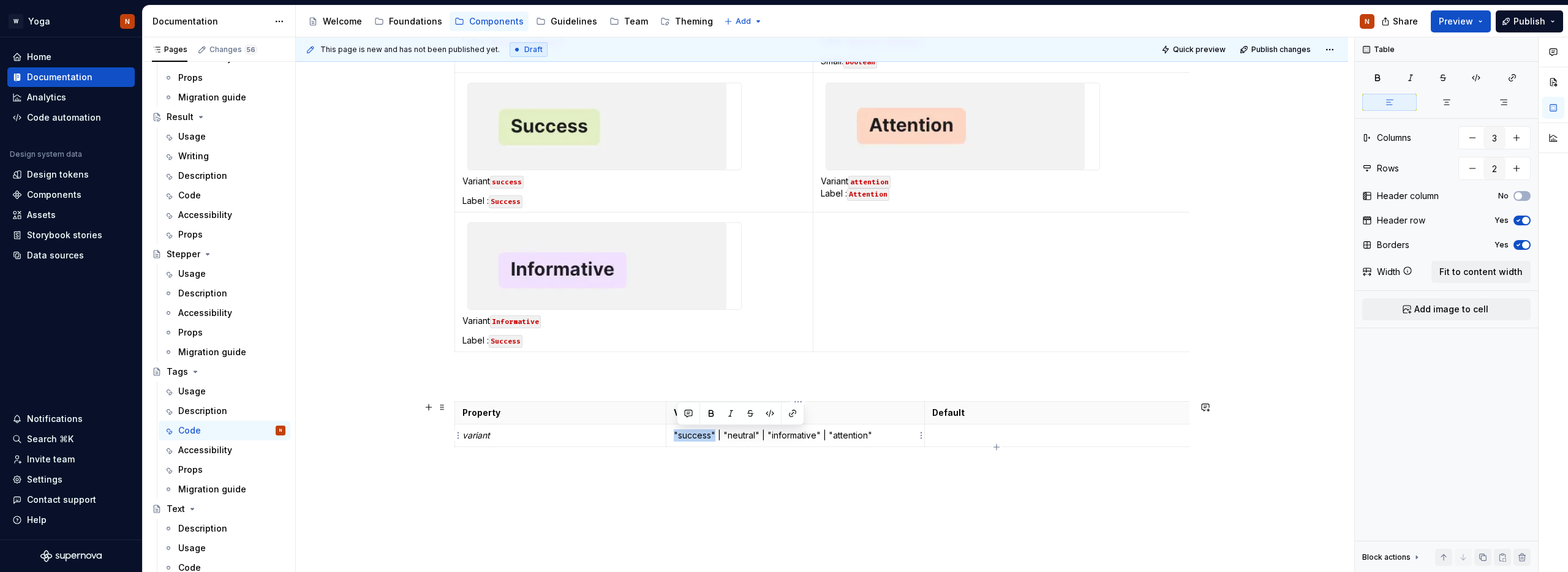
click at [718, 434] on p ""success" | "neutral" | "informative" | "attention"" at bounding box center [796, 435] width 243 height 12
click at [769, 413] on button "button" at bounding box center [770, 413] width 17 height 17
drag, startPoint x: 726, startPoint y: 435, endPoint x: 762, endPoint y: 433, distance: 36.1
click at [762, 433] on p ""success" | "neutral" | "informative" | "attention"" at bounding box center [796, 435] width 243 height 12
click at [818, 414] on button "button" at bounding box center [819, 413] width 17 height 17
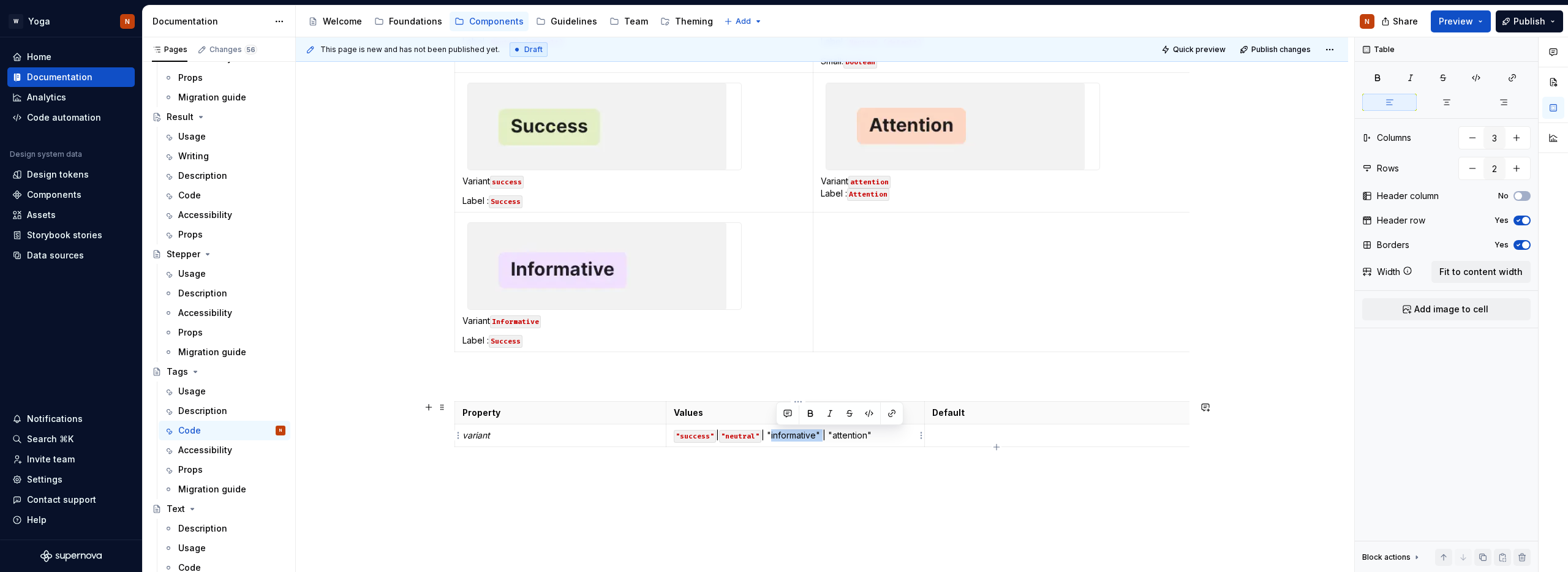
drag, startPoint x: 775, startPoint y: 439, endPoint x: 828, endPoint y: 435, distance: 53.2
click at [828, 435] on p ""success" | "neutral" | "informative" | "attention"" at bounding box center [796, 435] width 243 height 12
click at [870, 412] on button "button" at bounding box center [869, 413] width 17 height 17
drag, startPoint x: 842, startPoint y: 435, endPoint x: 885, endPoint y: 433, distance: 43.0
click at [885, 433] on p ""success" | "neutral" | "informative" | "attention"" at bounding box center [796, 435] width 243 height 12
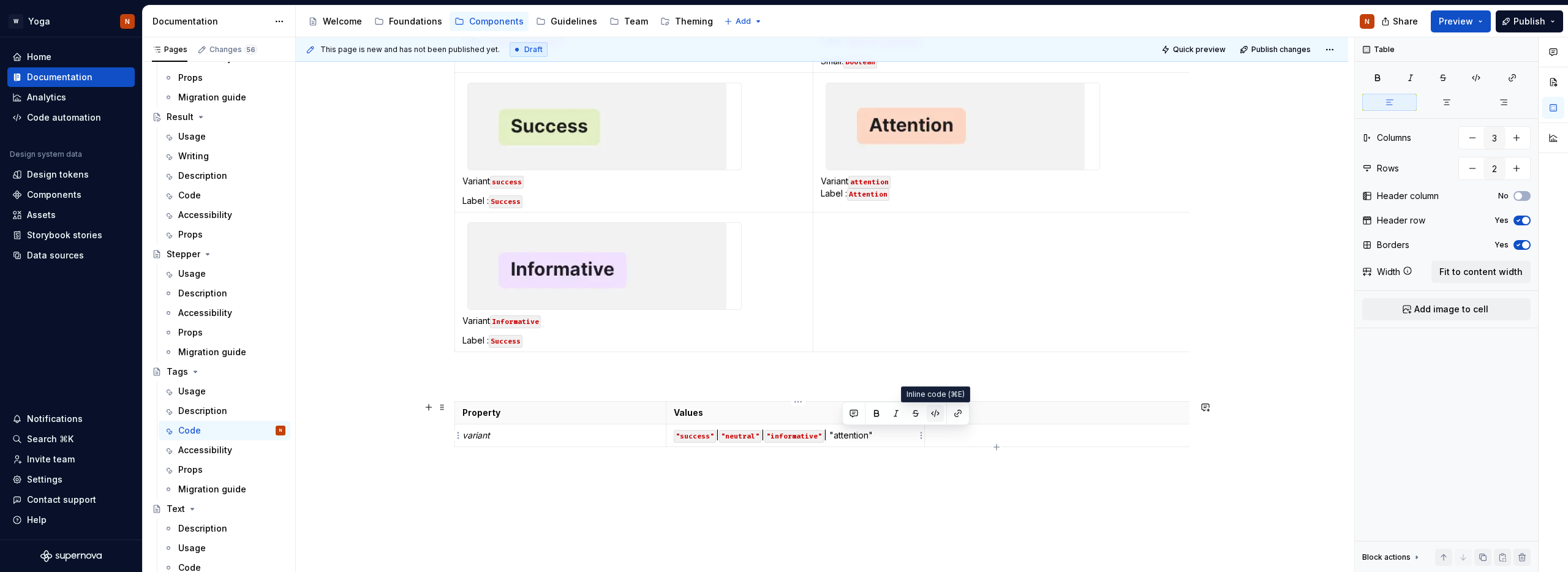
click at [936, 412] on button "button" at bounding box center [935, 413] width 17 height 17
click at [963, 433] on p at bounding box center [1228, 435] width 592 height 12
click at [977, 437] on p at bounding box center [1228, 435] width 592 height 12
click at [955, 433] on p "neutral" at bounding box center [1228, 435] width 592 height 12
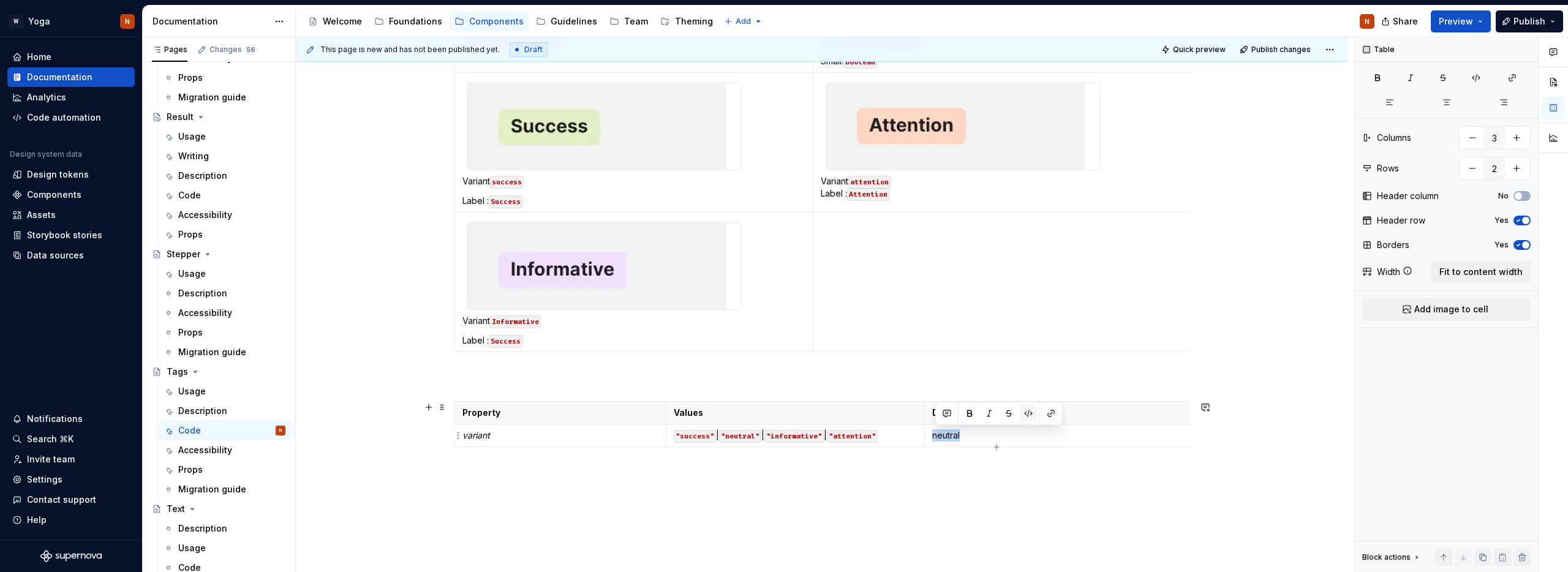
click at [1030, 408] on button "button" at bounding box center [1028, 413] width 17 height 17
click at [457, 438] on html "W Yoga N Home Documentation Analytics Code automation Design system data Design…" at bounding box center [784, 286] width 1568 height 572
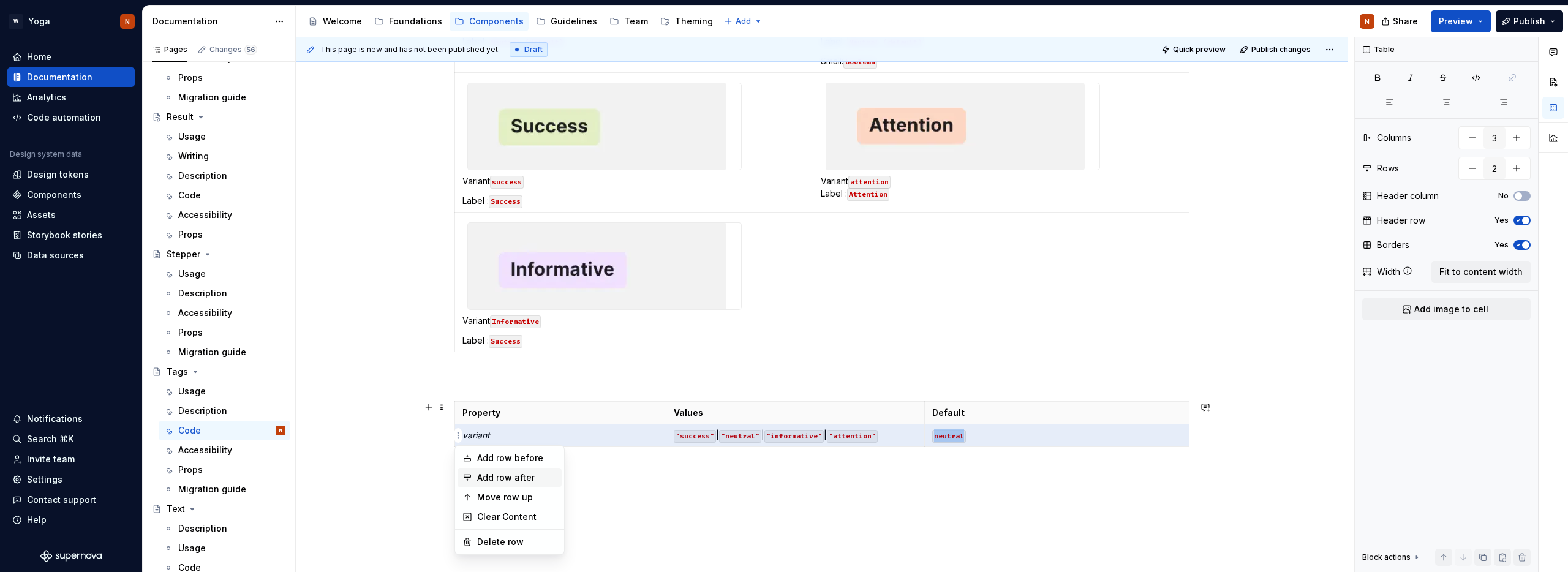
click at [484, 475] on div "Add row after" at bounding box center [516, 478] width 79 height 12
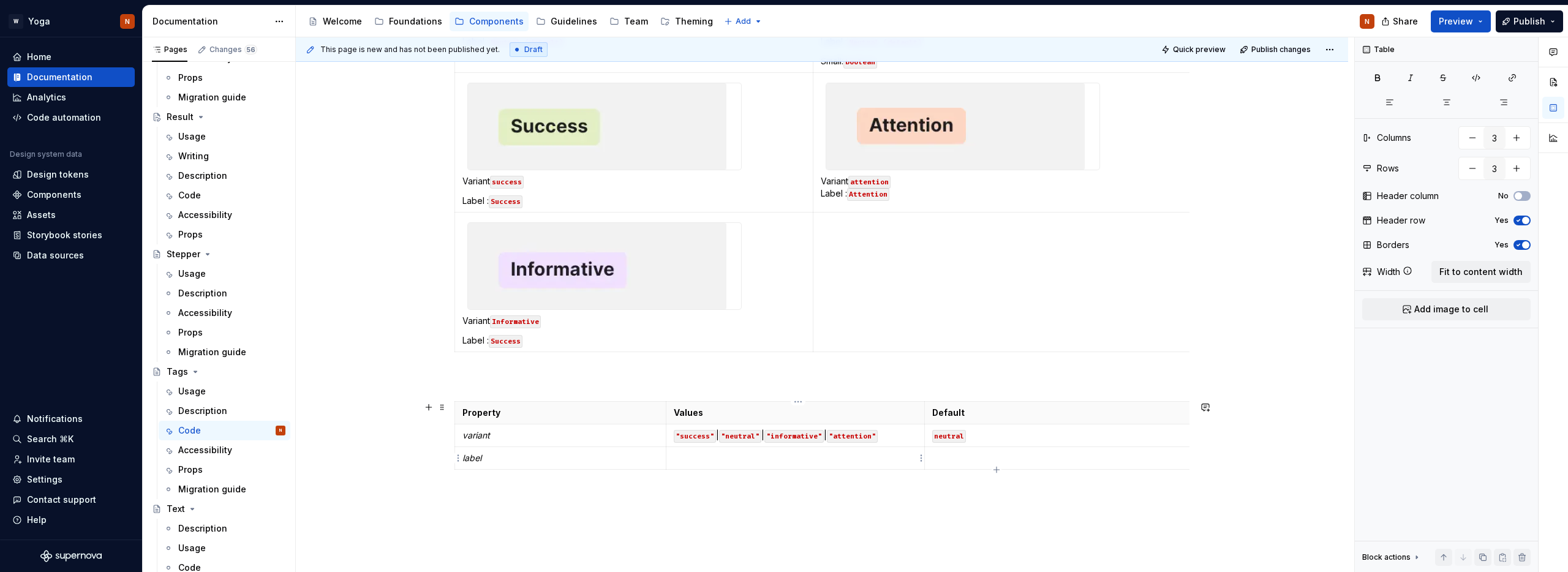
click at [700, 457] on p at bounding box center [796, 458] width 243 height 12
click at [950, 455] on p at bounding box center [1228, 458] width 592 height 12
click at [946, 459] on p "required" at bounding box center [1228, 458] width 592 height 12
click at [1029, 440] on button "button" at bounding box center [1028, 435] width 17 height 17
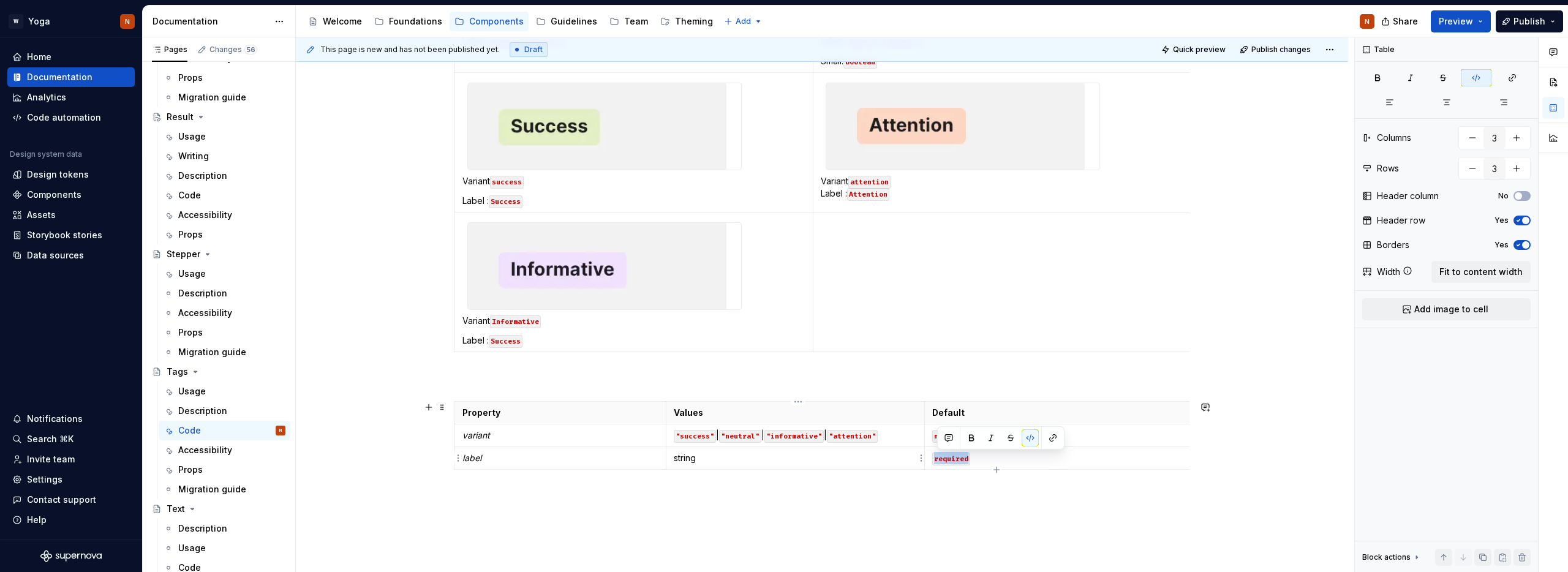
click at [690, 455] on p "string" at bounding box center [796, 458] width 243 height 12
click at [768, 437] on button "button" at bounding box center [770, 435] width 17 height 17
click at [457, 457] on html "W Yoga N Home Documentation Analytics Code automation Design system data Design…" at bounding box center [784, 286] width 1568 height 572
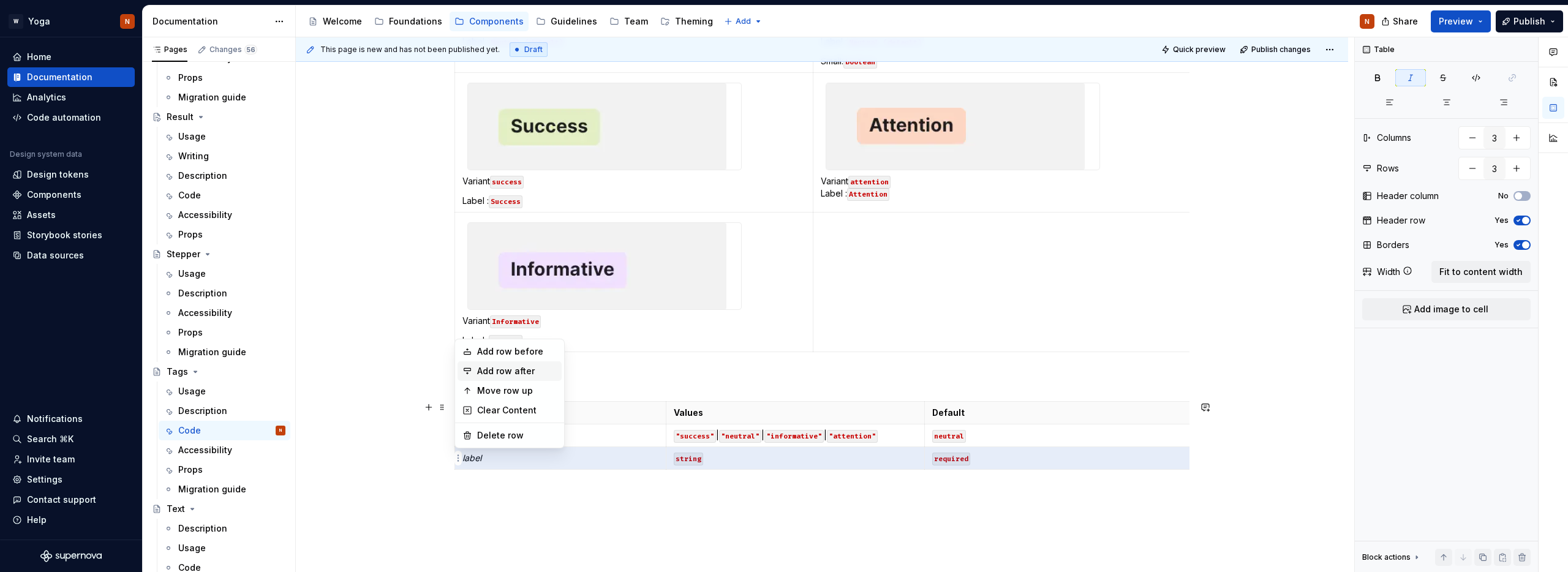
click at [512, 372] on div "Add row after" at bounding box center [516, 371] width 79 height 12
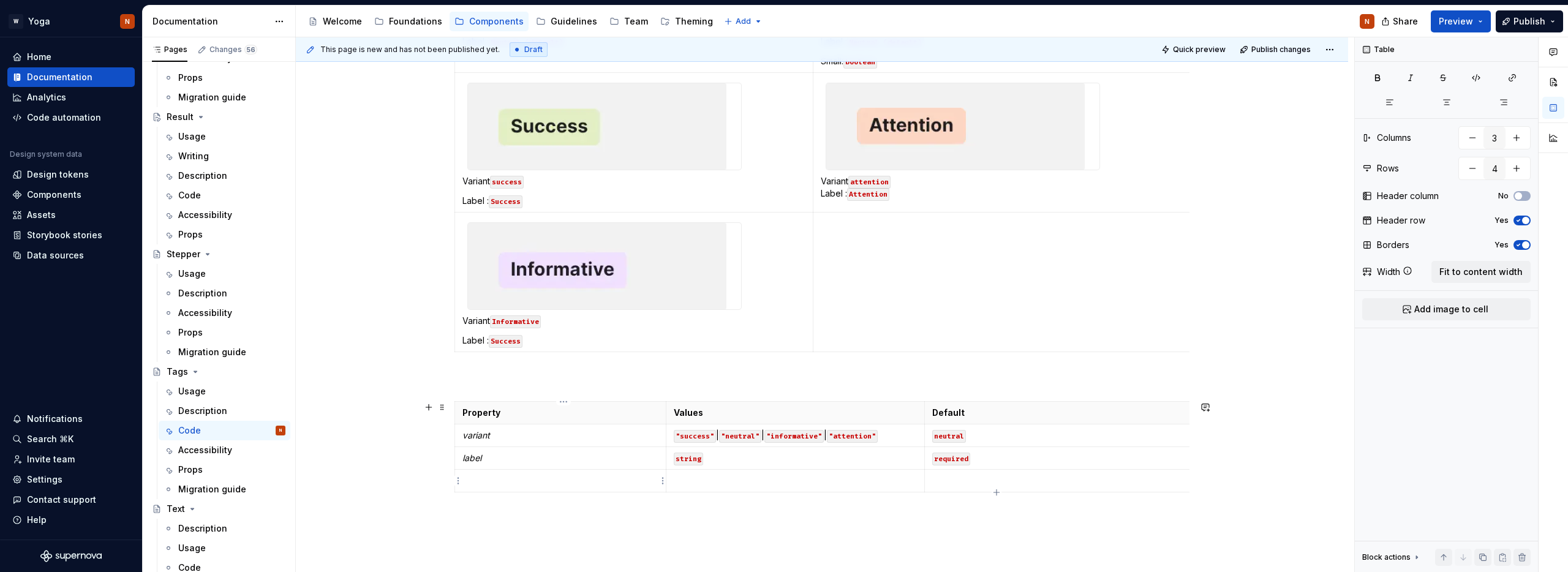
click at [557, 481] on p at bounding box center [560, 481] width 196 height 12
click at [746, 482] on p at bounding box center [796, 481] width 243 height 12
click at [957, 484] on p at bounding box center [1228, 481] width 592 height 12
click at [705, 478] on p "boolean" at bounding box center [796, 481] width 243 height 12
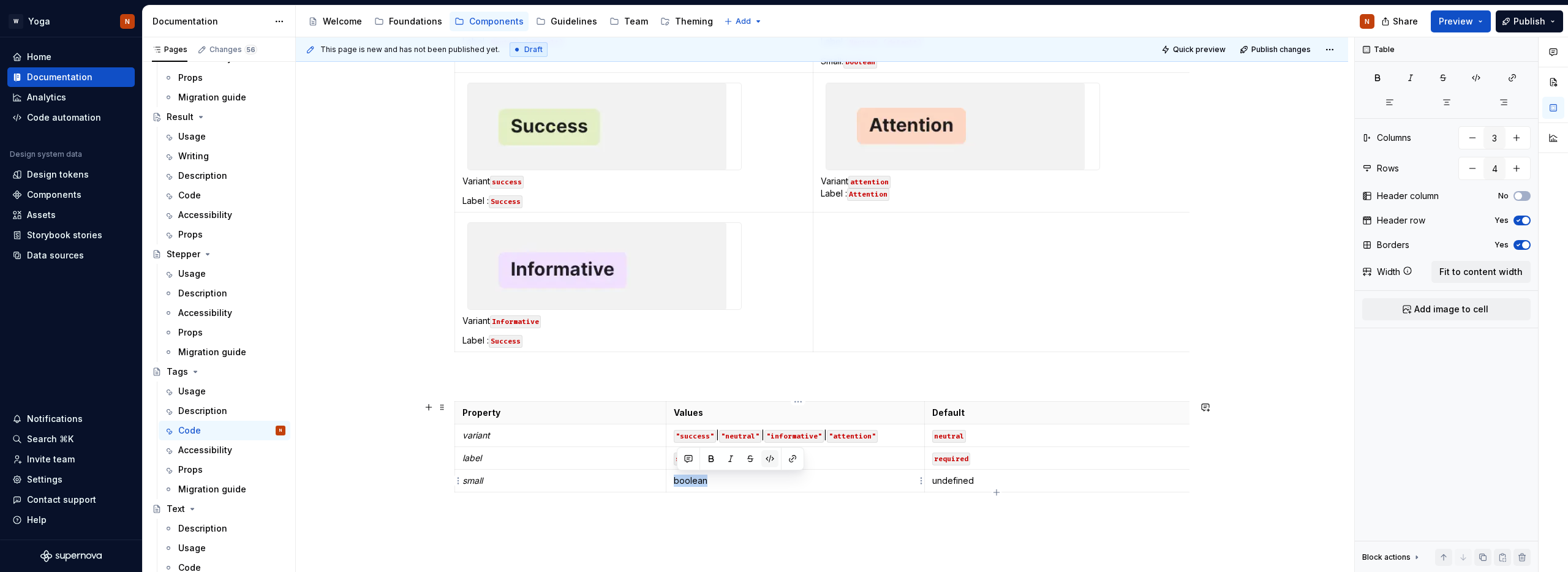
click at [766, 457] on button "button" at bounding box center [770, 459] width 17 height 17
click at [965, 482] on p "undefined" at bounding box center [1228, 481] width 592 height 12
click at [1024, 454] on button "button" at bounding box center [1028, 459] width 17 height 17
click at [457, 480] on html "W Yoga N Home Documentation Analytics Code automation Design system data Design…" at bounding box center [784, 286] width 1568 height 572
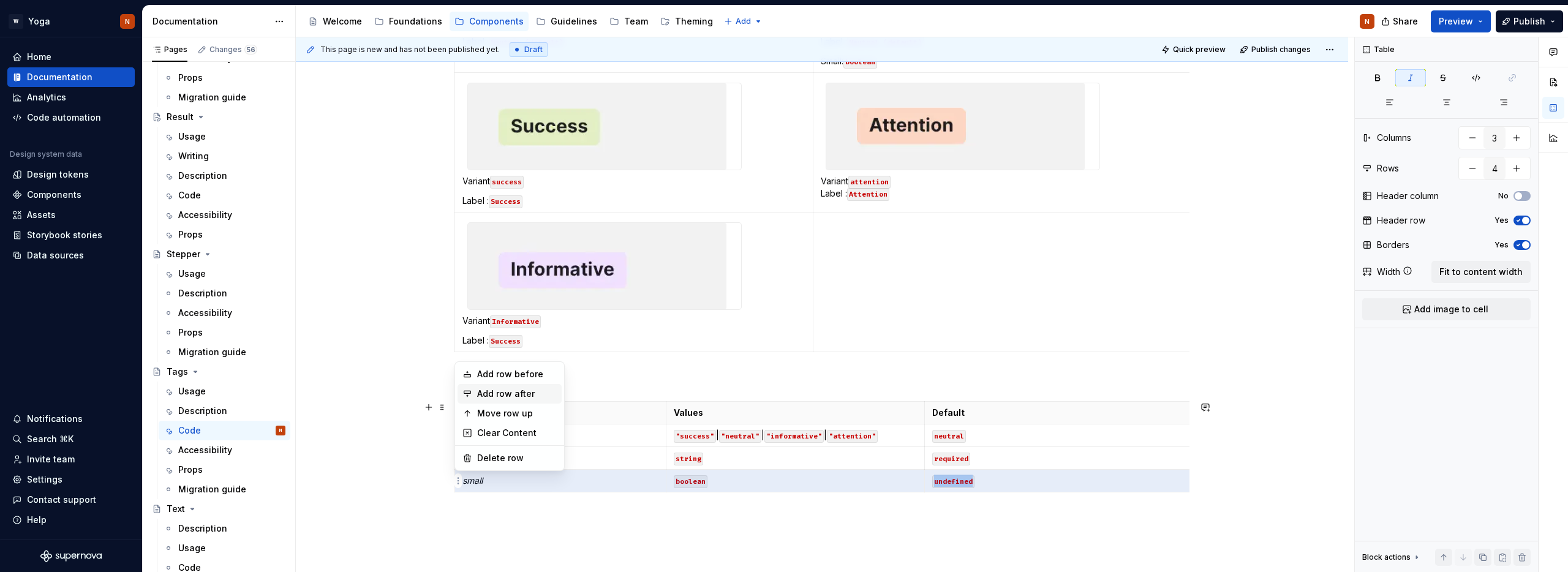
click at [497, 394] on div "Add row after" at bounding box center [516, 394] width 79 height 12
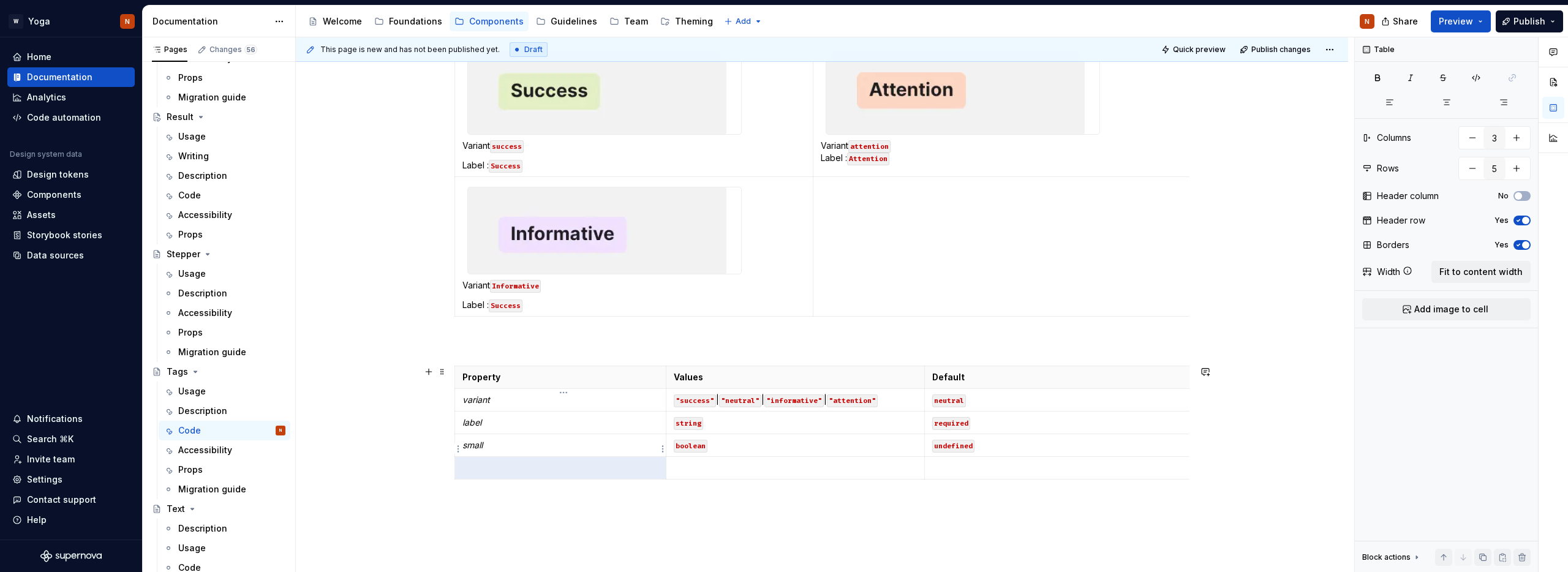
scroll to position [545, 0]
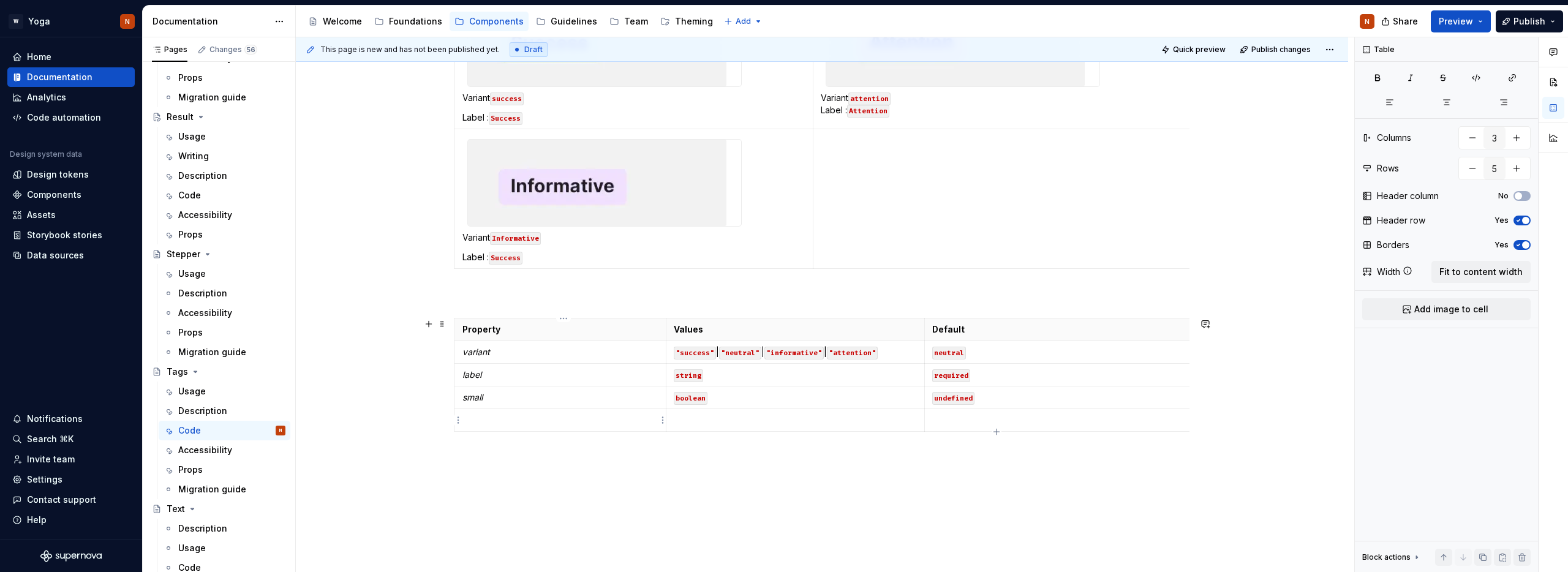
click at [495, 421] on p at bounding box center [560, 420] width 196 height 12
click at [715, 427] on td at bounding box center [795, 420] width 258 height 22
click at [956, 412] on td at bounding box center [1228, 420] width 607 height 22
click at [690, 423] on p "svgElement" at bounding box center [796, 420] width 243 height 12
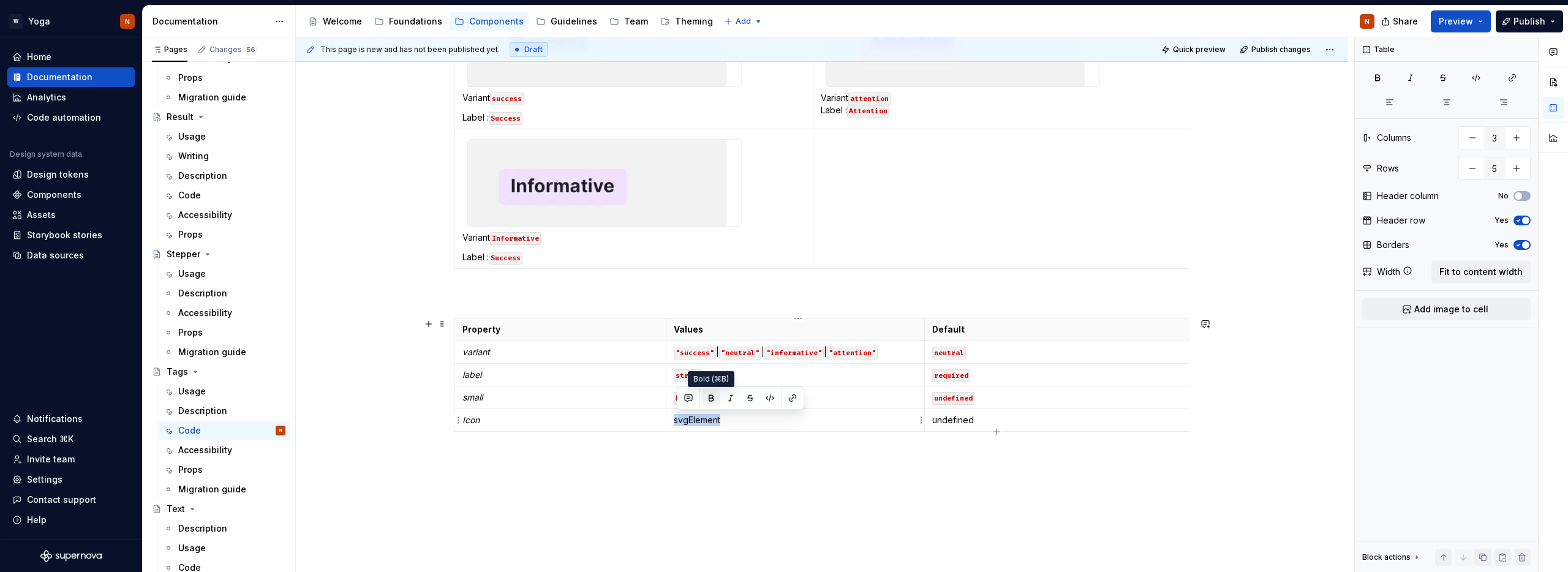
click at [715, 399] on button "button" at bounding box center [711, 397] width 17 height 17
click at [972, 421] on p "undefined" at bounding box center [1228, 420] width 592 height 12
click at [1027, 399] on button "button" at bounding box center [1028, 397] width 17 height 17
click at [825, 419] on p "svgElement" at bounding box center [796, 420] width 243 height 12
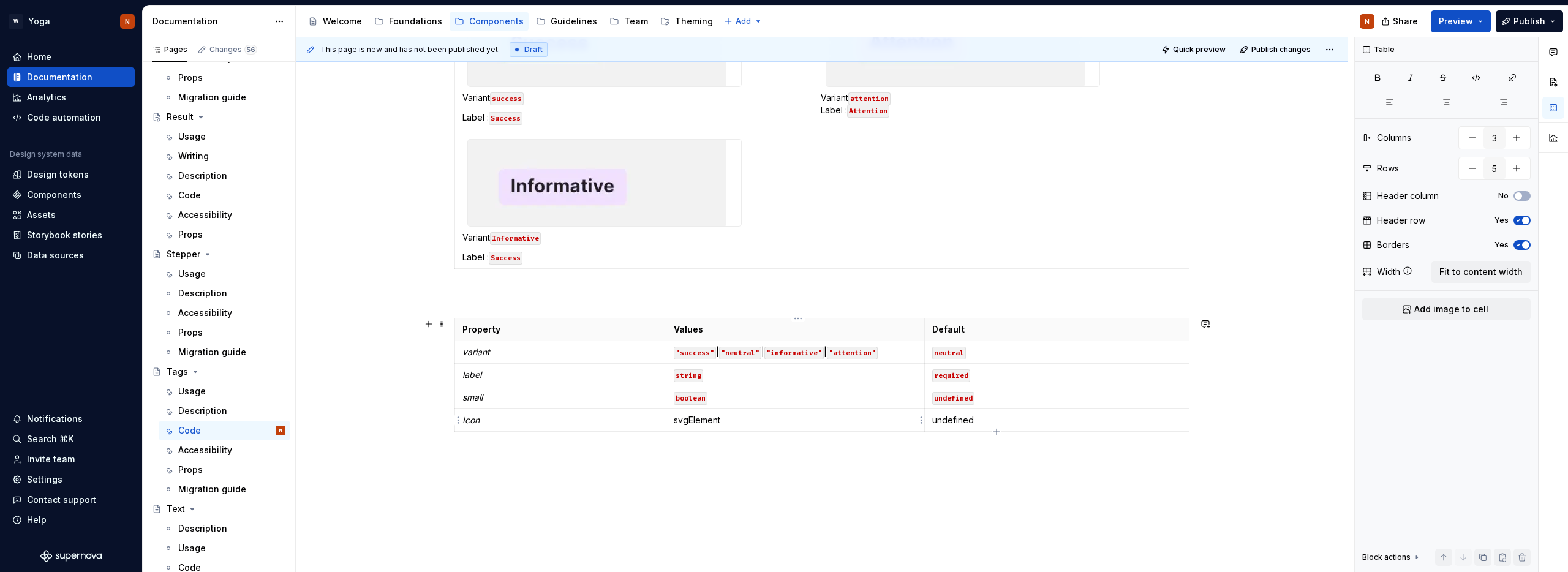
click at [701, 421] on p "svgElement" at bounding box center [796, 420] width 243 height 12
click at [772, 401] on button "button" at bounding box center [770, 397] width 17 height 17
click at [956, 423] on p "undefined" at bounding box center [1228, 420] width 592 height 12
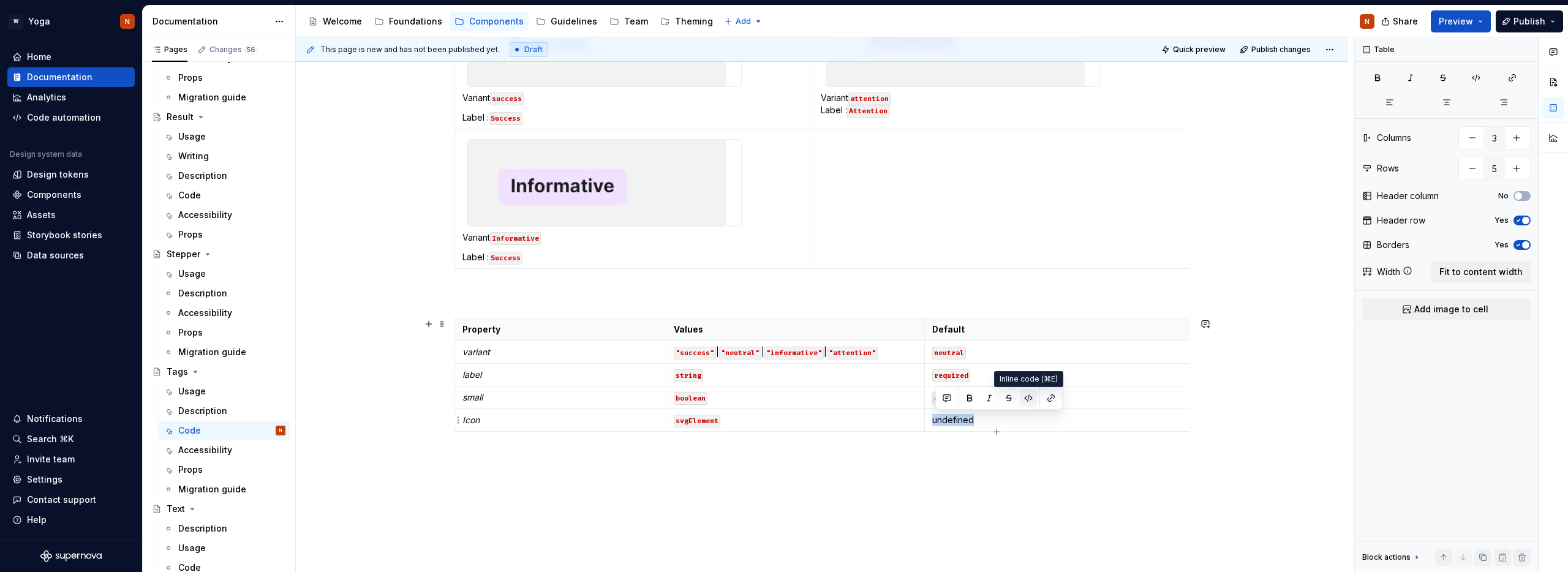
click at [1029, 395] on button "button" at bounding box center [1028, 397] width 17 height 17
click at [457, 419] on html "W Yoga N Home Documentation Analytics Code automation Design system data Design…" at bounding box center [784, 286] width 1568 height 572
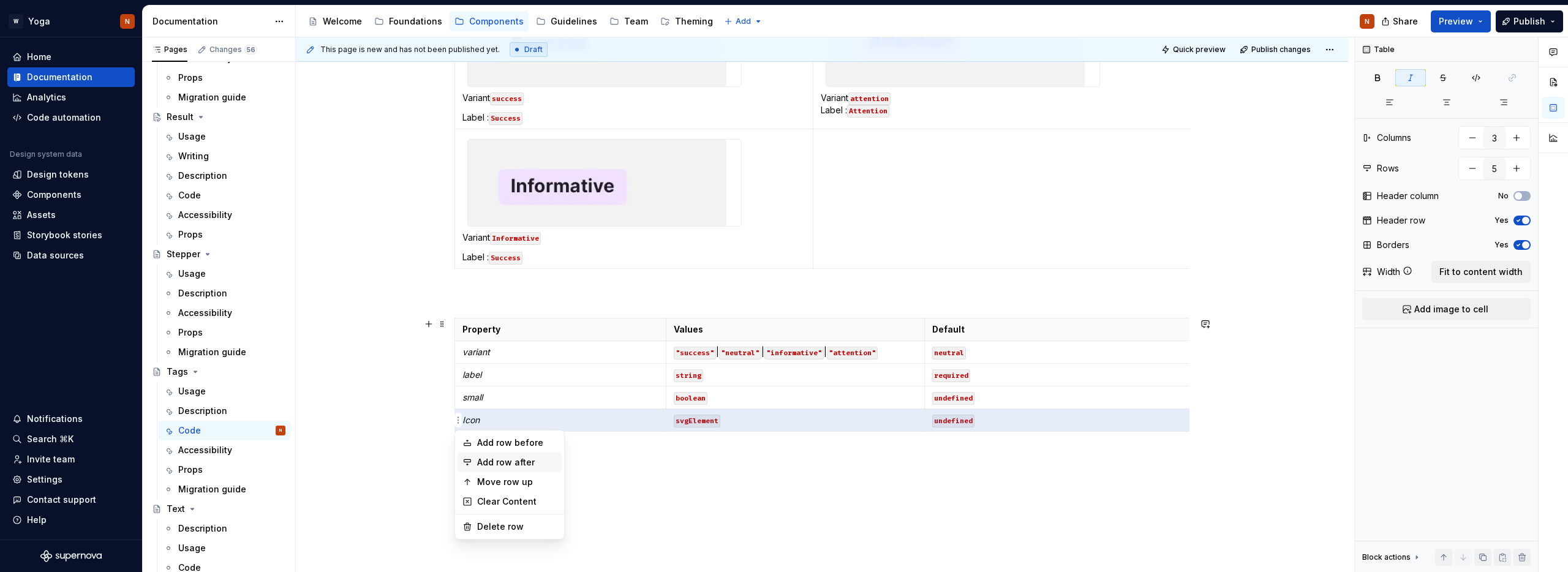
click at [495, 459] on div "Add row after" at bounding box center [516, 463] width 79 height 12
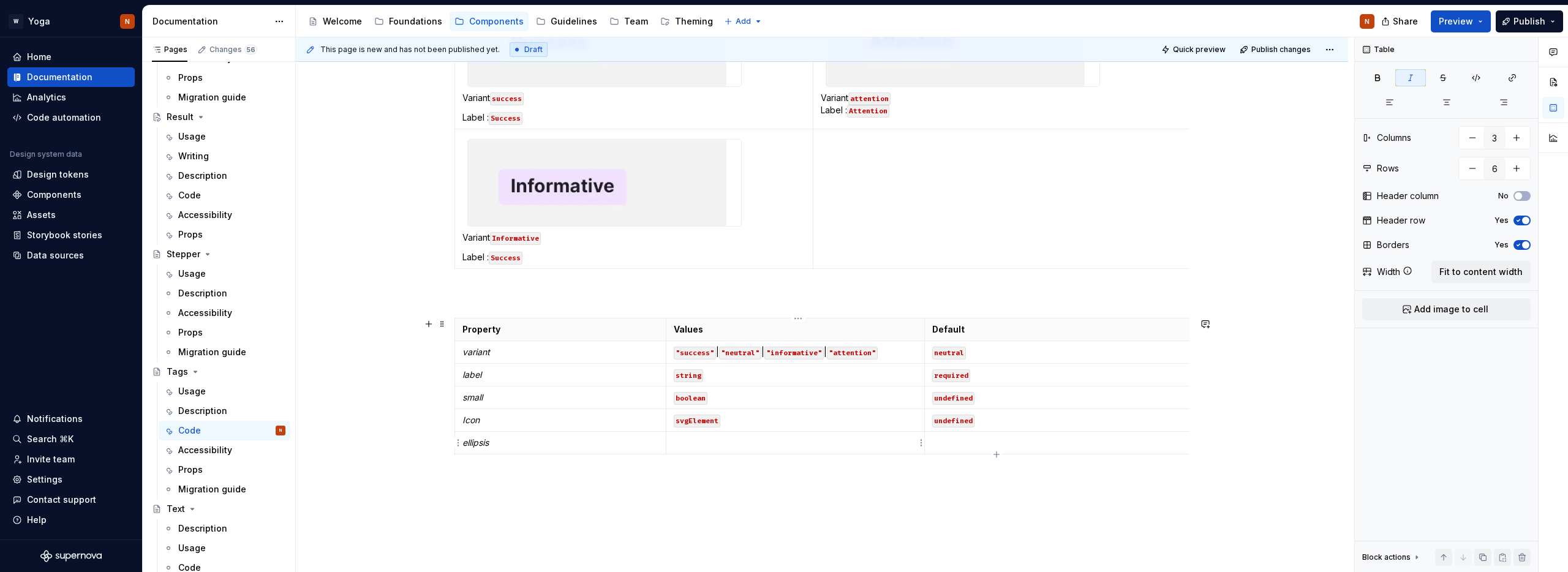
click at [702, 440] on p at bounding box center [796, 443] width 243 height 12
click at [688, 449] on td at bounding box center [795, 443] width 258 height 22
click at [948, 441] on p at bounding box center [1228, 443] width 592 height 12
click at [700, 438] on p "boolean" at bounding box center [796, 443] width 243 height 12
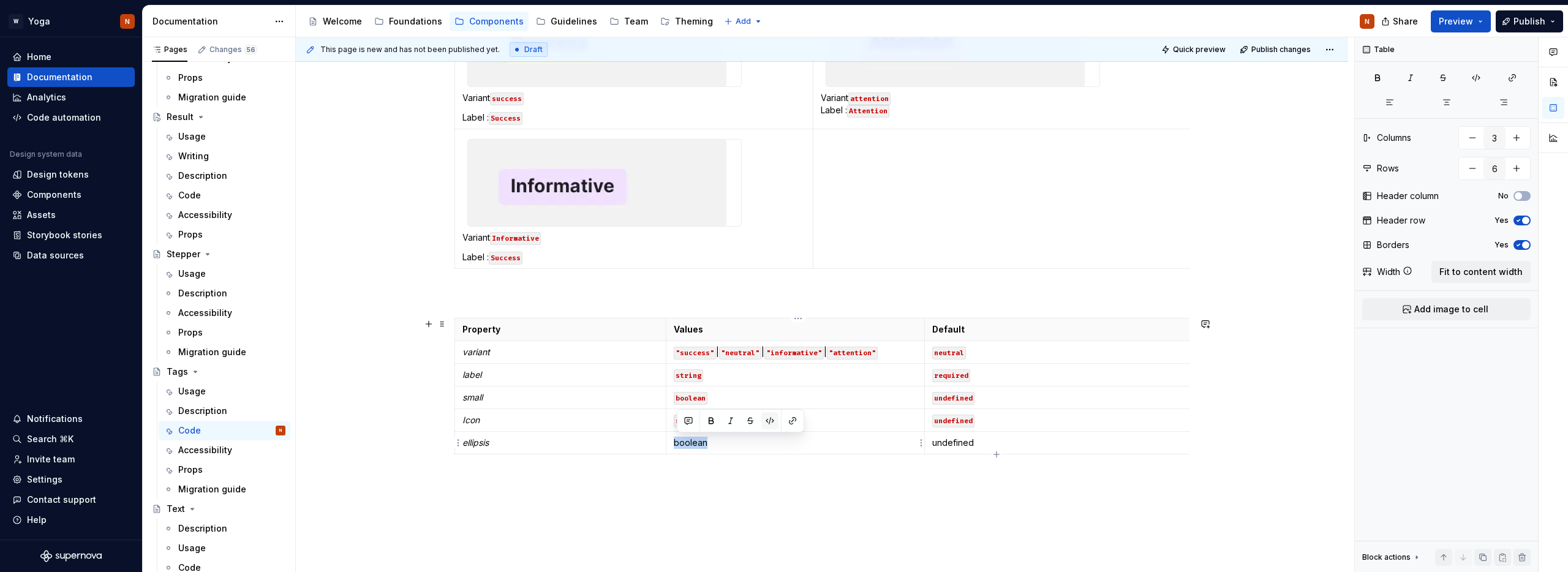
click at [768, 417] on button "button" at bounding box center [770, 421] width 17 height 17
click at [955, 438] on p "undefined" at bounding box center [1228, 443] width 592 height 12
click at [1032, 415] on button "button" at bounding box center [1028, 421] width 17 height 17
click at [457, 442] on html "W Yoga N Home Documentation Analytics Code automation Design system data Design…" at bounding box center [784, 286] width 1568 height 572
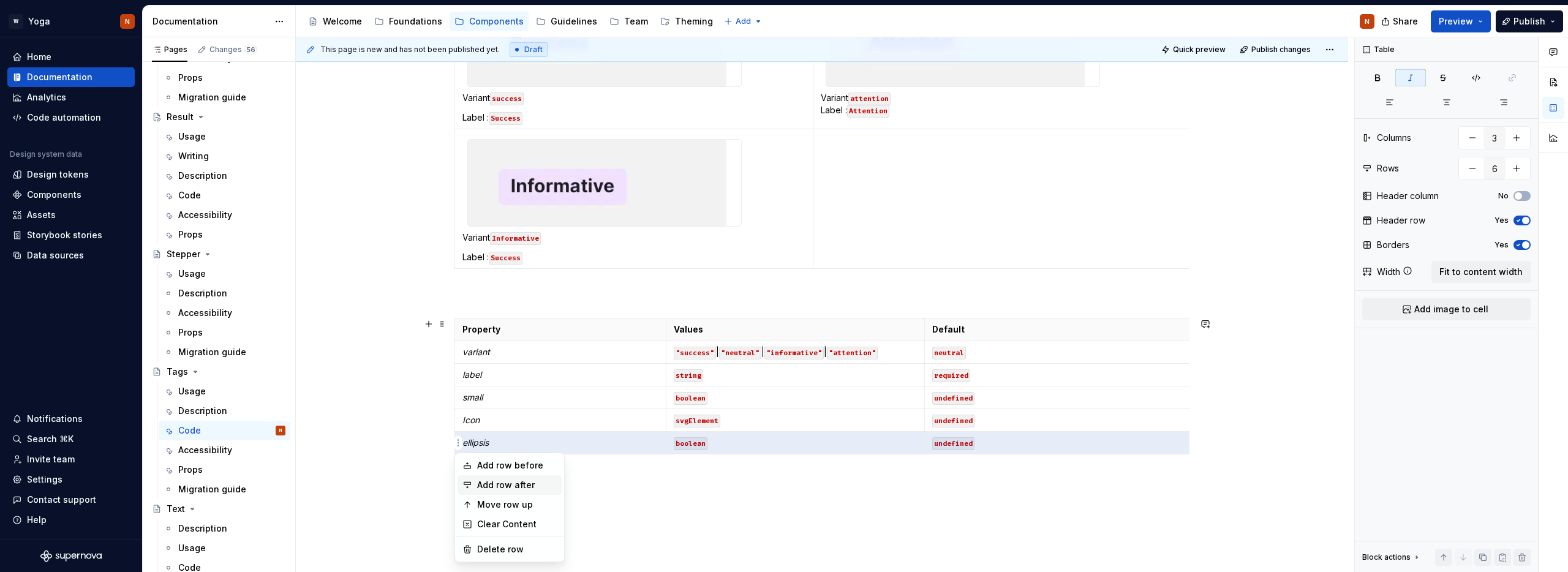
click at [507, 484] on div "Add row after" at bounding box center [516, 485] width 79 height 12
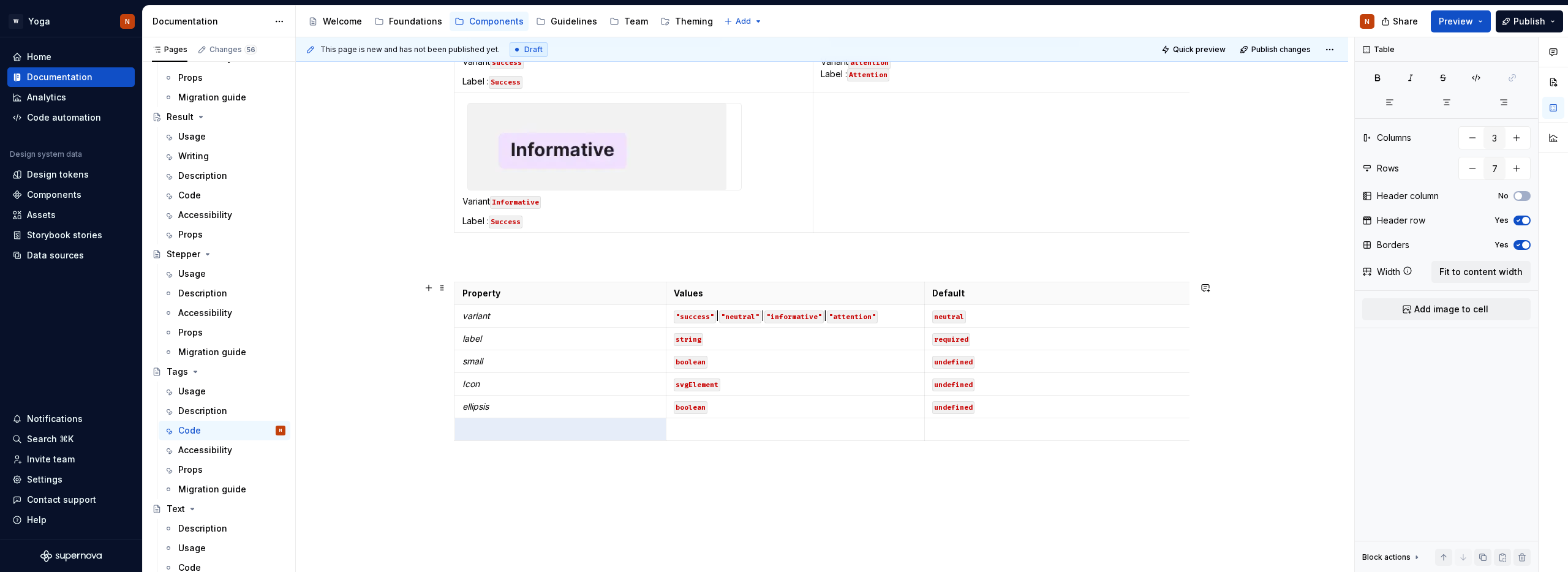
scroll to position [628, 0]
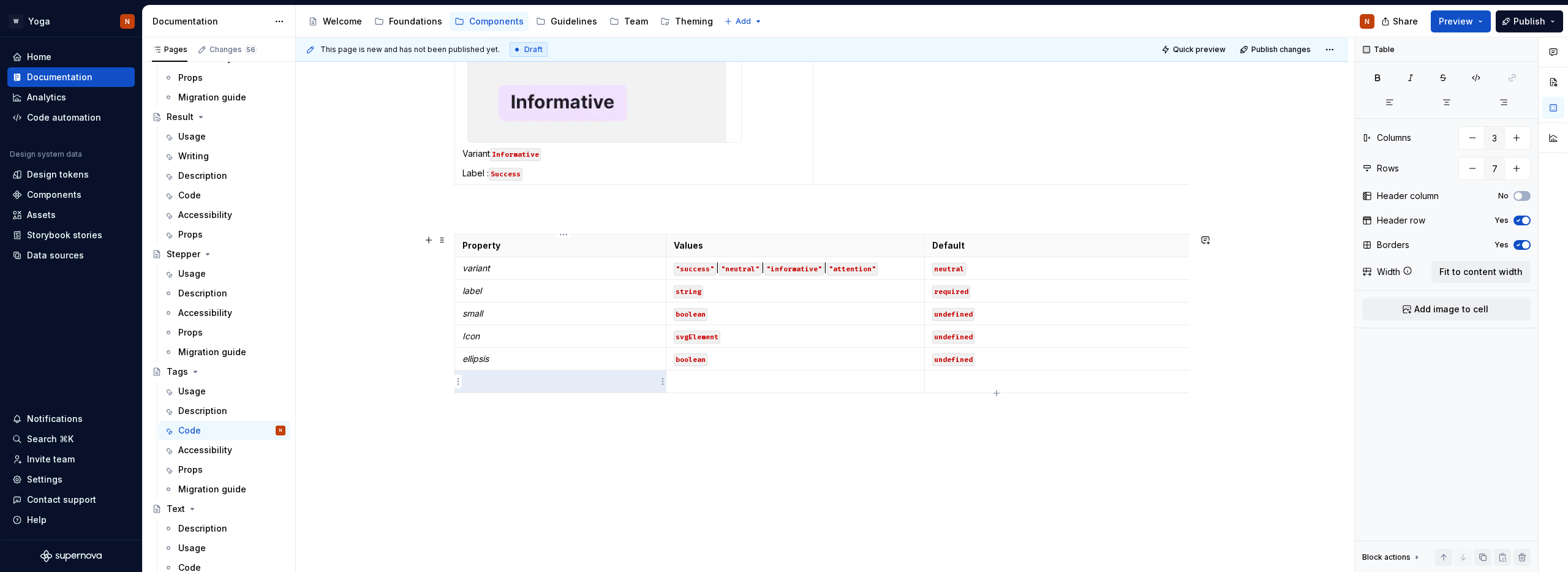
click at [526, 382] on p at bounding box center [560, 382] width 196 height 12
click at [721, 380] on p at bounding box center [796, 382] width 243 height 12
click at [956, 380] on p at bounding box center [1228, 382] width 592 height 12
click at [690, 388] on td "number" at bounding box center [795, 381] width 258 height 22
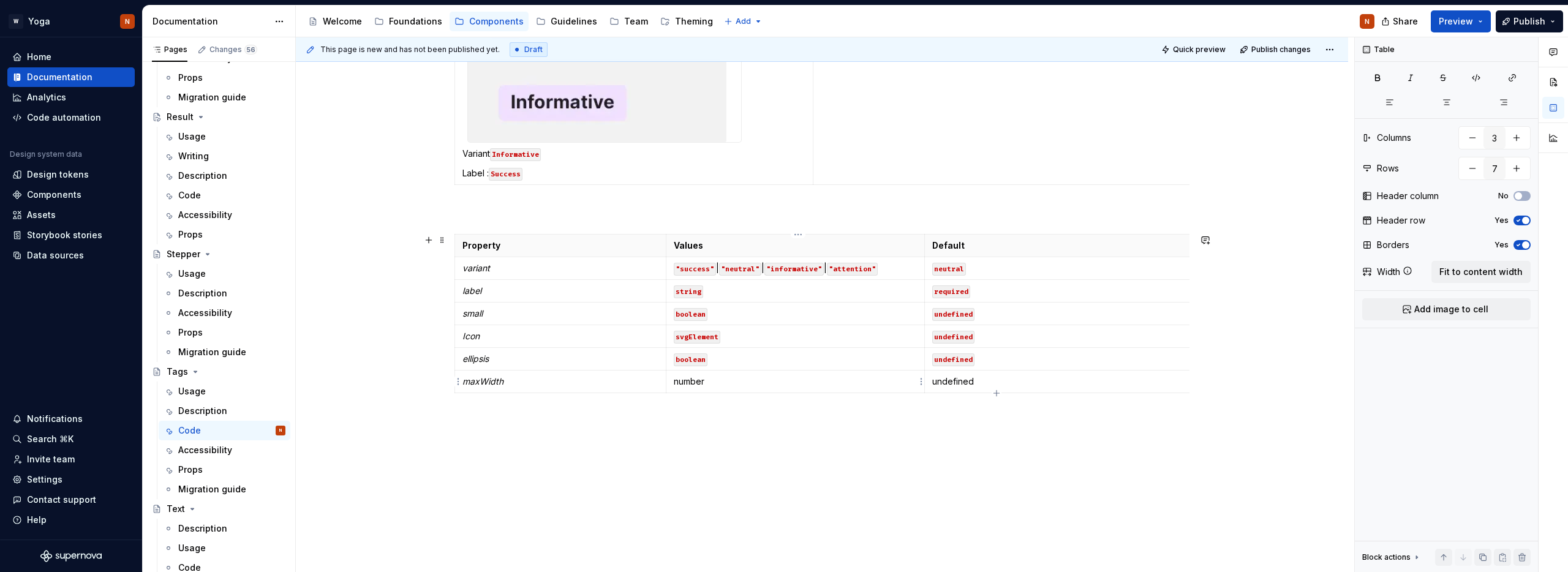
click at [692, 382] on p "number" at bounding box center [796, 382] width 243 height 12
click at [774, 360] on button "button" at bounding box center [770, 359] width 17 height 17
click at [949, 382] on p "undefined" at bounding box center [1228, 382] width 592 height 12
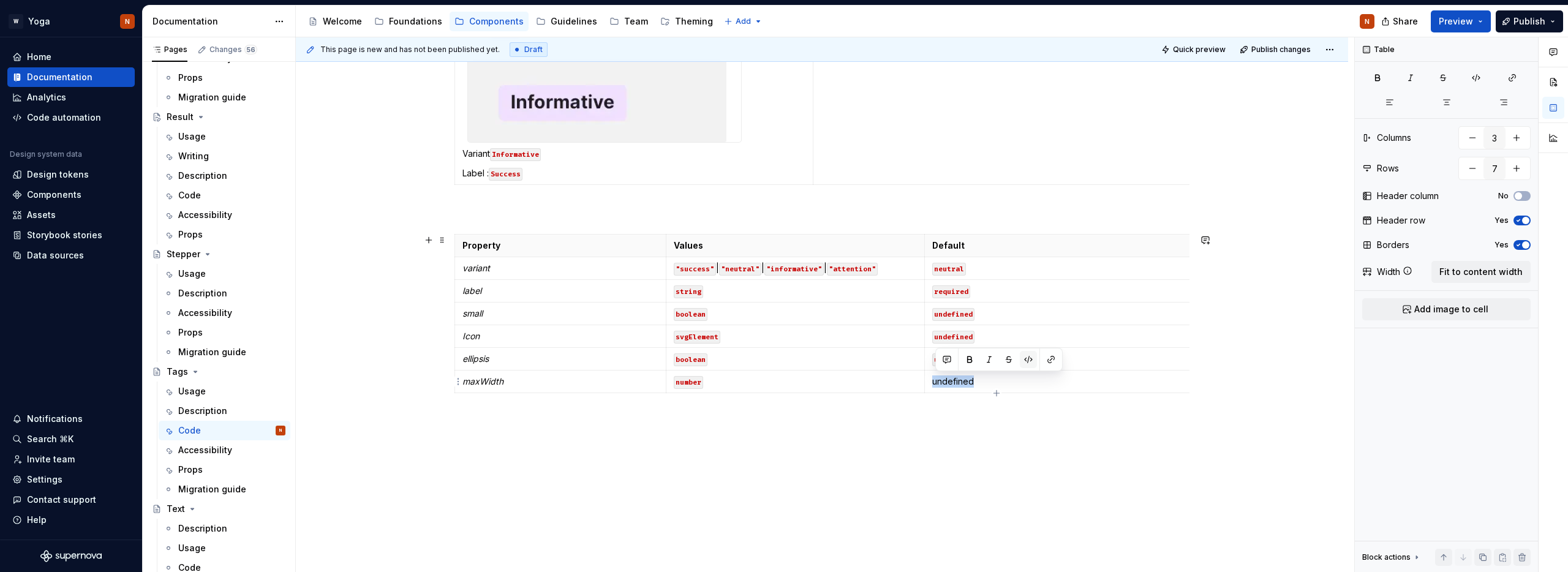
click at [1027, 358] on button "button" at bounding box center [1028, 359] width 17 height 17
click at [459, 380] on html "W Yoga N Home Documentation Analytics Code automation Design system data Design…" at bounding box center [784, 286] width 1568 height 572
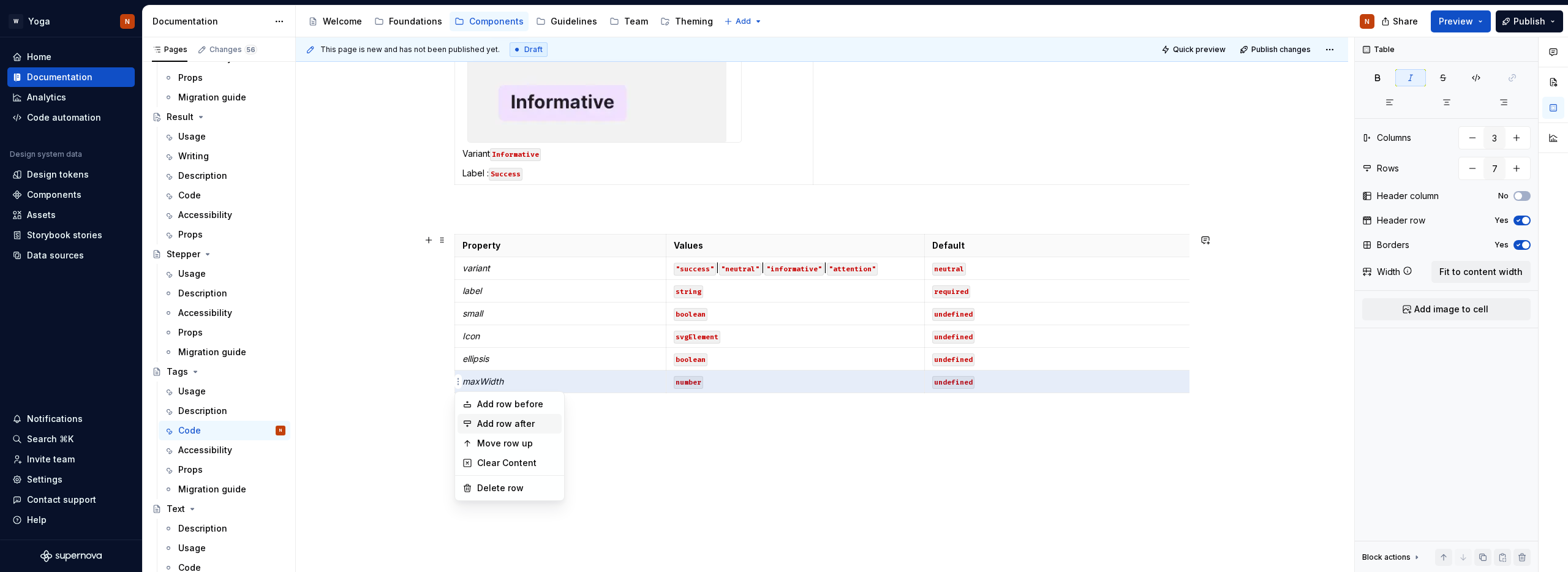
click at [501, 420] on div "Add row after" at bounding box center [516, 424] width 79 height 12
type input "8"
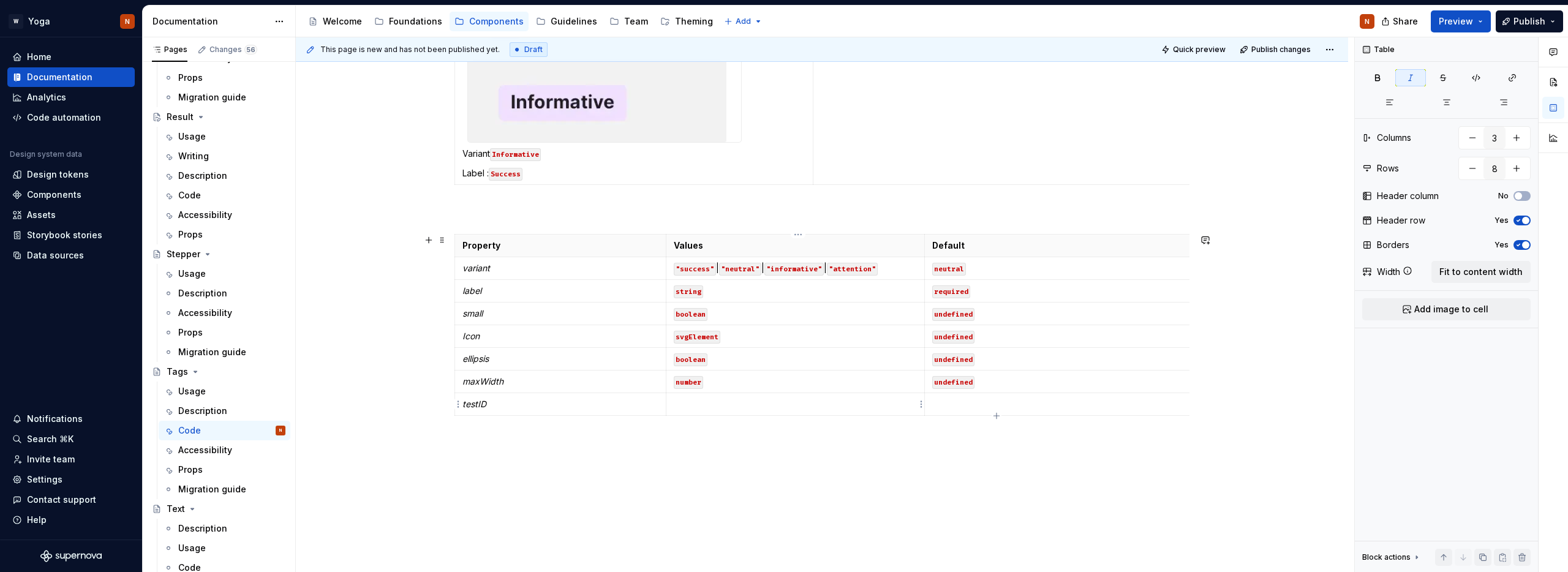
click at [727, 399] on p at bounding box center [796, 404] width 243 height 12
click at [957, 395] on td at bounding box center [1228, 404] width 607 height 22
click at [681, 402] on p "string" at bounding box center [796, 404] width 243 height 12
click at [769, 385] on button "button" at bounding box center [770, 382] width 17 height 17
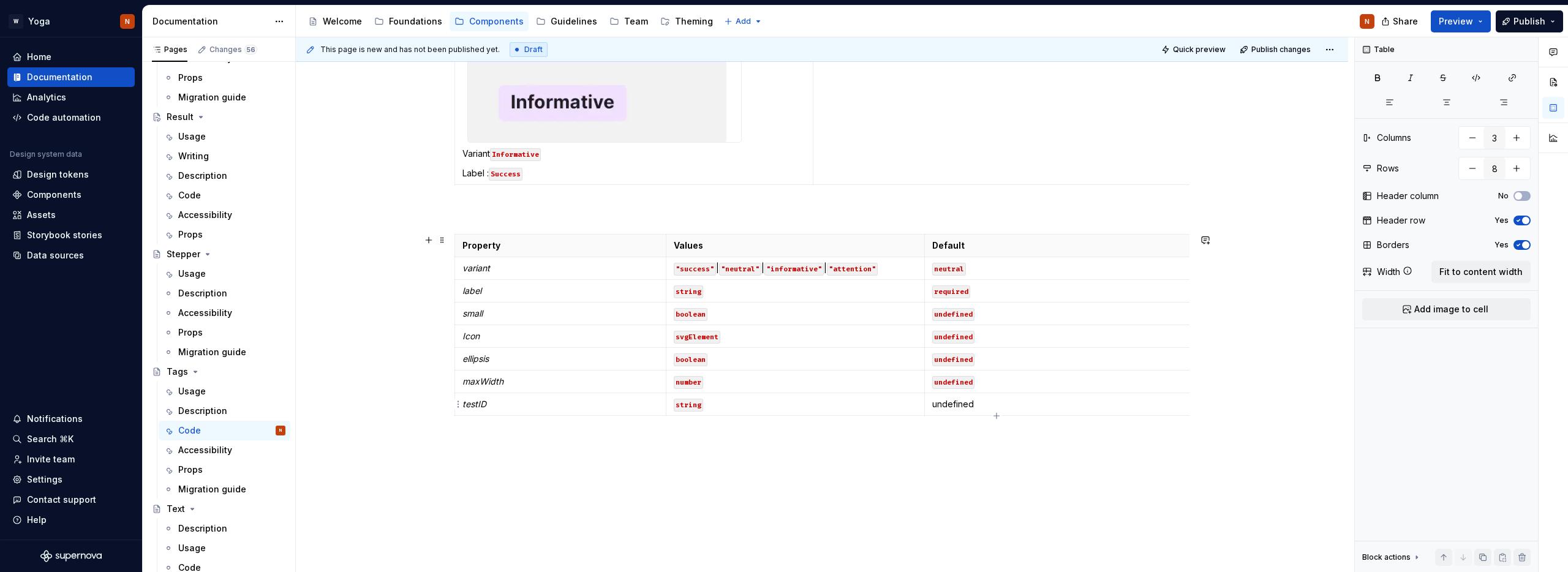
click at [960, 405] on p "undefined" at bounding box center [1228, 404] width 592 height 12
click at [1027, 380] on button "button" at bounding box center [1028, 382] width 17 height 17
click at [458, 406] on html "W Yoga N Home Documentation Analytics Code automation Design system data Design…" at bounding box center [784, 286] width 1568 height 572
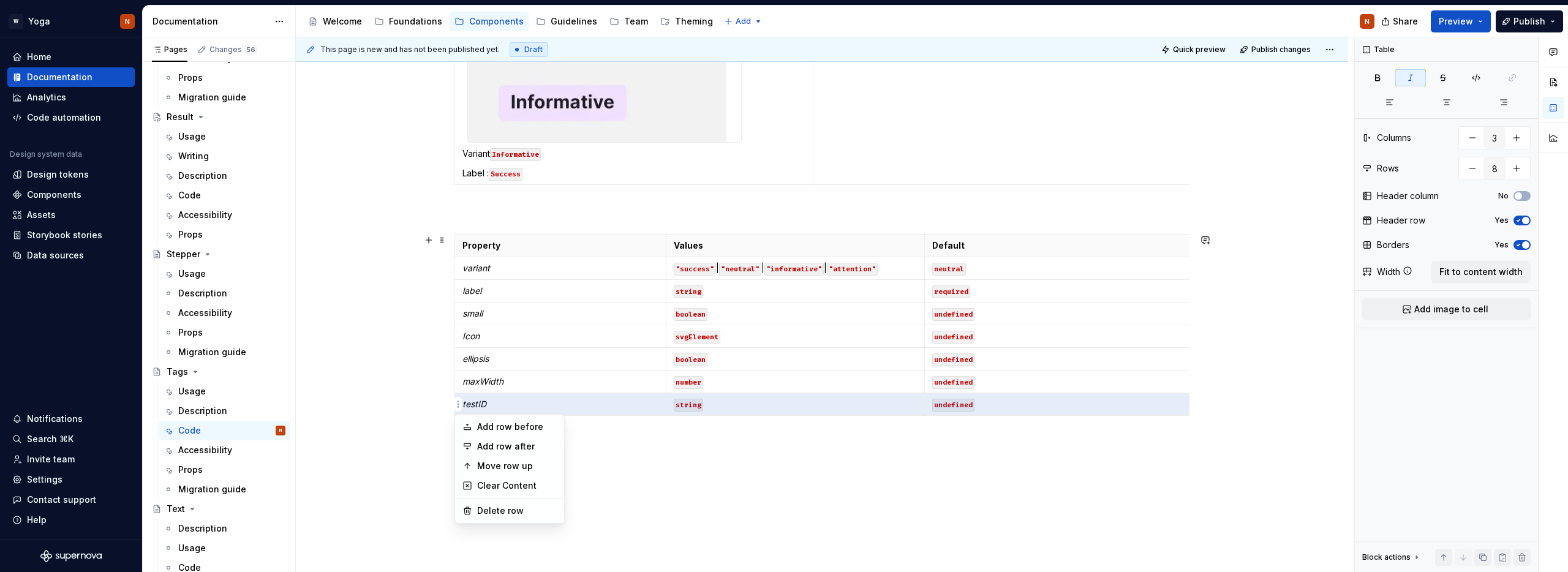
click at [402, 396] on html "W Yoga N Home Documentation Analytics Code automation Design system data Design…" at bounding box center [784, 286] width 1568 height 572
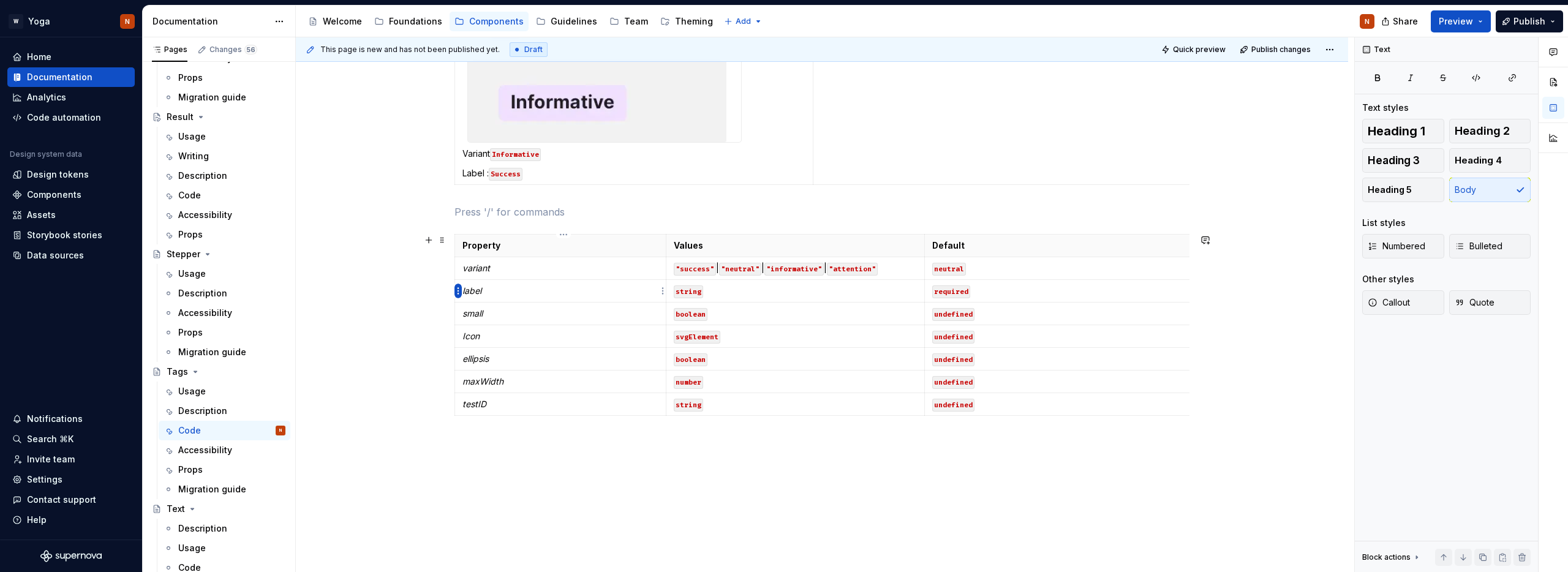
click at [457, 290] on html "W Yoga N Home Documentation Analytics Code automation Design system data Design…" at bounding box center [784, 286] width 1568 height 572
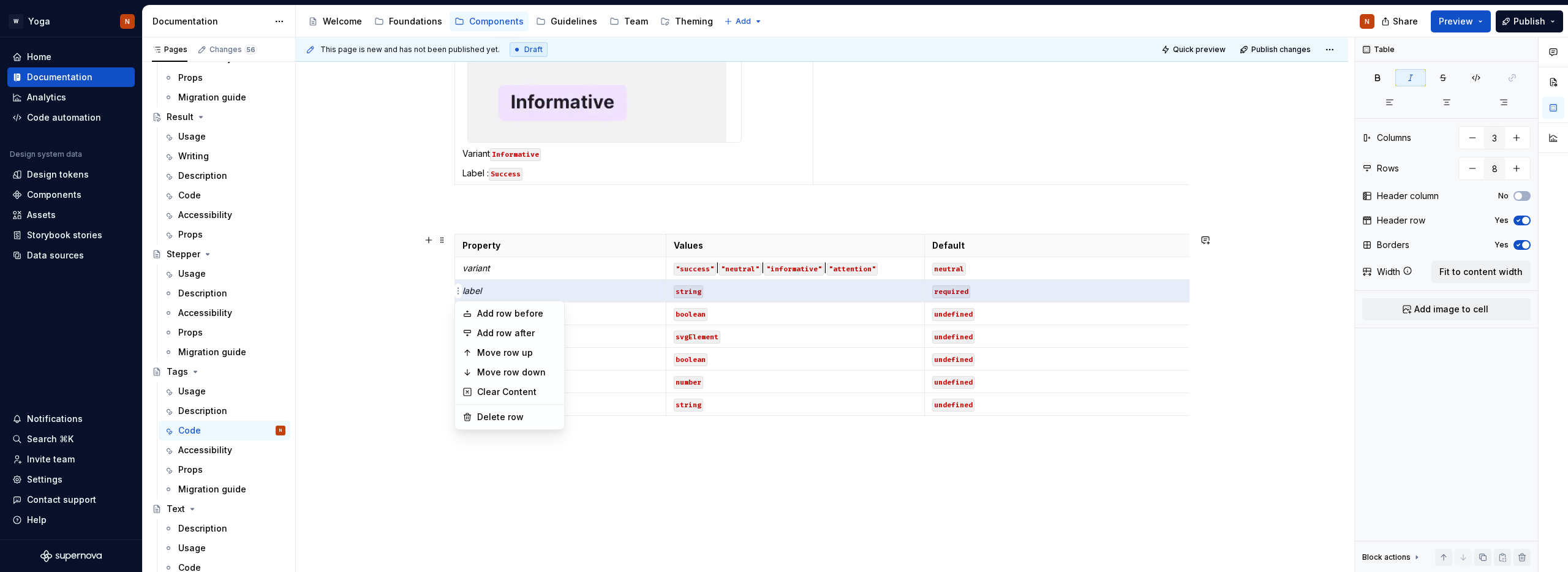
click at [402, 330] on html "W Yoga N Home Documentation Analytics Code automation Design system data Design…" at bounding box center [784, 286] width 1568 height 572
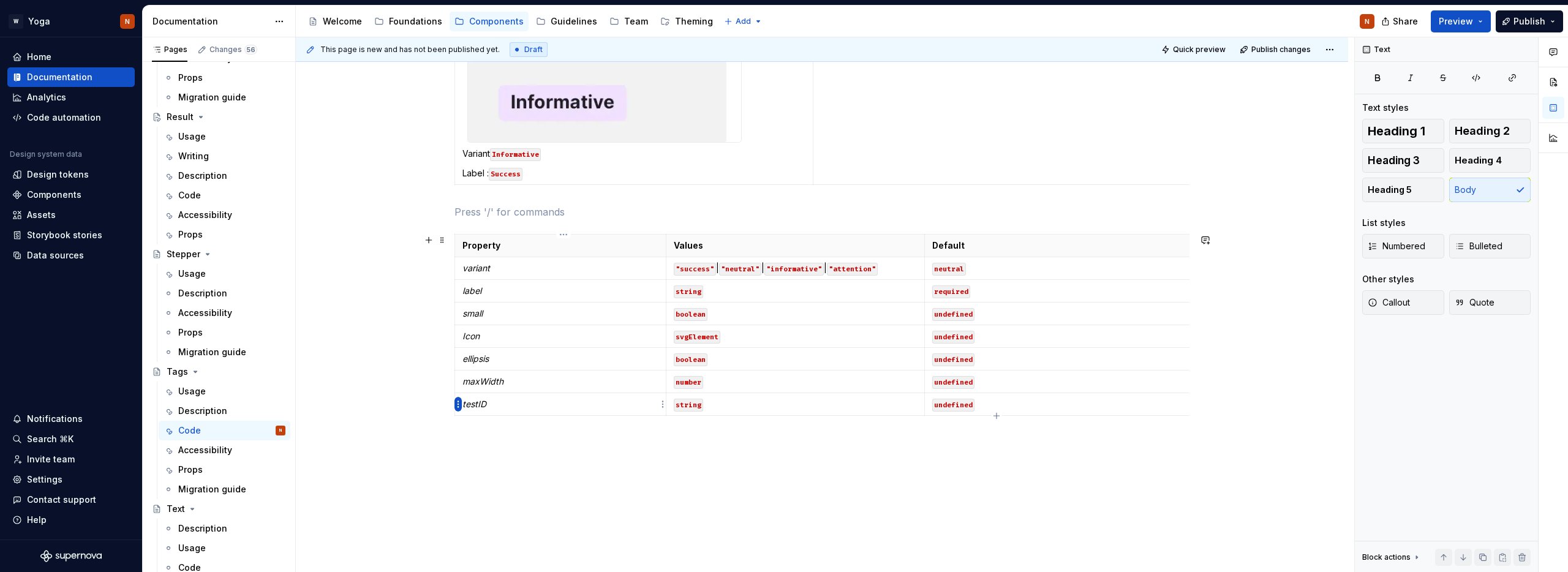
click at [458, 402] on html "W Yoga N Home Documentation Analytics Code automation Design system data Design…" at bounding box center [784, 286] width 1568 height 572
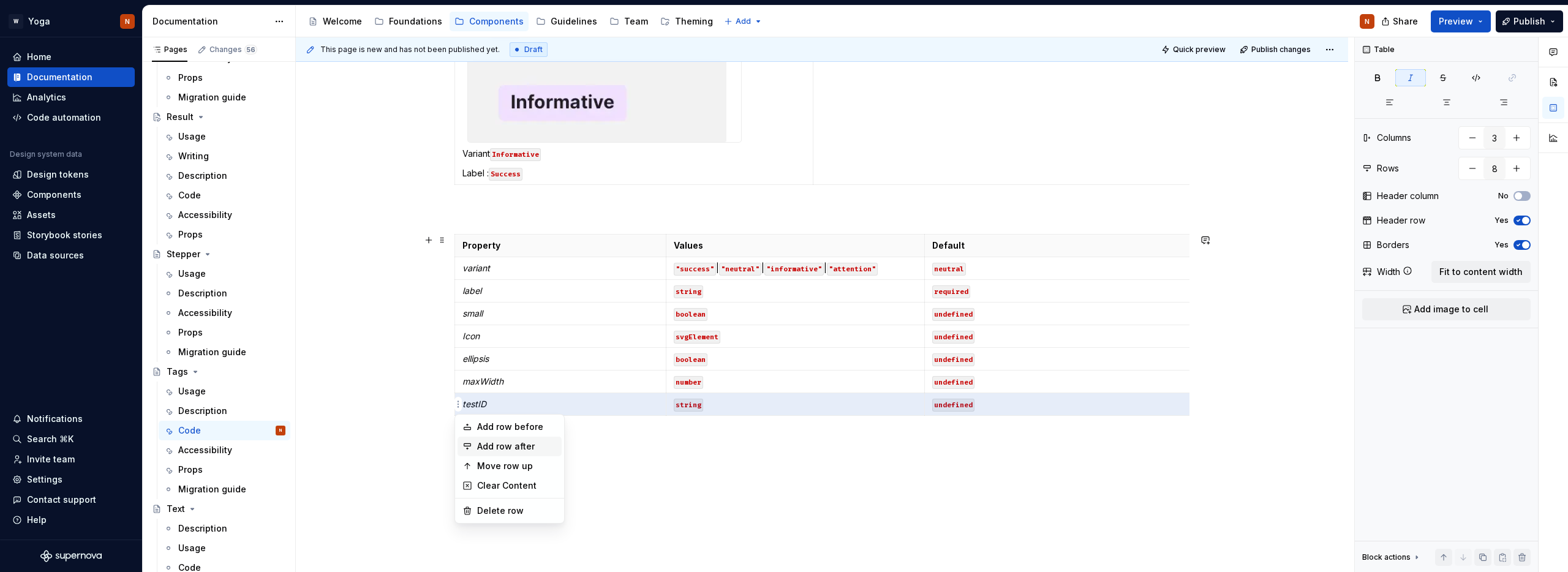
click at [512, 442] on div "Add row after" at bounding box center [516, 446] width 79 height 12
type input "9"
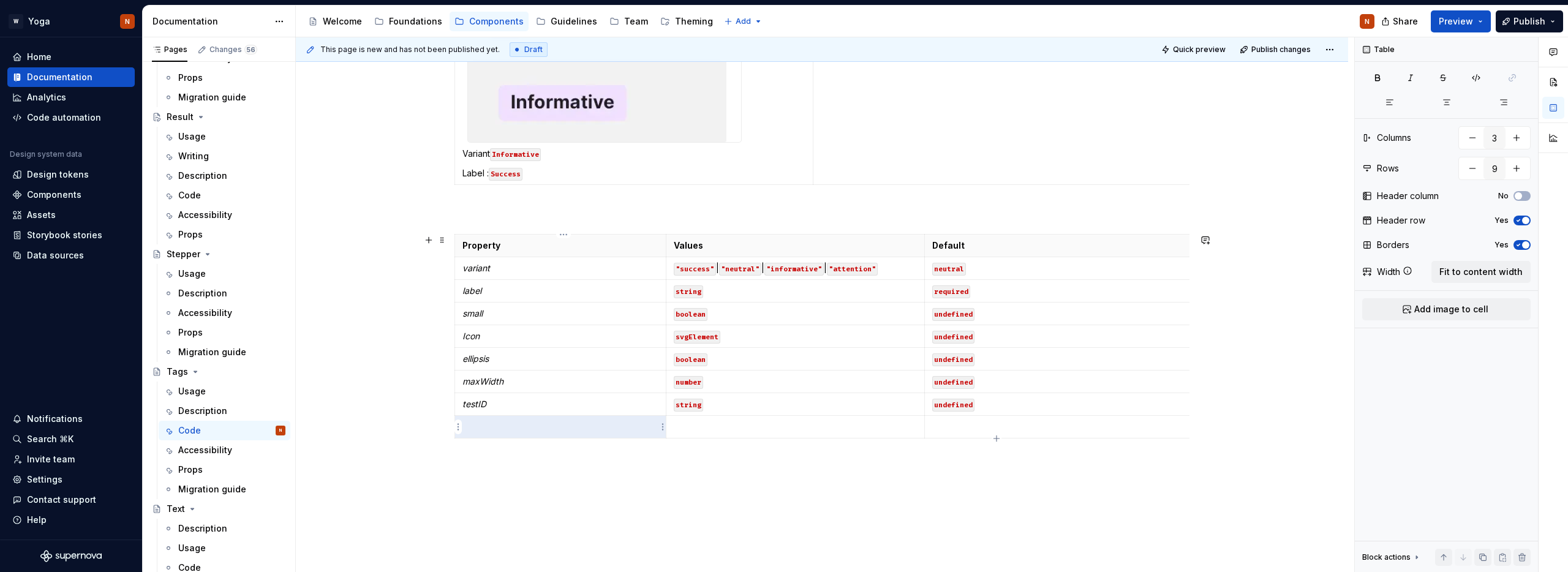
click at [501, 433] on p at bounding box center [560, 427] width 196 height 12
click at [700, 423] on p at bounding box center [796, 427] width 243 height 12
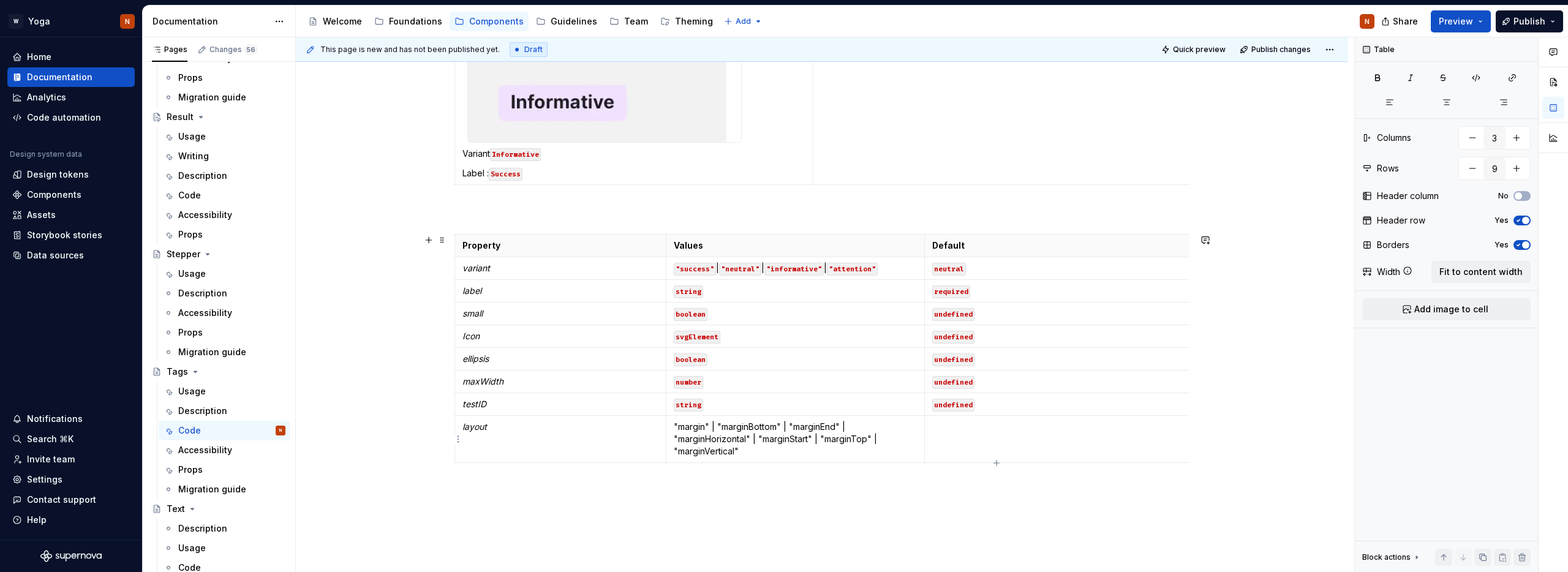
click at [960, 433] on p at bounding box center [1228, 427] width 592 height 12
click at [955, 424] on p "undefined" at bounding box center [1228, 427] width 592 height 12
drag, startPoint x: 1026, startPoint y: 404, endPoint x: 894, endPoint y: 419, distance: 132.8
click at [1026, 404] on button "button" at bounding box center [1028, 404] width 17 height 17
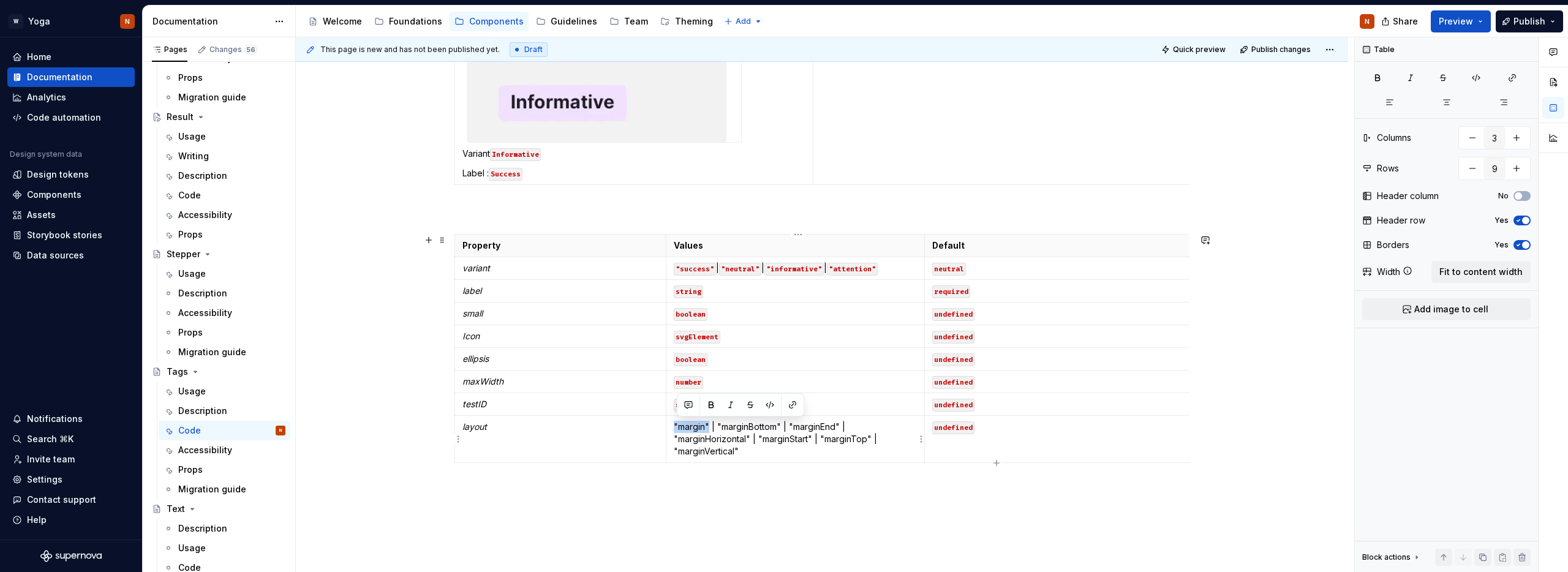
drag, startPoint x: 679, startPoint y: 425, endPoint x: 713, endPoint y: 426, distance: 34.0
click at [713, 426] on td ""margin" | "marginBottom" | "marginEnd" | "marginHorizontal" | "marginStart" | …" at bounding box center [795, 439] width 258 height 47
drag, startPoint x: 773, startPoint y: 406, endPoint x: 742, endPoint y: 421, distance: 34.4
click at [773, 406] on button "button" at bounding box center [770, 404] width 17 height 17
drag, startPoint x: 721, startPoint y: 427, endPoint x: 786, endPoint y: 431, distance: 65.1
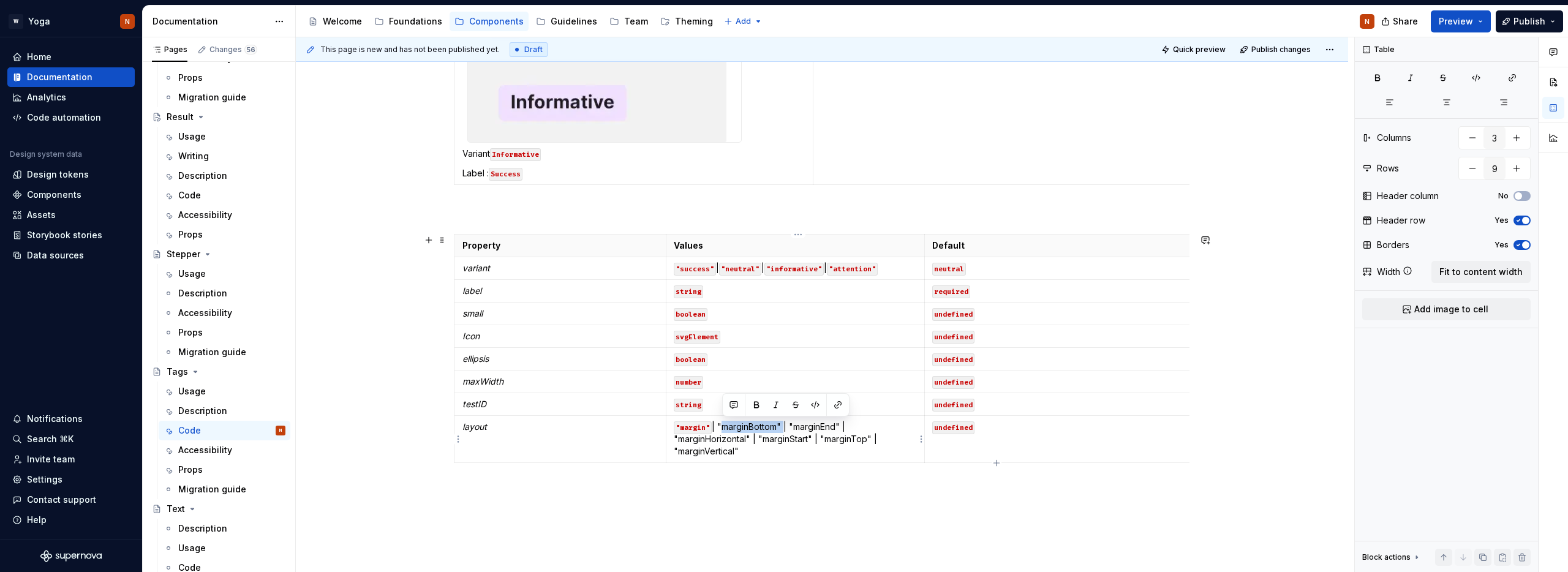
click at [786, 431] on p ""margin" | "marginBottom" | "marginEnd" | "marginHorizontal" | "marginStart" | …" at bounding box center [796, 439] width 243 height 37
click at [818, 406] on button "button" at bounding box center [815, 404] width 17 height 17
drag, startPoint x: 794, startPoint y: 427, endPoint x: 844, endPoint y: 429, distance: 50.0
click at [844, 429] on p ""margin" | "marginBottom" | "marginEnd" | "marginHorizontal" | "marginStart" | …" at bounding box center [796, 439] width 243 height 37
click at [885, 401] on button "button" at bounding box center [885, 404] width 17 height 17
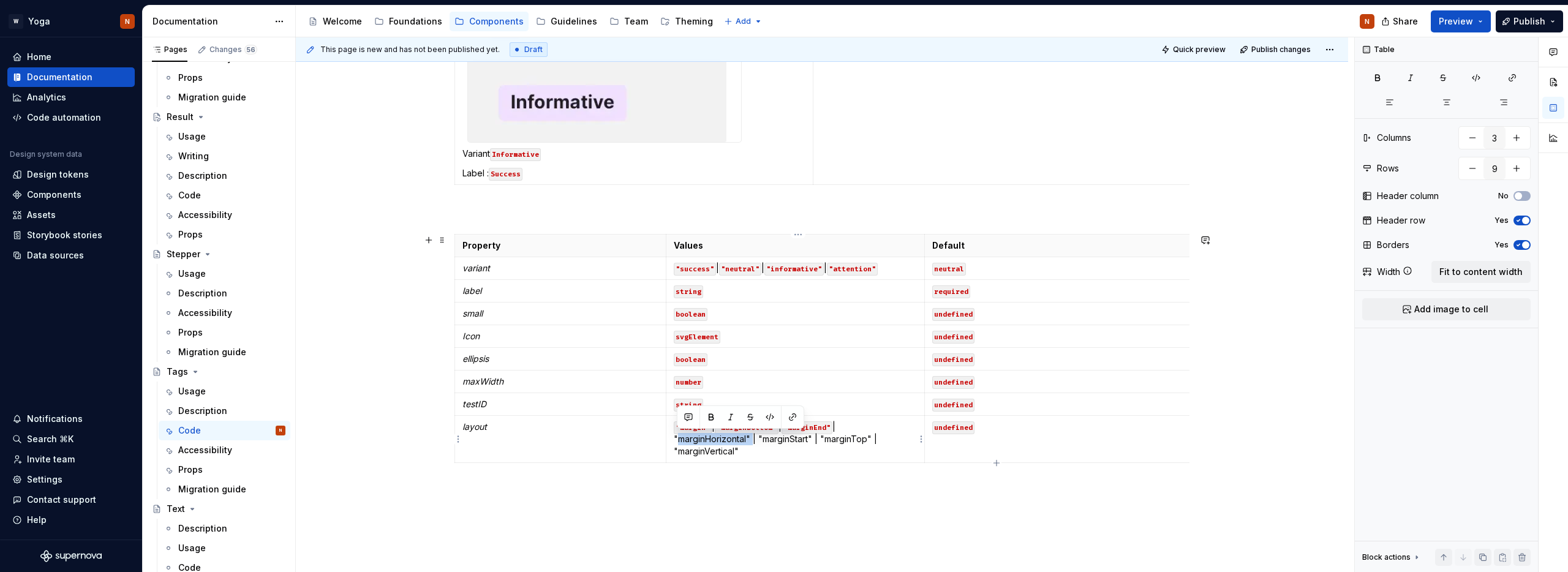
drag, startPoint x: 677, startPoint y: 440, endPoint x: 753, endPoint y: 439, distance: 76.0
click at [753, 439] on p ""margin" | "marginBottom" | "marginEnd" | "marginHorizontal" | "marginStart" | …" at bounding box center [796, 439] width 243 height 37
click at [773, 420] on button "button" at bounding box center [770, 416] width 17 height 17
drag, startPoint x: 764, startPoint y: 438, endPoint x: 821, endPoint y: 438, distance: 57.0
click at [821, 438] on p ""margin" | "marginBottom" | "marginEnd" | "marginHorizontal" | "marginStart" | …" at bounding box center [796, 433] width 243 height 24
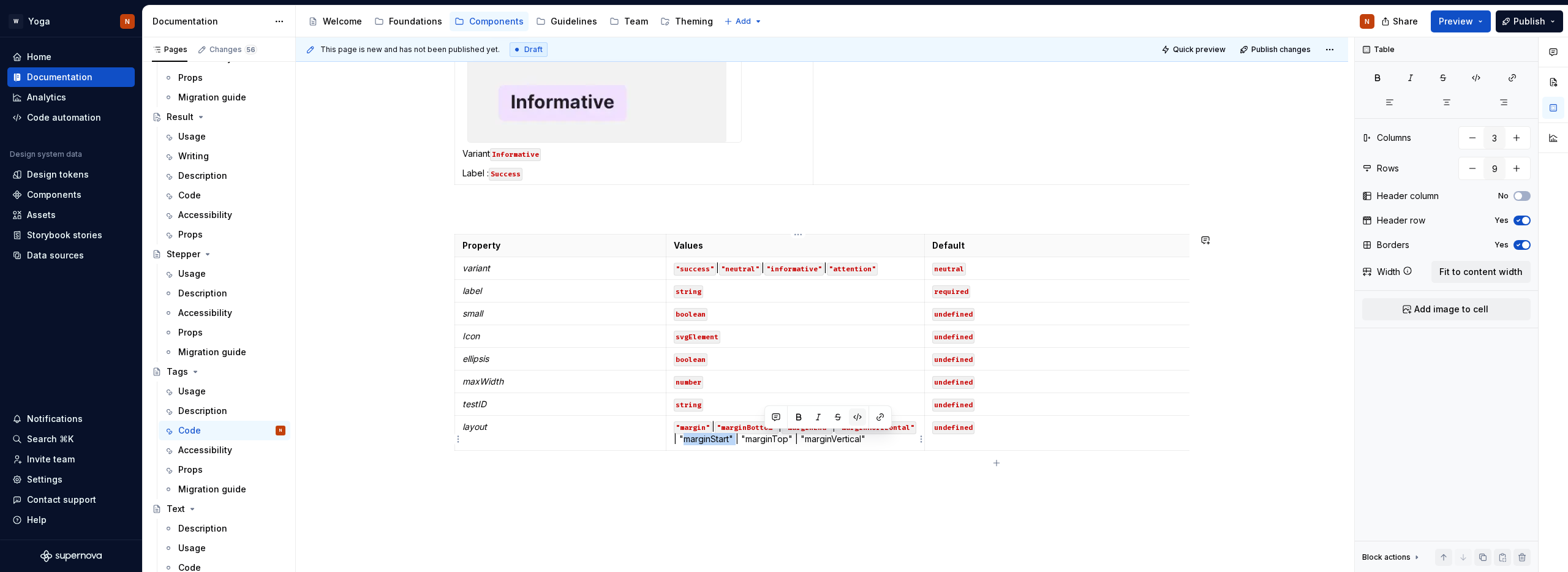
click at [859, 414] on button "button" at bounding box center [857, 416] width 17 height 17
drag, startPoint x: 831, startPoint y: 439, endPoint x: 903, endPoint y: 435, distance: 72.1
click at [880, 439] on p ""margin" | "marginBottom" | "marginEnd" | "marginHorizontal" | "marginStart" | …" at bounding box center [796, 433] width 243 height 24
click at [930, 418] on button "button" at bounding box center [924, 416] width 17 height 17
drag, startPoint x: 677, startPoint y: 451, endPoint x: 784, endPoint y: 431, distance: 108.9
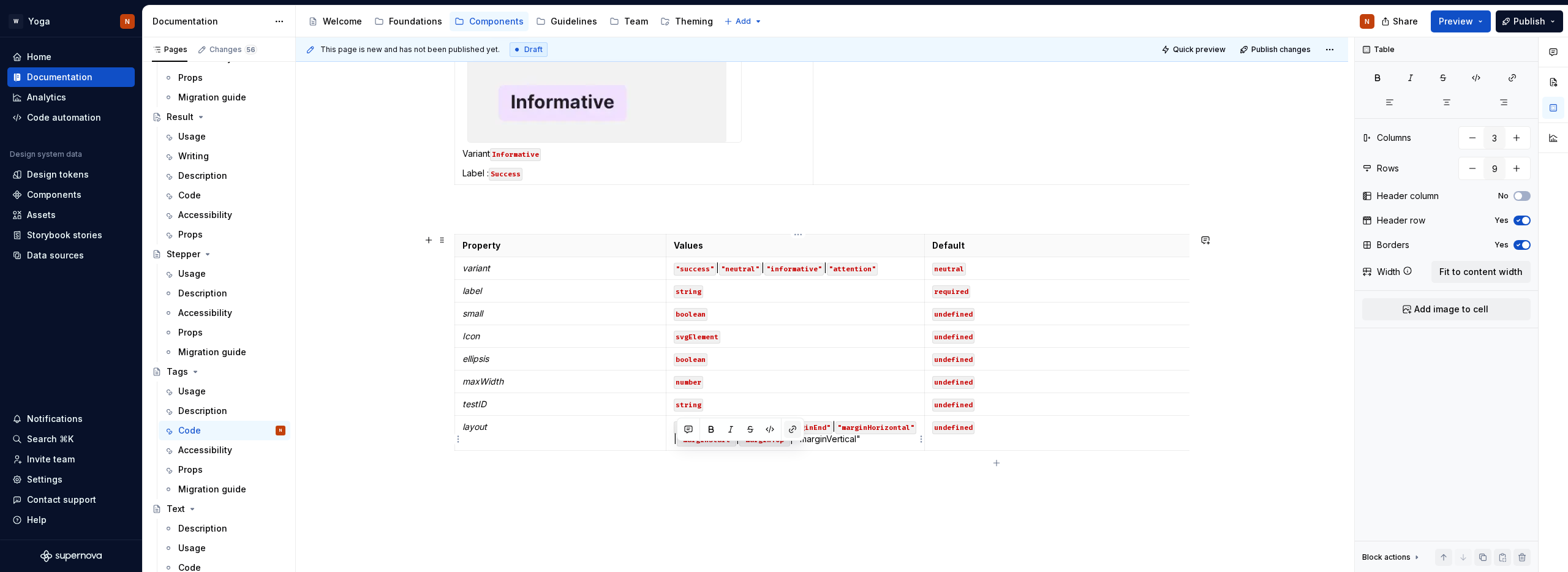
click at [742, 445] on p ""margin" | "marginBottom" | "marginEnd" | "marginHorizontal" | "marginStart" | …" at bounding box center [796, 433] width 243 height 24
click at [775, 429] on button "button" at bounding box center [770, 429] width 17 height 17
click at [721, 497] on div "Variant neutral Label : Neutral (default) Variant neutral Label : Neutral (defa…" at bounding box center [821, 154] width 1052 height 977
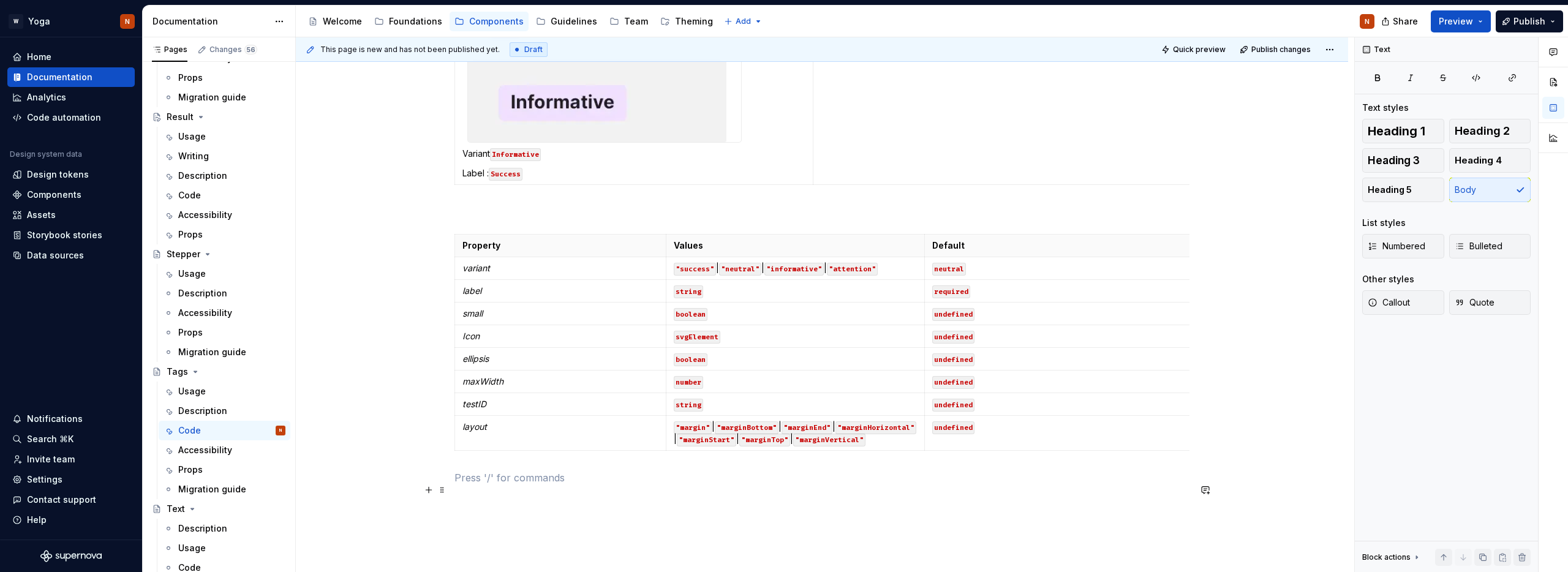
click at [687, 485] on p at bounding box center [822, 478] width 735 height 15
click at [1447, 20] on span "Preview" at bounding box center [1456, 22] width 34 height 12
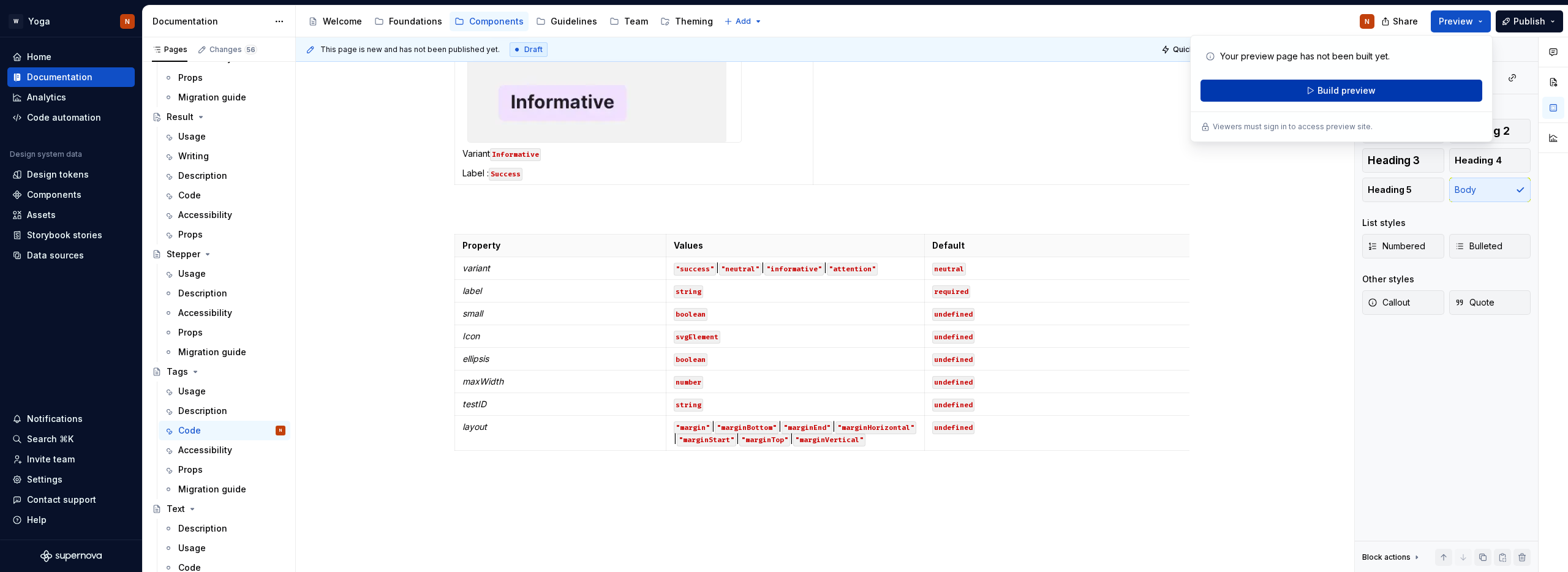
click at [1347, 86] on span "Build preview" at bounding box center [1347, 90] width 58 height 12
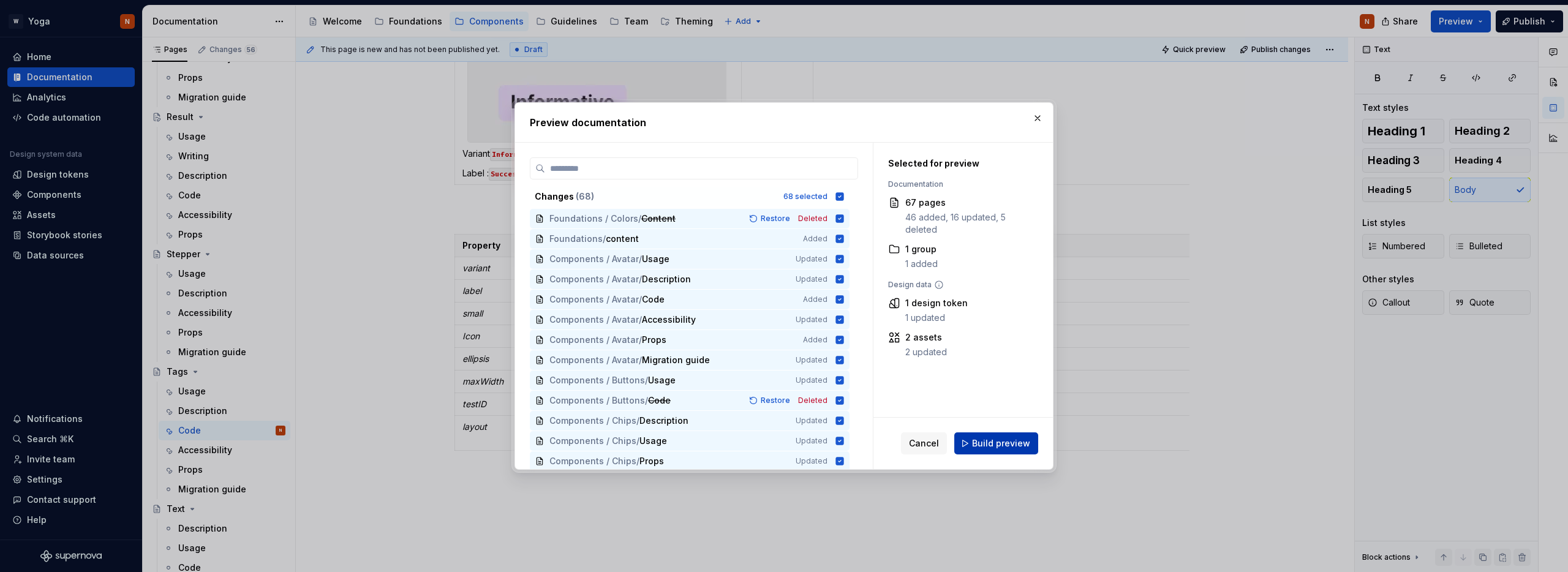
click at [984, 442] on span "Build preview" at bounding box center [1001, 444] width 58 height 12
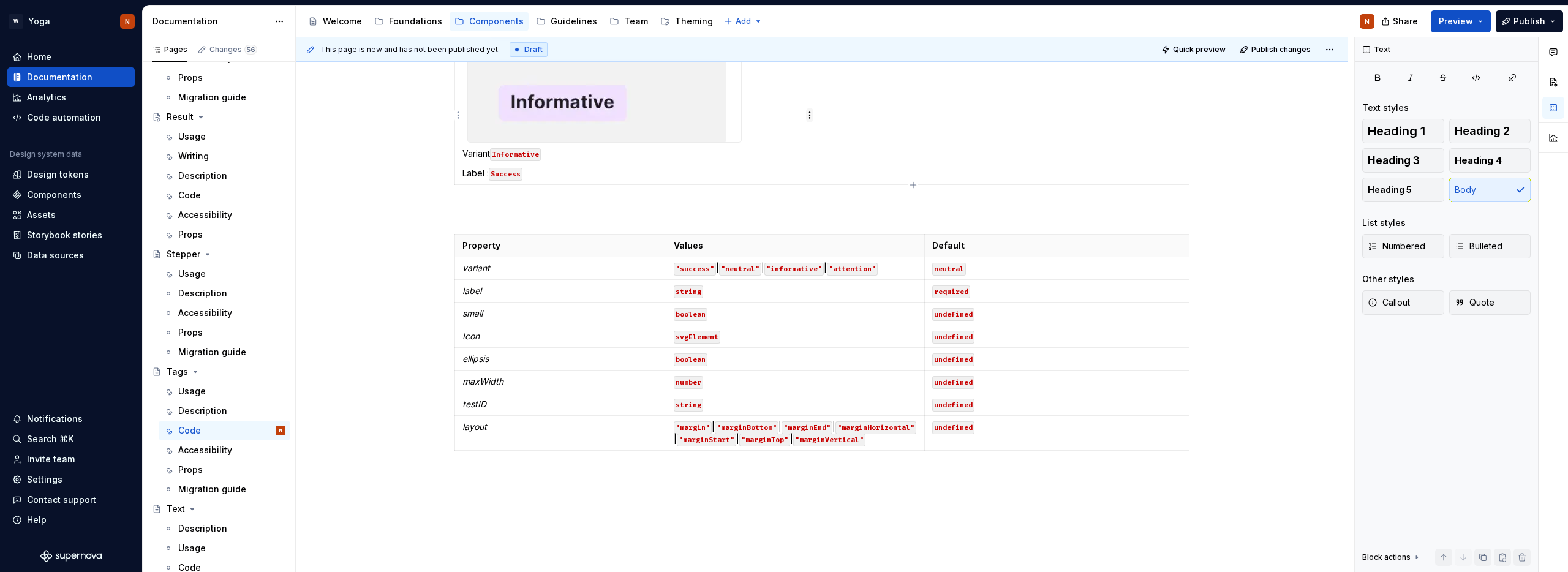
type textarea "*"
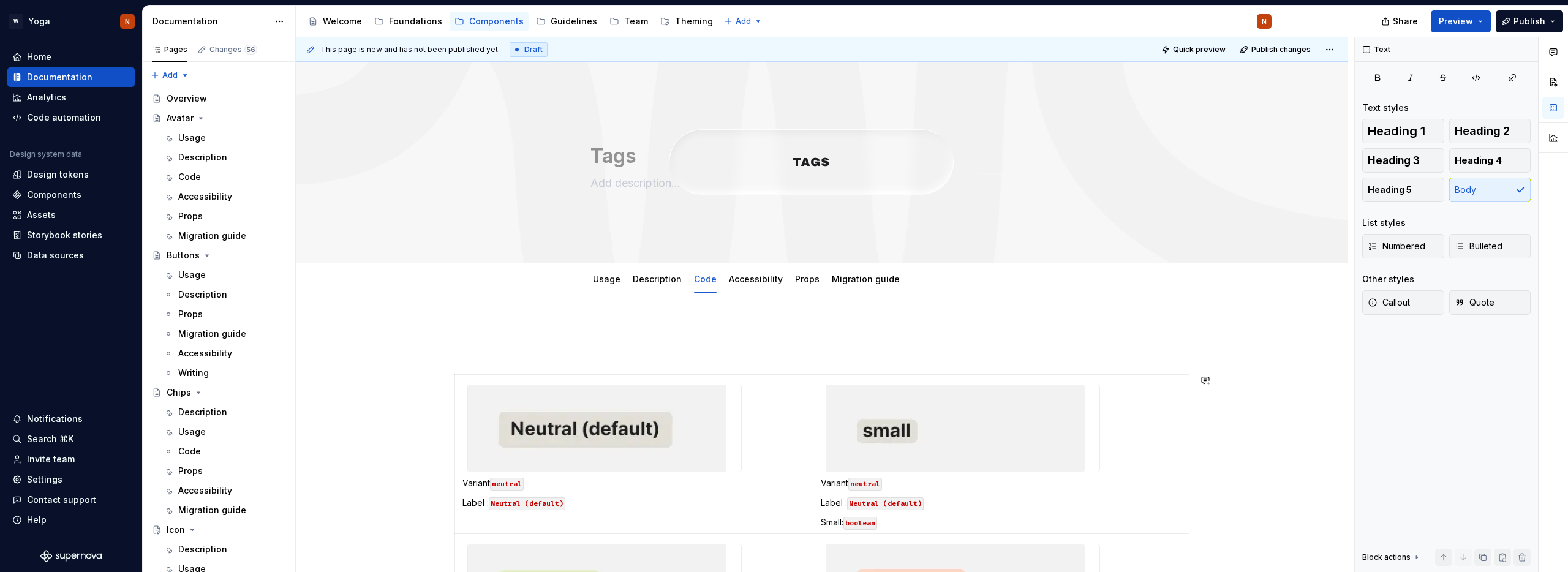
type textarea "*"
